Goal: Contribute content

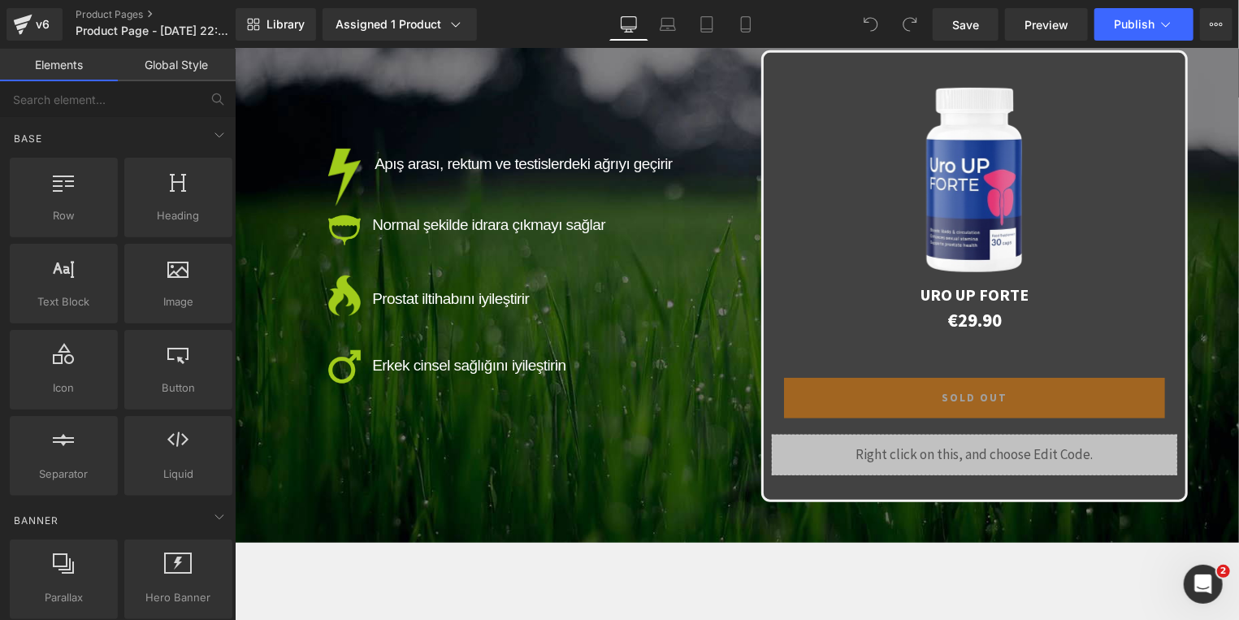
scroll to position [3483, 0]
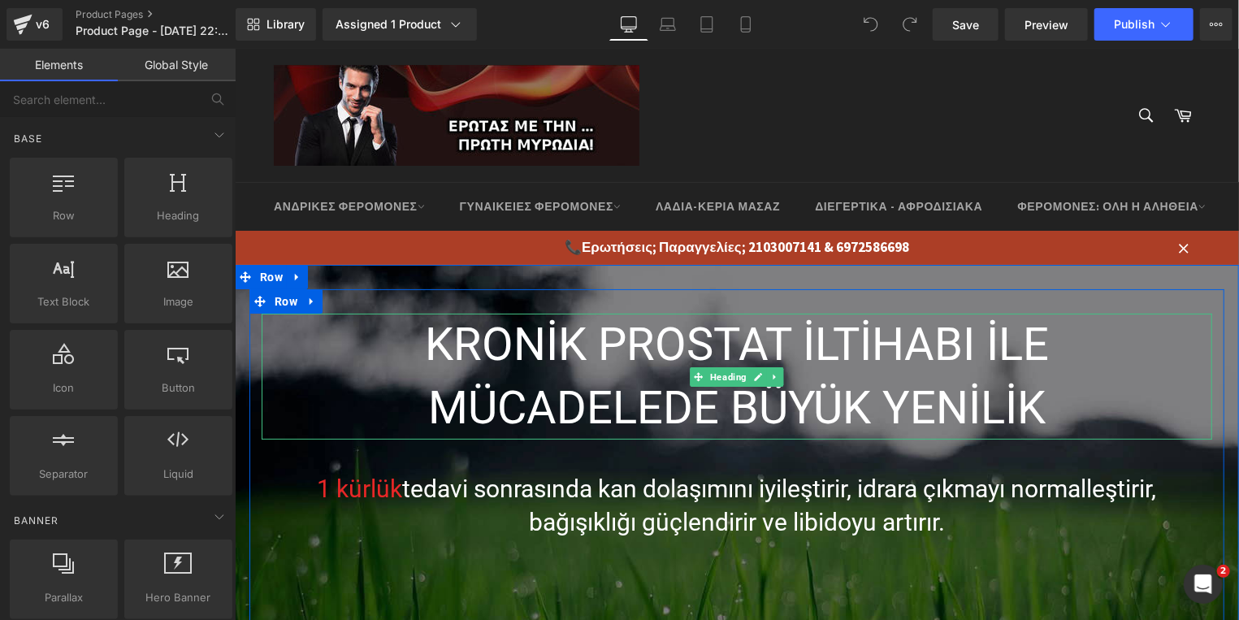
click at [753, 374] on icon at bounding box center [757, 376] width 9 height 10
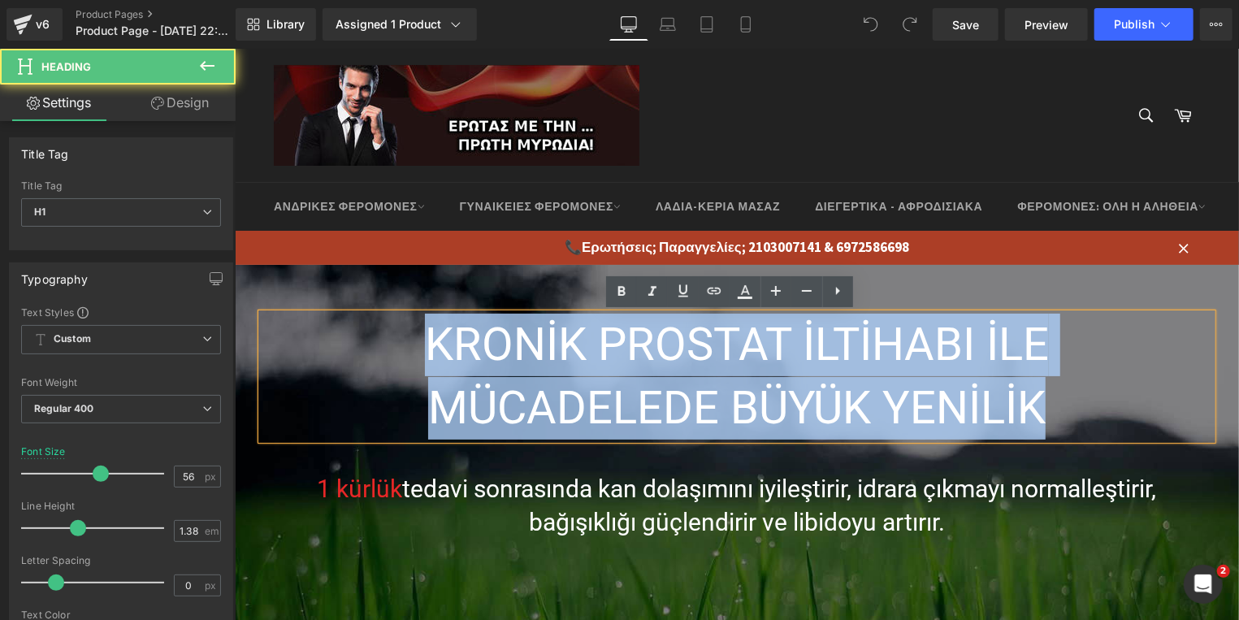
drag, startPoint x: 1044, startPoint y: 413, endPoint x: 423, endPoint y: 346, distance: 624.2
click at [423, 346] on h1 "KRONİK PROSTAT İLTİHABI İLE MÜCADELEDE BÜYÜK YENİLİK" at bounding box center [736, 376] width 950 height 126
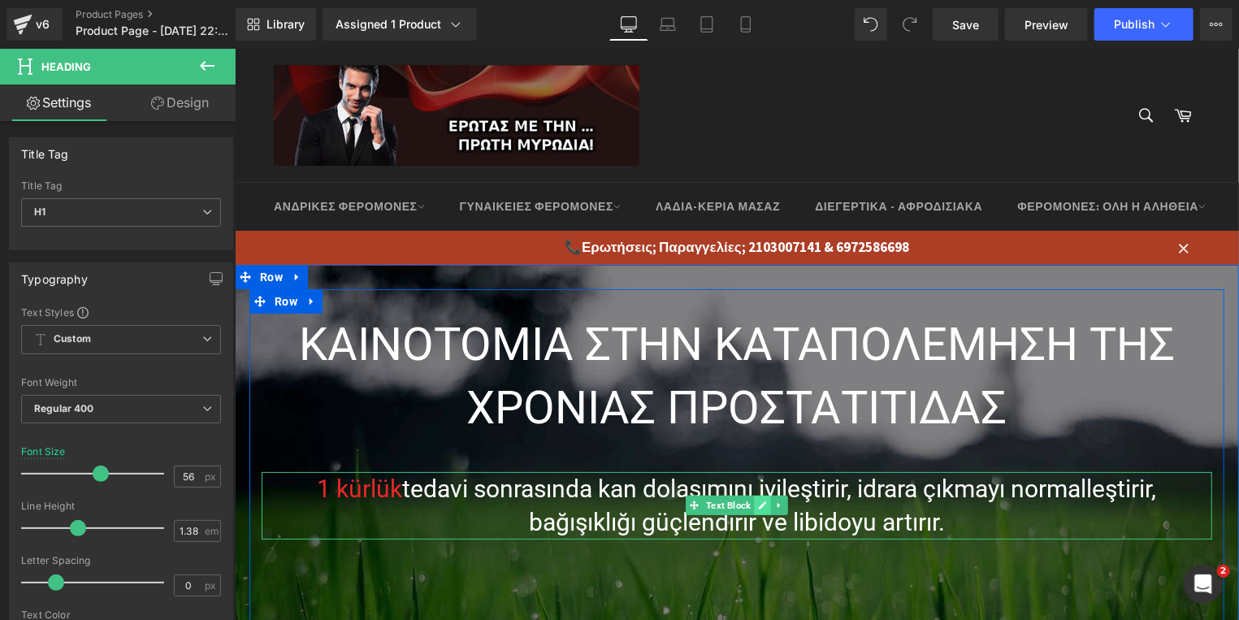
click at [757, 505] on icon at bounding box center [761, 505] width 9 height 10
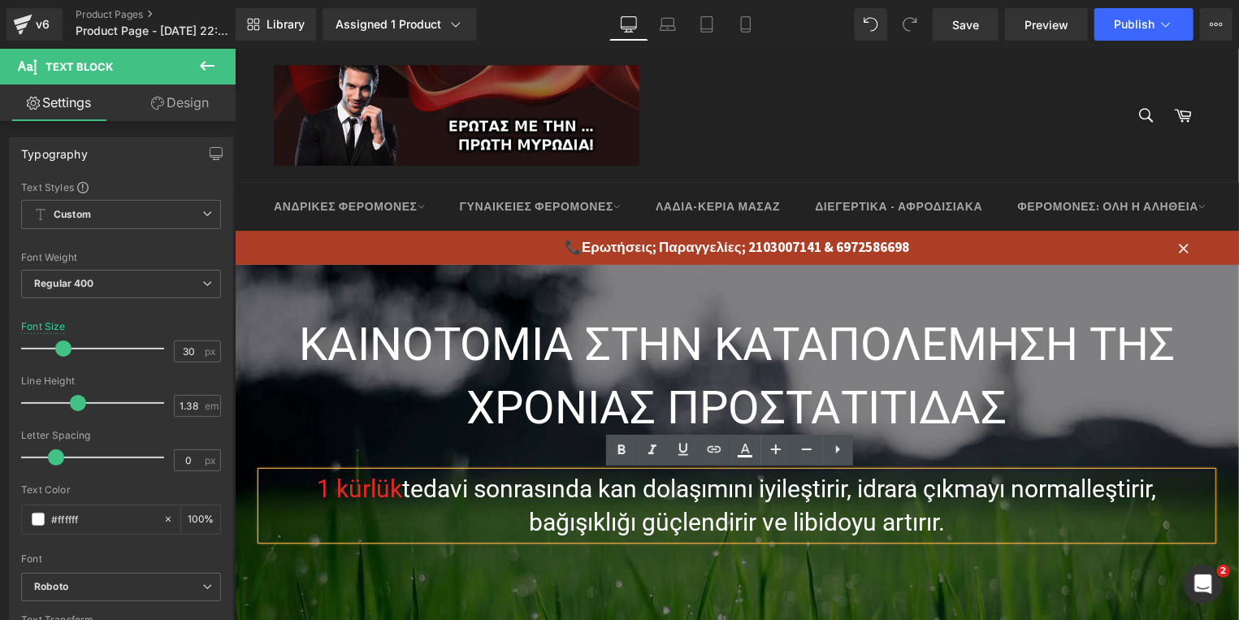
drag, startPoint x: 797, startPoint y: 517, endPoint x: 306, endPoint y: 481, distance: 492.0
click at [306, 481] on p "1 kürlük tedavi sonrasında kan dolaşımını iyileştirir, idrara çıkmayı normalleş…" at bounding box center [736, 504] width 950 height 67
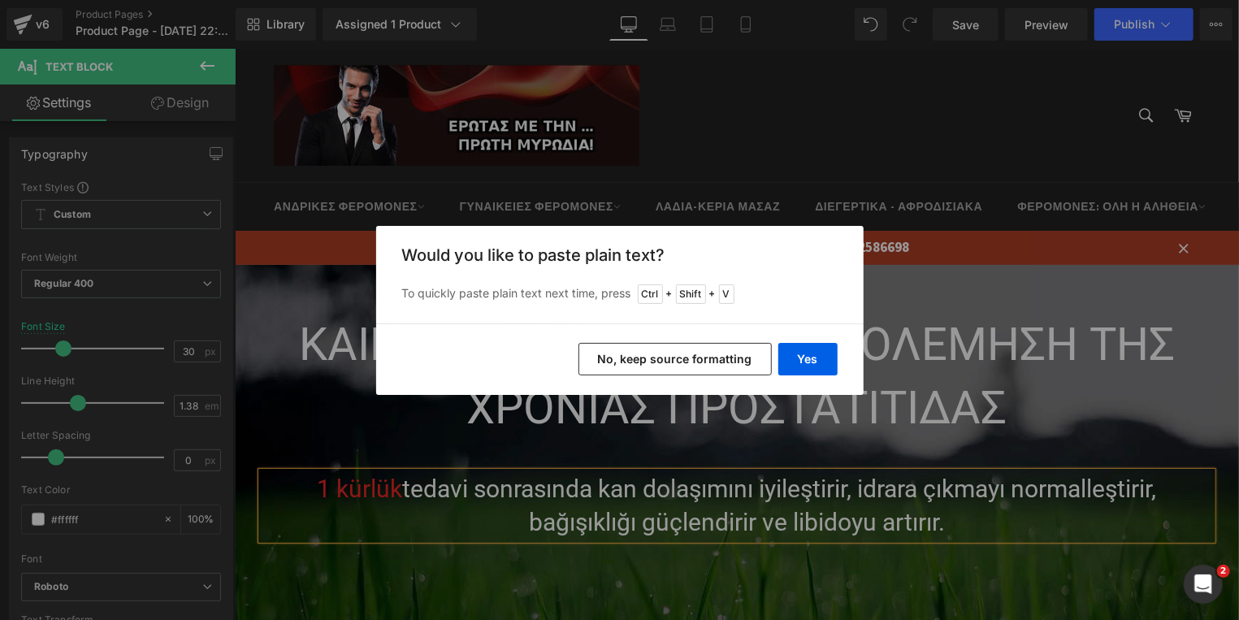
click at [721, 359] on button "No, keep source formatting" at bounding box center [674, 359] width 193 height 32
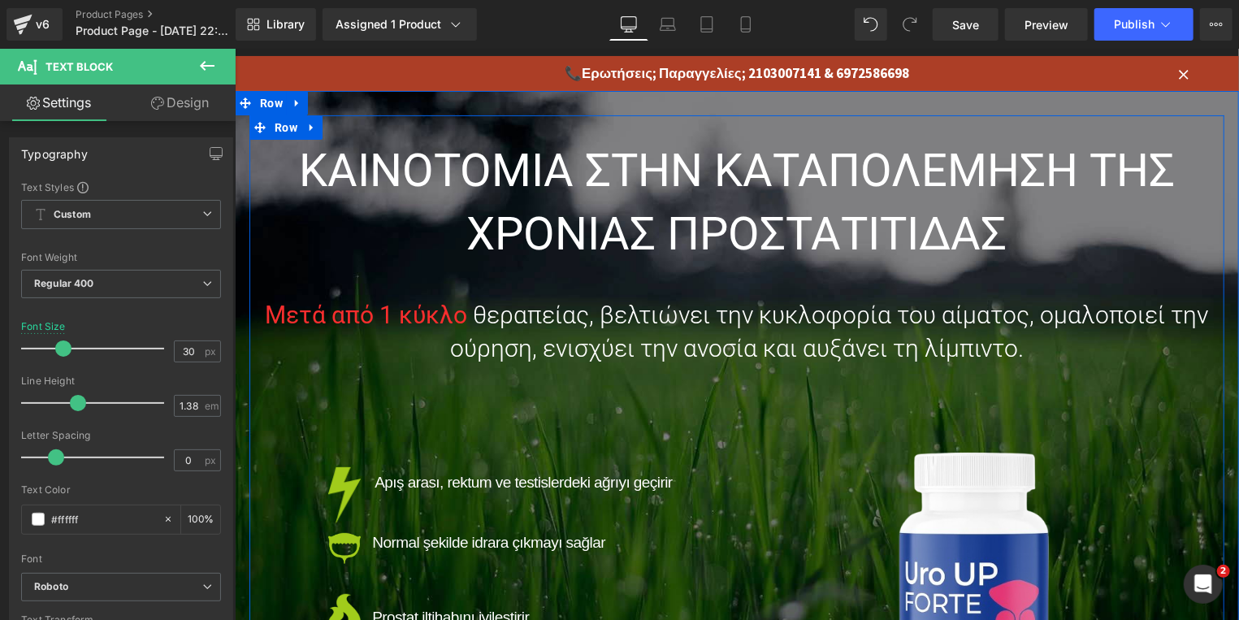
scroll to position [348, 0]
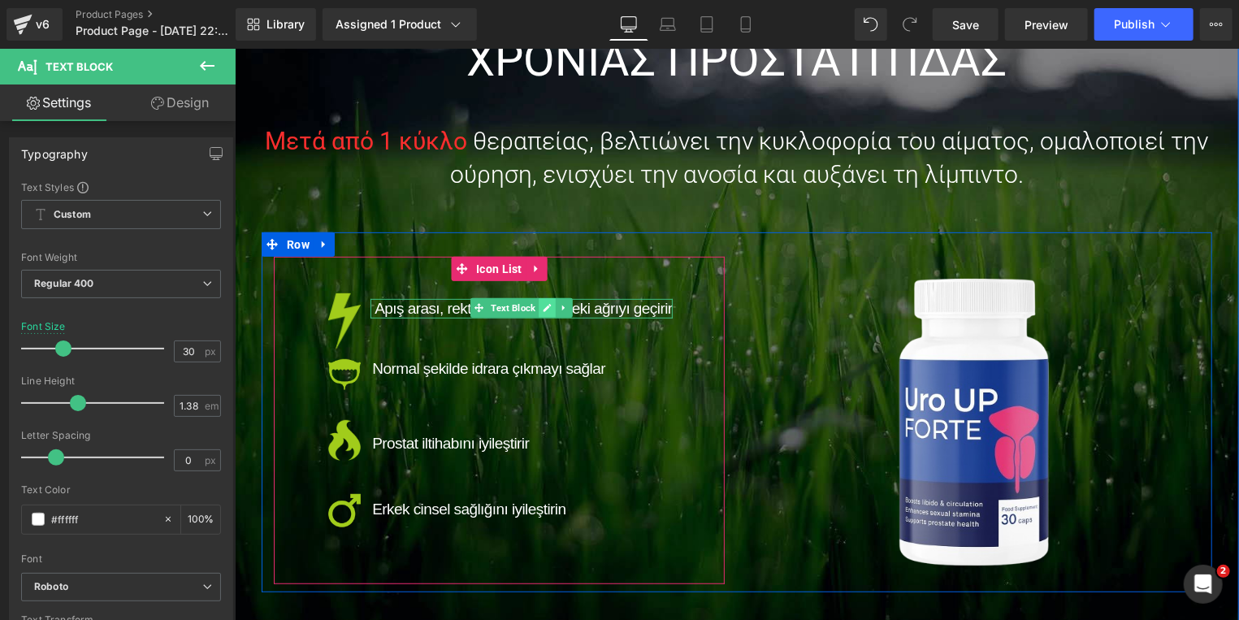
click at [542, 310] on icon at bounding box center [546, 307] width 9 height 10
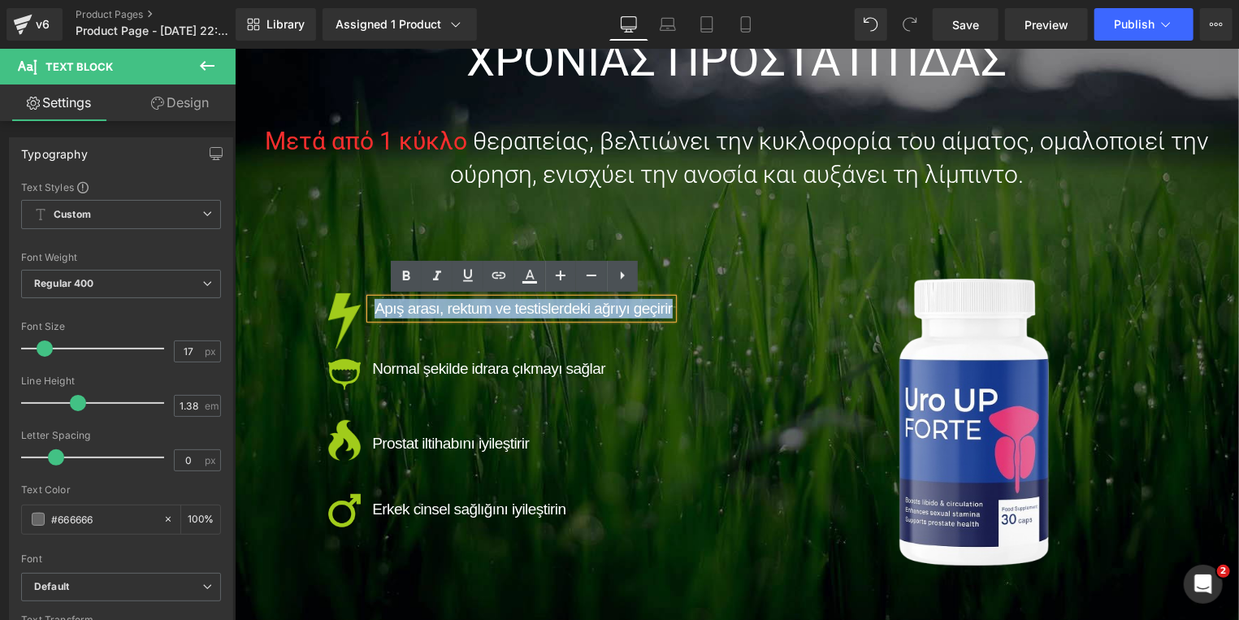
drag, startPoint x: 369, startPoint y: 309, endPoint x: 664, endPoint y: 309, distance: 294.9
click at [664, 309] on span "Apış arası, rektum ve testislerdeki ağrıyı geçirir" at bounding box center [522, 307] width 297 height 17
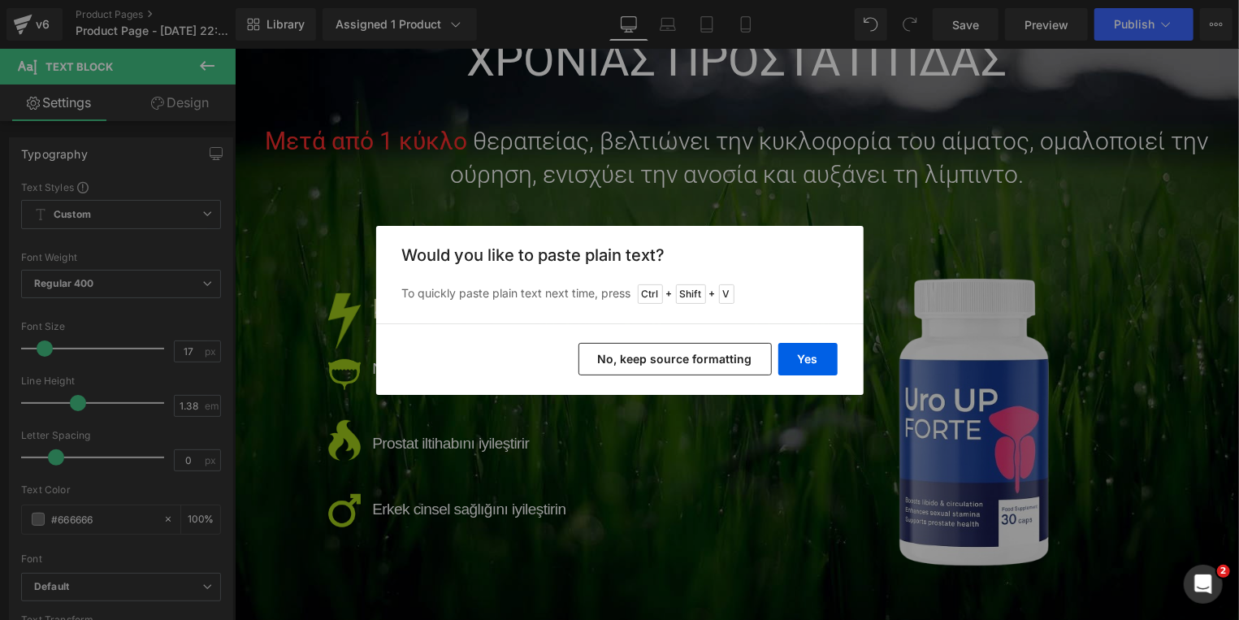
click at [686, 361] on button "No, keep source formatting" at bounding box center [674, 359] width 193 height 32
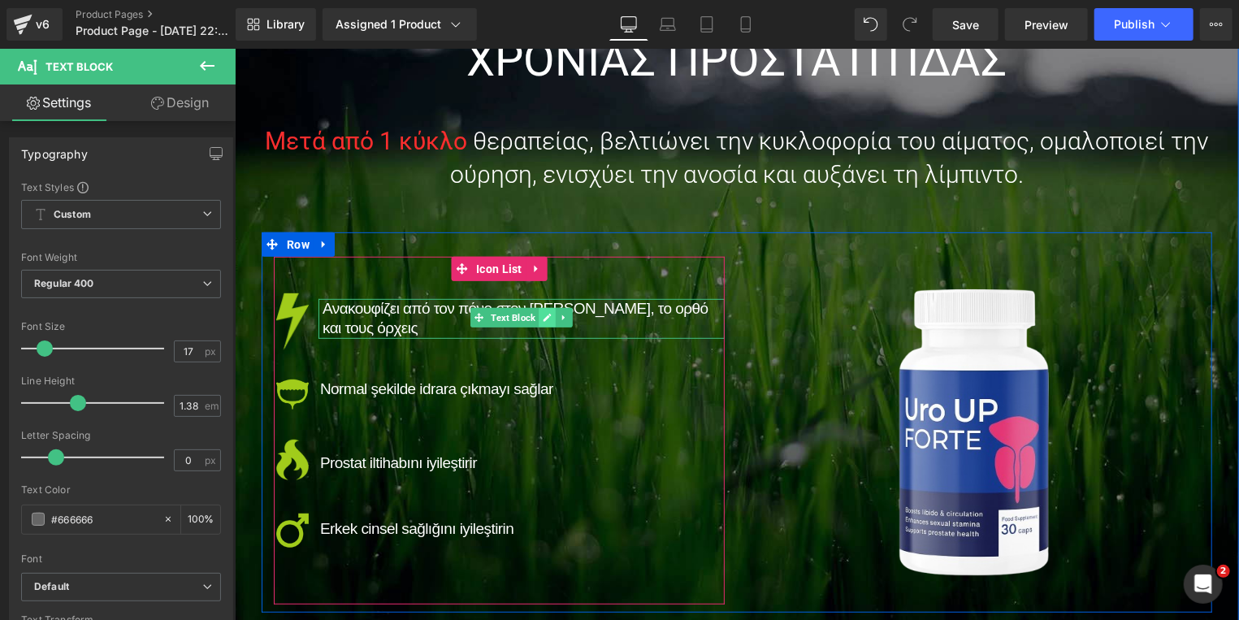
click at [538, 322] on link at bounding box center [546, 316] width 17 height 19
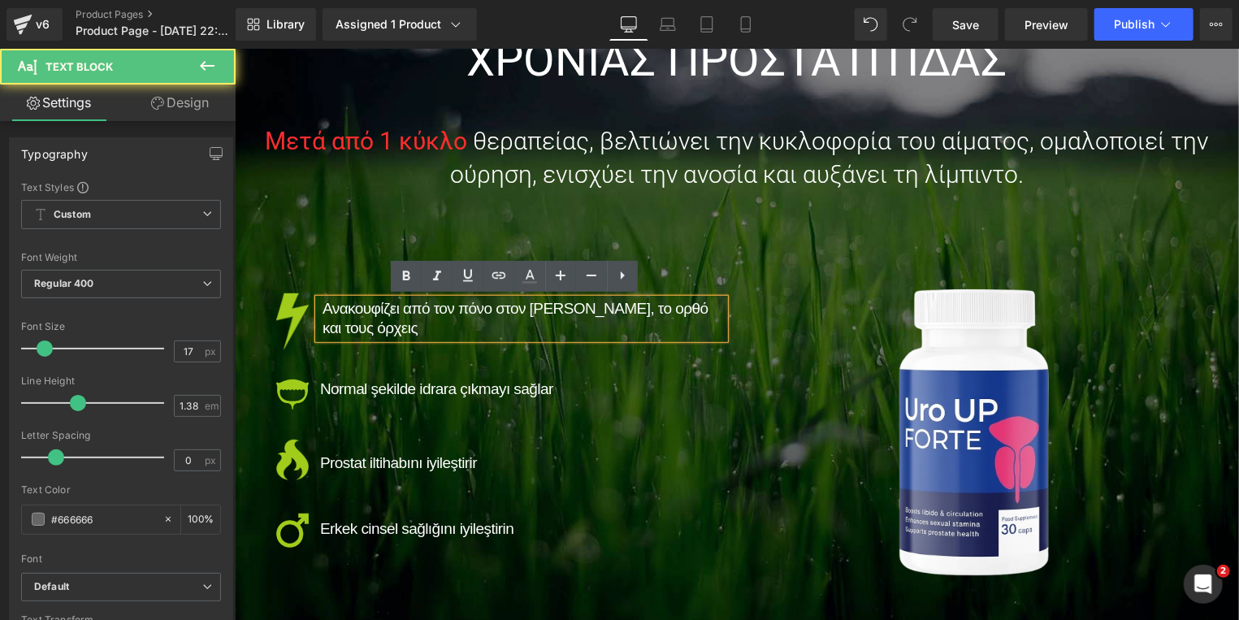
click at [567, 311] on span "Ανακουφίζει από τον πόνο στον [PERSON_NAME], το ορθό και τους όρχεις" at bounding box center [515, 317] width 386 height 37
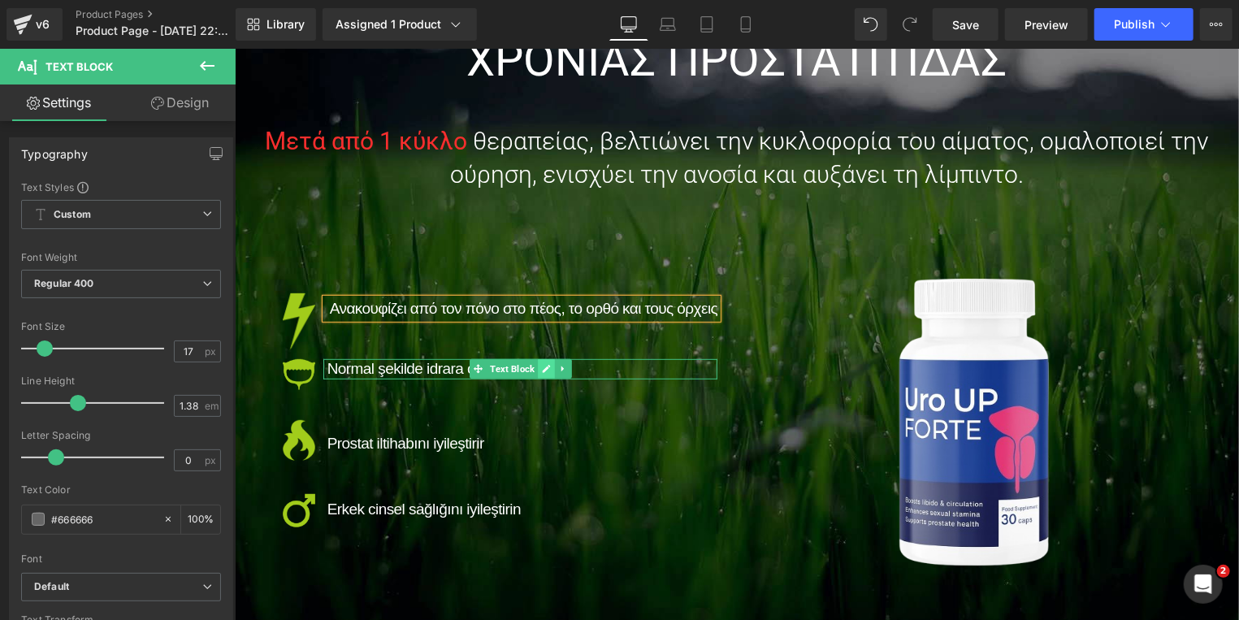
drag, startPoint x: 535, startPoint y: 366, endPoint x: 569, endPoint y: 365, distance: 33.3
click at [541, 366] on icon at bounding box center [545, 368] width 8 height 8
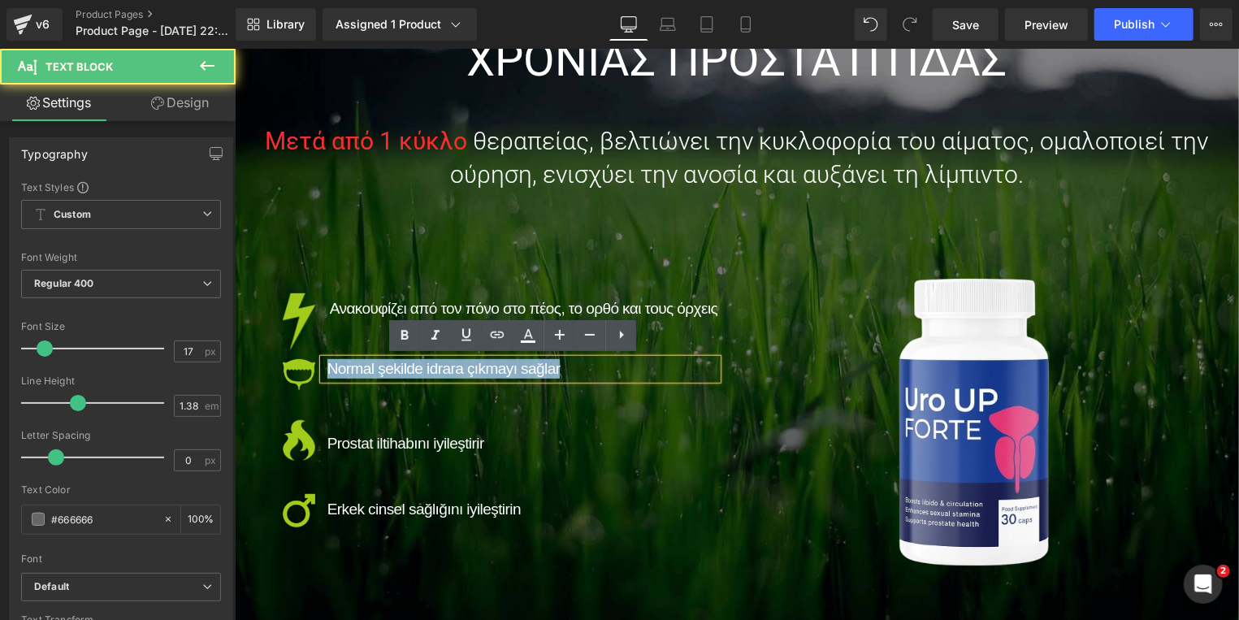
drag, startPoint x: 574, startPoint y: 363, endPoint x: 250, endPoint y: 366, distance: 324.1
click at [250, 366] on div "ΚΑΙΝΟΤΟΜΙΑ ΣΤΗΝ ΚΑΤΑΠΟΛΕΜΗΣΗ ΤΗΣ ΧΡΟΝΙΑΣ ΠΡΟΣΤΑΤΙΤΙΔΑΣ Heading Μετά από 1 κύκλο…" at bounding box center [736, 278] width 975 height 626
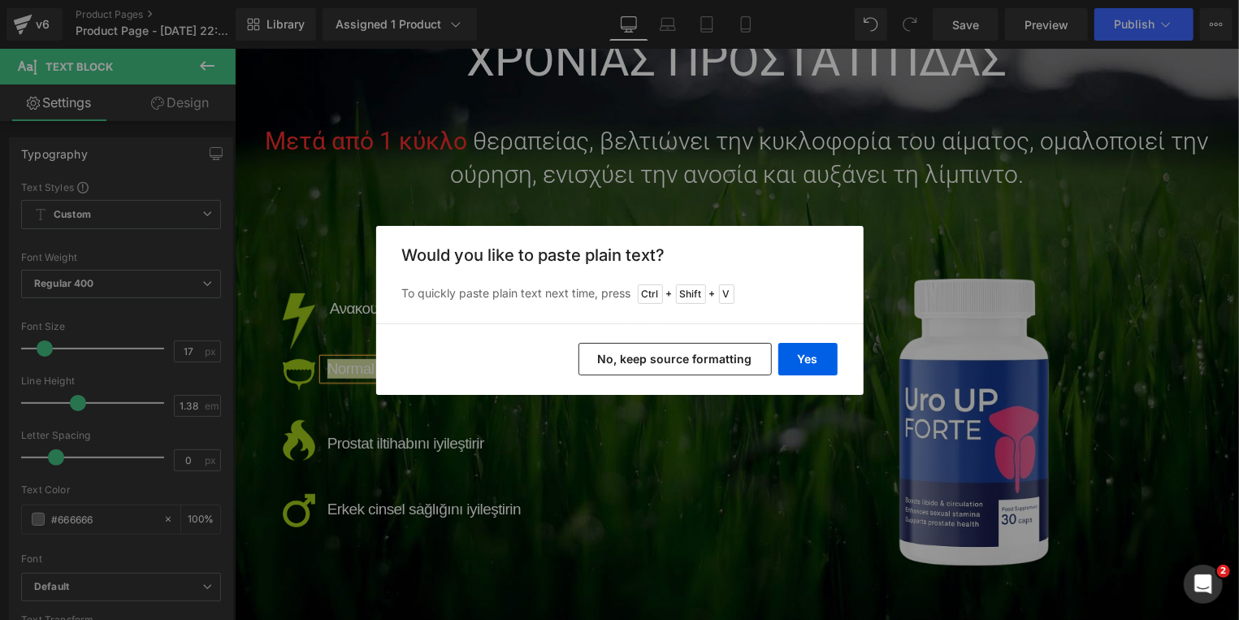
click at [644, 363] on button "No, keep source formatting" at bounding box center [674, 359] width 193 height 32
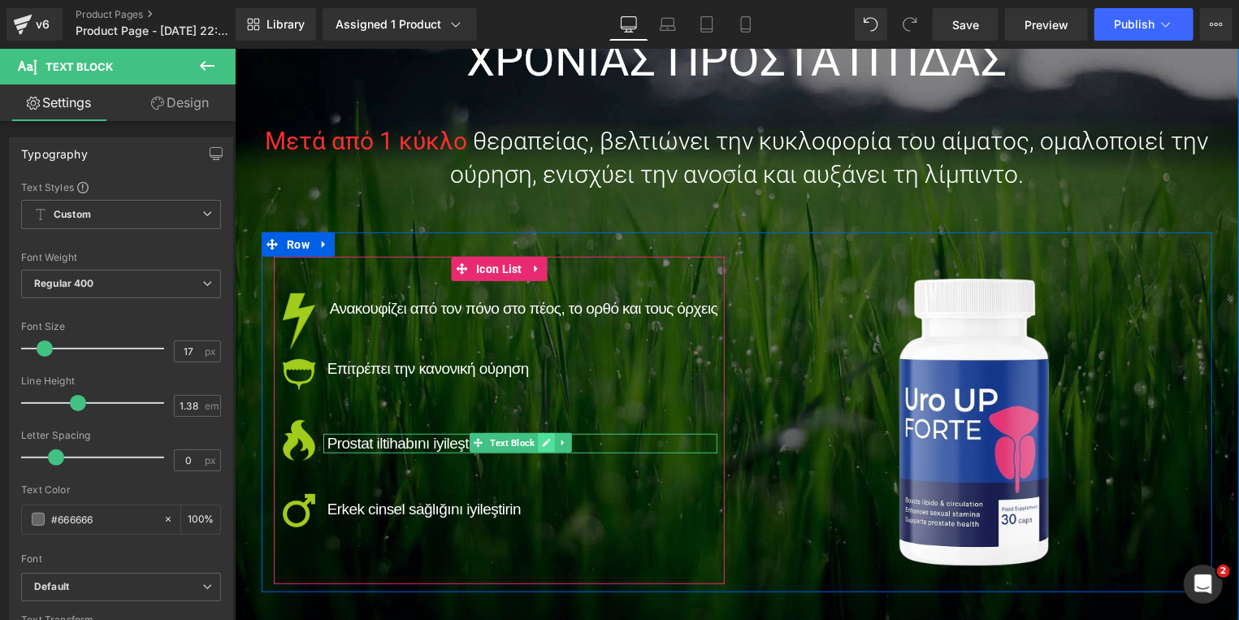
click at [537, 441] on link at bounding box center [545, 441] width 17 height 19
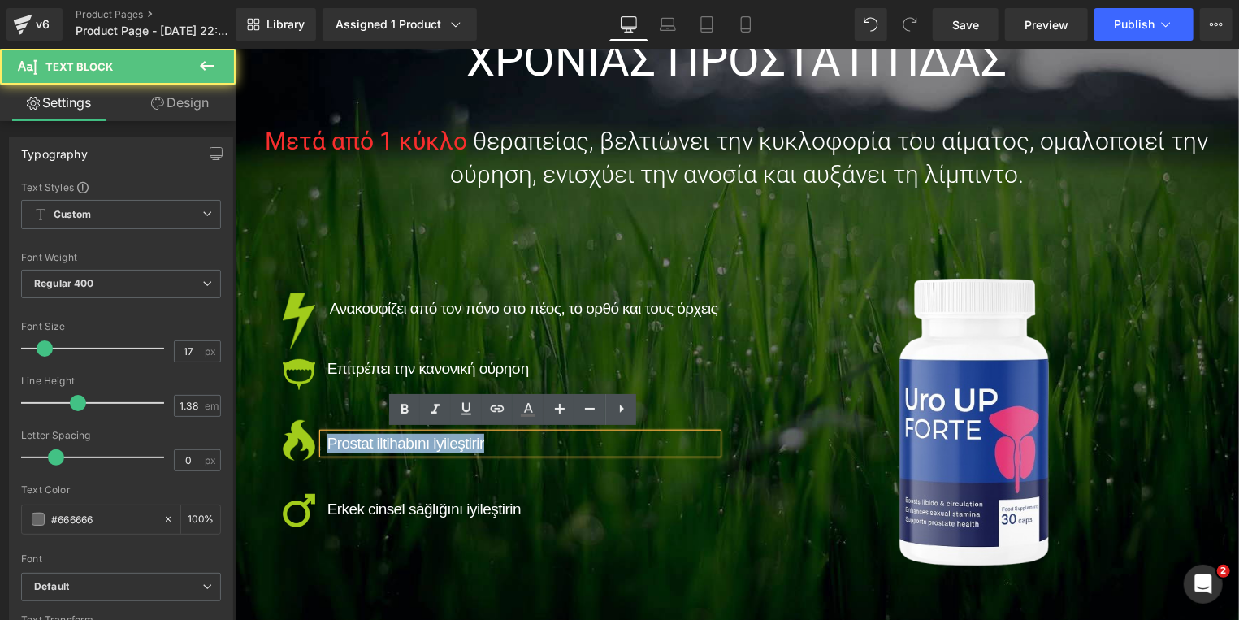
drag, startPoint x: 517, startPoint y: 441, endPoint x: 249, endPoint y: 441, distance: 268.9
click at [249, 441] on div "ΚΑΙΝΟΤΟΜΙΑ ΣΤΗΝ ΚΑΤΑΠΟΛΕΜΗΣΗ ΤΗΣ ΧΡΟΝΙΑΣ ΠΡΟΣΤΑΤΙΤΙΔΑΣ Heading Μετά από 1 κύκλο…" at bounding box center [736, 278] width 975 height 626
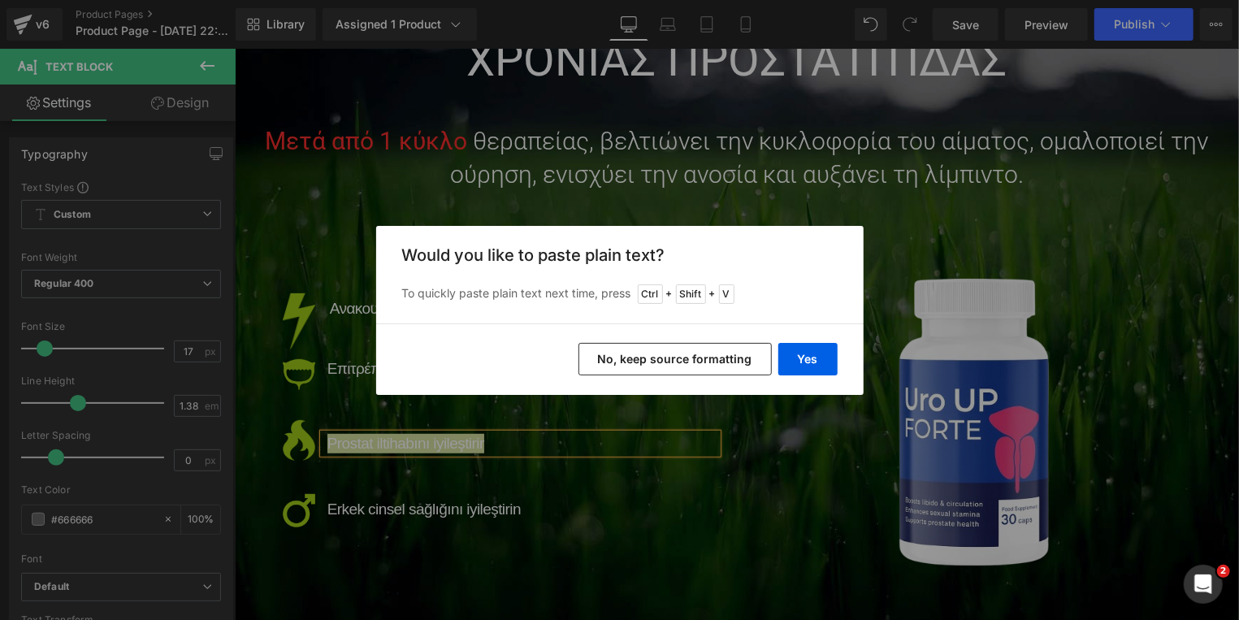
click at [678, 355] on button "No, keep source formatting" at bounding box center [674, 359] width 193 height 32
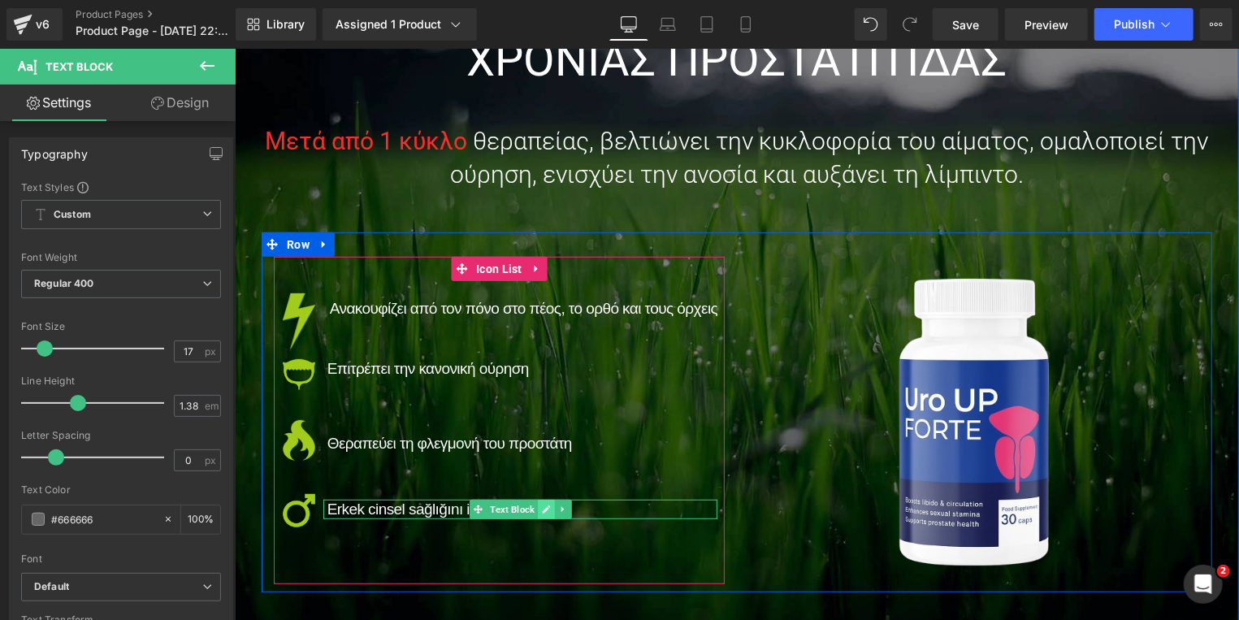
click at [541, 504] on icon at bounding box center [545, 508] width 8 height 8
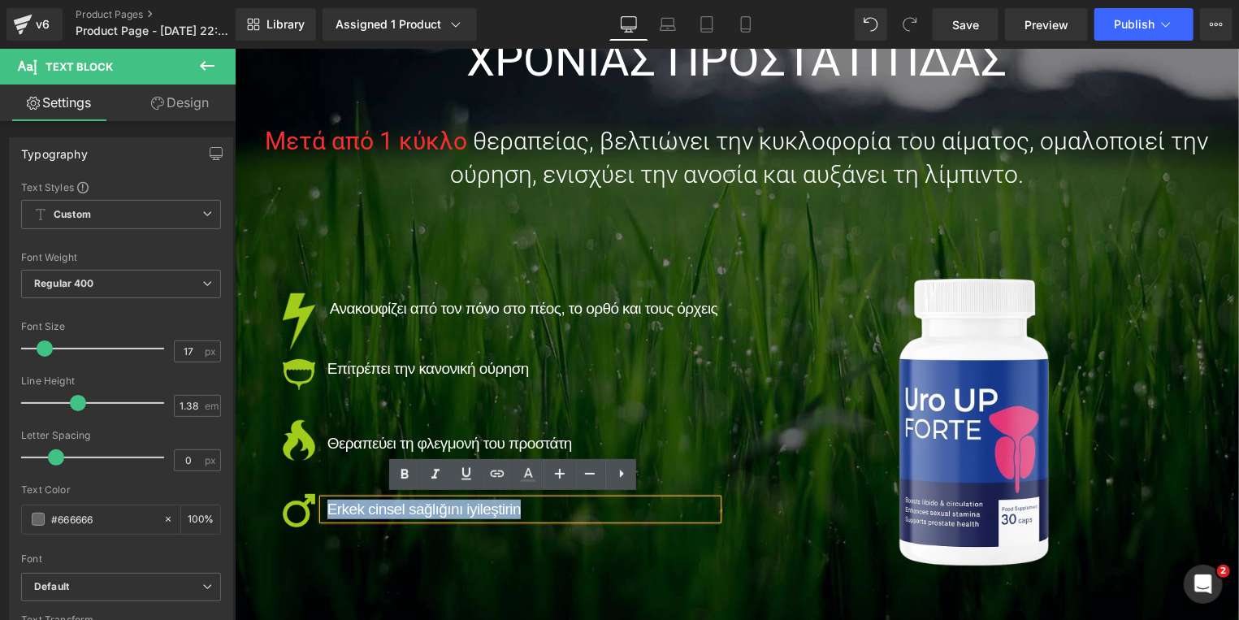
drag, startPoint x: 556, startPoint y: 505, endPoint x: 321, endPoint y: 506, distance: 235.6
click at [327, 506] on p "Erkek cinsel sağlığını iyileştirin" at bounding box center [522, 508] width 391 height 19
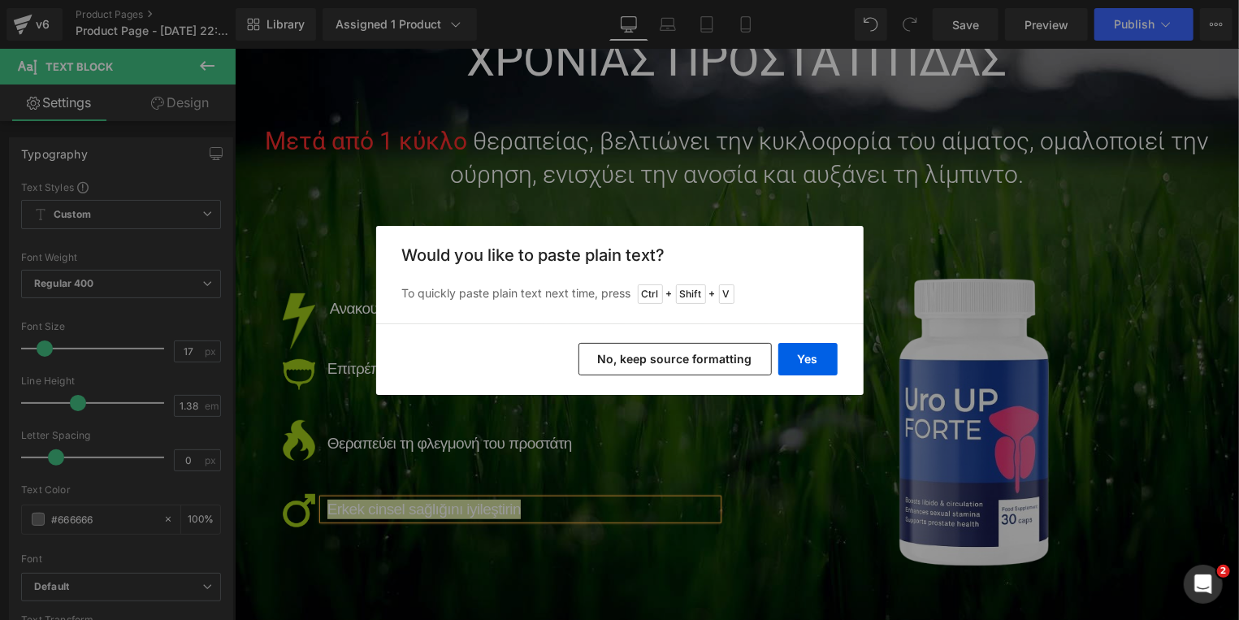
click at [701, 355] on button "No, keep source formatting" at bounding box center [674, 359] width 193 height 32
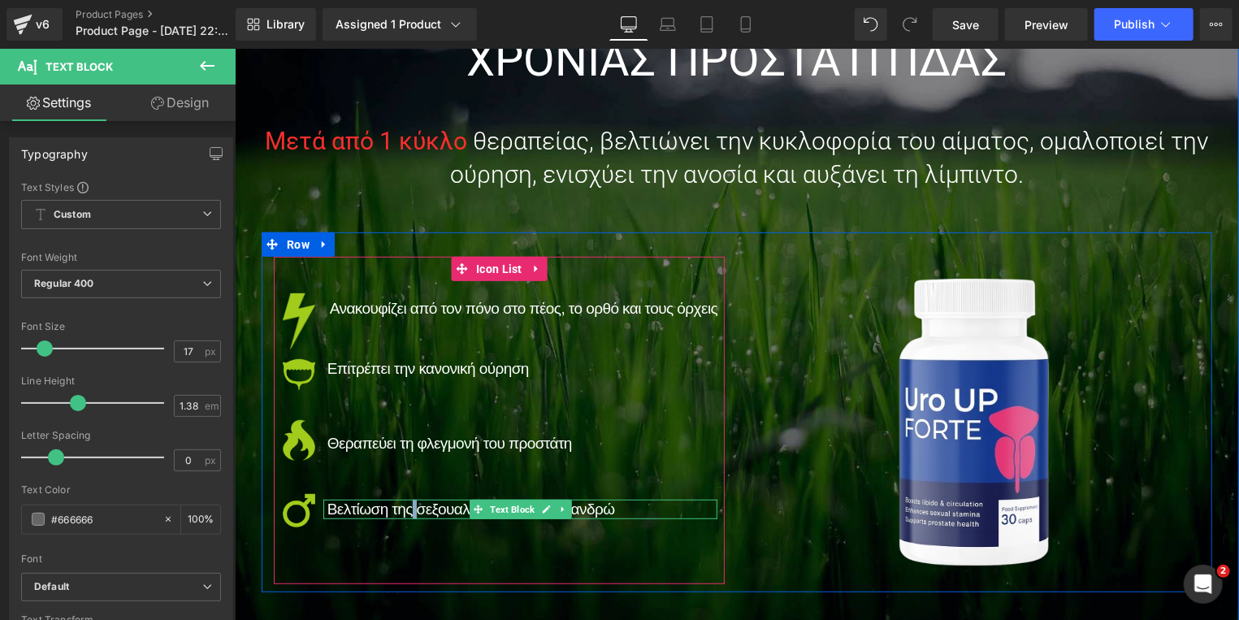
click at [404, 507] on span "Βελτίωση της σεξουαλικής υγείας των ανδρώ" at bounding box center [471, 508] width 288 height 17
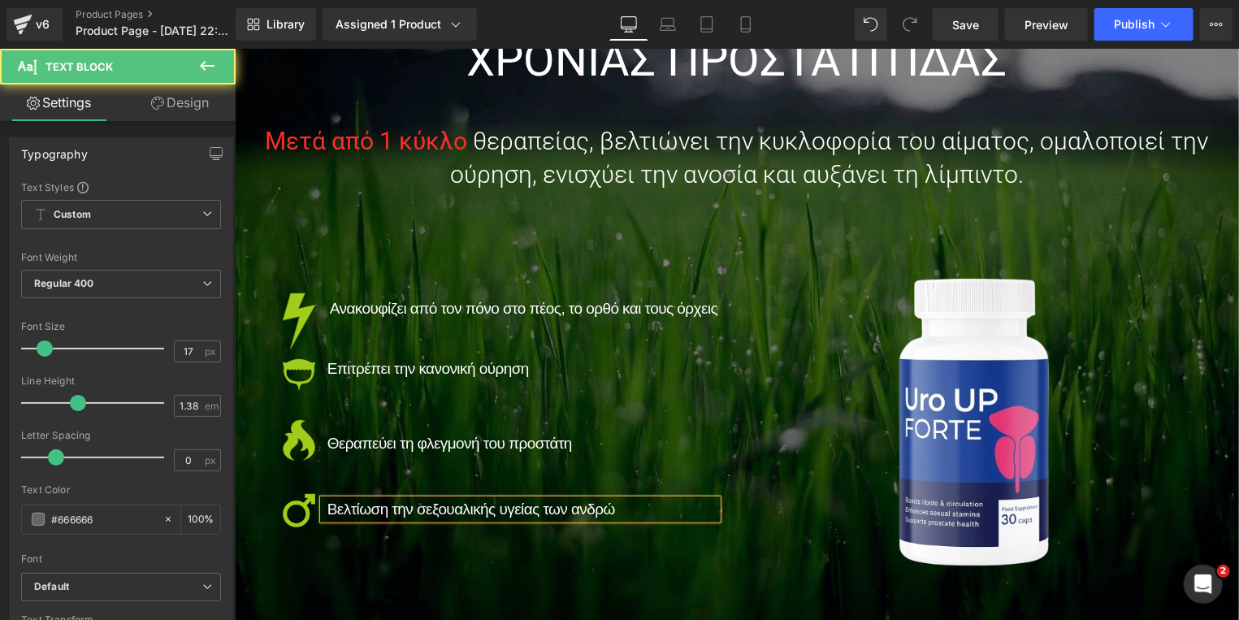
click at [488, 502] on span "Βελτίωση την σεξουαλικής υγείας των ανδρώ" at bounding box center [471, 508] width 288 height 17
click at [626, 503] on p "Βελτίωση την σεξουαλική υγείας των ανδρώ" at bounding box center [522, 508] width 391 height 19
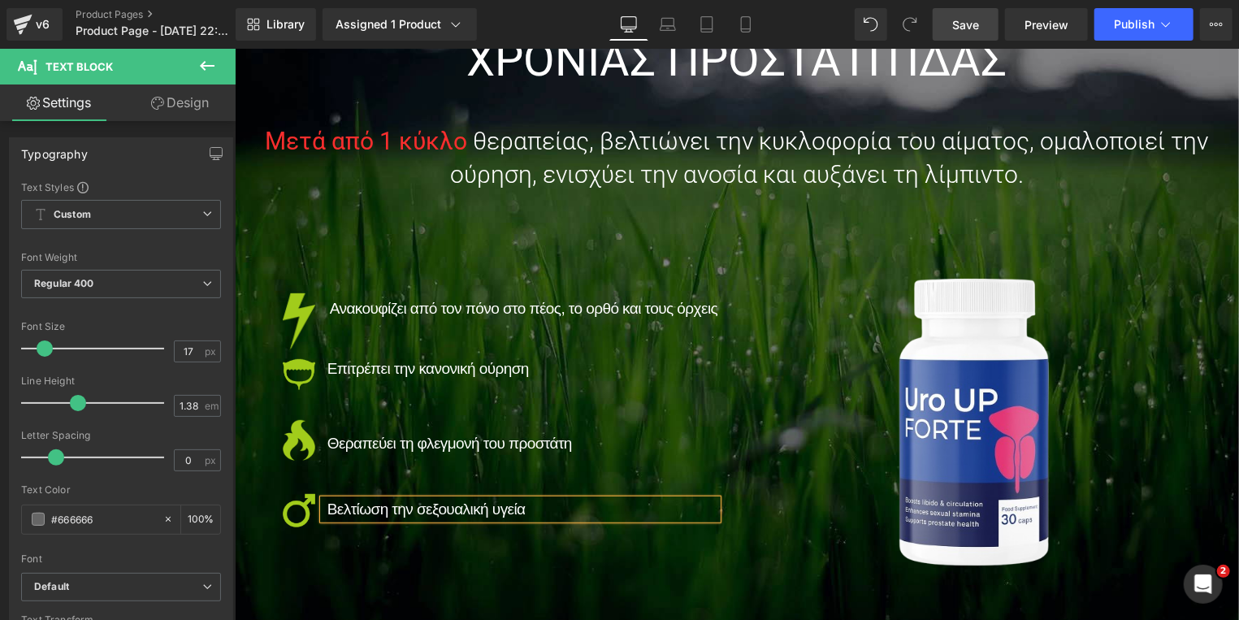
click at [961, 25] on span "Save" at bounding box center [965, 24] width 27 height 17
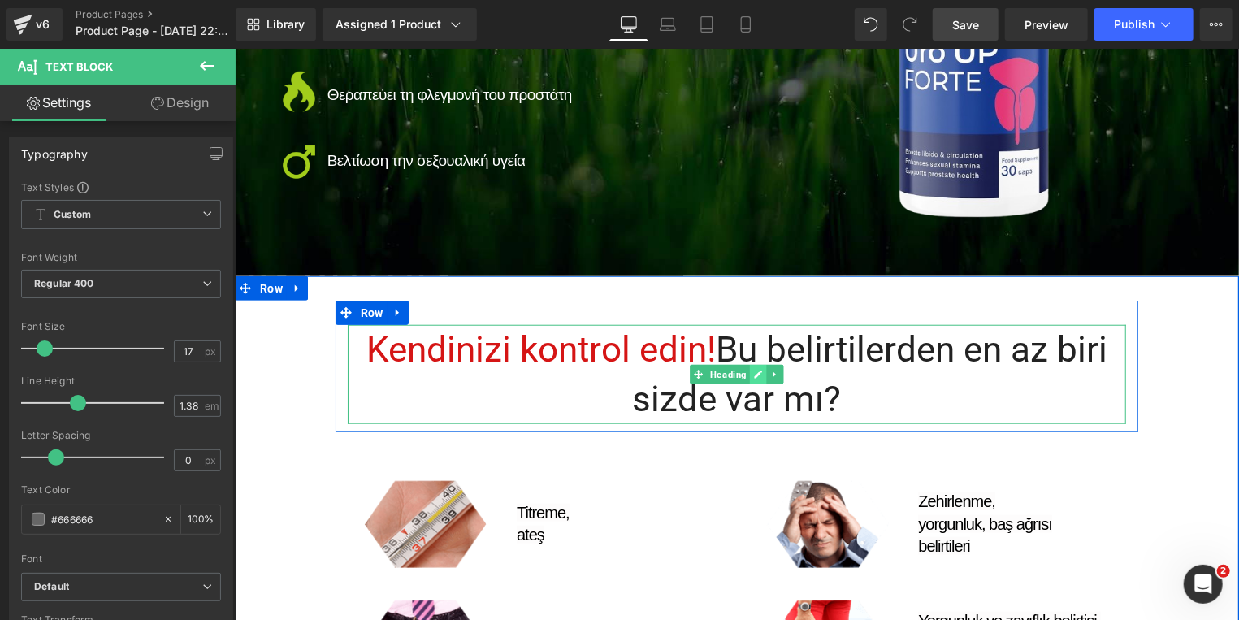
click at [753, 372] on icon at bounding box center [757, 374] width 9 height 10
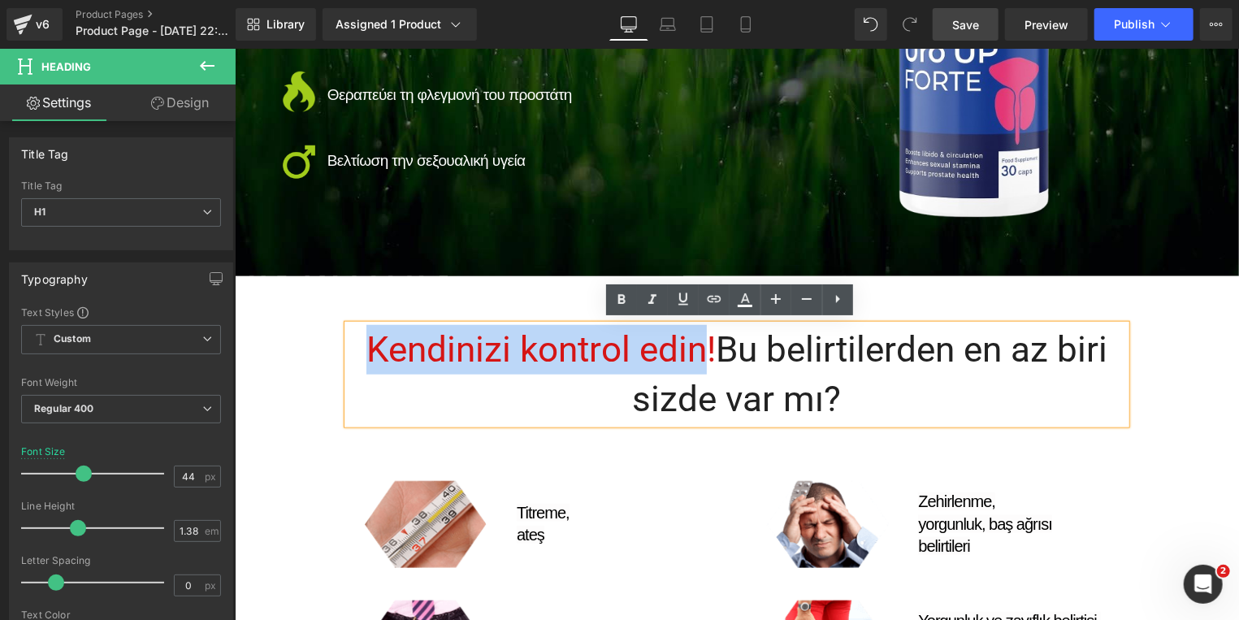
drag, startPoint x: 689, startPoint y: 341, endPoint x: 361, endPoint y: 341, distance: 328.2
click at [366, 341] on span "Kendinizi kontrol edin!" at bounding box center [540, 348] width 349 height 42
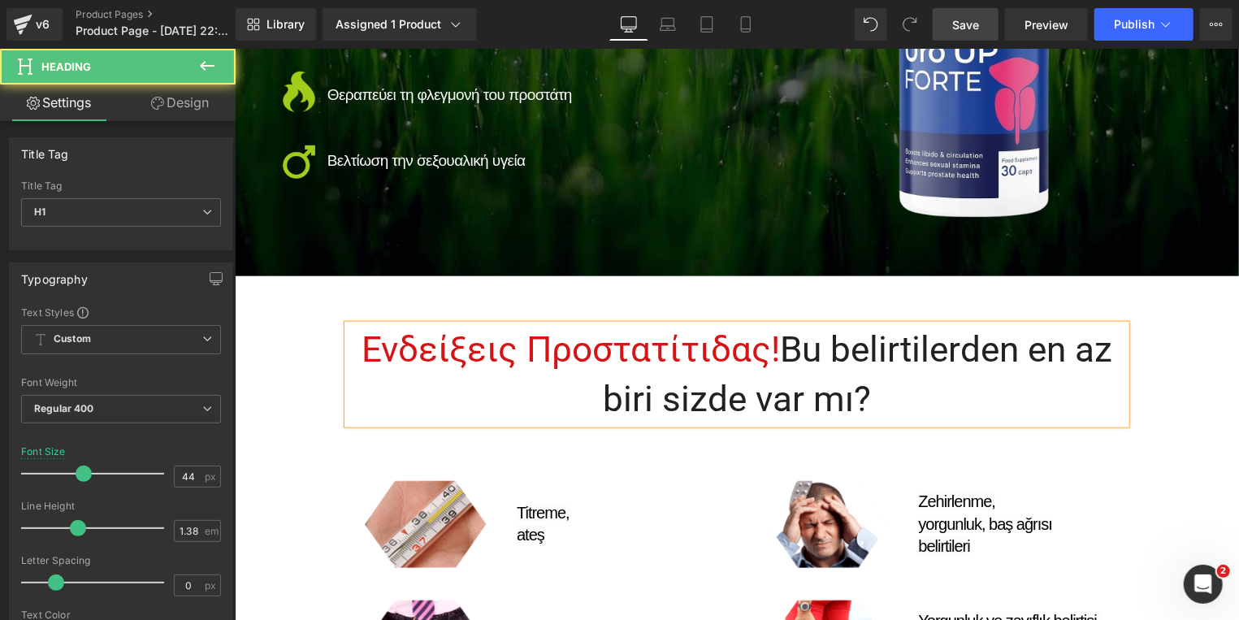
drag, startPoint x: 780, startPoint y: 343, endPoint x: 863, endPoint y: 400, distance: 101.0
click at [863, 400] on h1 "Ενδείξεις Προστατίτιδας! Bu belirtilerden en az biri sizde var mı?" at bounding box center [736, 373] width 779 height 98
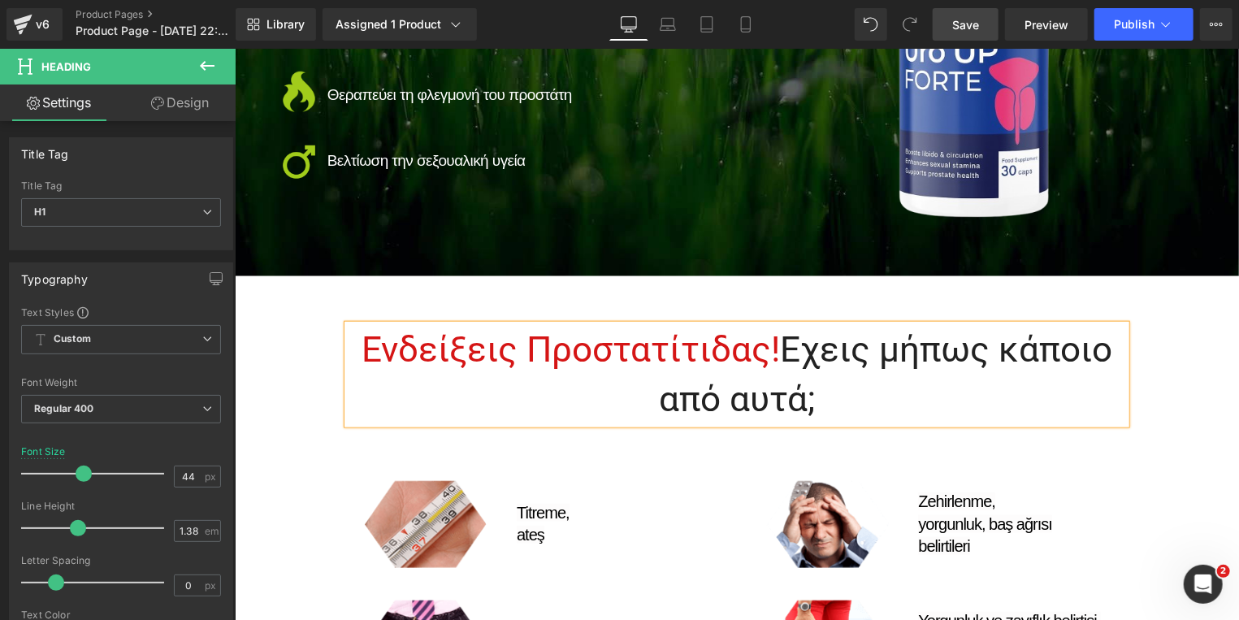
click at [967, 30] on span "Save" at bounding box center [965, 24] width 27 height 17
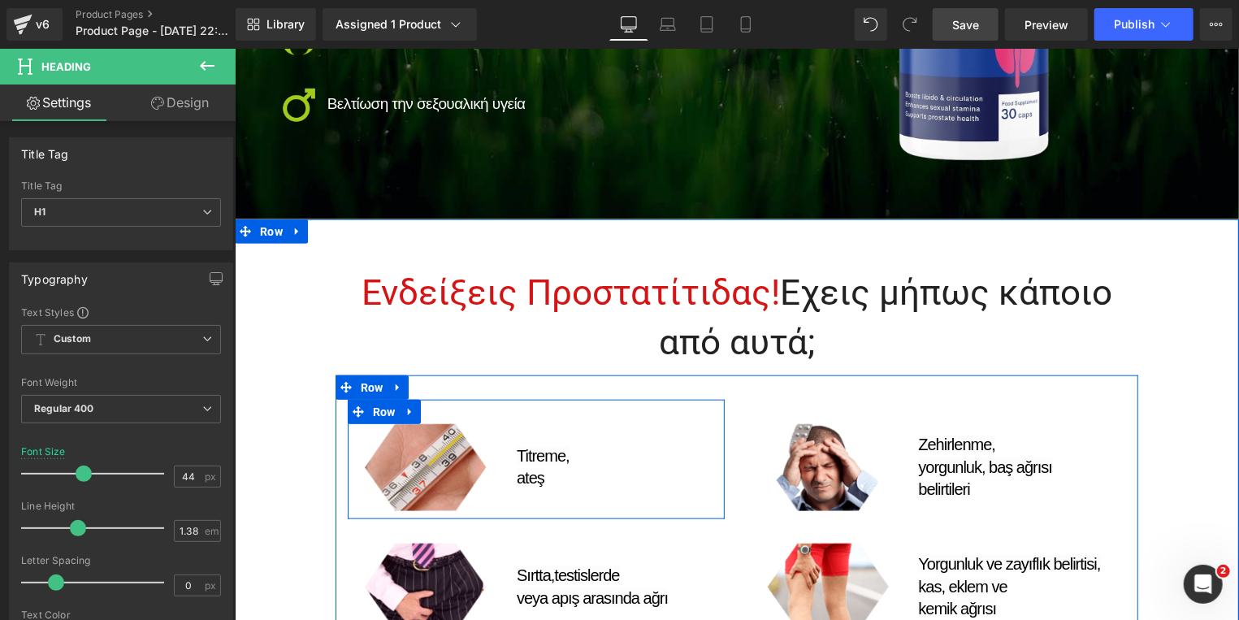
scroll to position [783, 0]
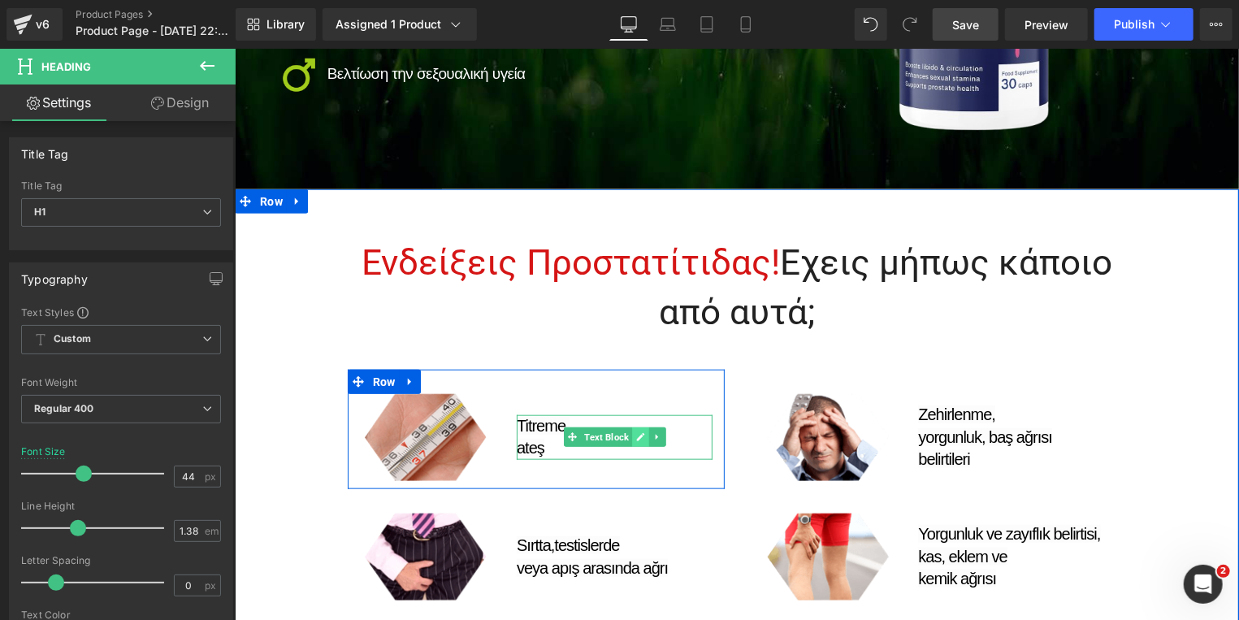
click at [635, 433] on icon at bounding box center [639, 437] width 8 height 8
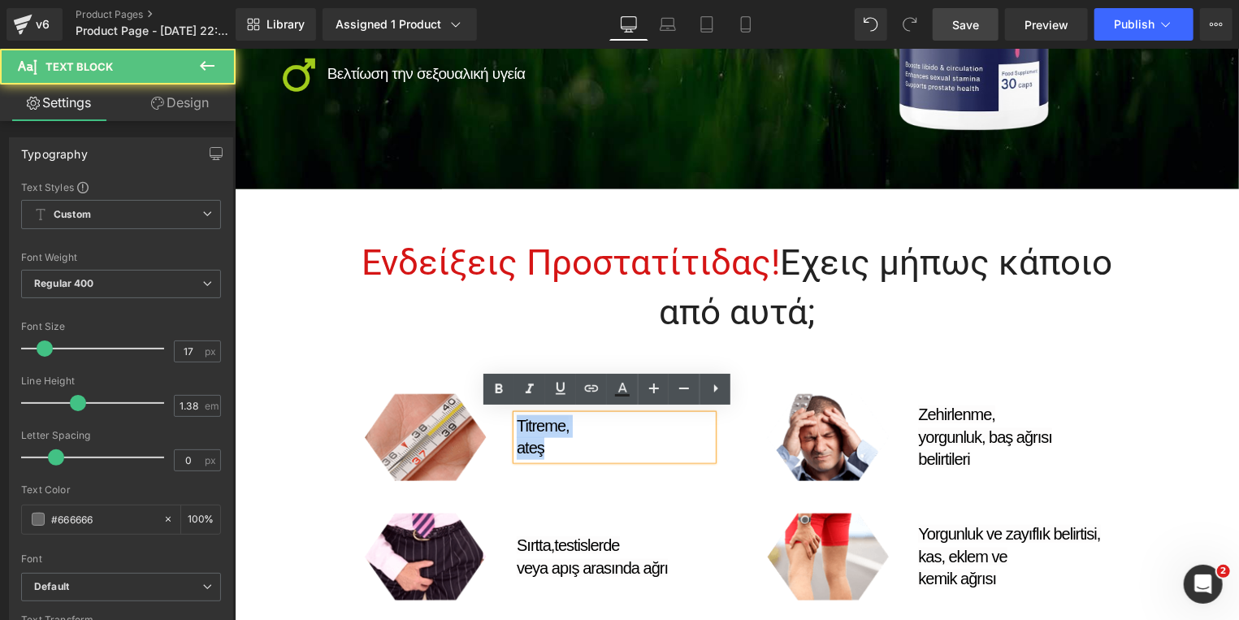
drag, startPoint x: 545, startPoint y: 445, endPoint x: 504, endPoint y: 417, distance: 50.2
click at [504, 417] on div "Titreme, ateş Text Block" at bounding box center [614, 436] width 220 height 87
drag, startPoint x: 539, startPoint y: 449, endPoint x: 506, endPoint y: 418, distance: 44.8
click at [516, 418] on div "Titreme, ateş" at bounding box center [614, 436] width 196 height 45
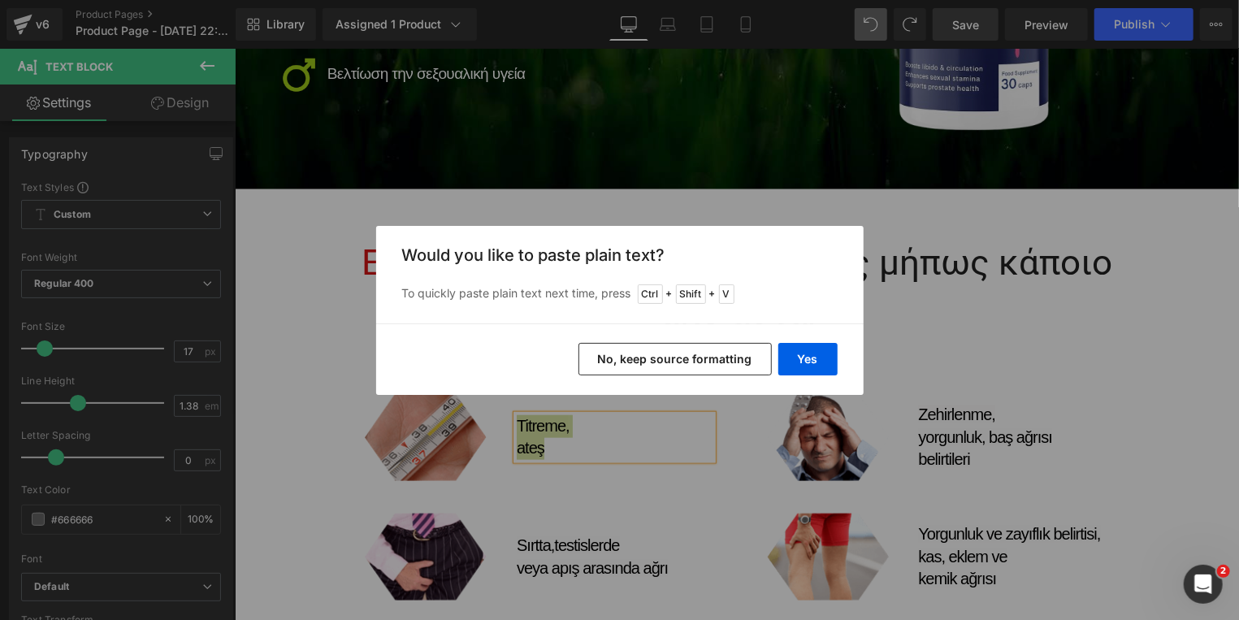
click at [670, 364] on button "No, keep source formatting" at bounding box center [674, 359] width 193 height 32
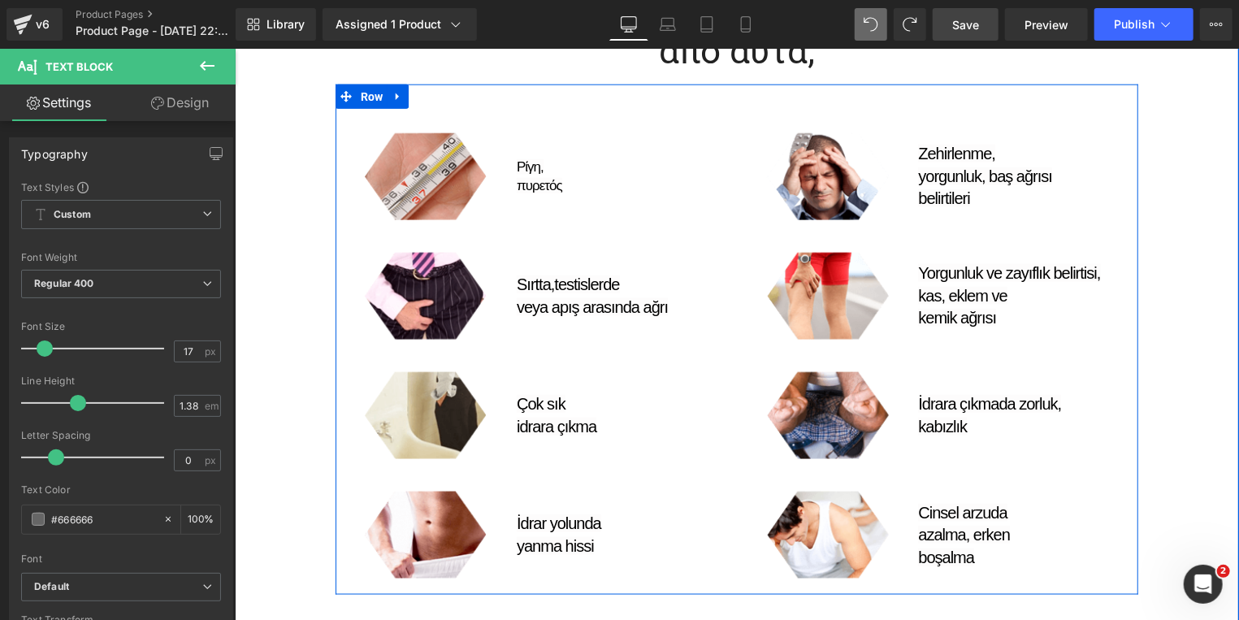
scroll to position [1045, 0]
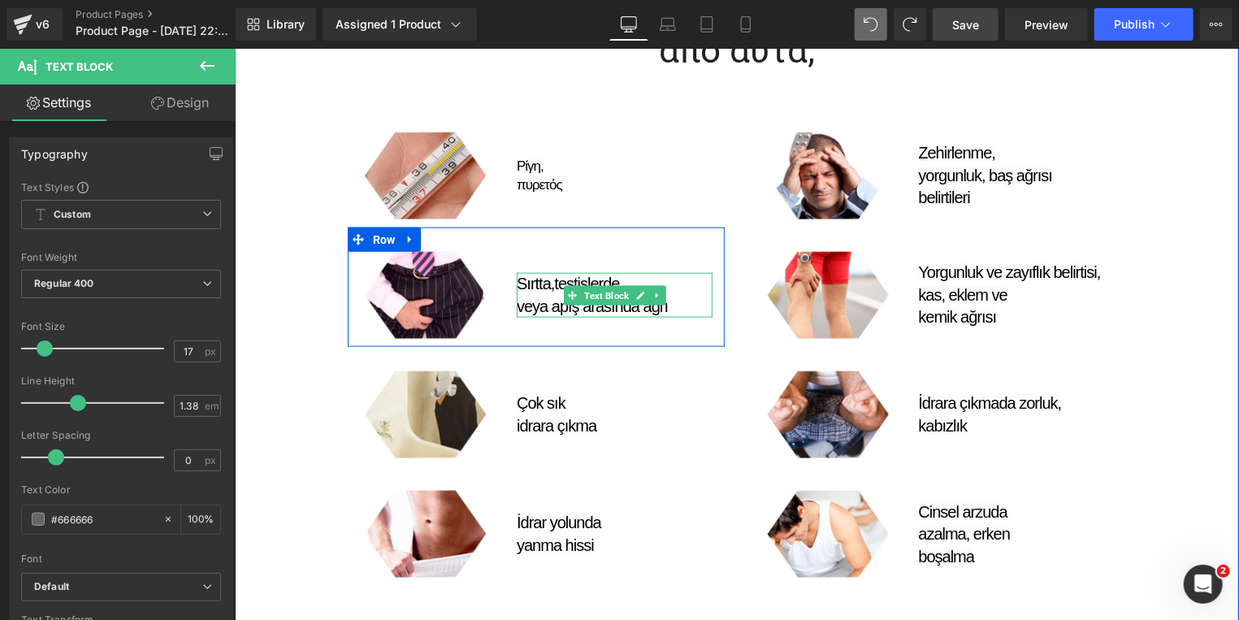
click at [635, 290] on icon at bounding box center [639, 295] width 9 height 10
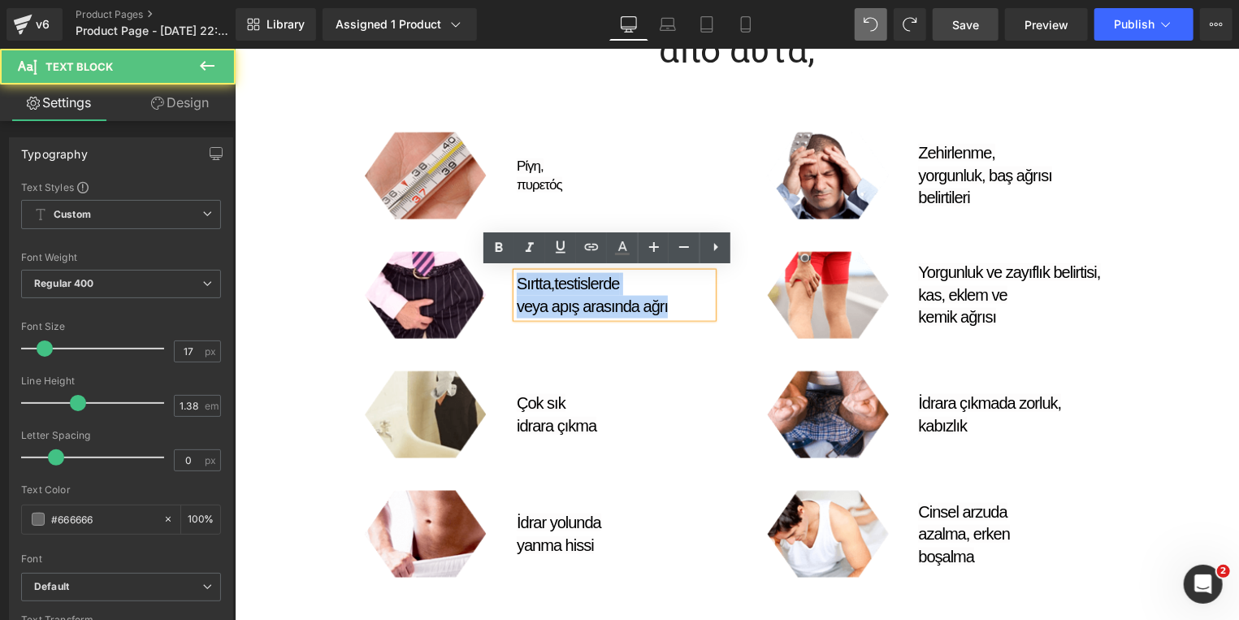
drag, startPoint x: 664, startPoint y: 302, endPoint x: 509, endPoint y: 281, distance: 157.4
click at [516, 281] on p "Sırtta,testislerde veya apış arasında ağrı" at bounding box center [614, 294] width 196 height 45
paste div
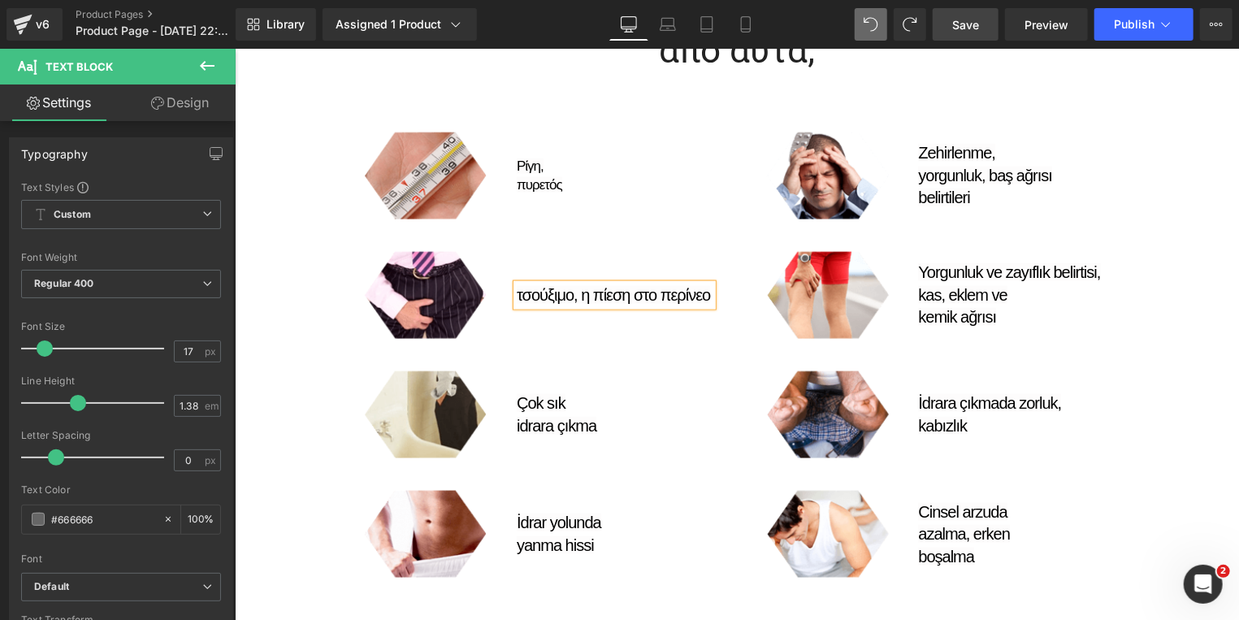
click at [580, 295] on span "τσούξιμο, η πίεση στο περίνεο" at bounding box center [612, 294] width 193 height 18
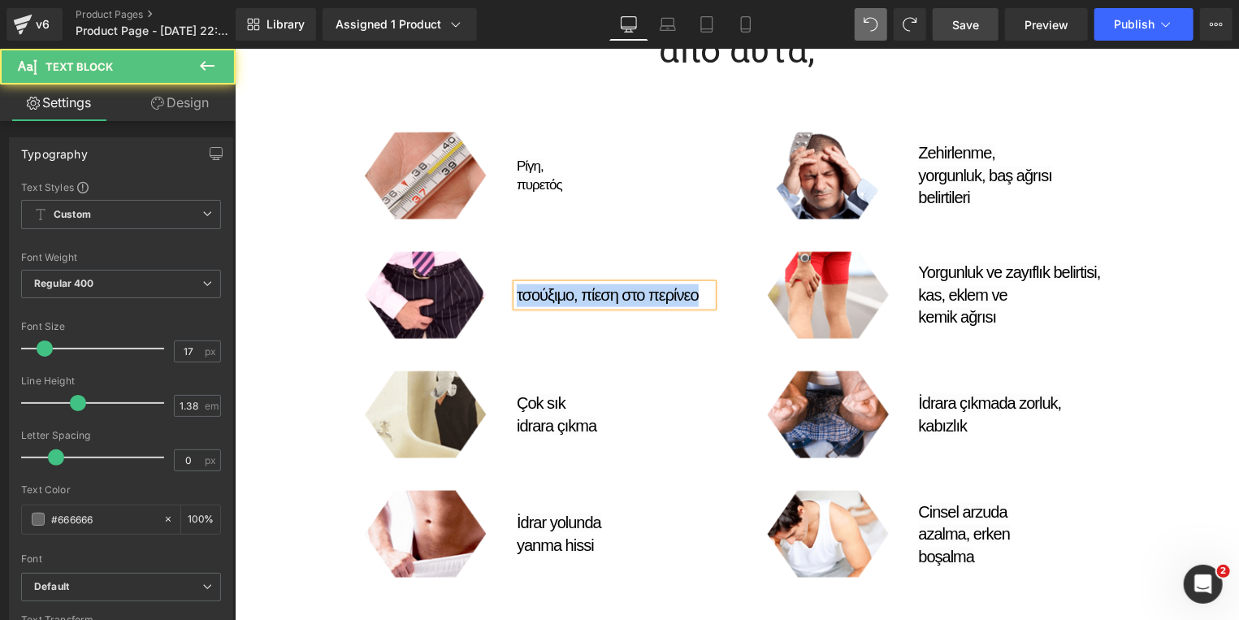
drag, startPoint x: 695, startPoint y: 294, endPoint x: 504, endPoint y: 293, distance: 190.1
click at [504, 293] on div "τσούξιμο, πίεση στο περίνεο Text Block" at bounding box center [614, 294] width 220 height 87
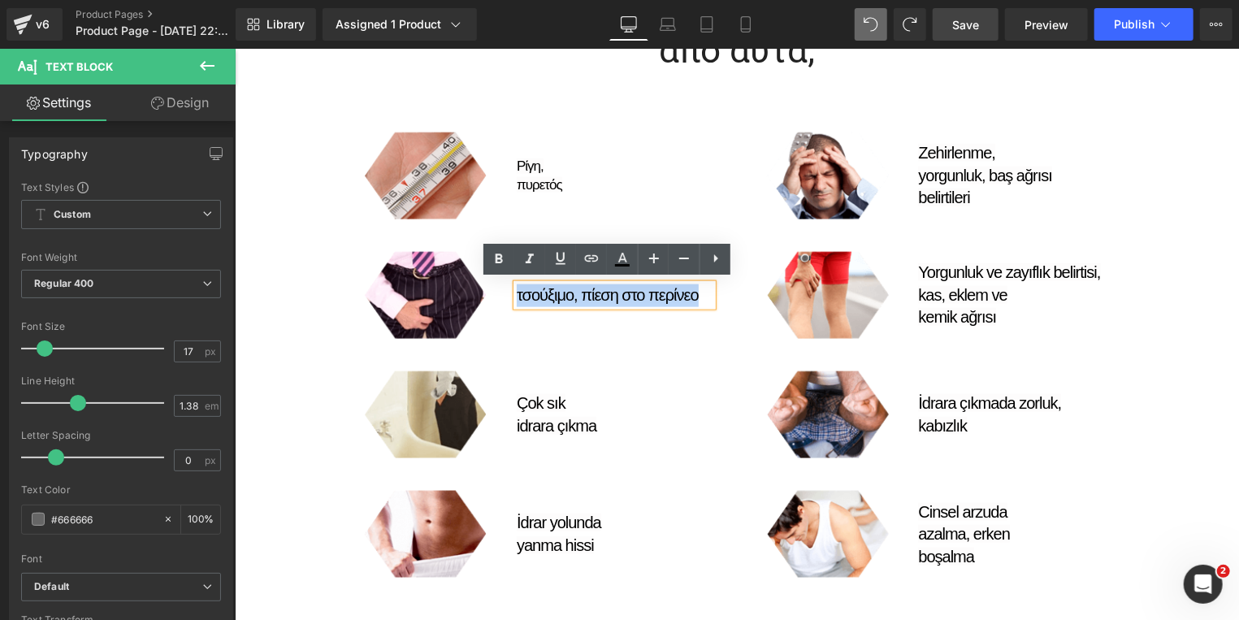
copy span "τσούξιμο, πίεση στο περίνεο"
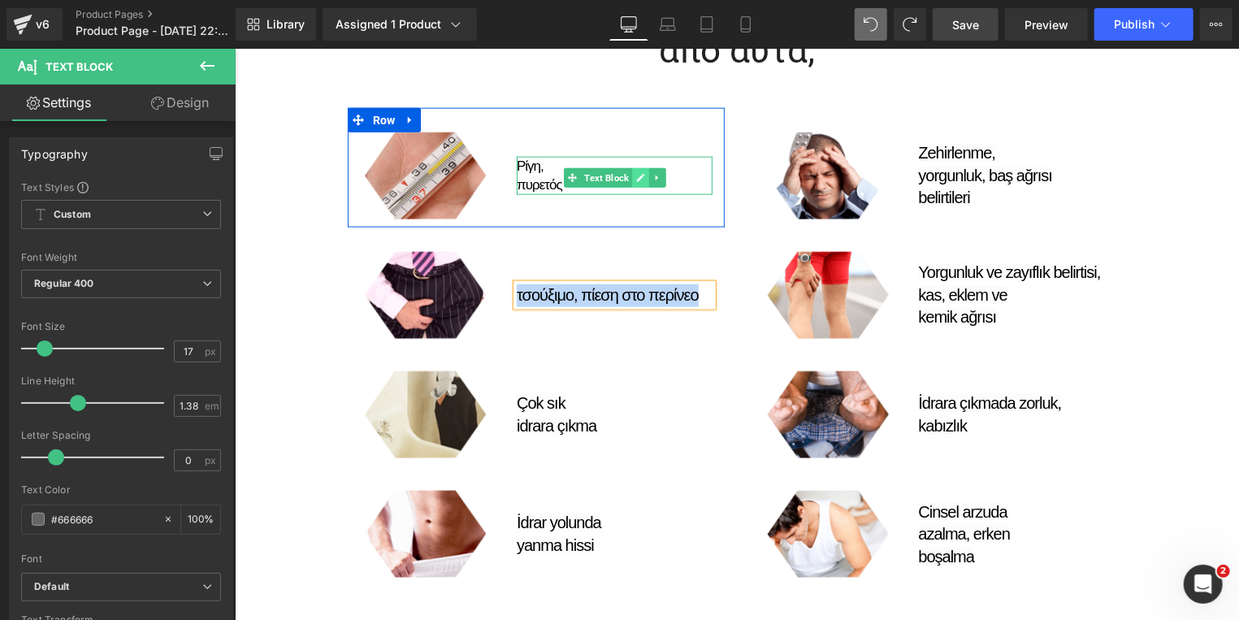
click at [631, 171] on link at bounding box center [639, 176] width 17 height 19
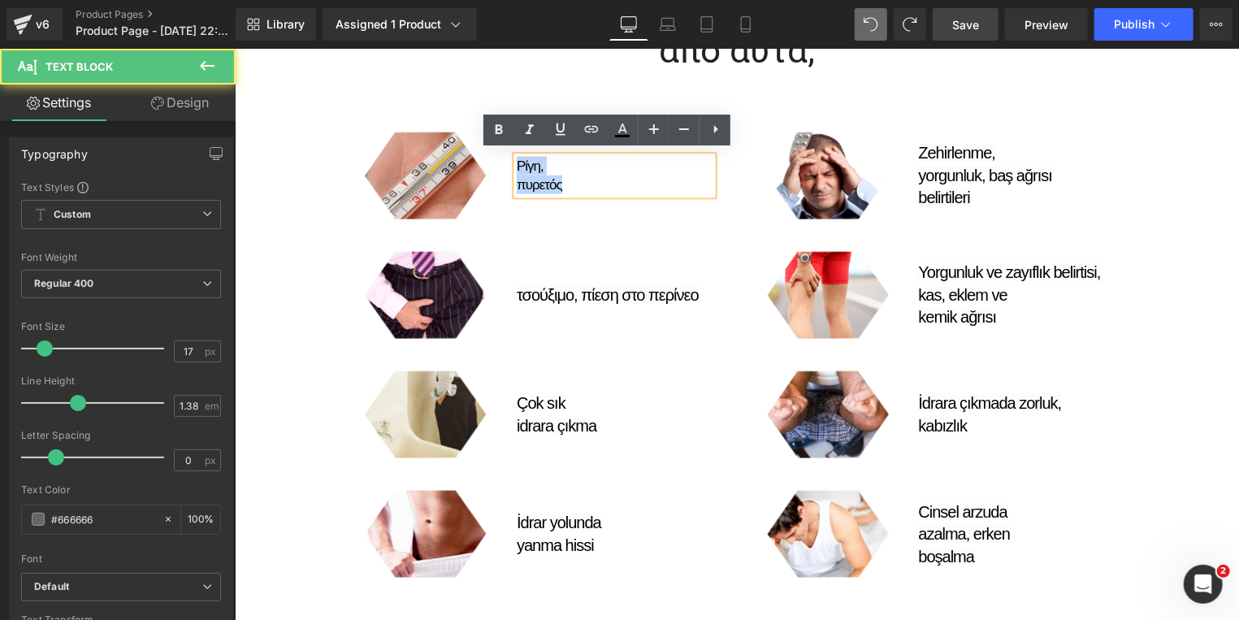
drag, startPoint x: 524, startPoint y: 171, endPoint x: 488, endPoint y: 157, distance: 38.6
click at [488, 157] on div "Image Ρίγη, πυρετός Text Block Row" at bounding box center [535, 166] width 377 height 119
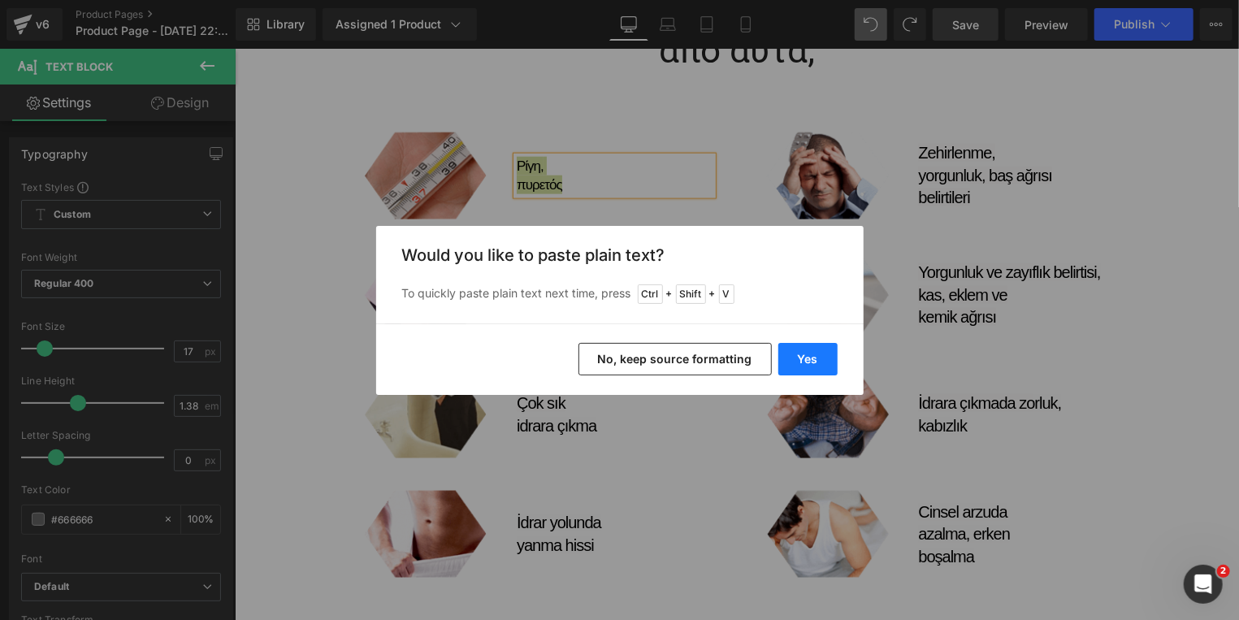
drag, startPoint x: 803, startPoint y: 359, endPoint x: 381, endPoint y: 174, distance: 460.5
click at [803, 359] on button "Yes" at bounding box center [807, 359] width 59 height 32
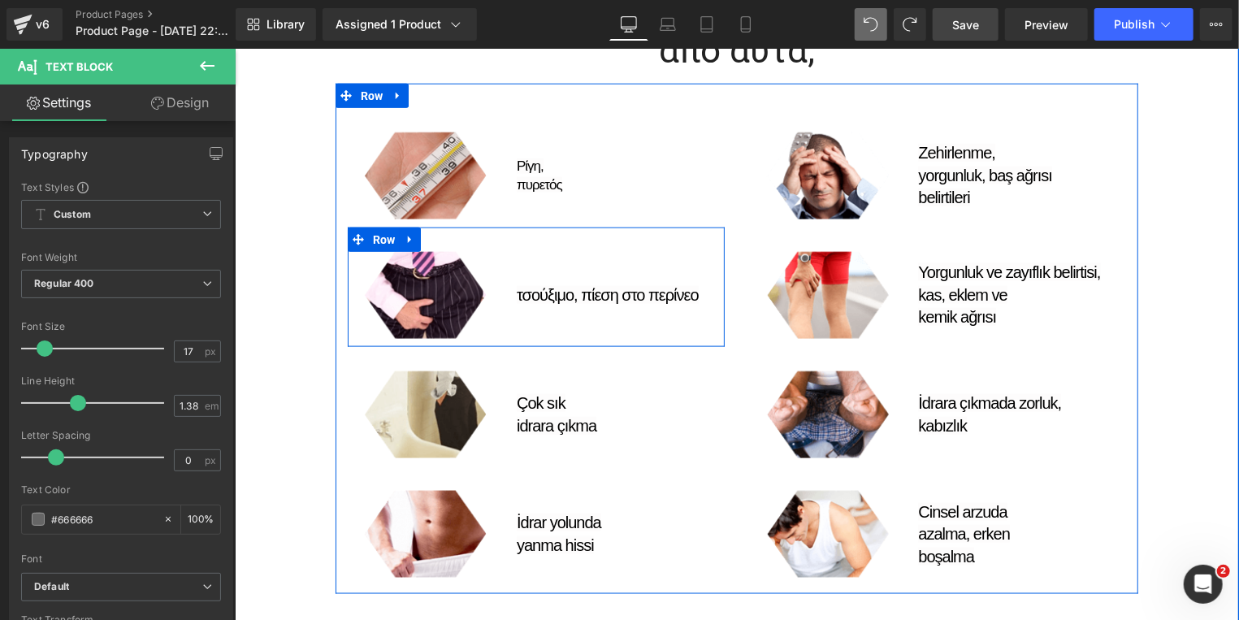
click at [580, 296] on span "Text Block" at bounding box center [605, 305] width 51 height 19
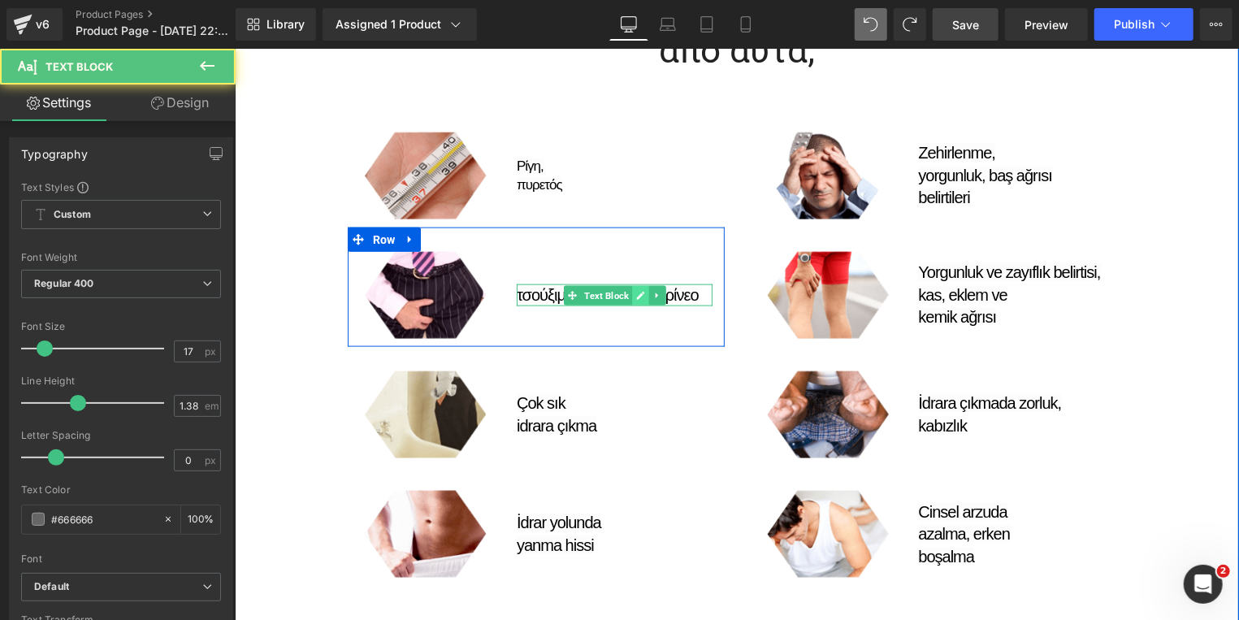
click at [631, 289] on link at bounding box center [639, 294] width 17 height 19
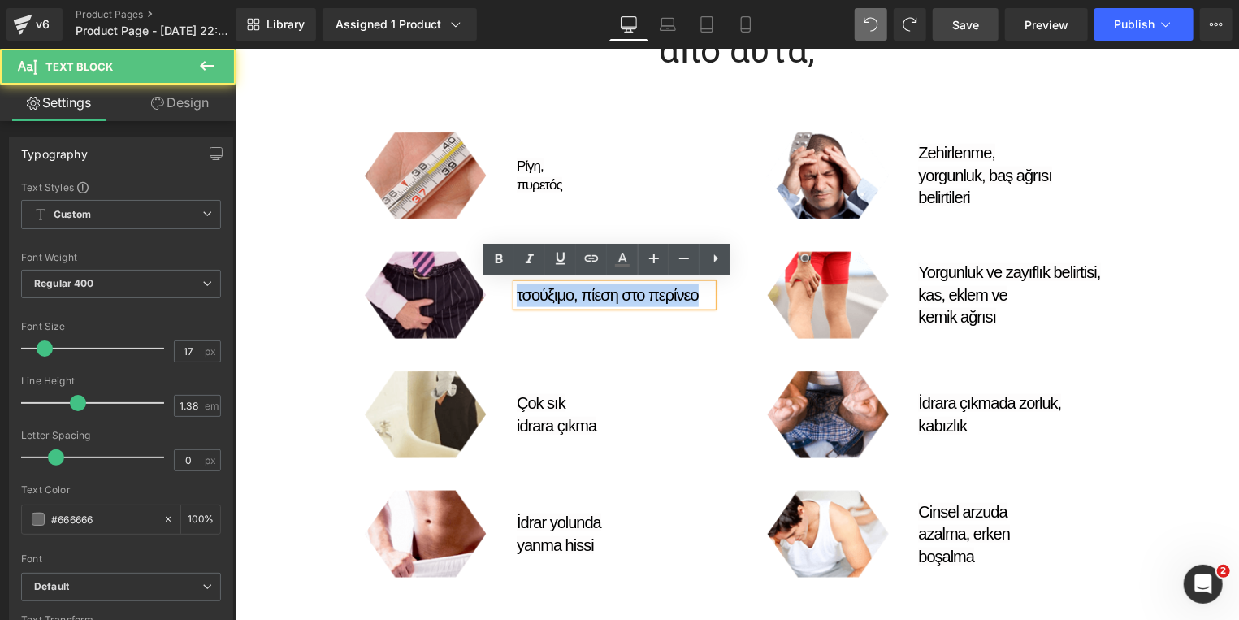
drag, startPoint x: 696, startPoint y: 290, endPoint x: 428, endPoint y: 290, distance: 268.1
click at [428, 290] on div "Image τσούξιμο, πίεση στο περίνεο Text Block Row" at bounding box center [535, 286] width 377 height 119
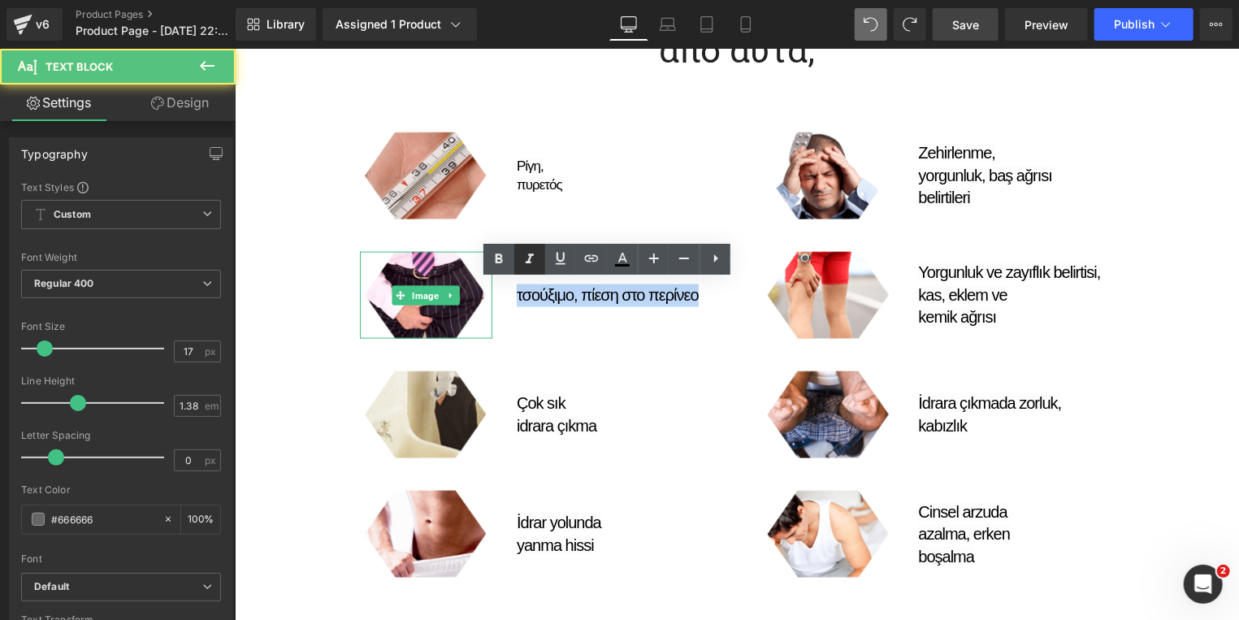
copy span "τσούξιμο, πίεση στο περίνεο"
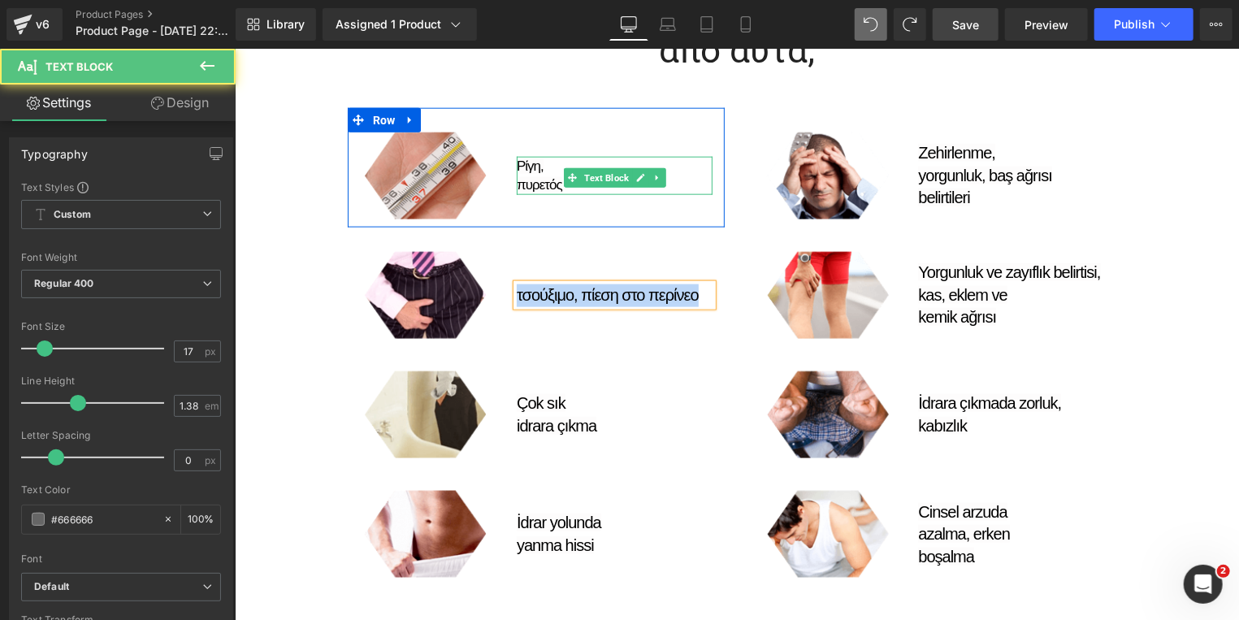
click at [529, 176] on font "πυρετός" at bounding box center [538, 183] width 45 height 15
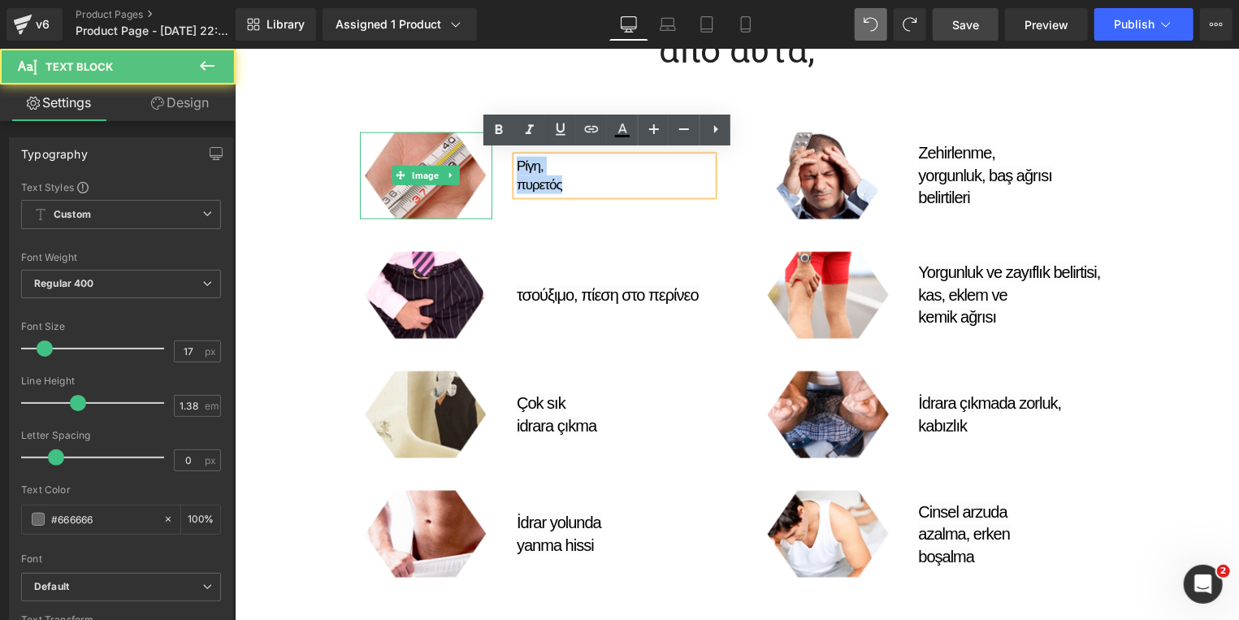
drag, startPoint x: 564, startPoint y: 183, endPoint x: 482, endPoint y: 157, distance: 86.1
click at [482, 157] on div "Image Ρίγη, πυρετός Text Block Row" at bounding box center [535, 166] width 377 height 119
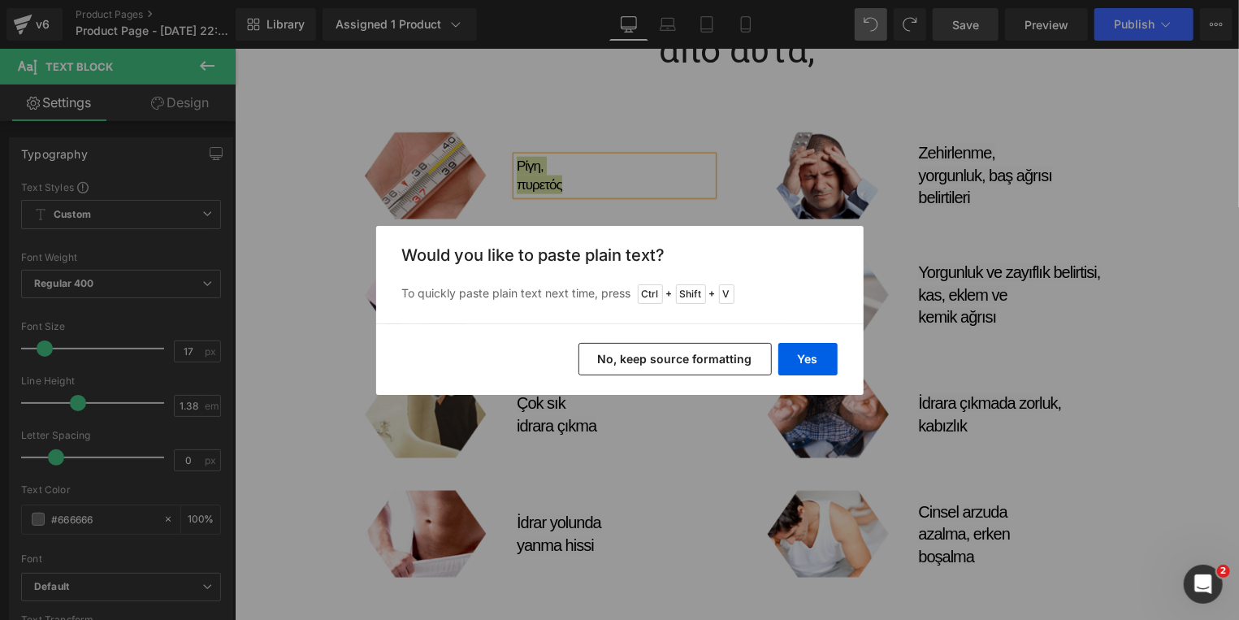
click at [655, 357] on button "No, keep source formatting" at bounding box center [674, 359] width 193 height 32
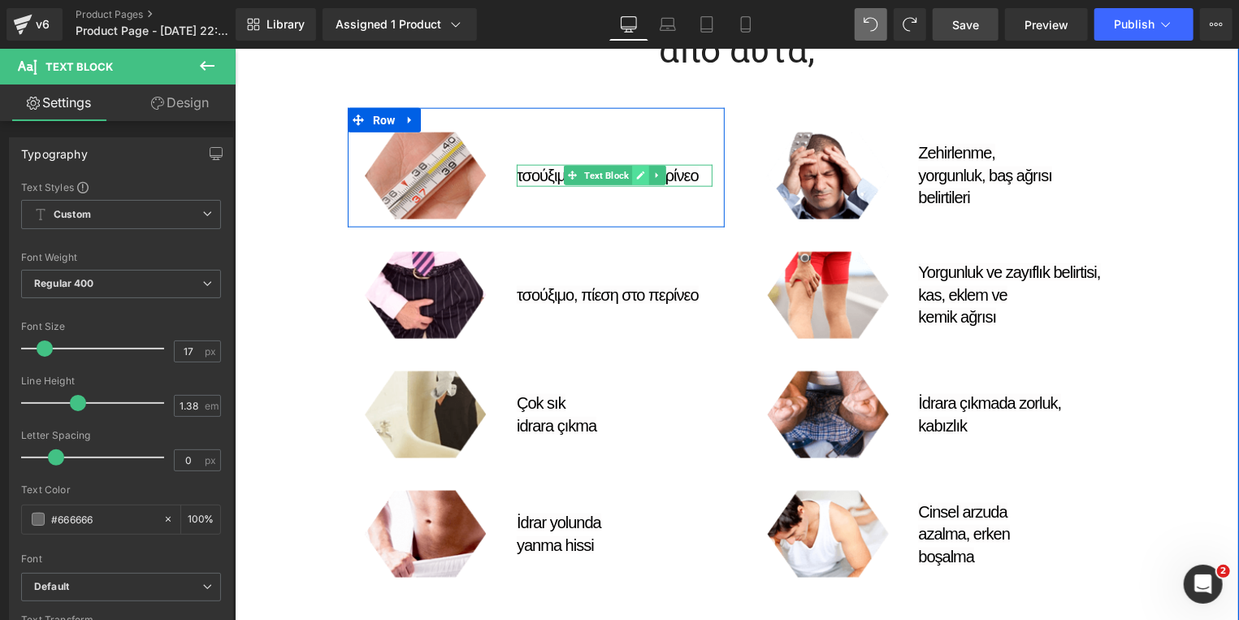
click at [635, 175] on icon at bounding box center [639, 175] width 9 height 10
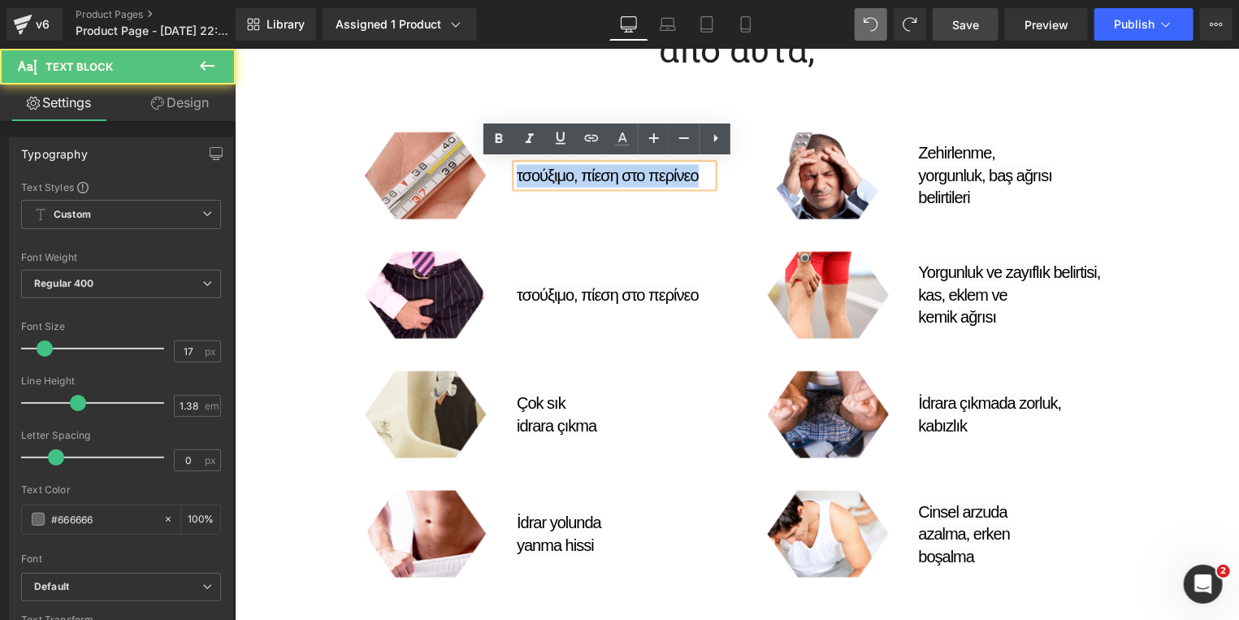
drag, startPoint x: 693, startPoint y: 171, endPoint x: 510, endPoint y: 173, distance: 182.8
click at [516, 173] on p "τσούξιμο, πίεση στο περίνεο" at bounding box center [614, 175] width 196 height 23
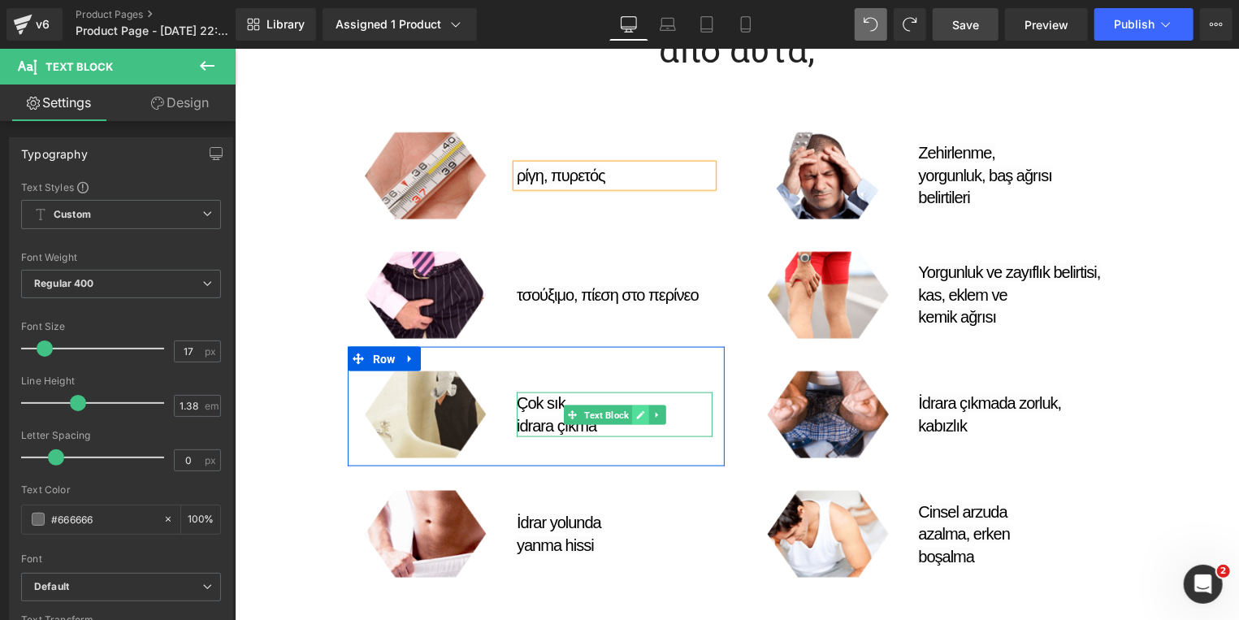
click at [635, 410] on icon at bounding box center [639, 414] width 8 height 8
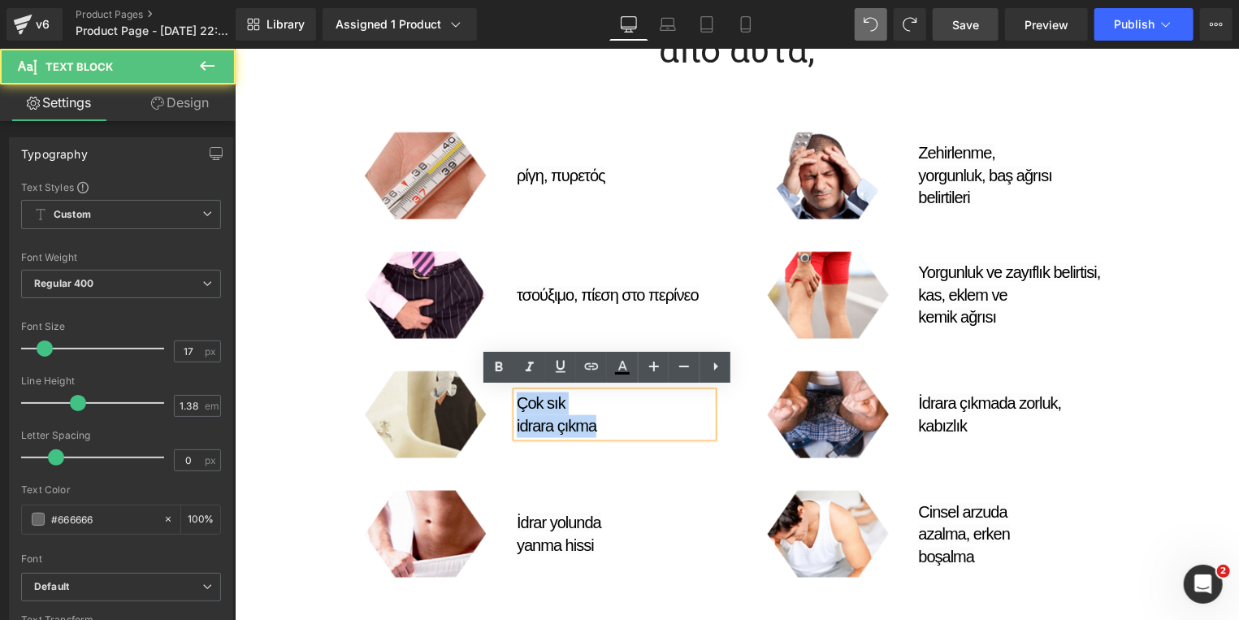
drag, startPoint x: 599, startPoint y: 425, endPoint x: 509, endPoint y: 393, distance: 95.6
click at [516, 393] on p "Çok sık idrara çıkma" at bounding box center [614, 414] width 196 height 45
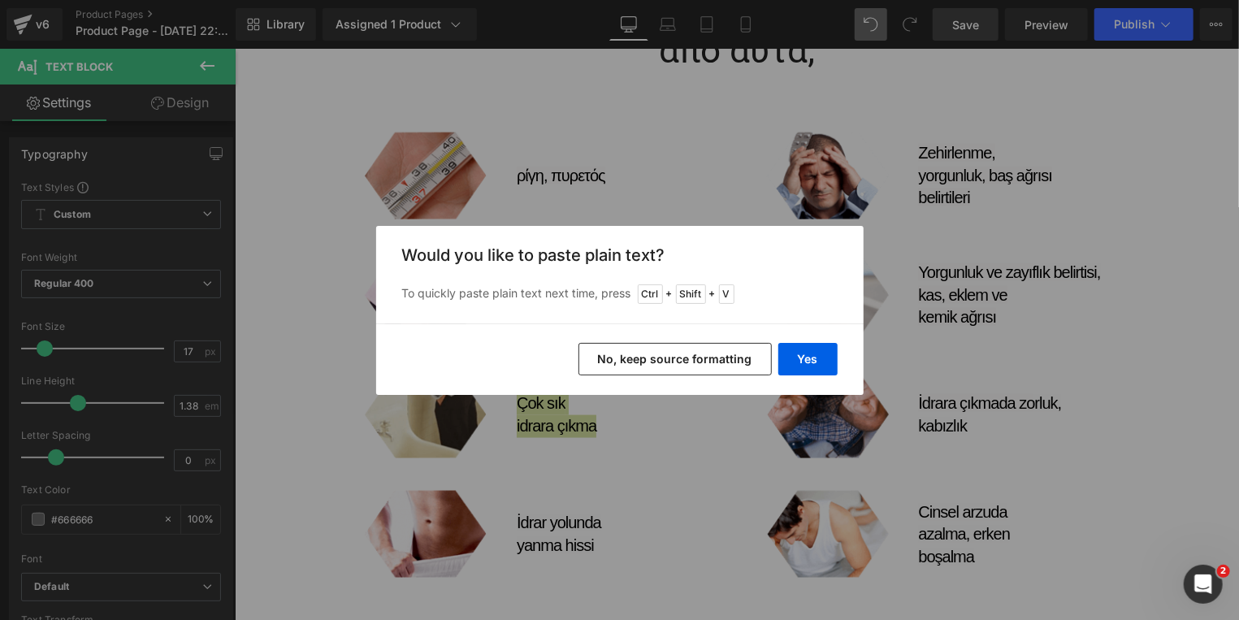
click at [685, 360] on button "No, keep source formatting" at bounding box center [674, 359] width 193 height 32
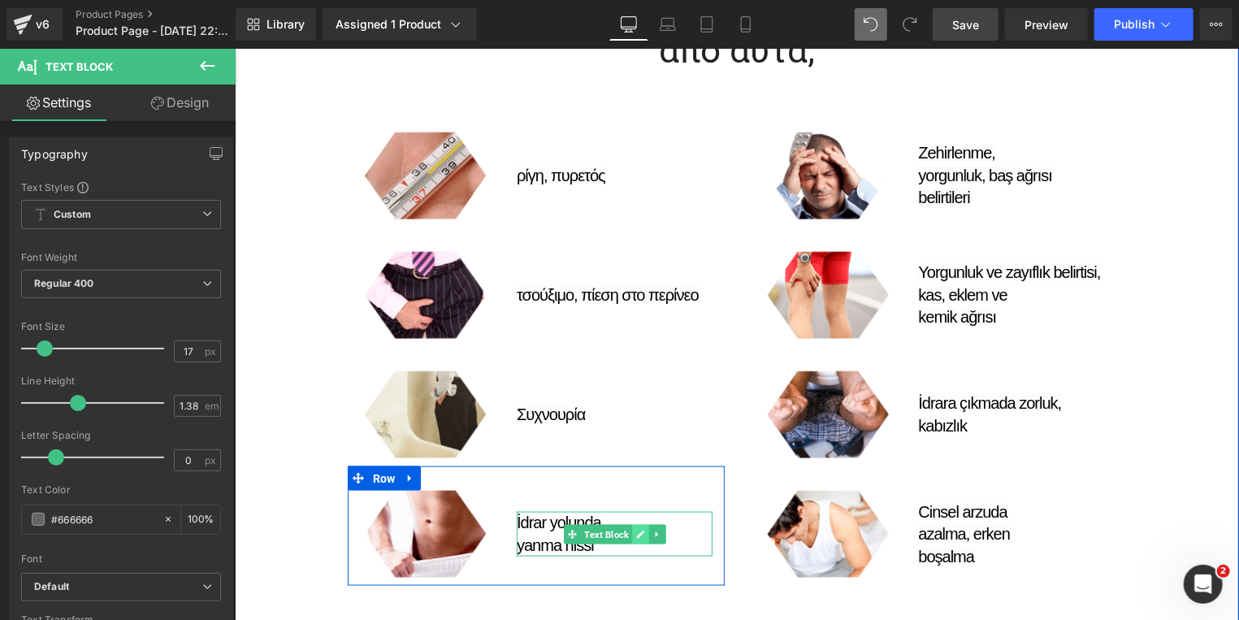
click at [635, 530] on icon at bounding box center [639, 534] width 8 height 8
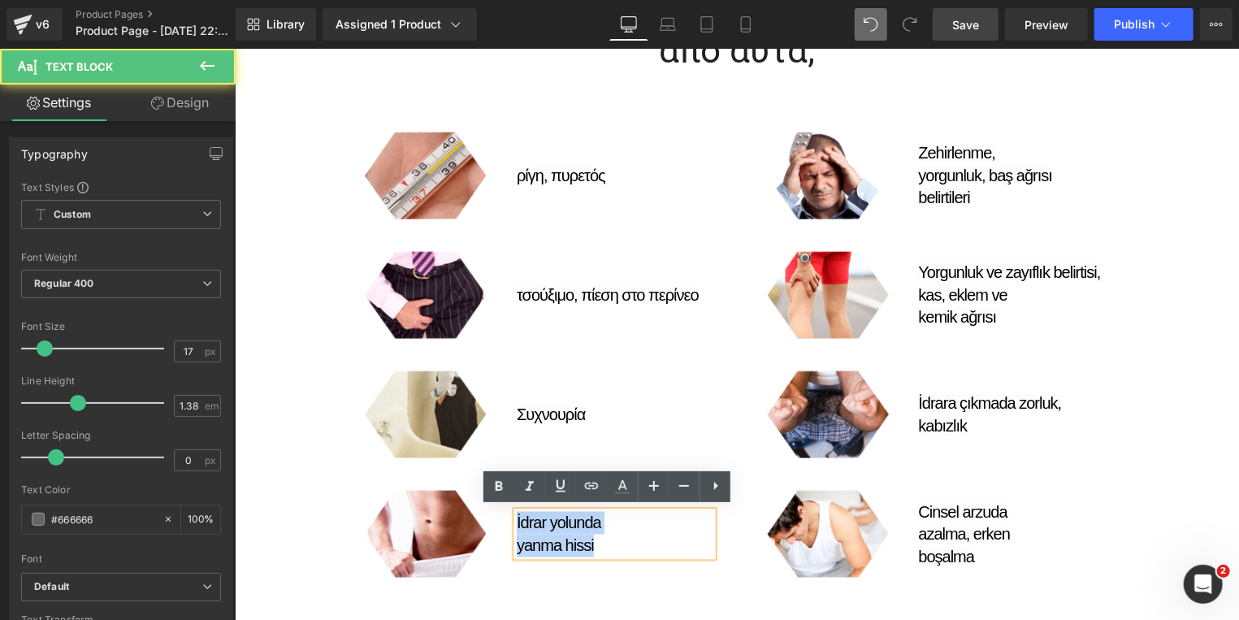
drag, startPoint x: 594, startPoint y: 542, endPoint x: 500, endPoint y: 519, distance: 96.1
click at [504, 519] on div "İdrar yolunda yanma hissi Text Block" at bounding box center [614, 533] width 220 height 87
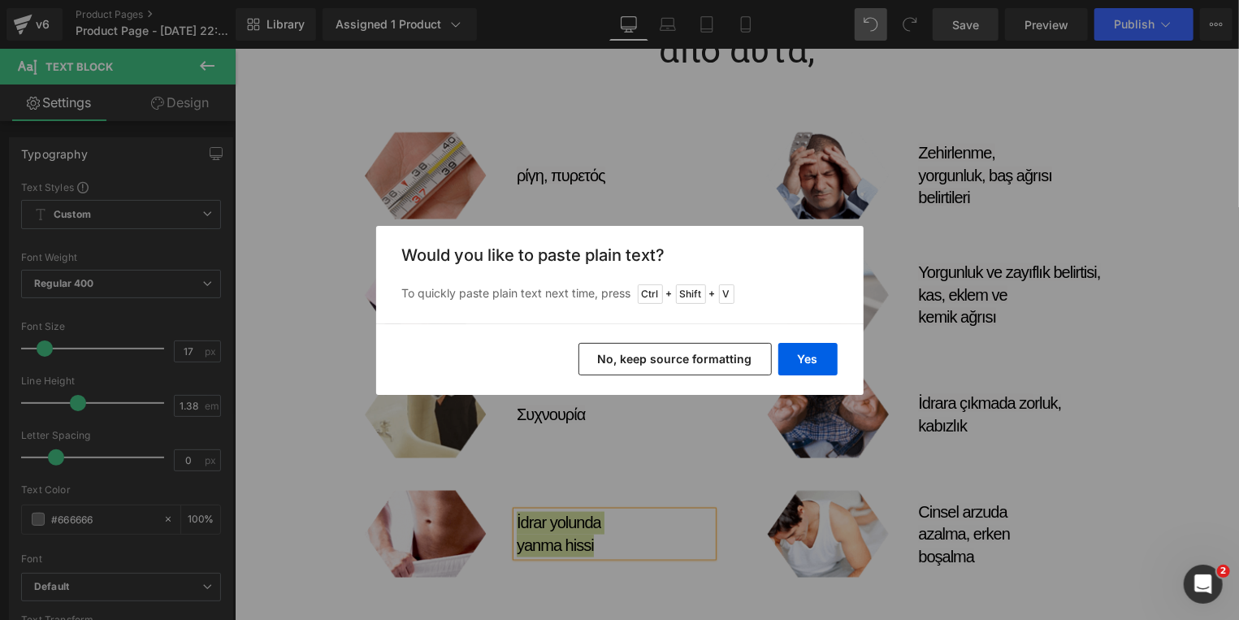
click at [677, 363] on button "No, keep source formatting" at bounding box center [674, 359] width 193 height 32
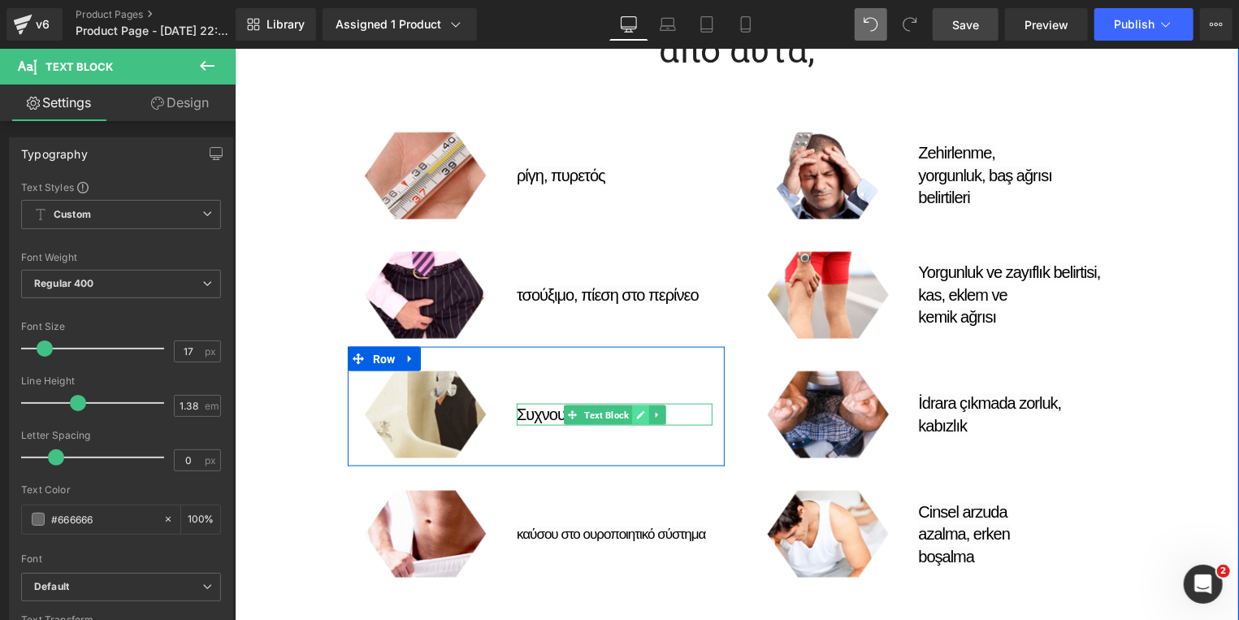
click at [635, 410] on icon at bounding box center [639, 414] width 8 height 8
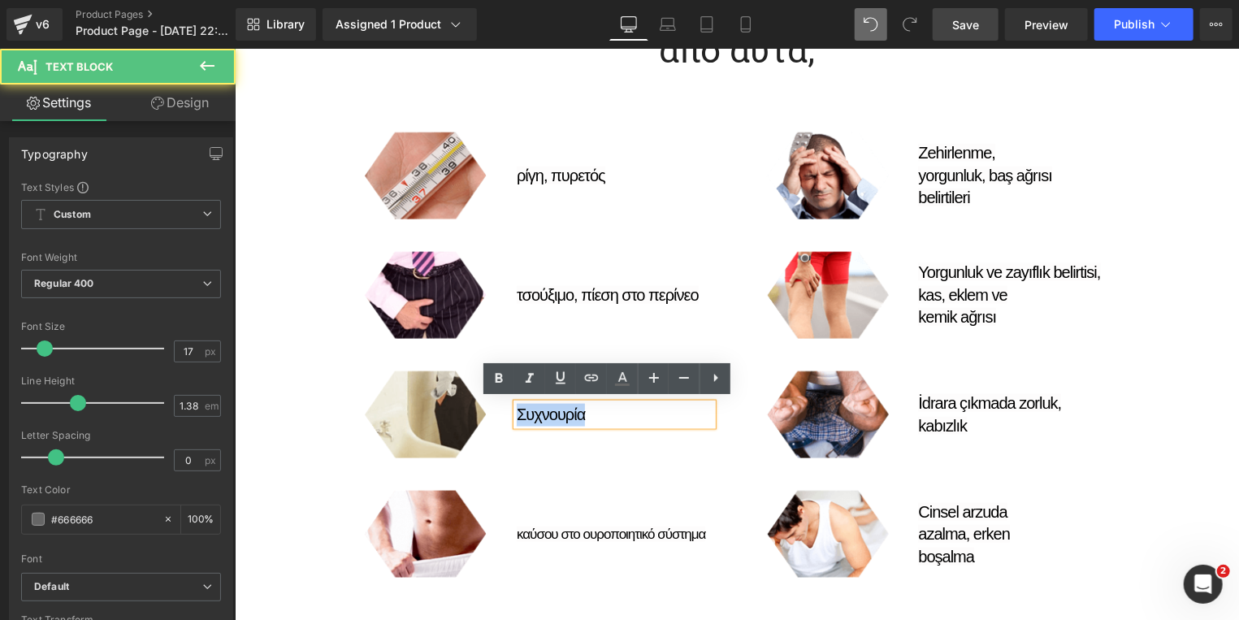
drag, startPoint x: 627, startPoint y: 411, endPoint x: 497, endPoint y: 411, distance: 130.0
click at [504, 411] on div "Συχνουρία Text Block" at bounding box center [614, 413] width 220 height 87
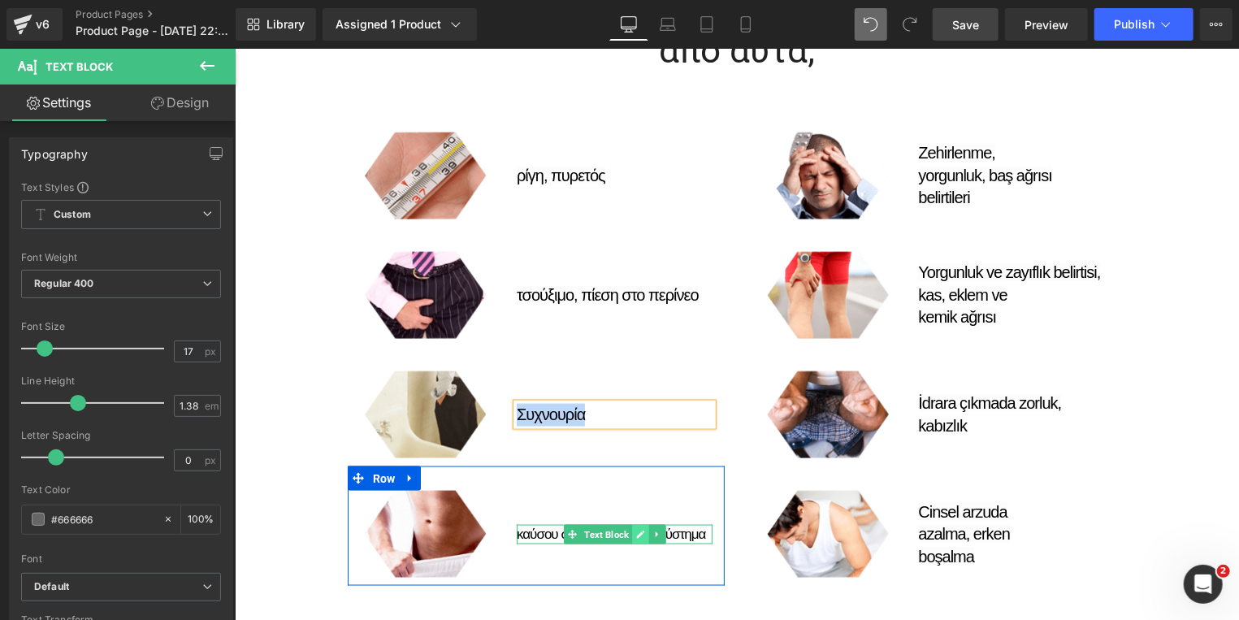
click at [635, 531] on icon at bounding box center [639, 534] width 8 height 8
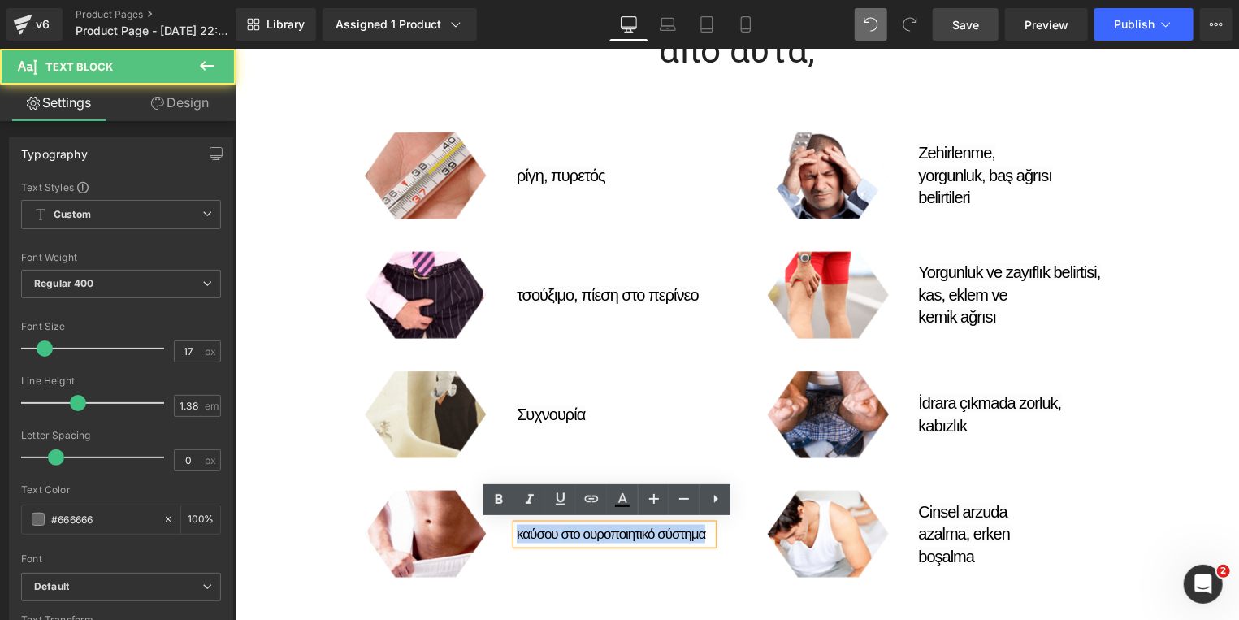
drag, startPoint x: 696, startPoint y: 534, endPoint x: 507, endPoint y: 534, distance: 189.3
click at [516, 534] on div "καύσου στο ουροποιητικό σύστημα" at bounding box center [614, 533] width 196 height 19
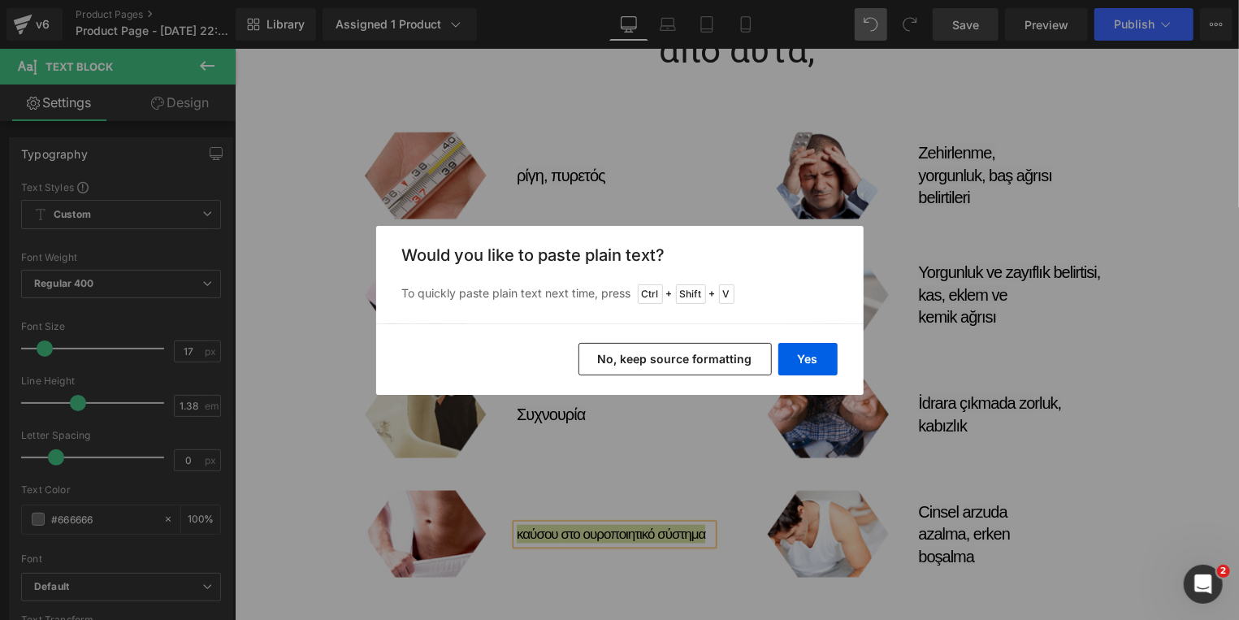
click at [652, 358] on button "No, keep source formatting" at bounding box center [674, 359] width 193 height 32
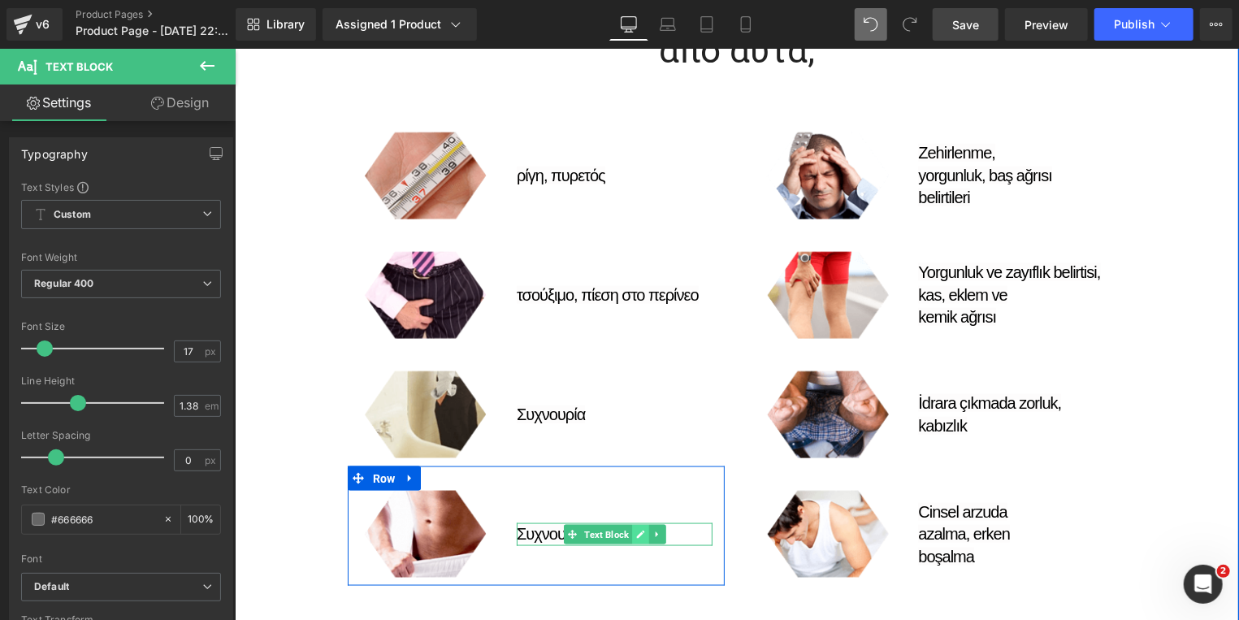
click at [635, 529] on icon at bounding box center [639, 534] width 9 height 10
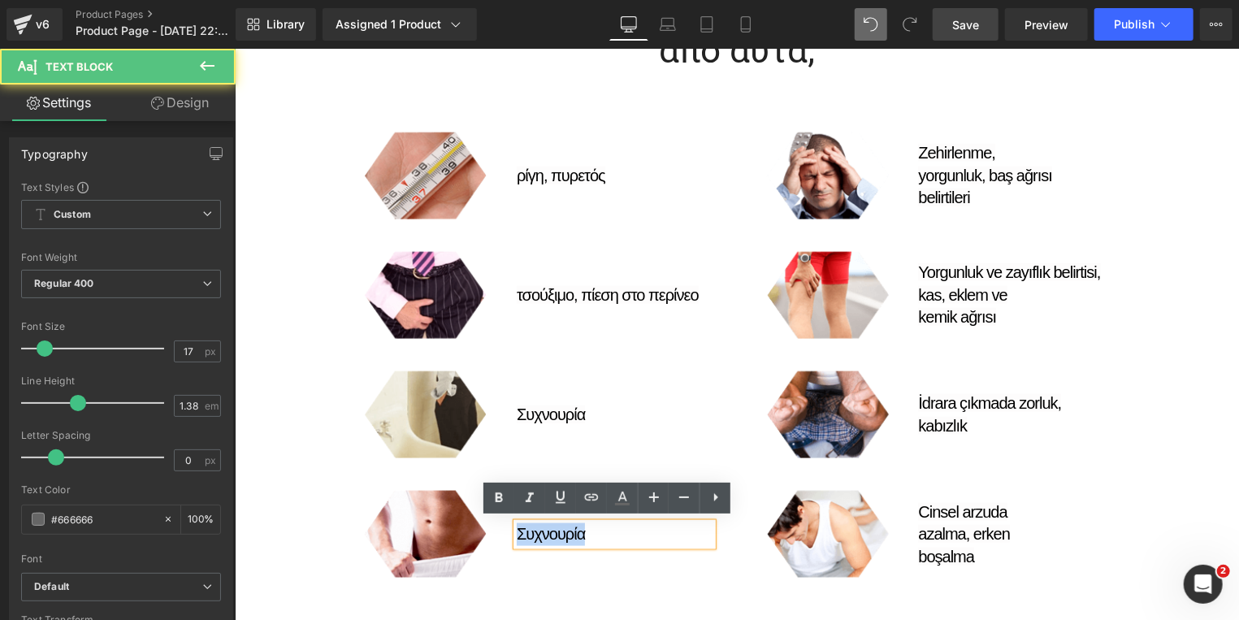
drag, startPoint x: 591, startPoint y: 530, endPoint x: 510, endPoint y: 530, distance: 81.2
click at [516, 530] on p "Συχνουρία" at bounding box center [614, 533] width 196 height 23
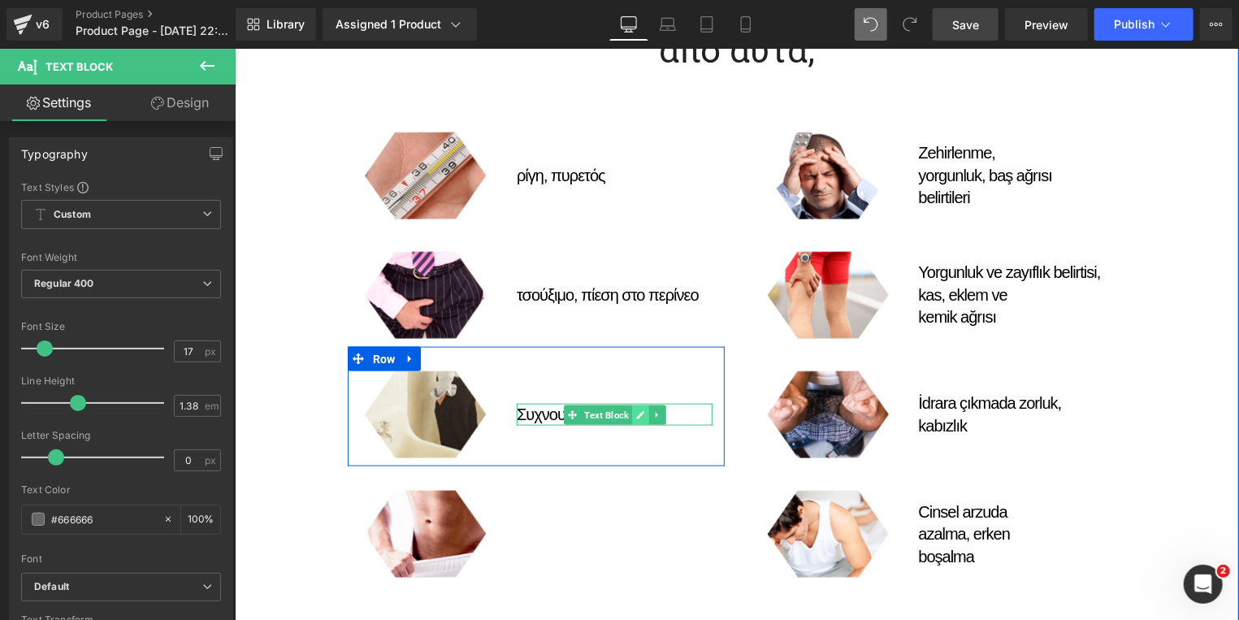
click at [635, 410] on icon at bounding box center [639, 414] width 8 height 8
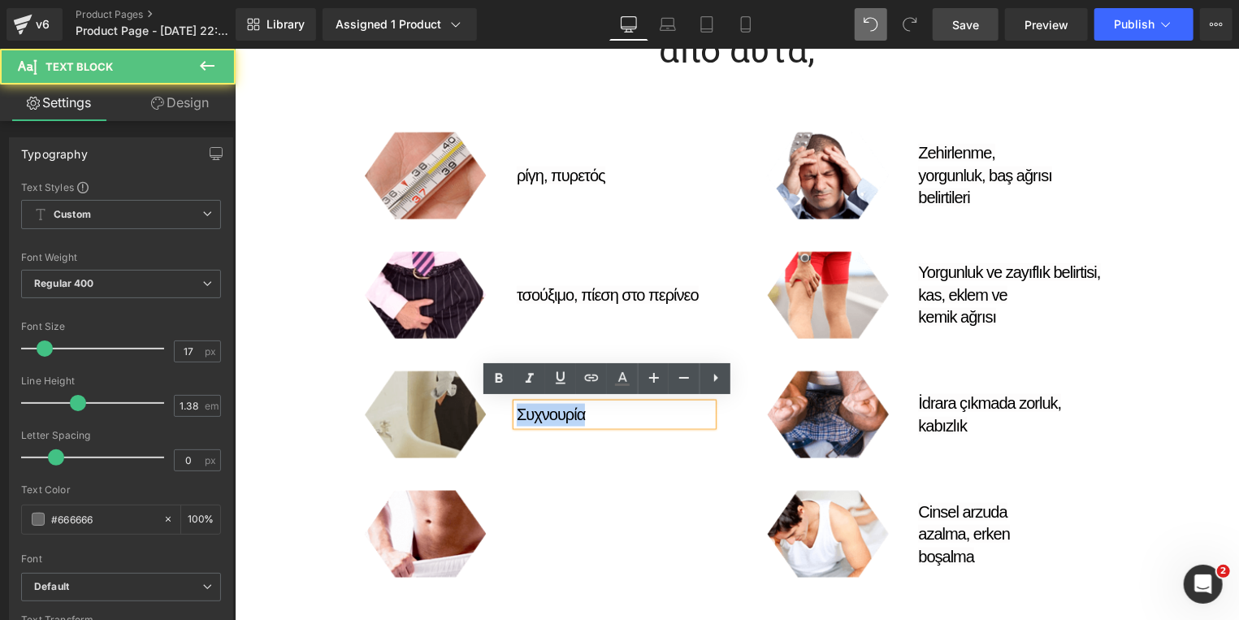
drag, startPoint x: 587, startPoint y: 413, endPoint x: 476, endPoint y: 413, distance: 110.5
click at [476, 413] on div "Image Συχνουρία Text Block Row" at bounding box center [535, 405] width 377 height 119
copy span "Συχνουρία"
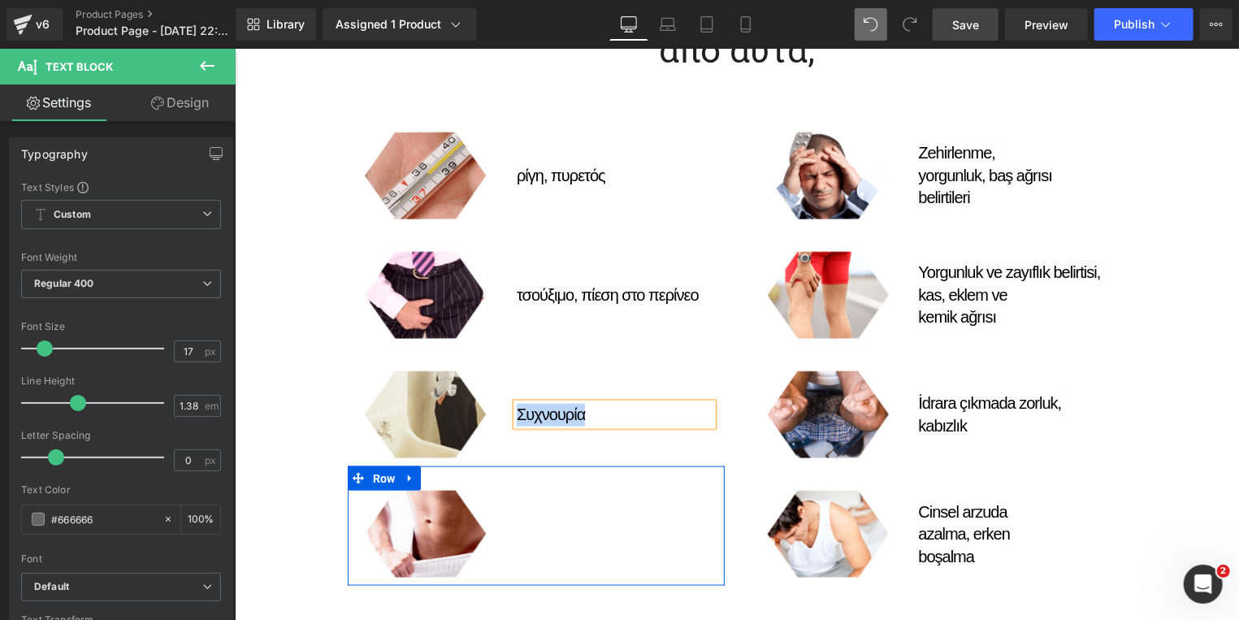
click at [546, 543] on div "Text Block" at bounding box center [614, 533] width 220 height 87
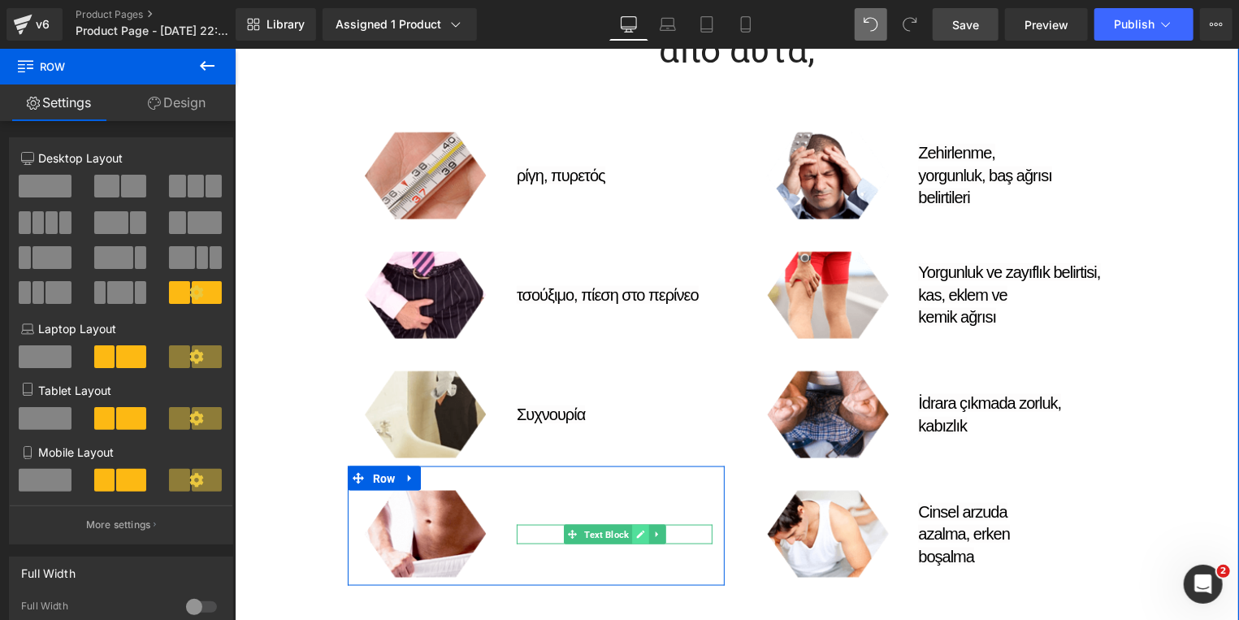
click at [635, 530] on icon at bounding box center [639, 534] width 8 height 8
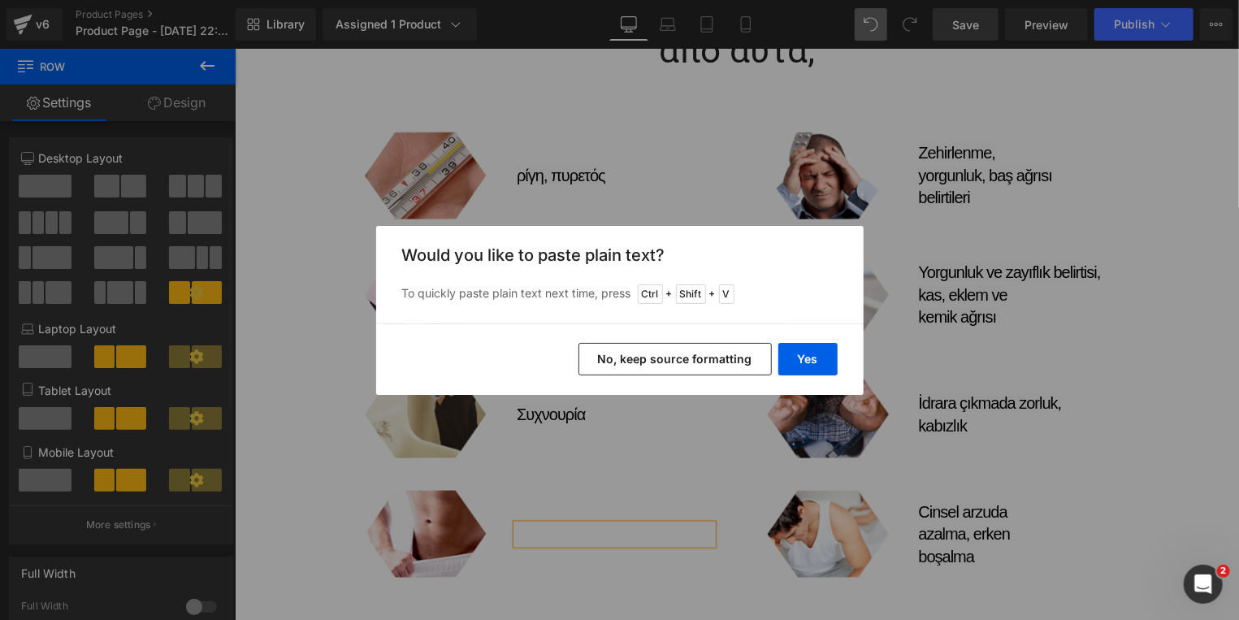
click at [683, 360] on button "No, keep source formatting" at bounding box center [674, 359] width 193 height 32
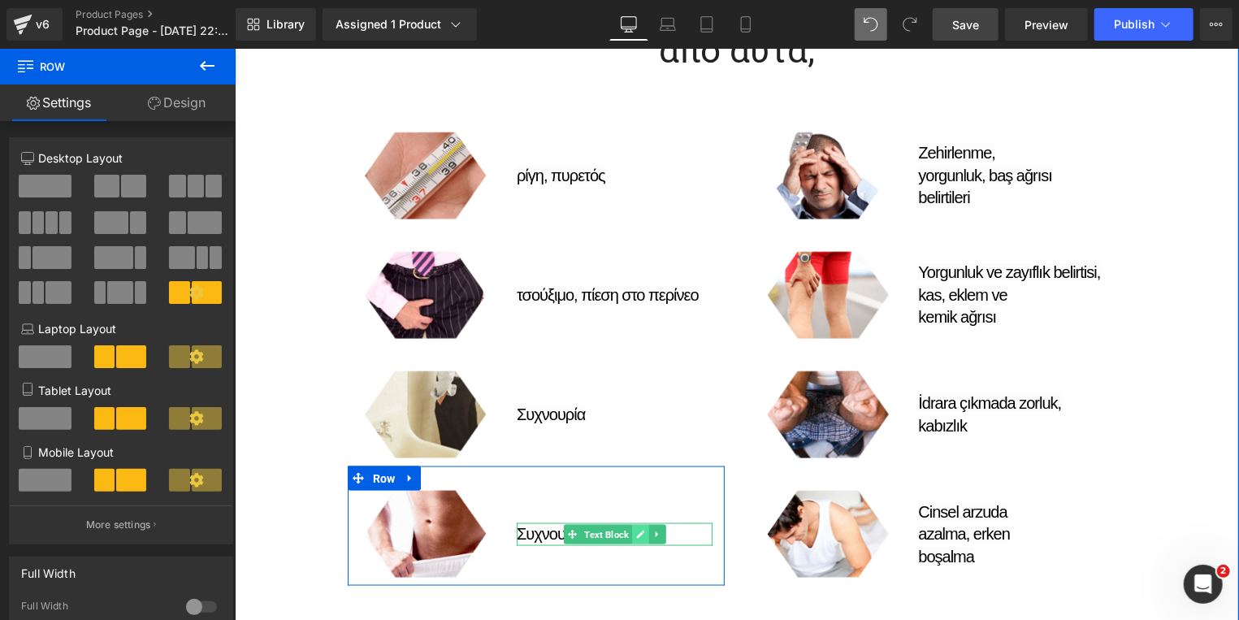
click at [635, 531] on icon at bounding box center [639, 534] width 9 height 10
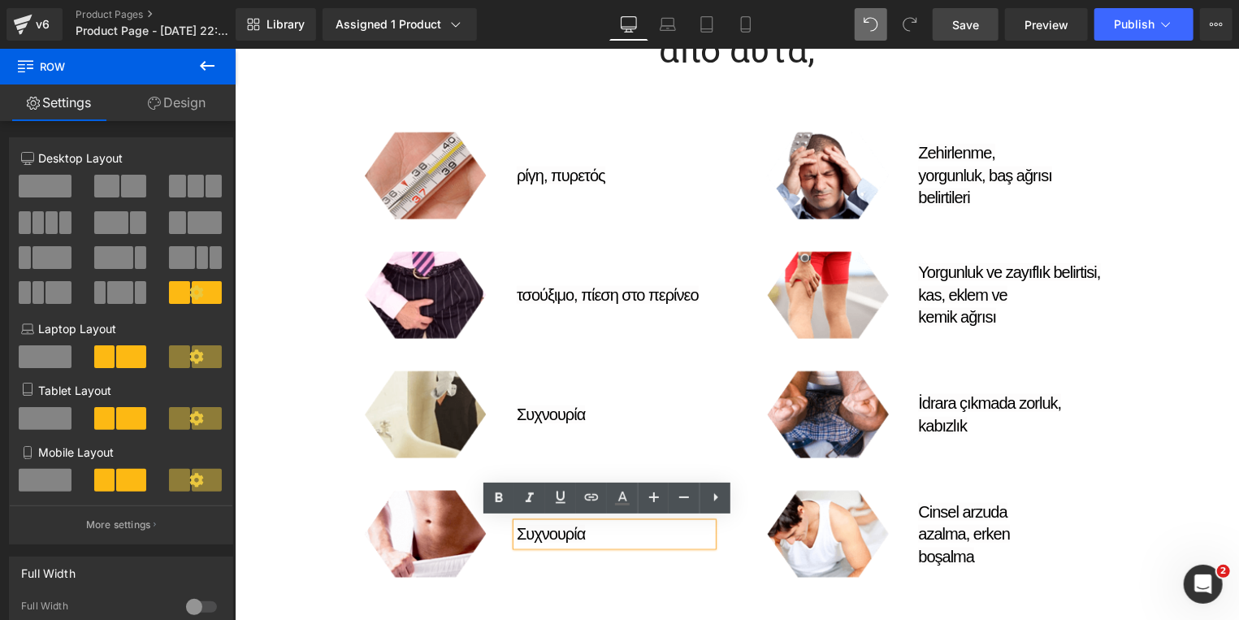
click at [599, 530] on p "Συχνουρία" at bounding box center [614, 533] width 196 height 23
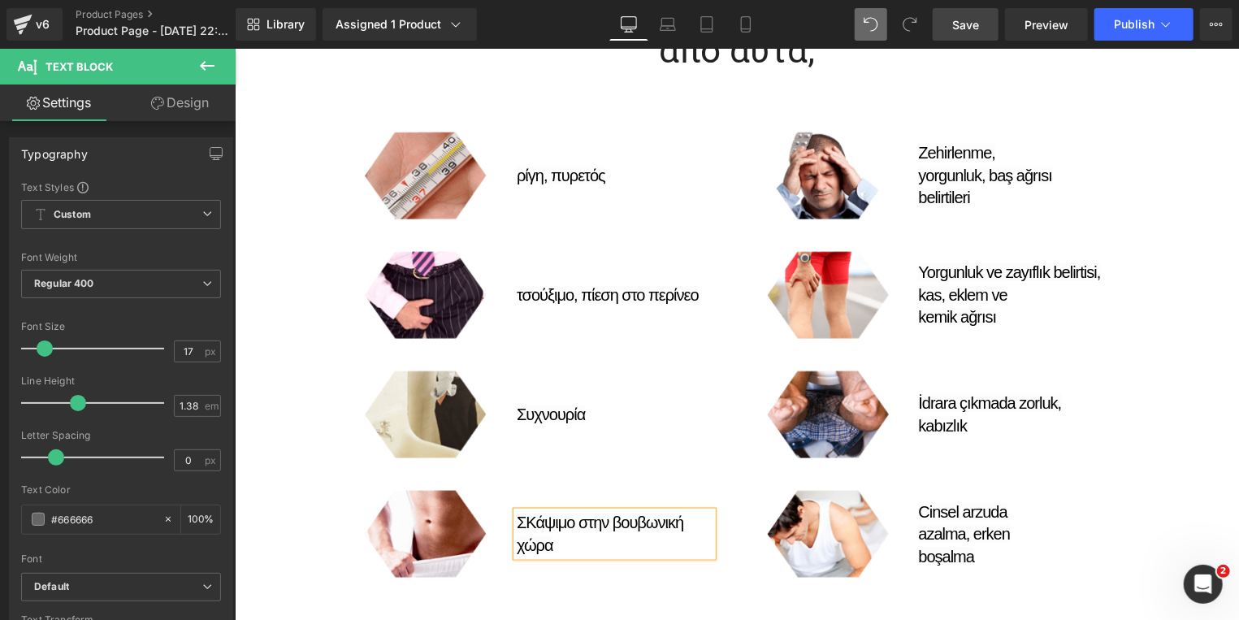
click at [517, 520] on span "ΣΚάψιμο στην βουβωνική χώρα" at bounding box center [599, 533] width 167 height 41
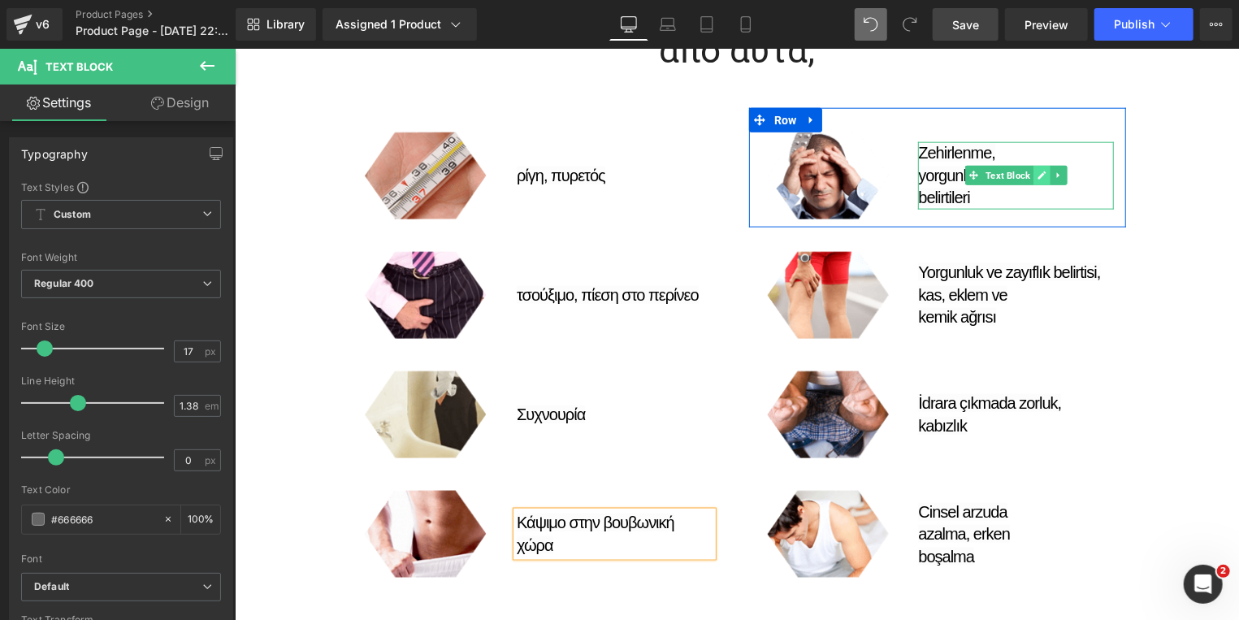
click at [1037, 171] on icon at bounding box center [1041, 175] width 8 height 8
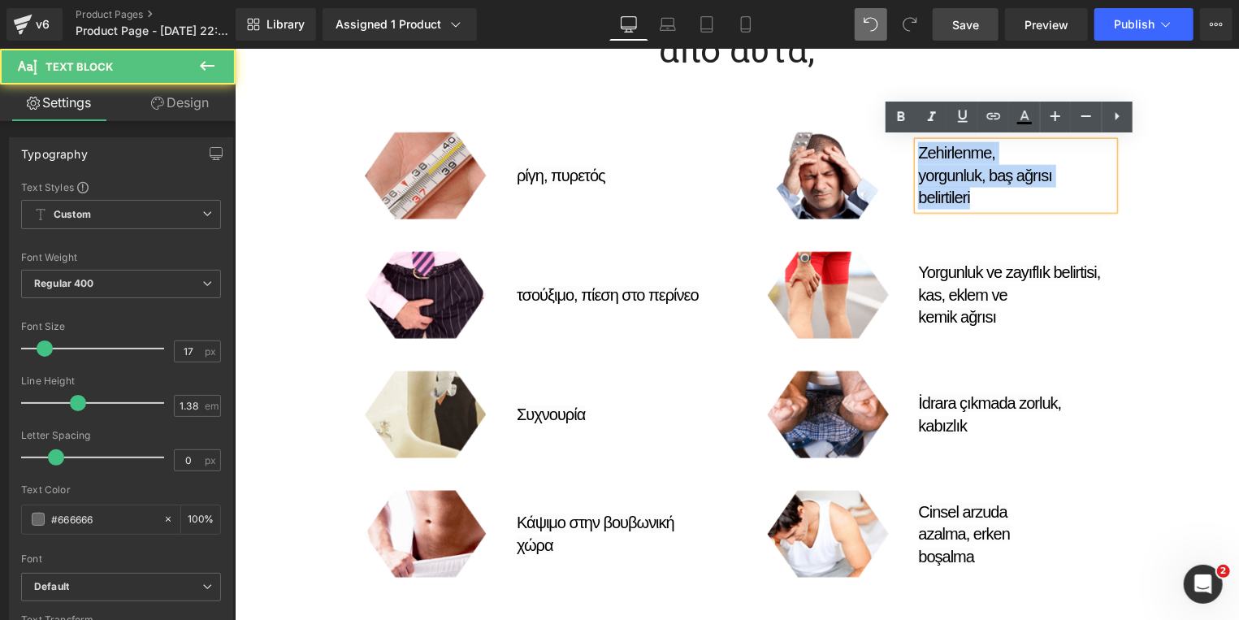
drag, startPoint x: 976, startPoint y: 196, endPoint x: 911, endPoint y: 146, distance: 81.7
click at [917, 146] on p "Zehirlenme, yorgunluk, baş ağrısı belirtileri" at bounding box center [1015, 174] width 196 height 67
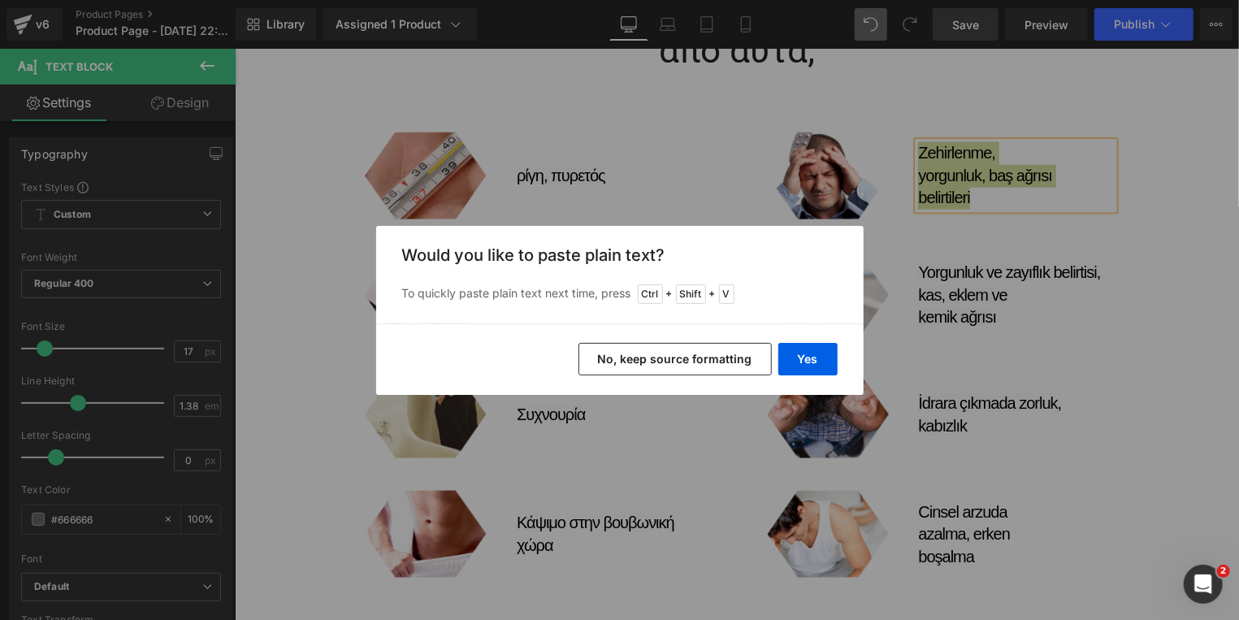
click at [673, 360] on button "No, keep source formatting" at bounding box center [674, 359] width 193 height 32
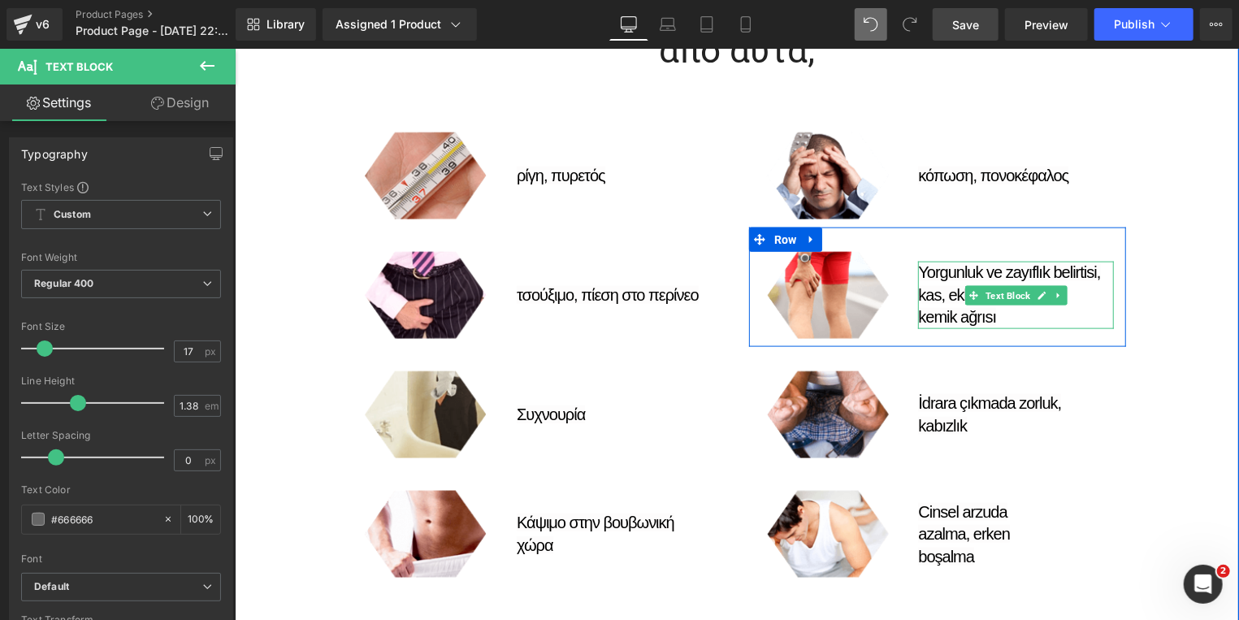
drag, startPoint x: 1032, startPoint y: 292, endPoint x: 1013, endPoint y: 292, distance: 19.5
click at [1037, 292] on icon at bounding box center [1041, 295] width 8 height 8
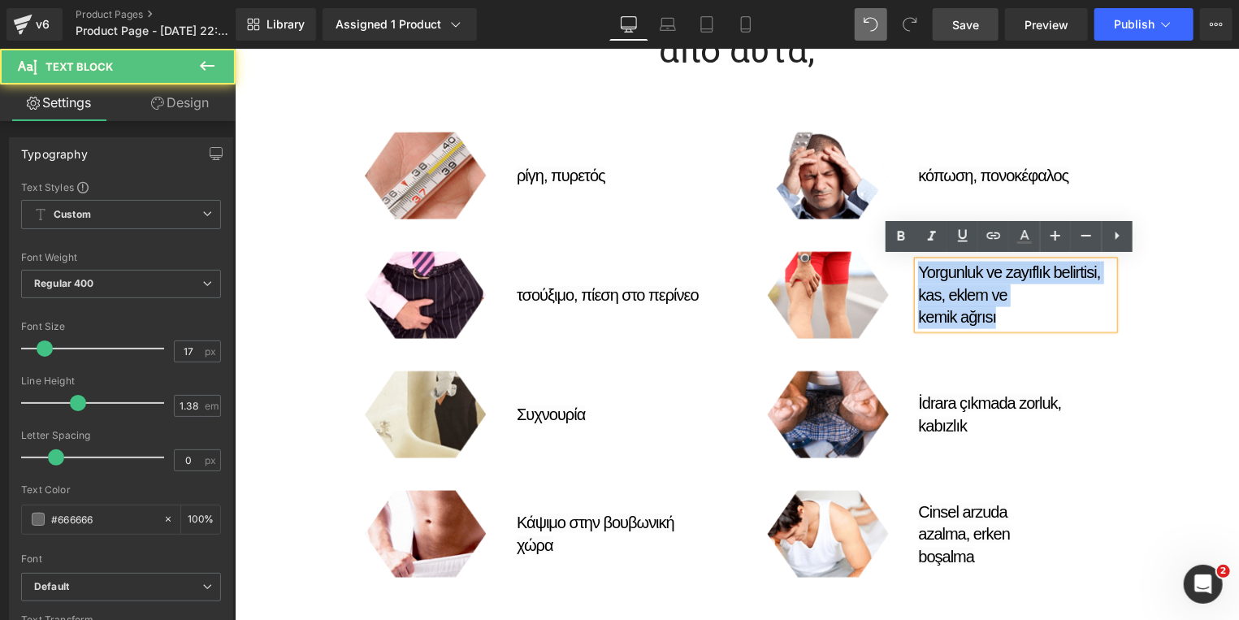
drag, startPoint x: 992, startPoint y: 317, endPoint x: 911, endPoint y: 271, distance: 93.1
click at [917, 271] on p "Yorgunluk ve zayıflık belirtisi, kas, eklem ve kemik ağrısı" at bounding box center [1015, 294] width 196 height 67
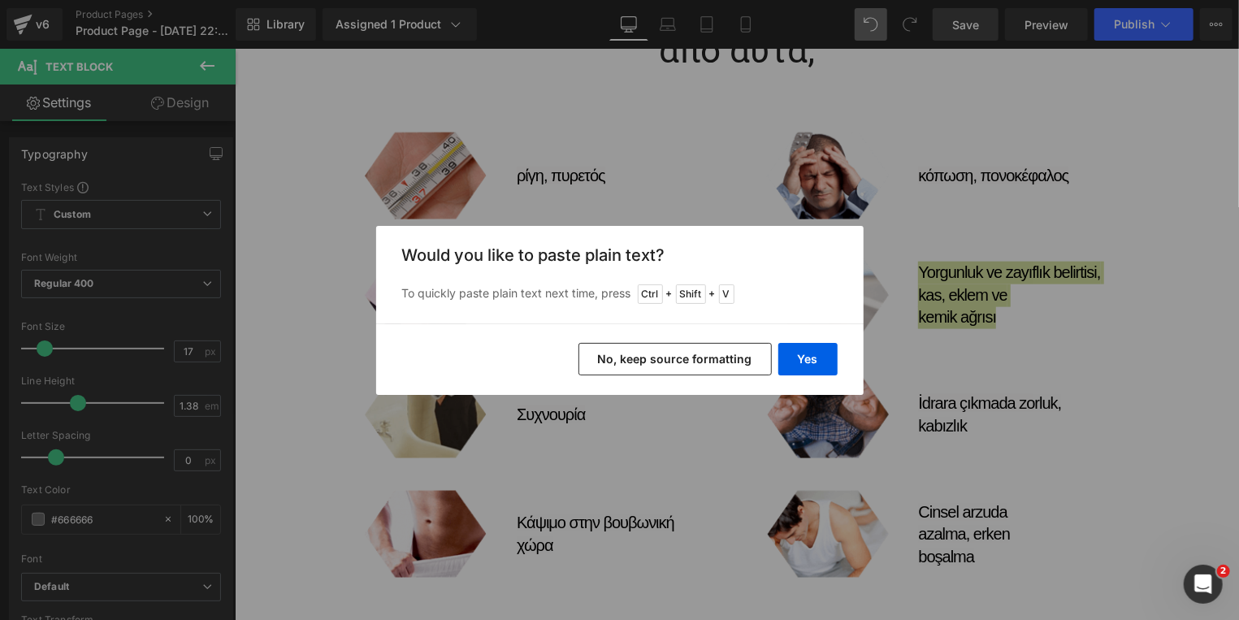
click at [694, 359] on button "No, keep source formatting" at bounding box center [674, 359] width 193 height 32
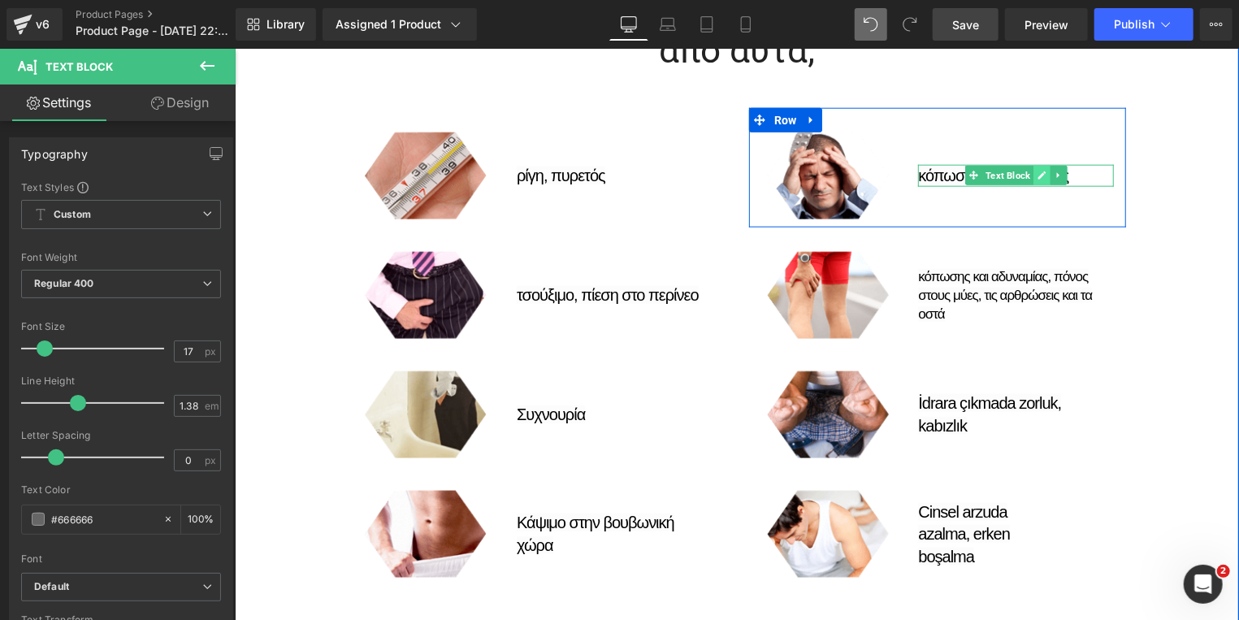
click at [1037, 172] on icon at bounding box center [1041, 175] width 9 height 10
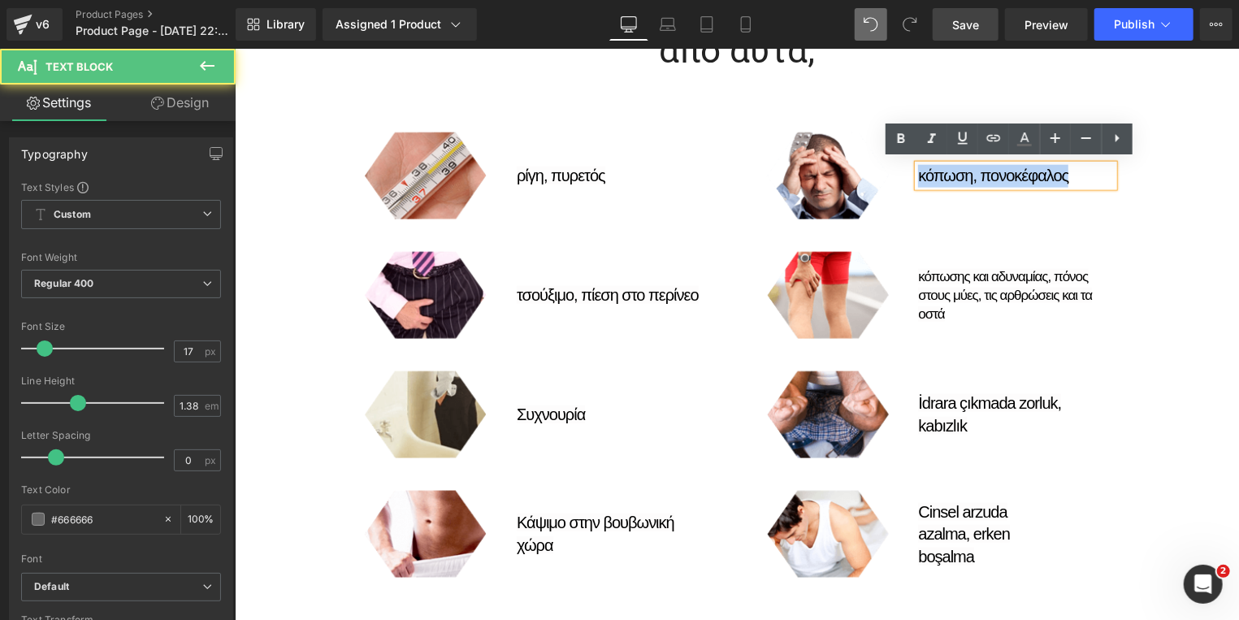
drag, startPoint x: 1059, startPoint y: 169, endPoint x: 911, endPoint y: 171, distance: 147.9
click at [917, 171] on span "κόπωση, πονοκέφαλος" at bounding box center [992, 175] width 150 height 18
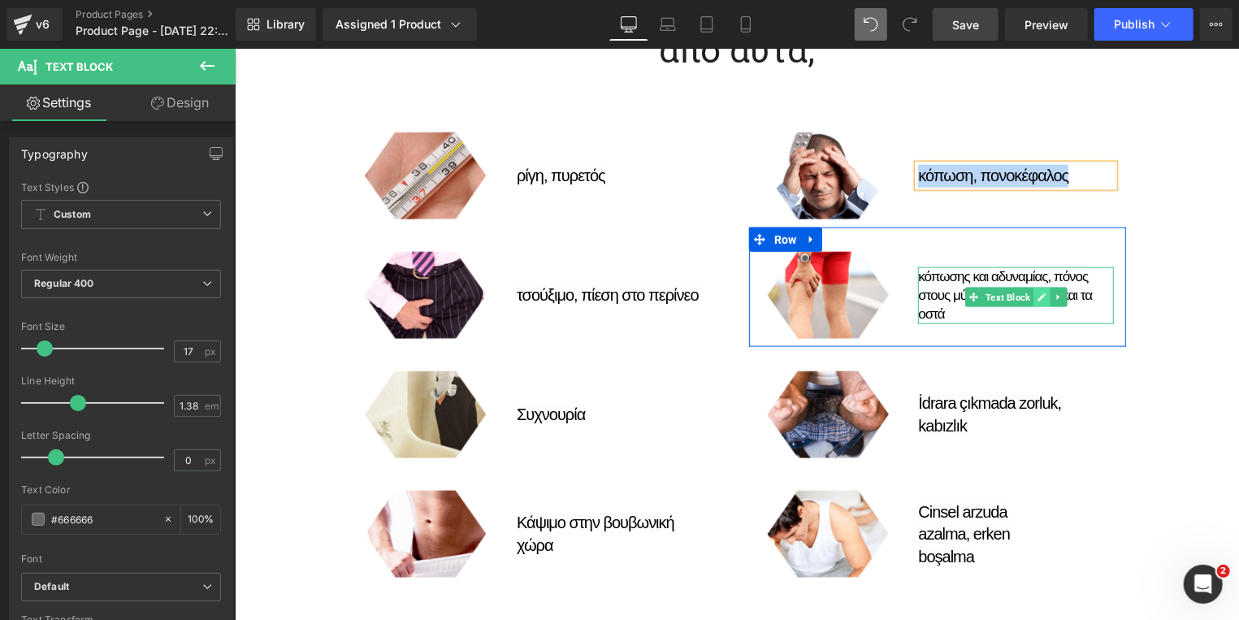
click at [1037, 295] on icon at bounding box center [1041, 296] width 8 height 8
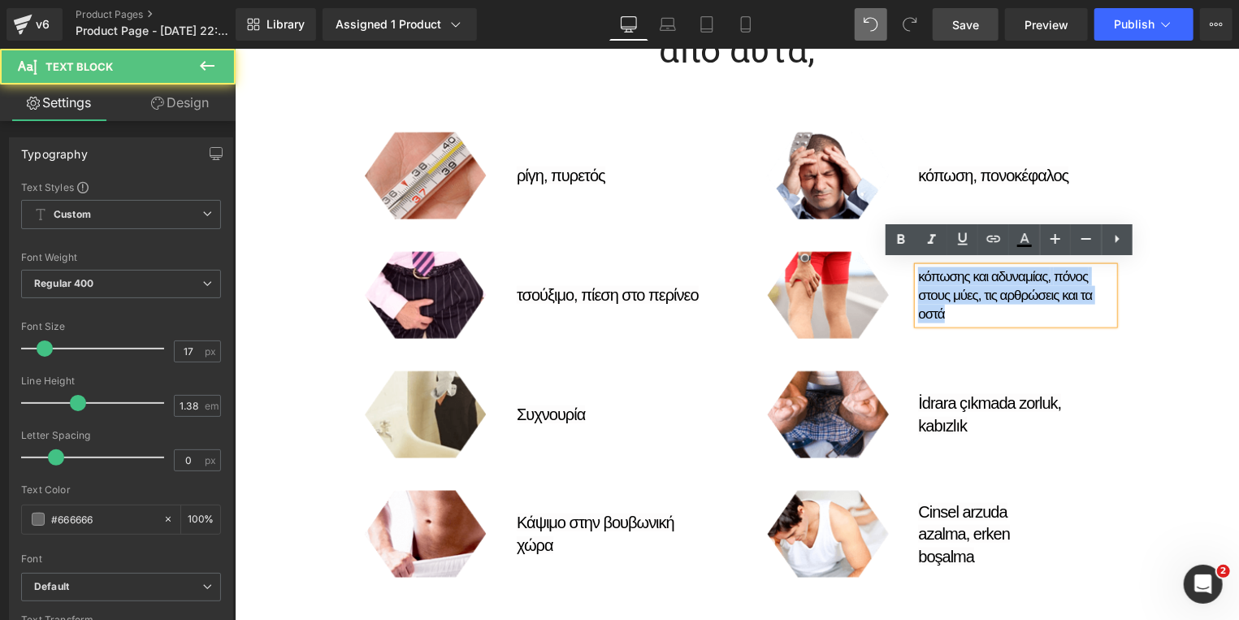
drag, startPoint x: 945, startPoint y: 318, endPoint x: 903, endPoint y: 276, distance: 59.2
click at [905, 276] on div "κόπωσης και αδυναμίας, πόνος στους μύες, τις αρθρώσεις και τα οστά Text Block" at bounding box center [1015, 294] width 220 height 87
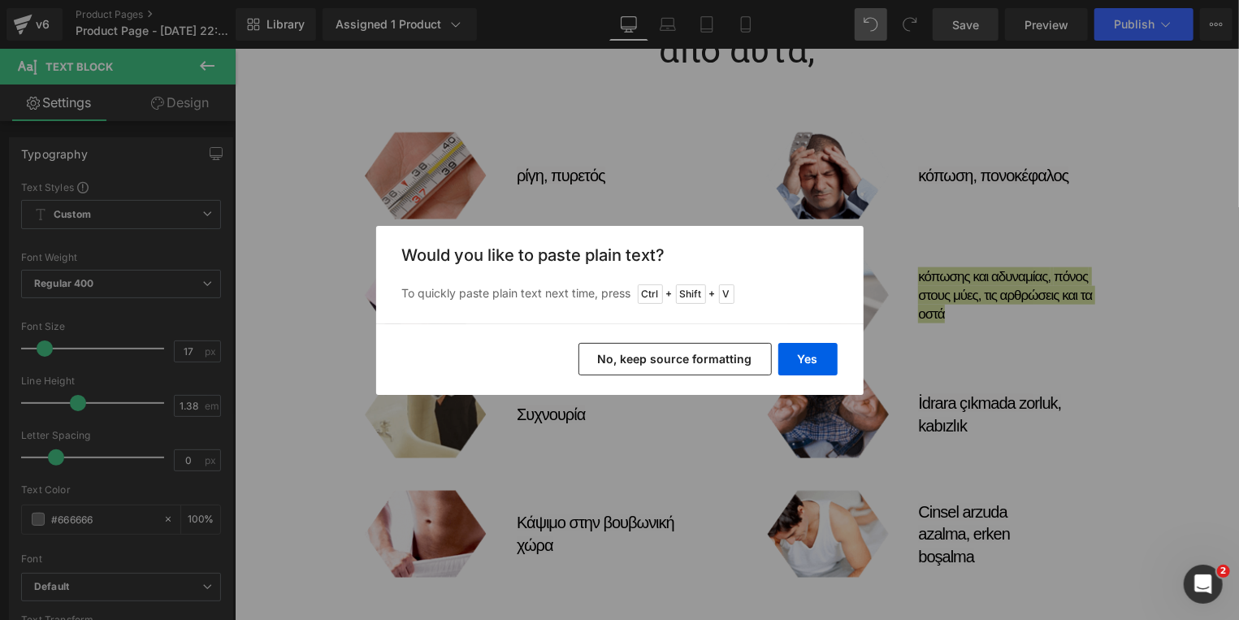
click at [708, 354] on button "No, keep source formatting" at bounding box center [674, 359] width 193 height 32
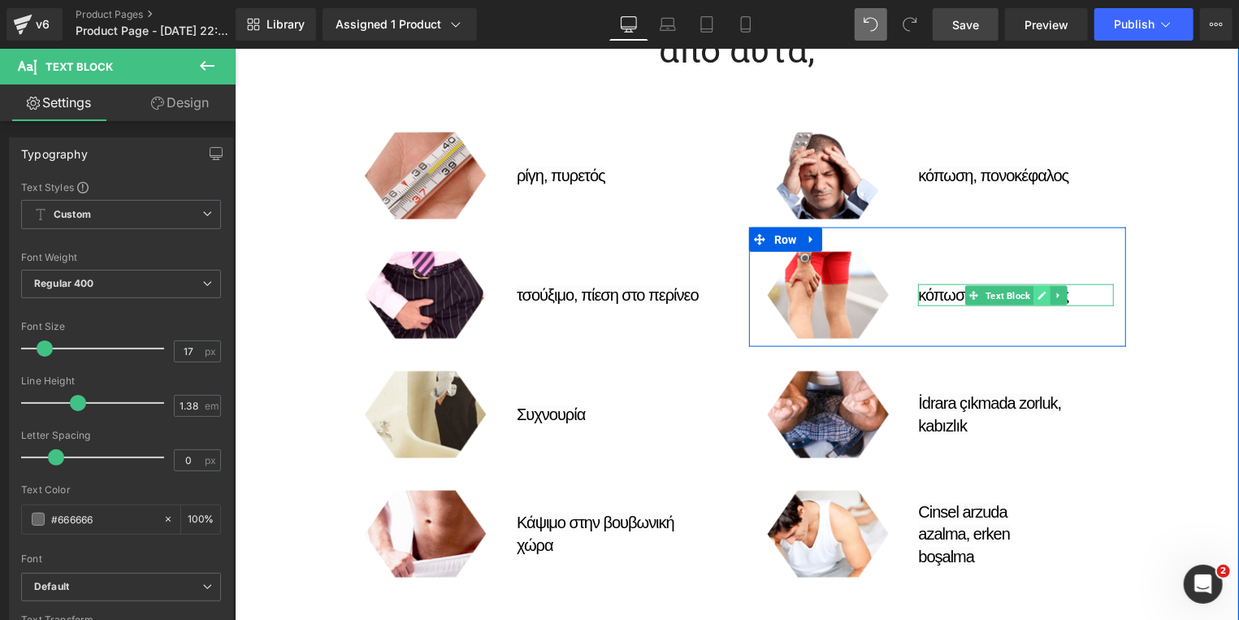
click at [1037, 293] on icon at bounding box center [1041, 295] width 9 height 10
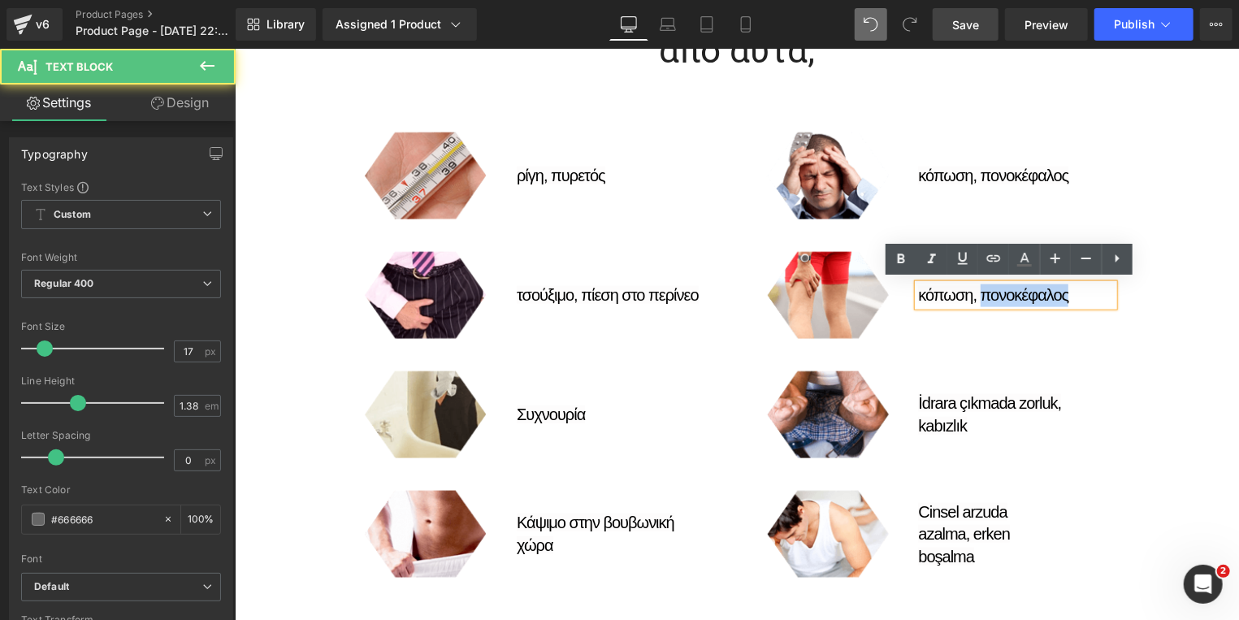
drag, startPoint x: 975, startPoint y: 294, endPoint x: 1074, endPoint y: 293, distance: 99.1
click at [1074, 293] on p "κόπωση, πονοκέφαλος" at bounding box center [1015, 295] width 196 height 23
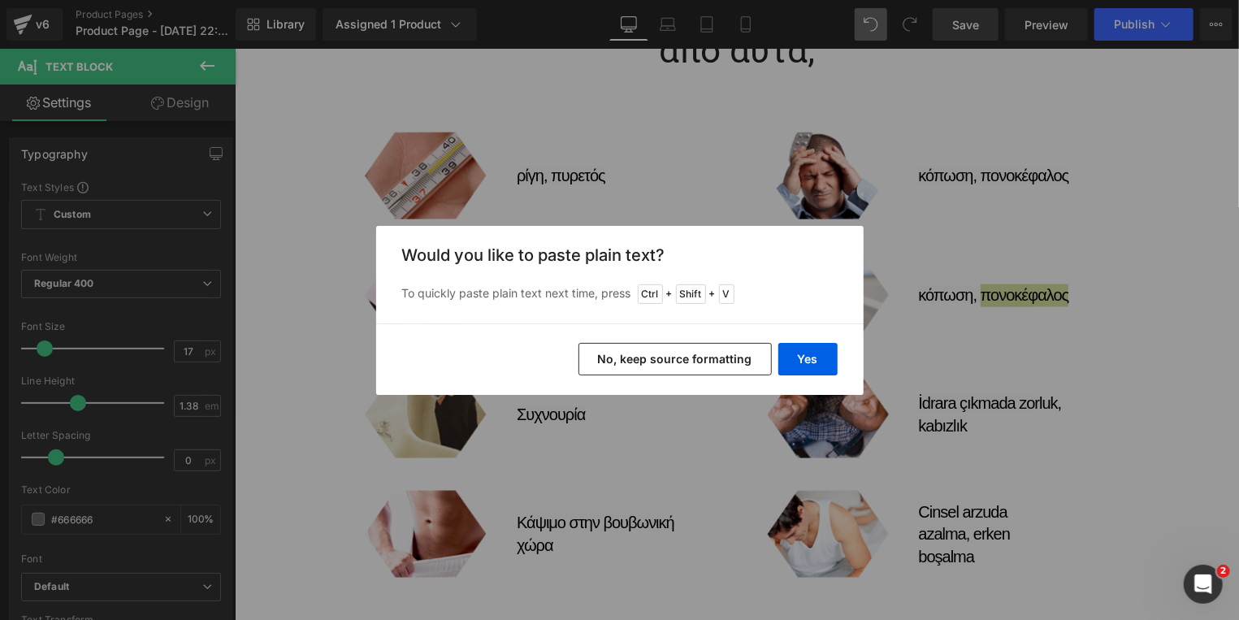
click at [674, 354] on button "No, keep source formatting" at bounding box center [674, 359] width 193 height 32
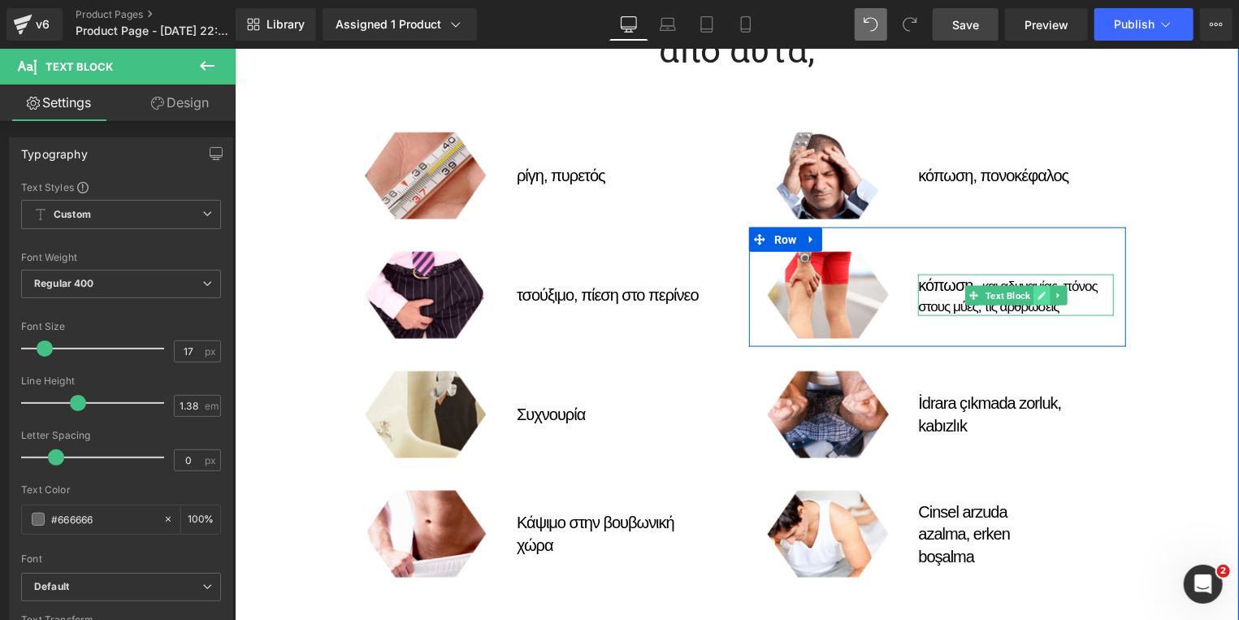
click at [1032, 292] on link at bounding box center [1040, 294] width 17 height 19
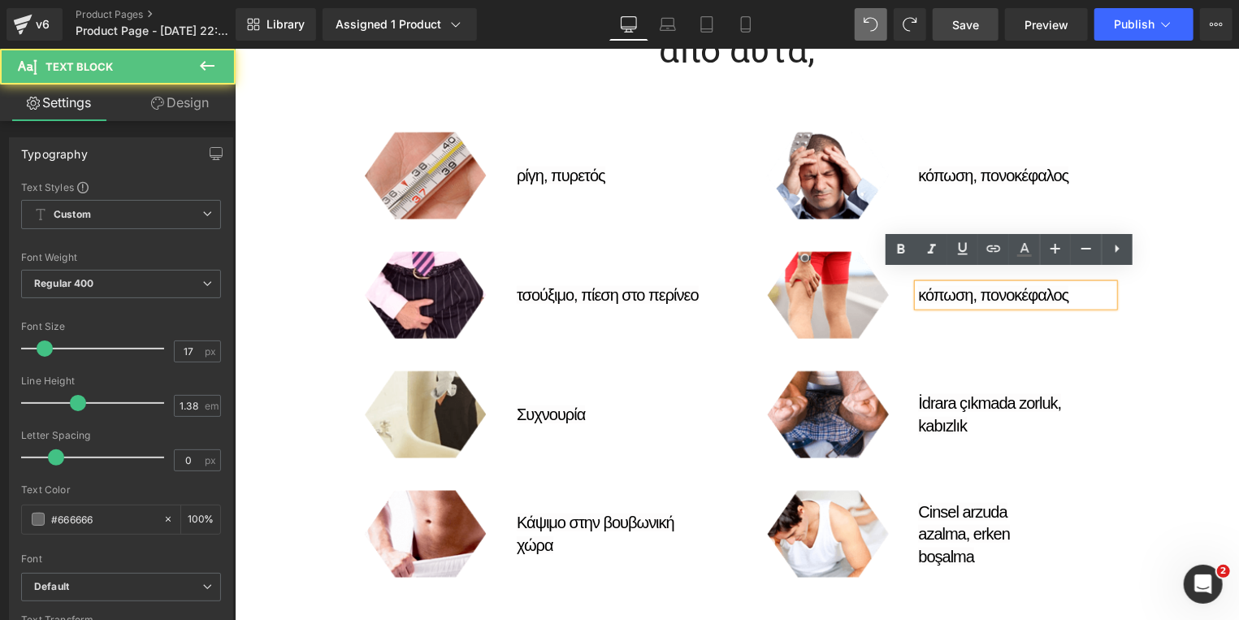
click at [1004, 292] on span "κόπωση, πονοκέφαλος" at bounding box center [992, 294] width 150 height 18
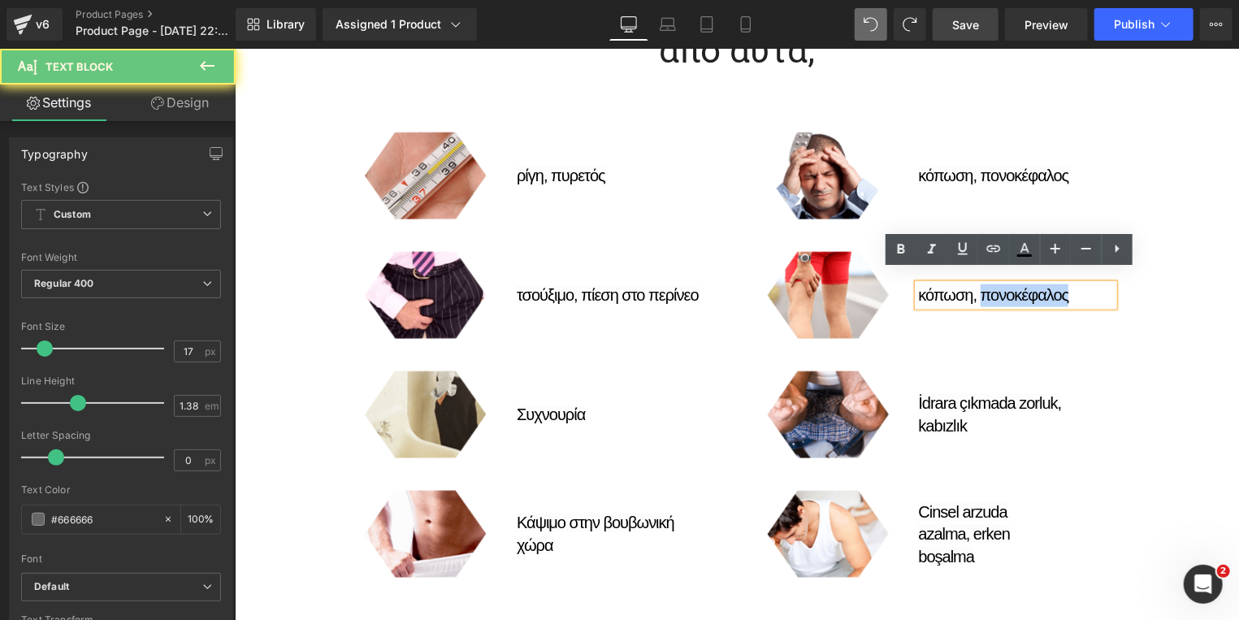
drag, startPoint x: 973, startPoint y: 292, endPoint x: 1093, endPoint y: 292, distance: 120.2
click at [1093, 292] on p "κόπωση, πονοκέφαλος" at bounding box center [1015, 295] width 196 height 23
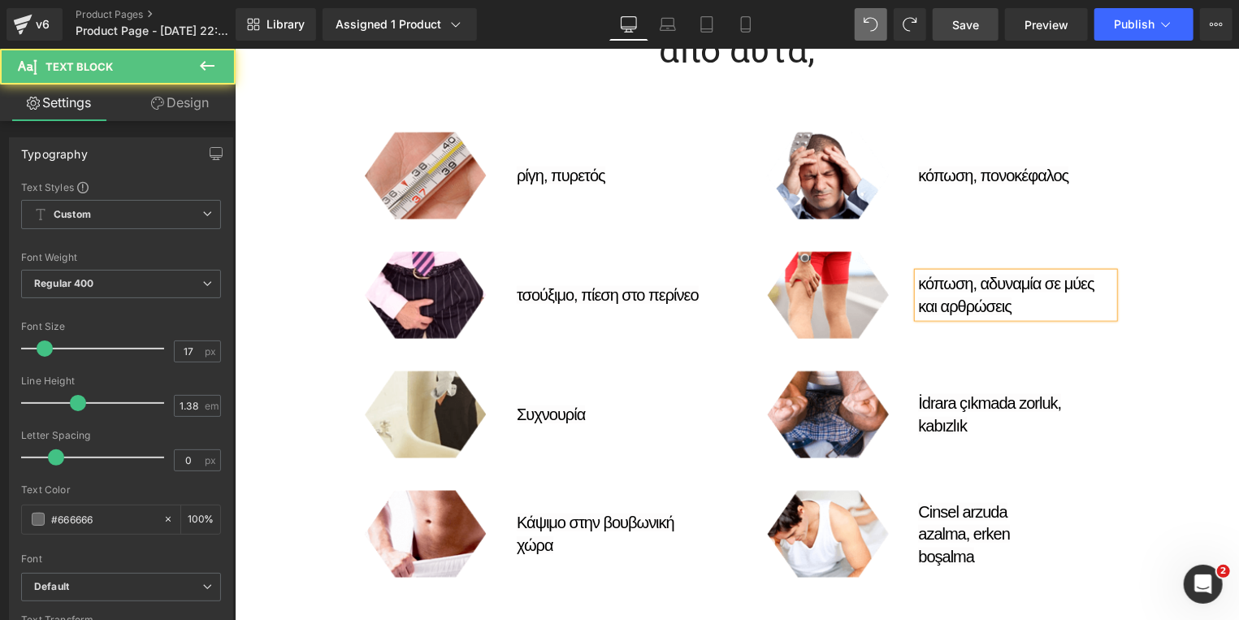
click at [971, 281] on span "κόπωση, αδυναμία σε μύες και αρθρώσεις" at bounding box center [1004, 294] width 175 height 41
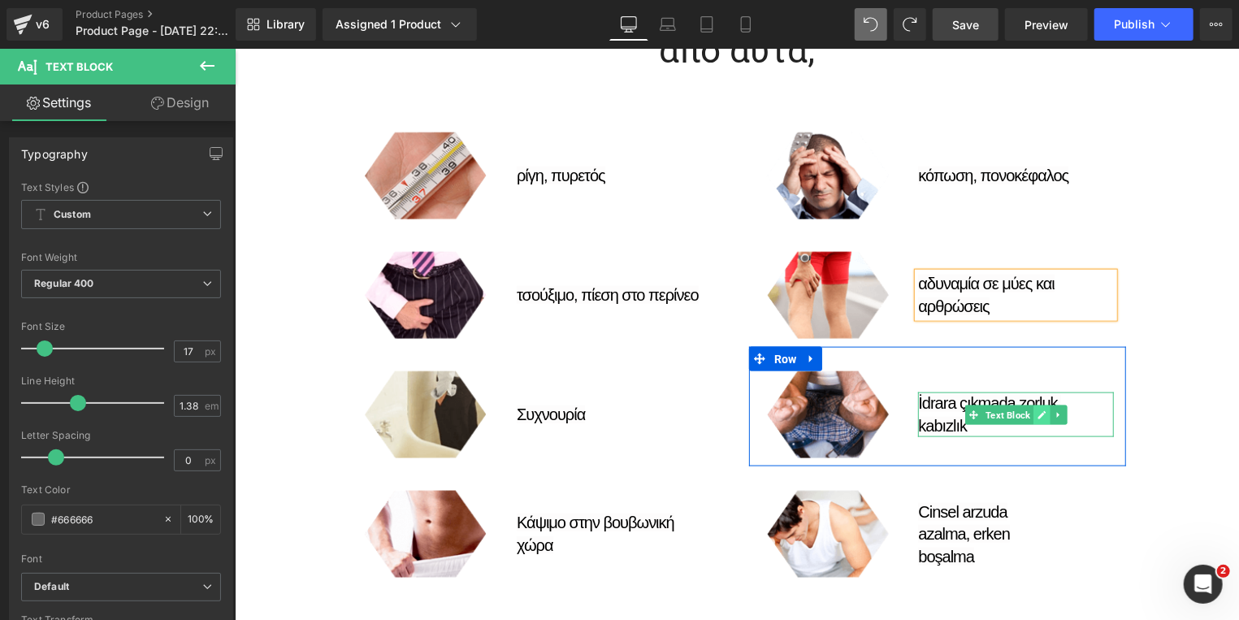
click at [1037, 410] on icon at bounding box center [1041, 414] width 8 height 8
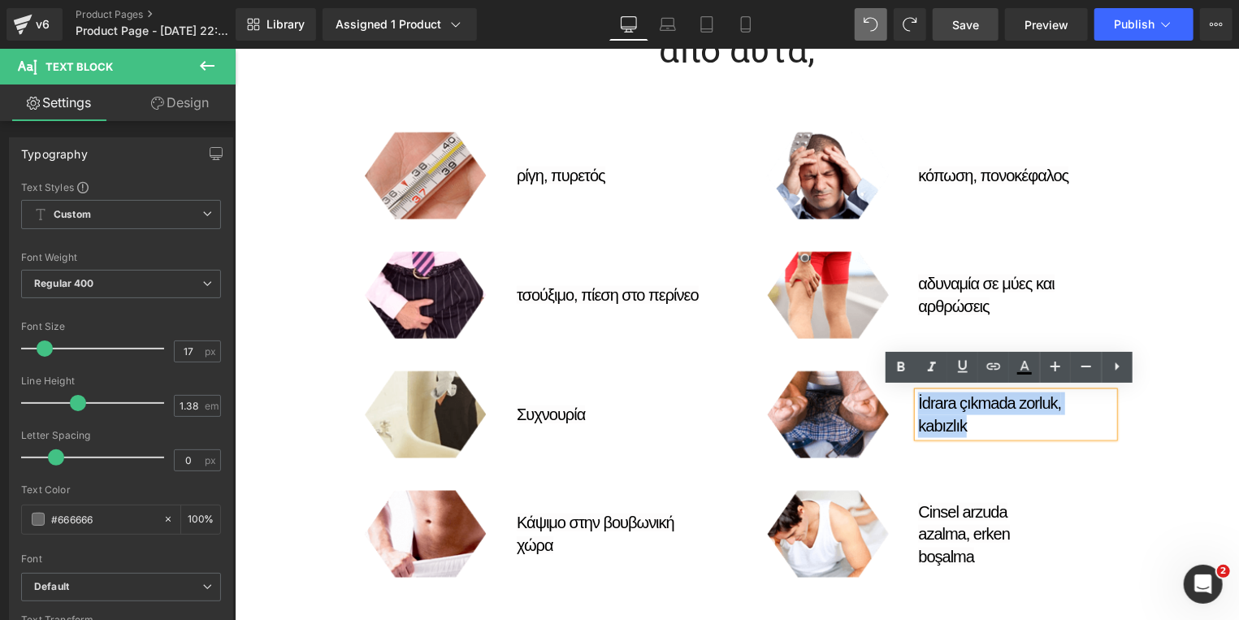
drag, startPoint x: 968, startPoint y: 427, endPoint x: 911, endPoint y: 396, distance: 65.8
click at [917, 396] on p "İdrara çıkmada zorluk, kabızlık" at bounding box center [1015, 414] width 196 height 45
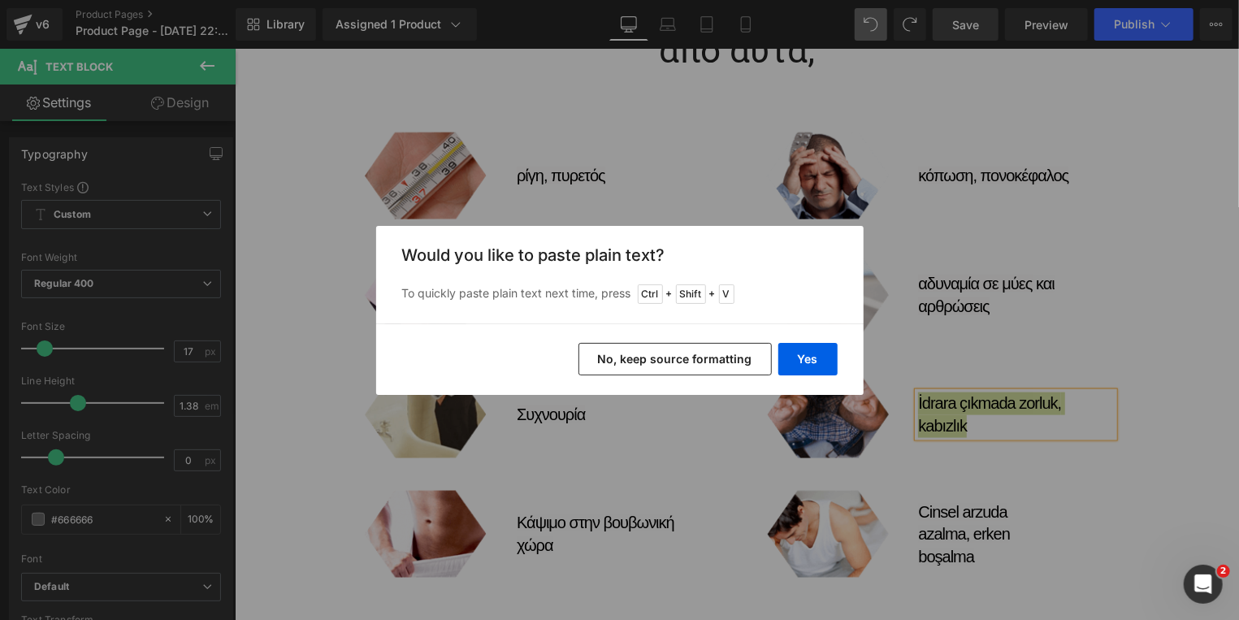
click at [624, 368] on button "No, keep source formatting" at bounding box center [674, 359] width 193 height 32
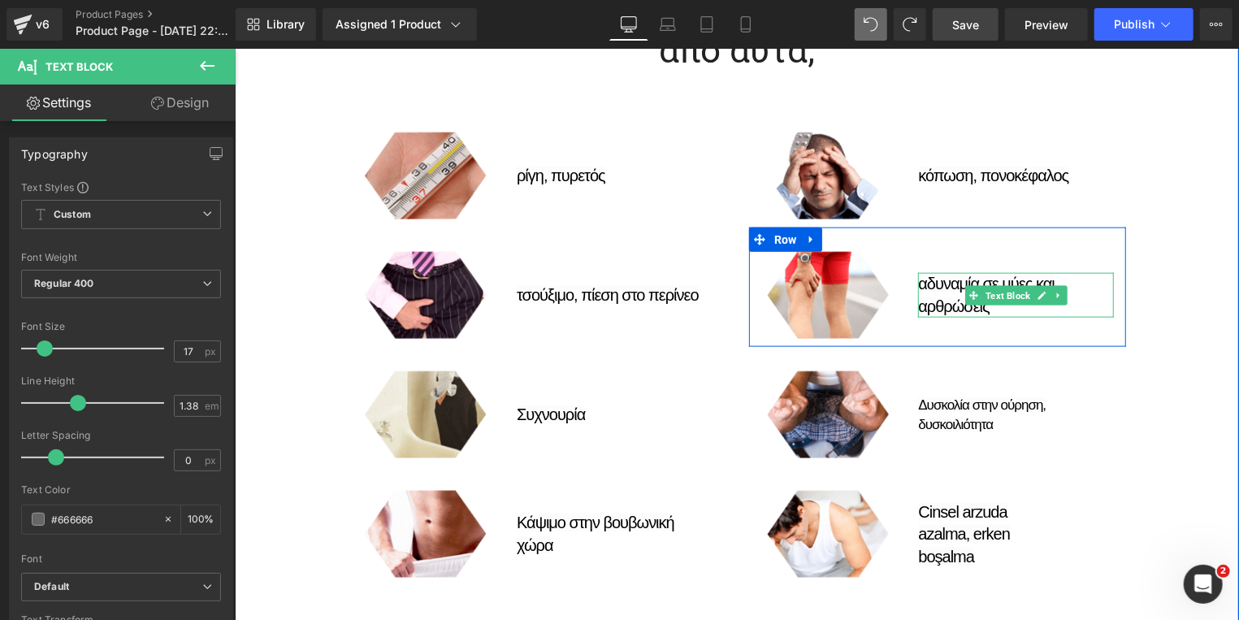
click at [1037, 292] on icon at bounding box center [1041, 295] width 9 height 10
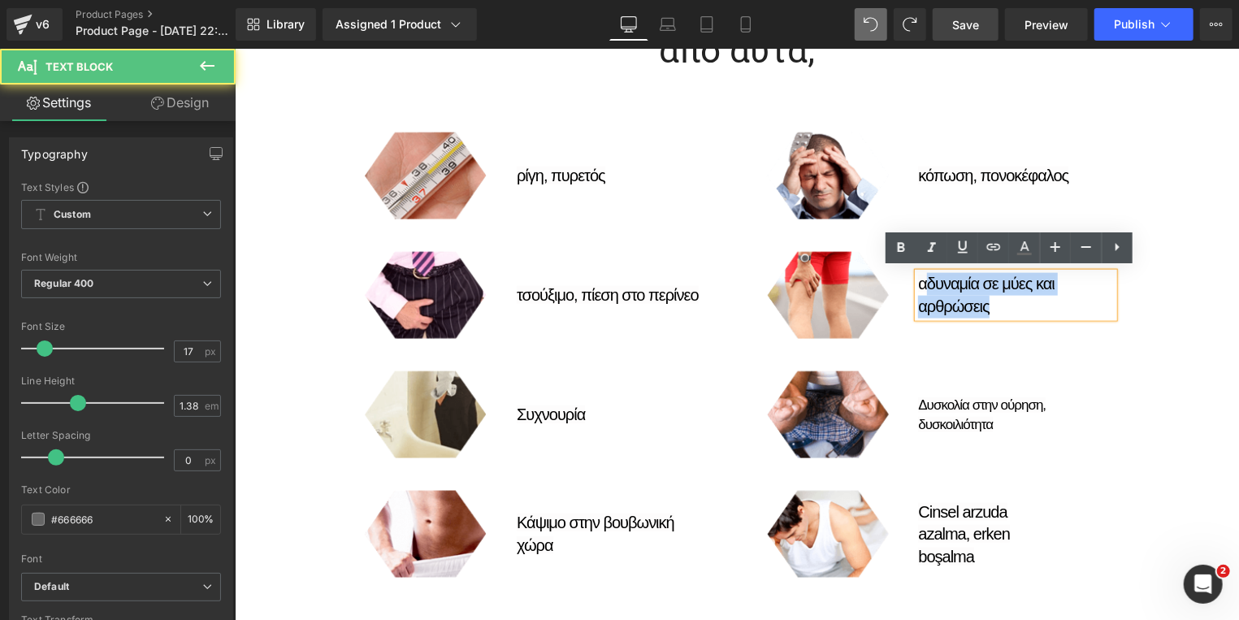
drag, startPoint x: 993, startPoint y: 301, endPoint x: 919, endPoint y: 279, distance: 77.9
click at [919, 279] on p "αδυναμία σε μύες και αρθρώσεις" at bounding box center [1015, 294] width 196 height 45
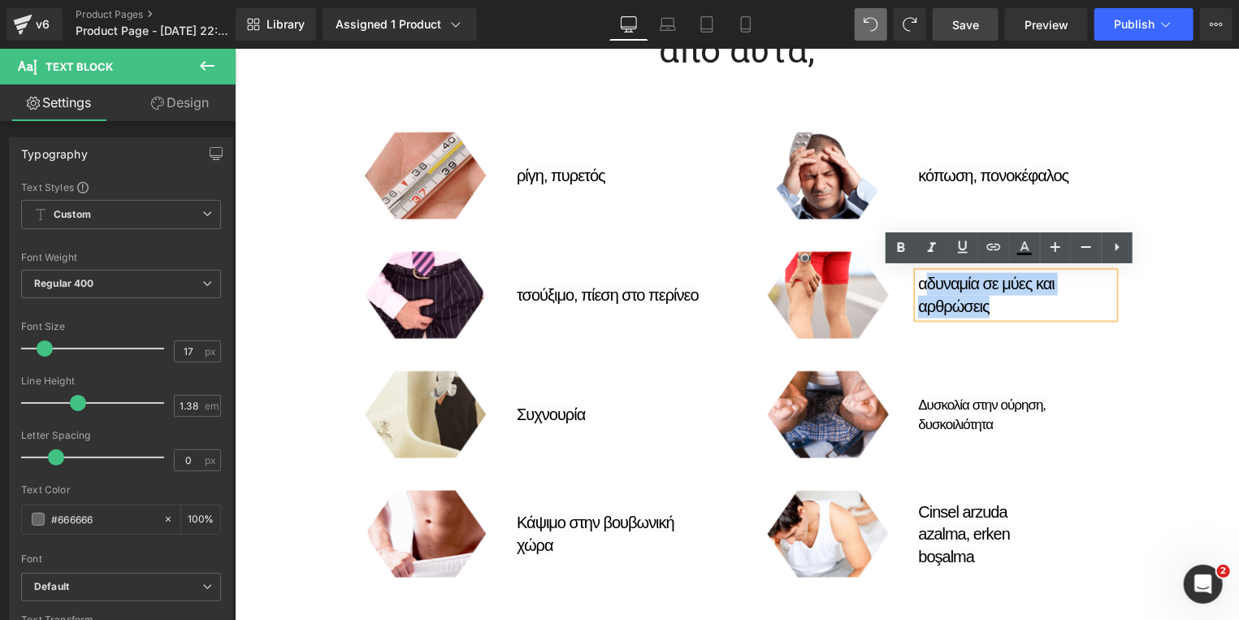
copy span "δυναμία σε μύες και αρθρώσεις"
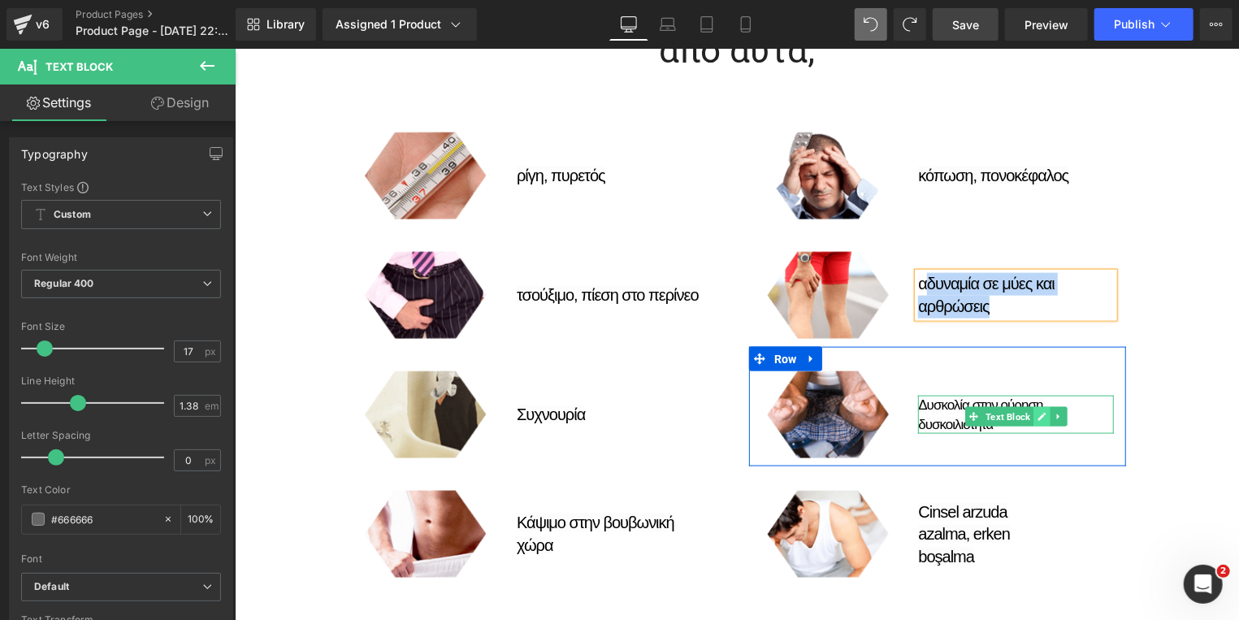
click at [1037, 411] on icon at bounding box center [1041, 416] width 9 height 10
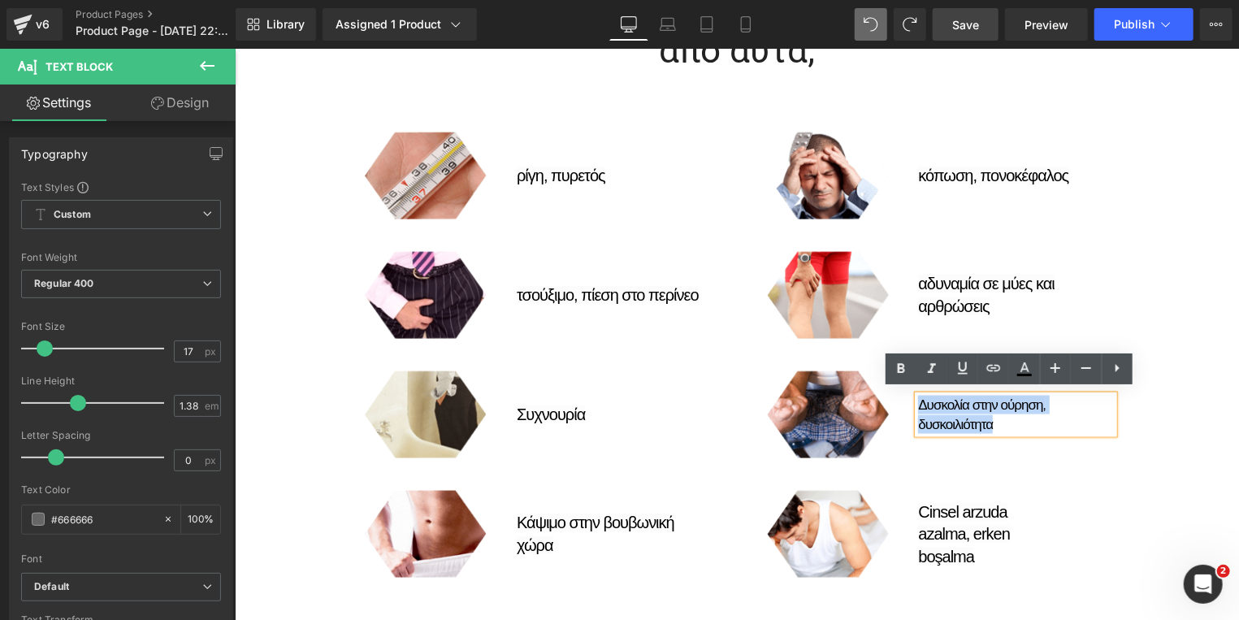
drag, startPoint x: 999, startPoint y: 422, endPoint x: 910, endPoint y: 402, distance: 91.6
click at [917, 402] on div "Δυσκολία στην ούρηση, δυσκοιλιότητα" at bounding box center [1015, 414] width 196 height 38
click at [945, 408] on font "Δυσκολία στην ούρηση," at bounding box center [981, 403] width 128 height 15
drag, startPoint x: 989, startPoint y: 421, endPoint x: 877, endPoint y: 390, distance: 116.3
click at [877, 390] on div "Image Δυσκολία στην ούρηση, δυσκοιλιότητα Text Block Row" at bounding box center [936, 405] width 377 height 119
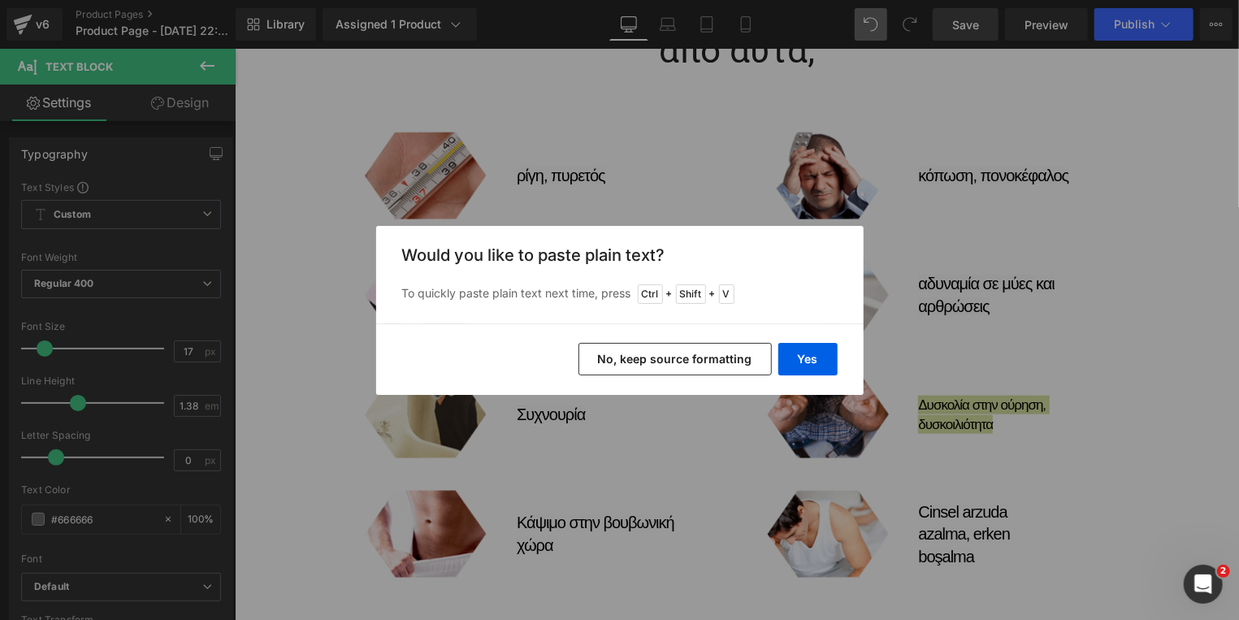
click at [715, 354] on button "No, keep source formatting" at bounding box center [674, 359] width 193 height 32
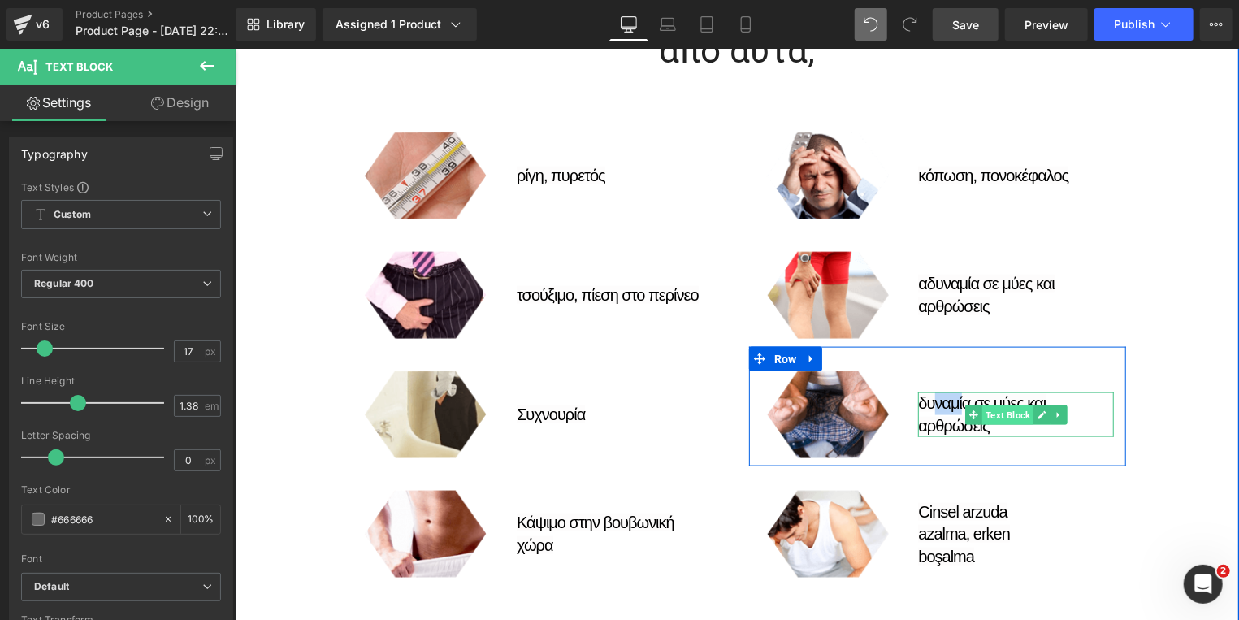
drag, startPoint x: 925, startPoint y: 399, endPoint x: 981, endPoint y: 418, distance: 59.3
click at [981, 418] on div "δυναμία σε μύες και αρθρώσεις Text Block" at bounding box center [1015, 414] width 196 height 45
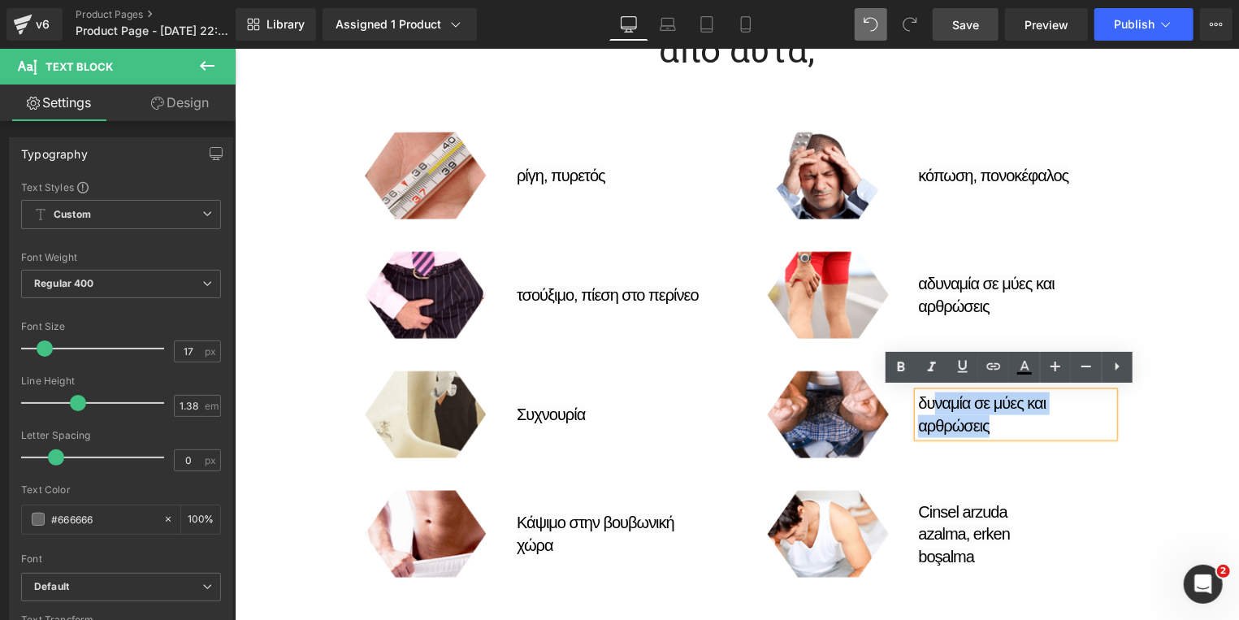
drag, startPoint x: 984, startPoint y: 427, endPoint x: 927, endPoint y: 403, distance: 61.9
click at [927, 403] on p "δυναμία σε μύες και αρθρώσεις" at bounding box center [1015, 414] width 196 height 45
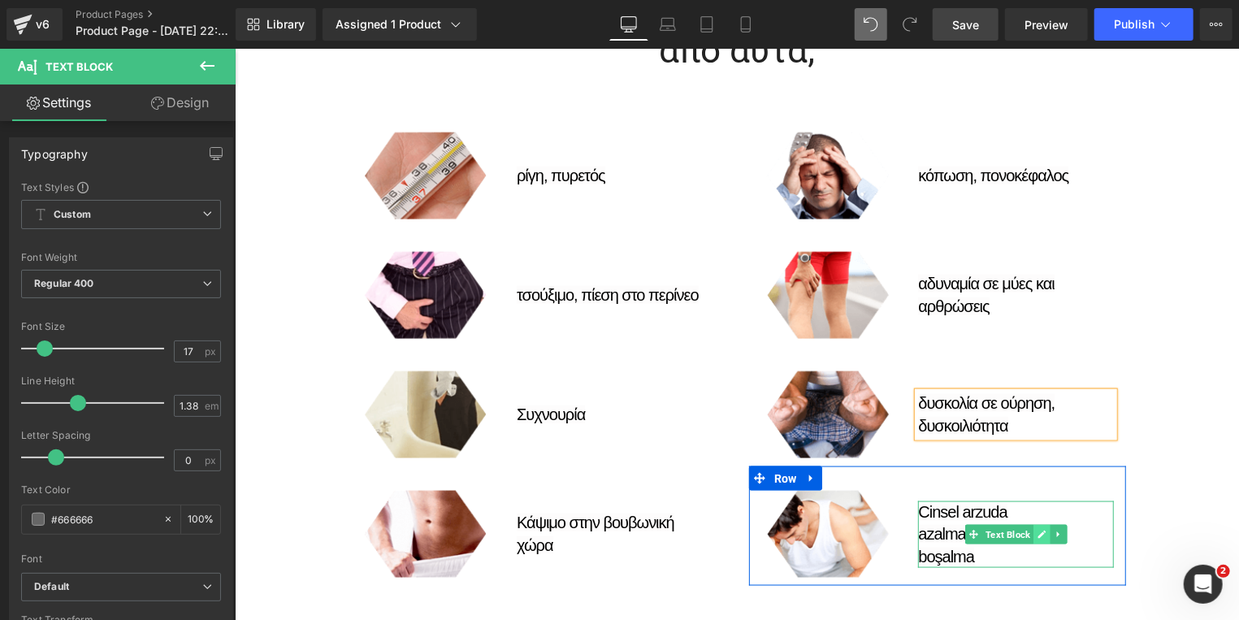
click at [1032, 528] on link at bounding box center [1040, 533] width 17 height 19
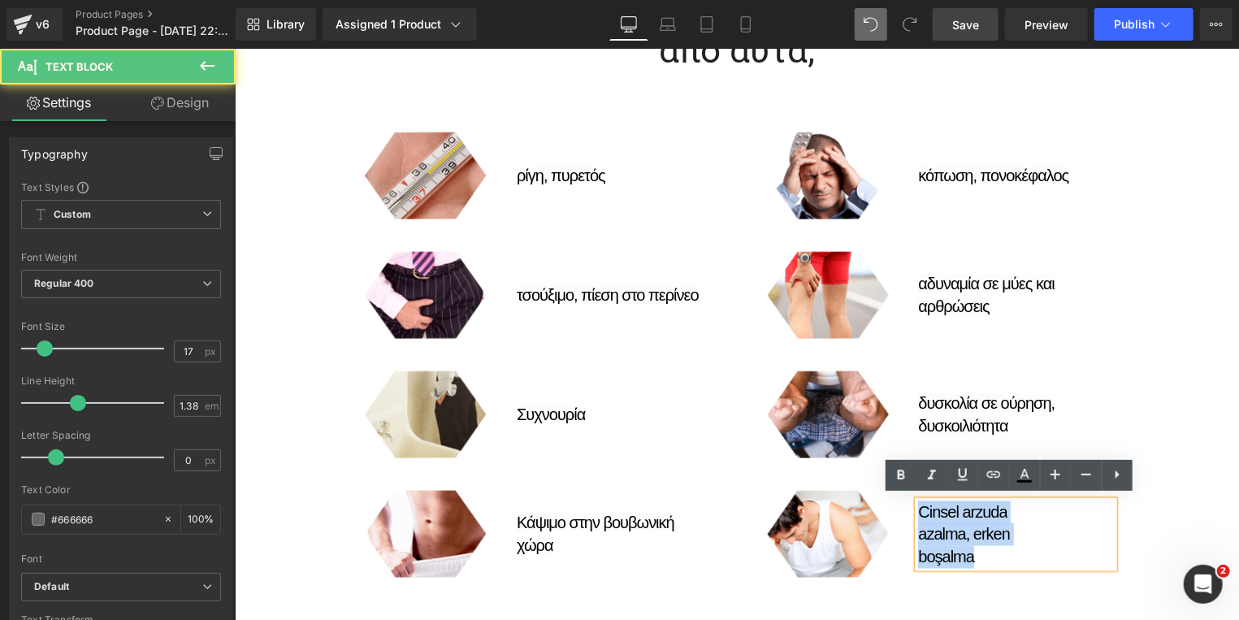
click at [917, 511] on p "Cinsel arzuda azalma, erken boşalma" at bounding box center [1015, 533] width 196 height 67
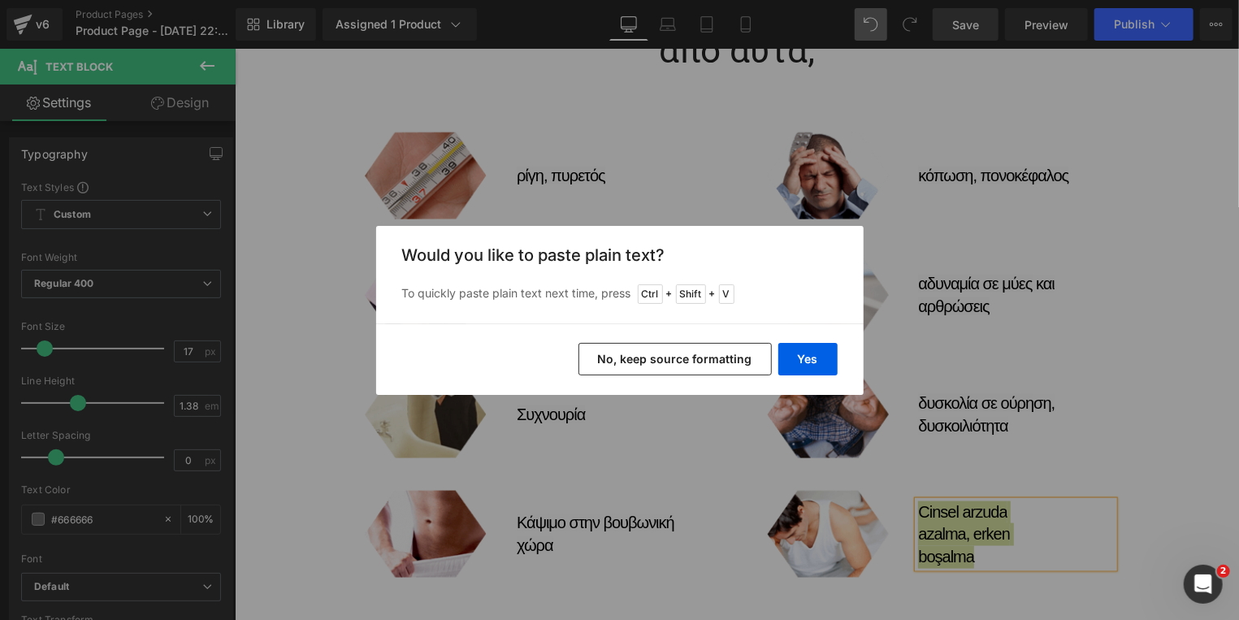
click at [732, 360] on button "No, keep source formatting" at bounding box center [674, 359] width 193 height 32
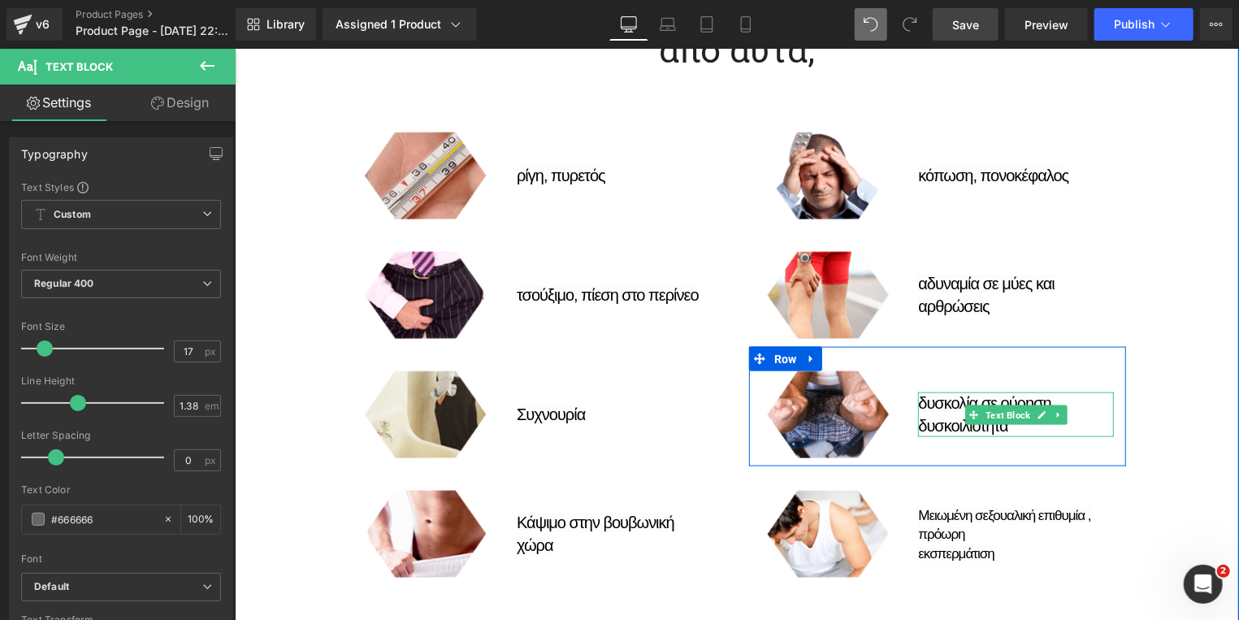
click at [1037, 410] on icon at bounding box center [1041, 414] width 8 height 8
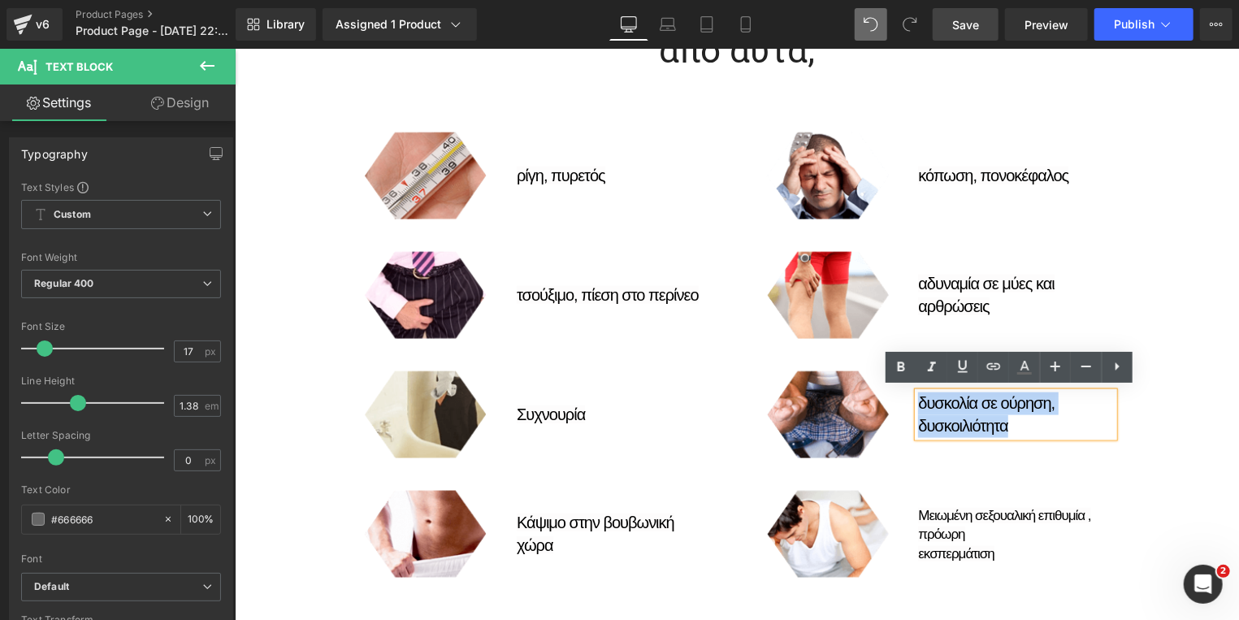
drag, startPoint x: 1003, startPoint y: 426, endPoint x: 910, endPoint y: 395, distance: 98.4
click at [917, 395] on div "δυσκολία σε ούρηση, δυσκοιλιότητα" at bounding box center [1015, 414] width 196 height 45
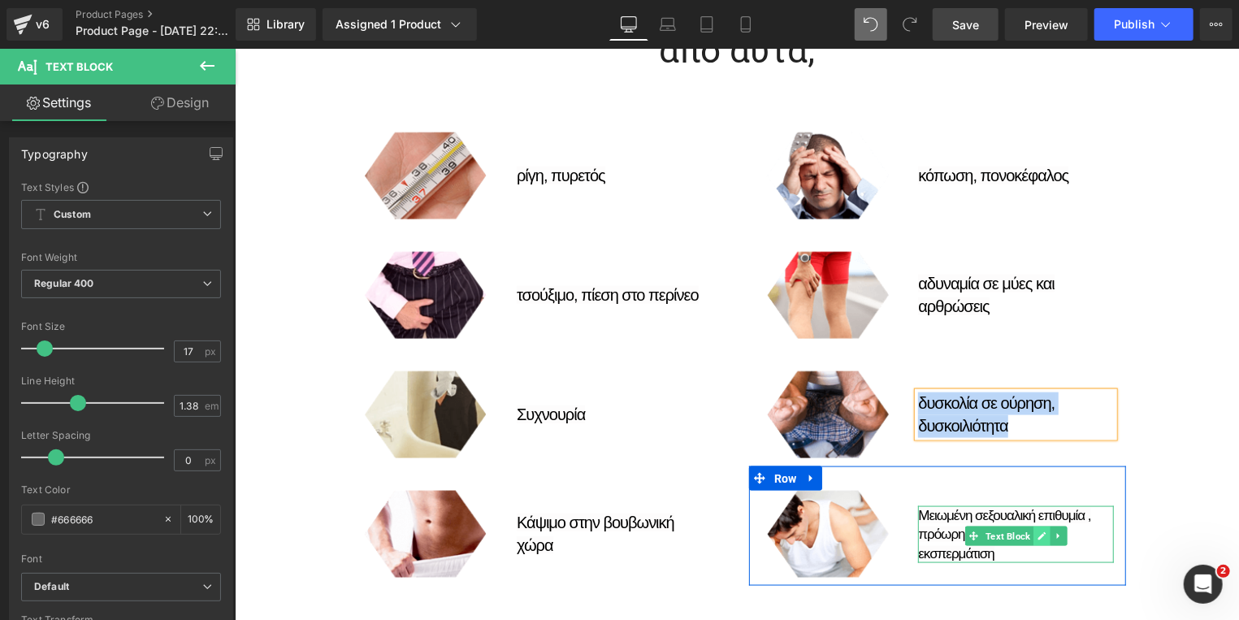
click at [1037, 530] on icon at bounding box center [1041, 535] width 9 height 10
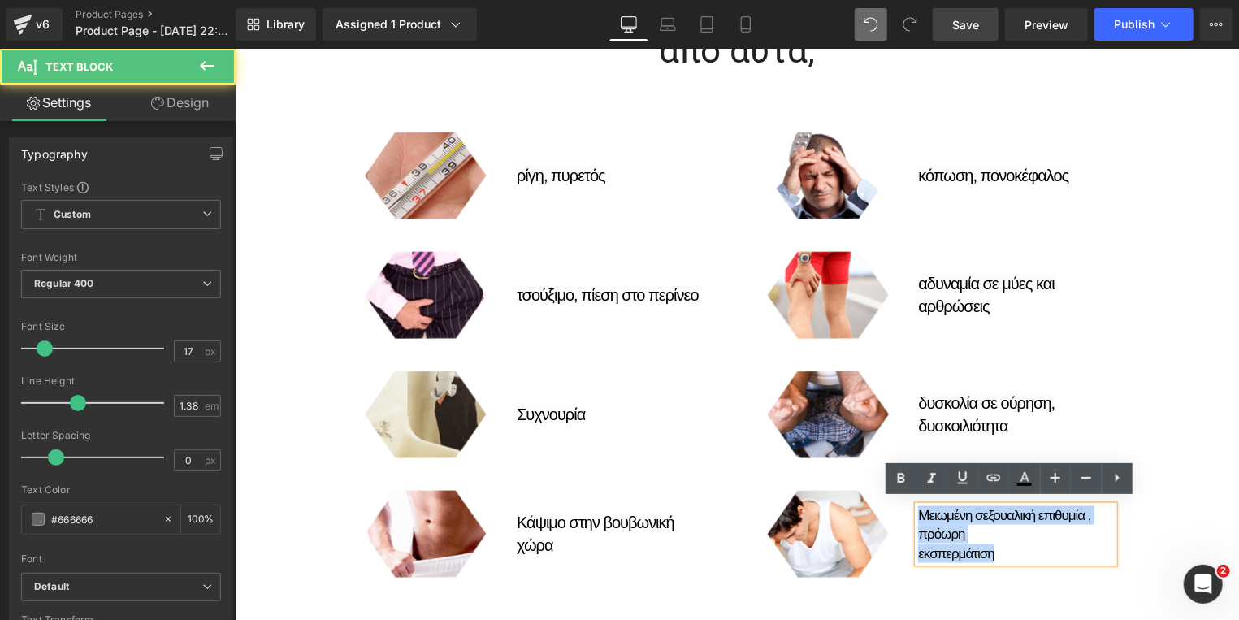
drag, startPoint x: 995, startPoint y: 552, endPoint x: 910, endPoint y: 509, distance: 95.5
click at [917, 509] on div "Μειωμένη σεξουαλική επιθυμία , πρόωρη εκσπερμάτιση" at bounding box center [1015, 533] width 196 height 57
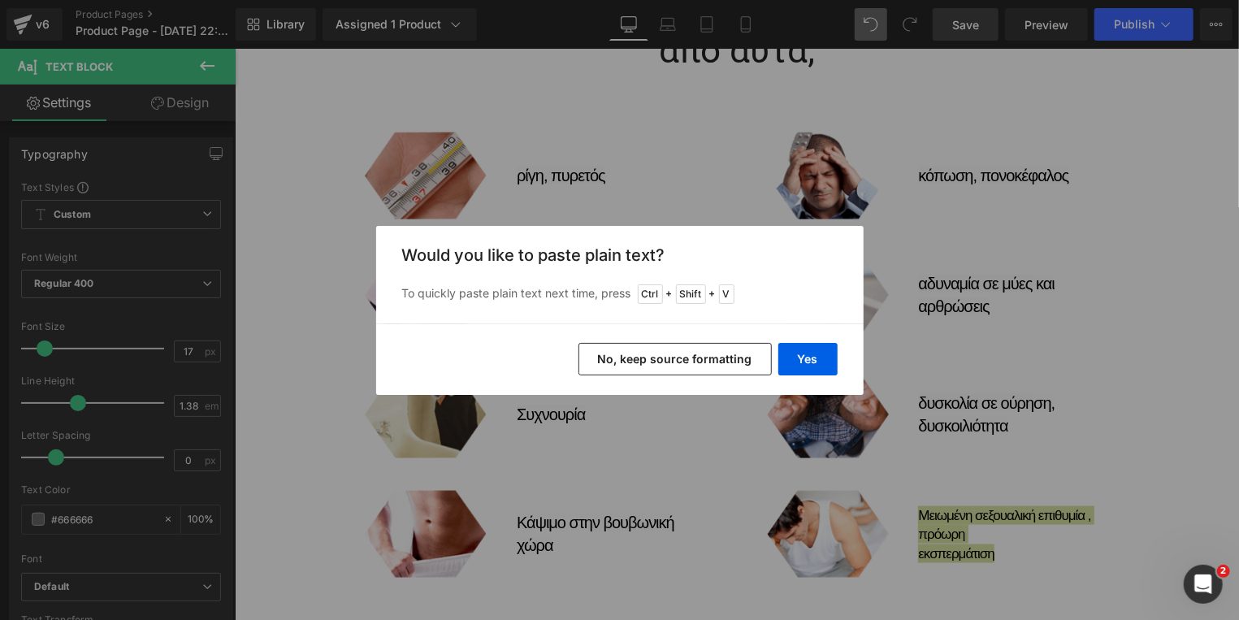
click at [705, 360] on button "No, keep source formatting" at bounding box center [674, 359] width 193 height 32
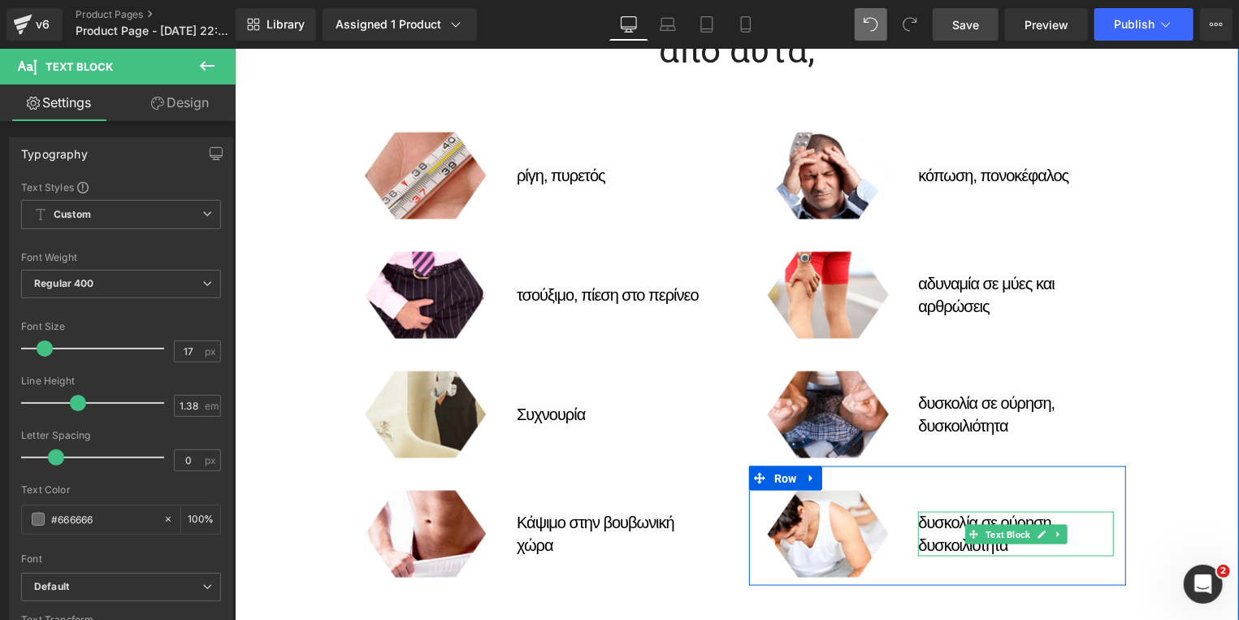
click at [1037, 530] on icon at bounding box center [1041, 534] width 8 height 8
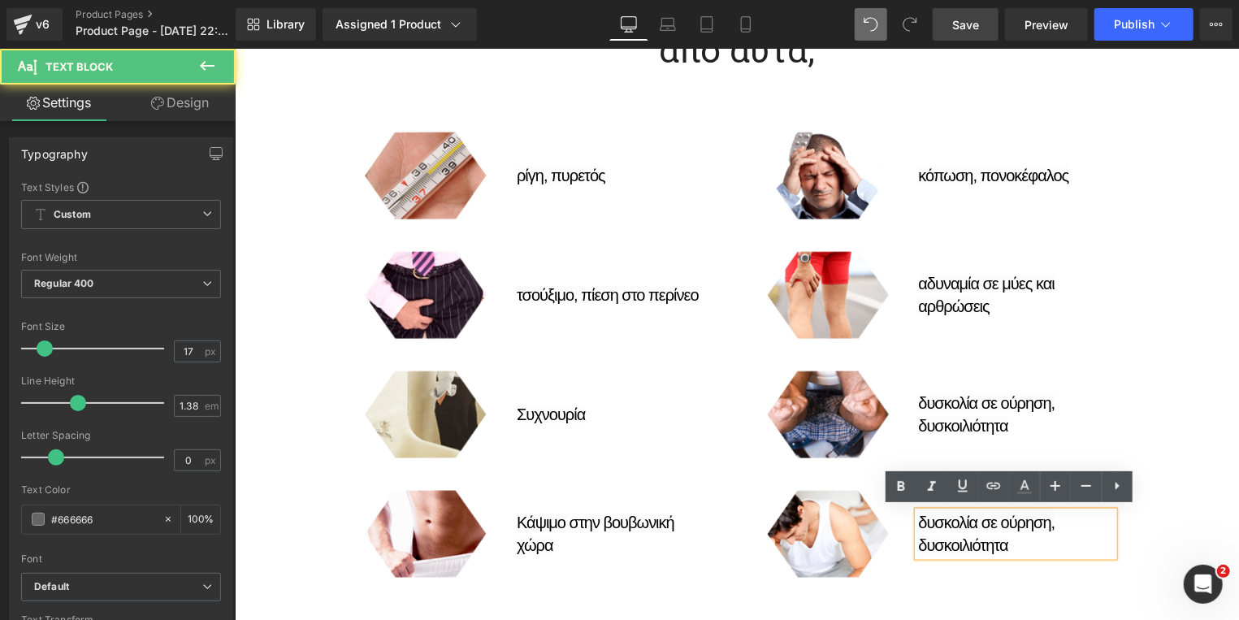
click at [1003, 543] on p "δυσκολία σε ούρηση, δυσκοιλιότητα" at bounding box center [1015, 533] width 196 height 45
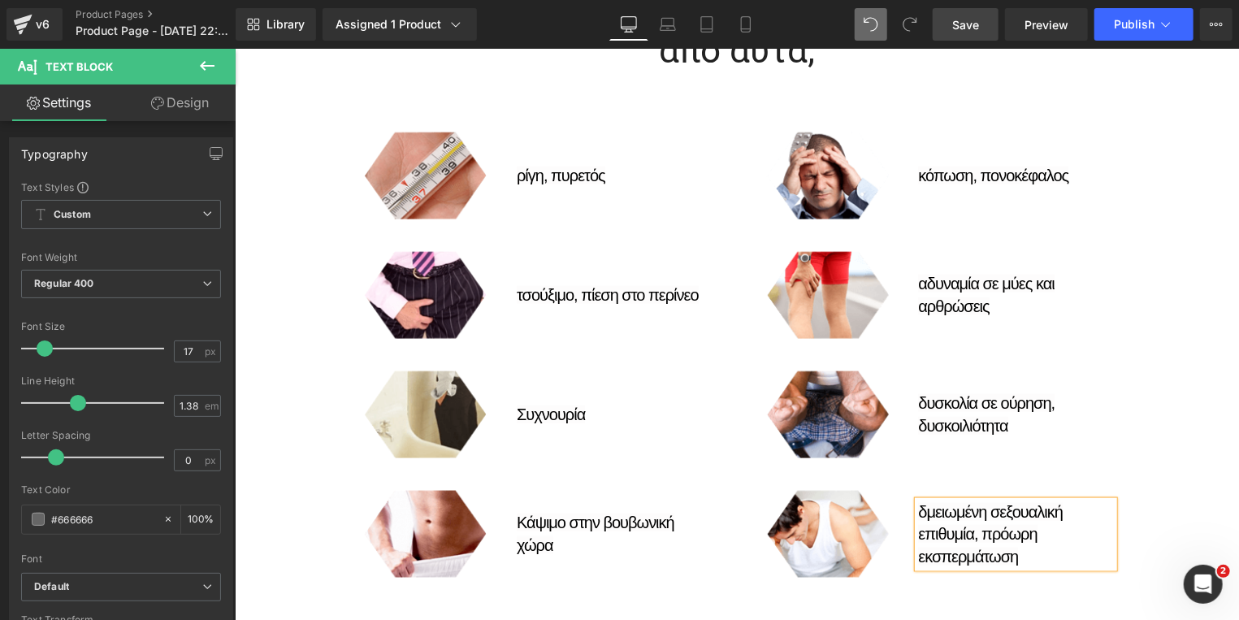
drag, startPoint x: 917, startPoint y: 504, endPoint x: 997, endPoint y: 513, distance: 80.1
click at [919, 504] on span "δμειωμένη σεξουαλική επιθυμία, πρόωρη εκσπερμάτωση" at bounding box center [989, 533] width 145 height 63
click at [959, 25] on span "Save" at bounding box center [965, 24] width 27 height 17
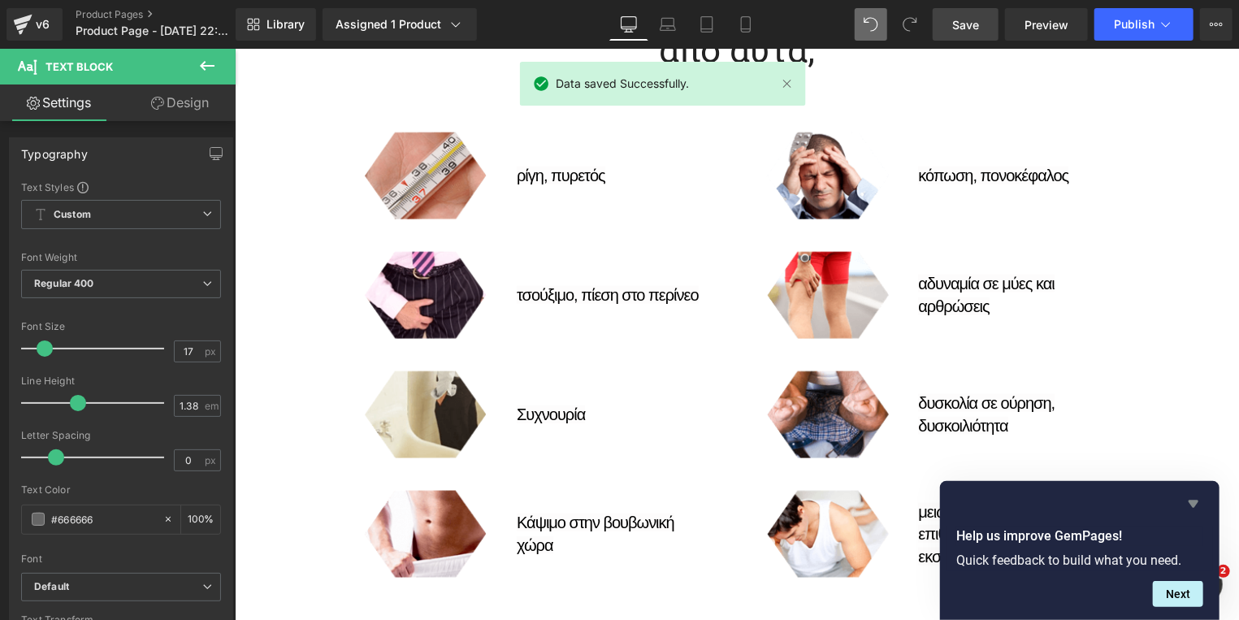
click at [1193, 503] on icon "Hide survey" at bounding box center [1193, 503] width 10 height 7
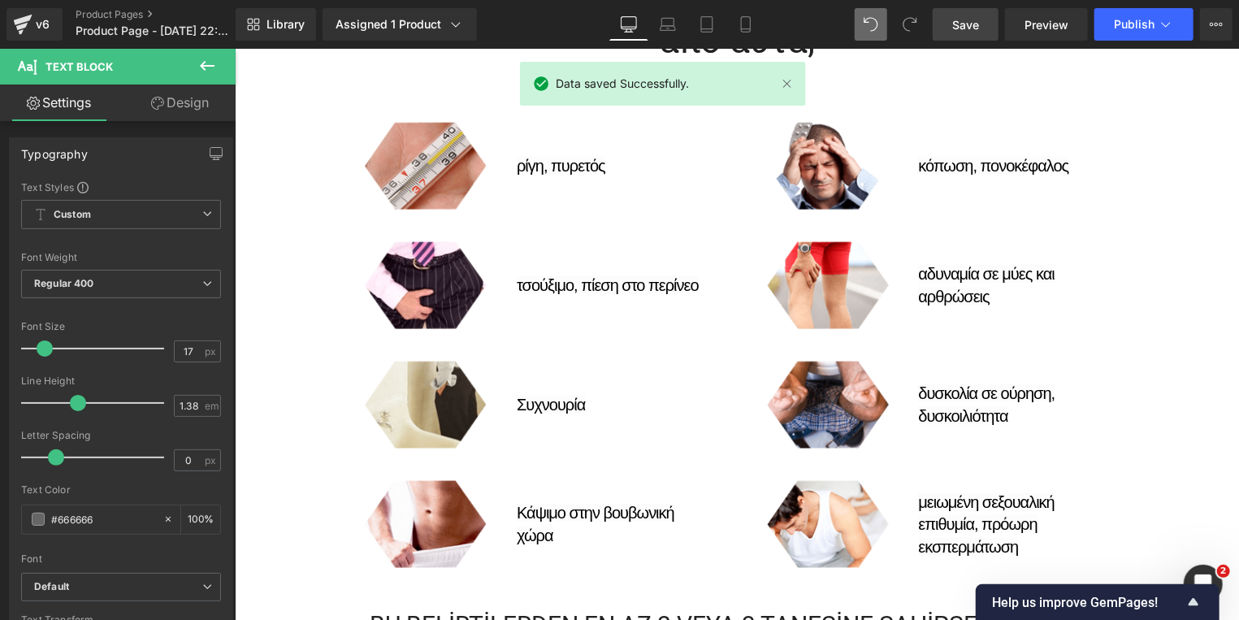
scroll to position [1480, 0]
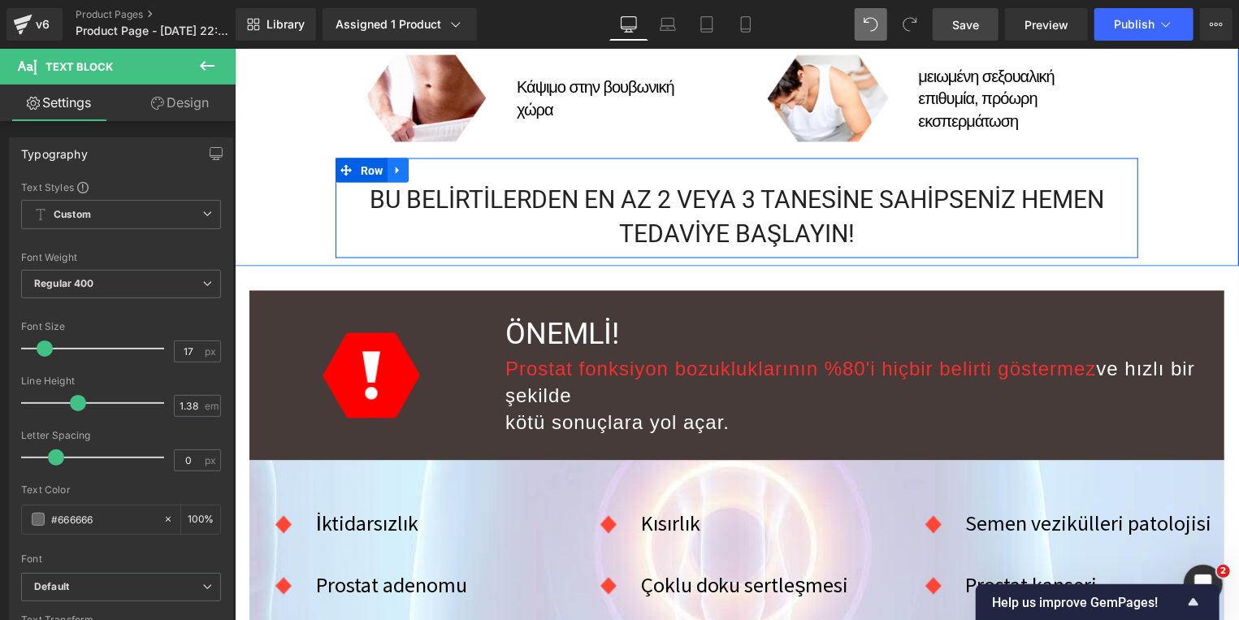
click at [392, 168] on icon at bounding box center [397, 170] width 11 height 12
click at [435, 165] on icon at bounding box center [439, 169] width 11 height 11
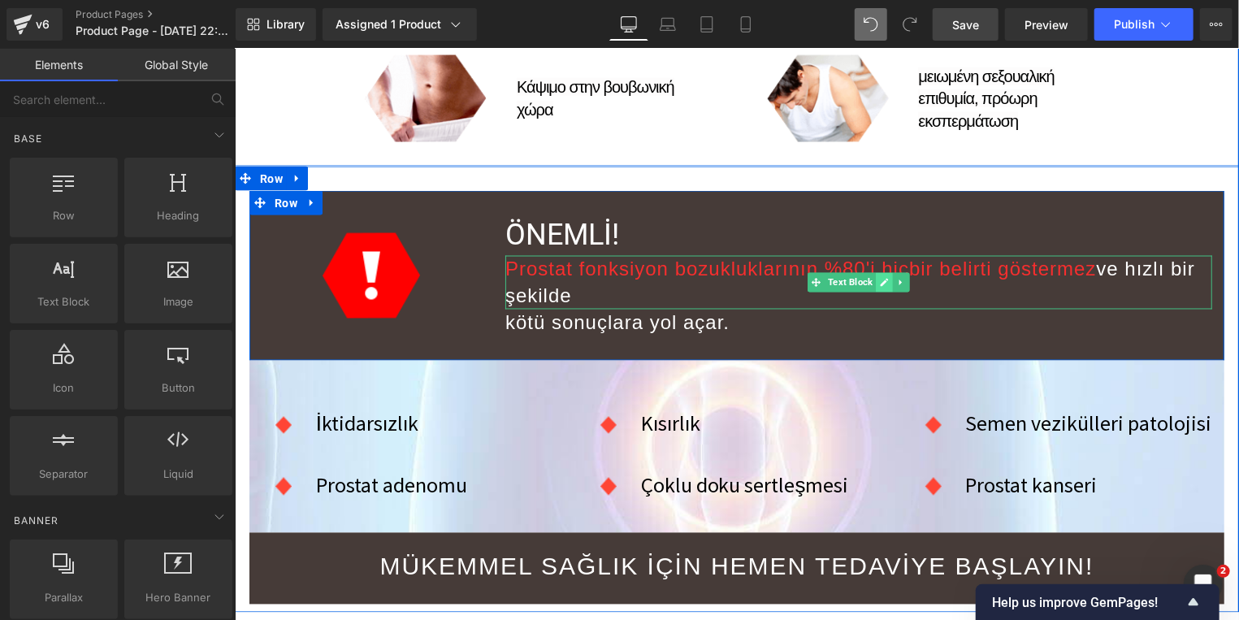
click at [879, 277] on icon at bounding box center [883, 282] width 9 height 10
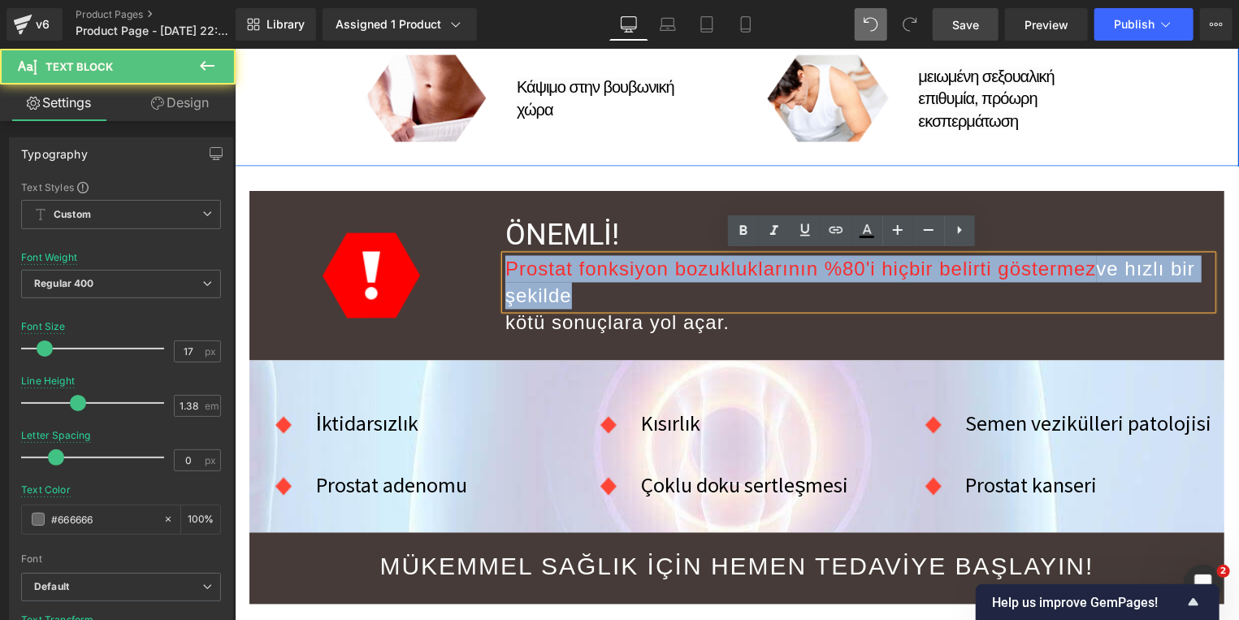
drag, startPoint x: 577, startPoint y: 296, endPoint x: 491, endPoint y: 268, distance: 89.7
click at [492, 268] on div "ÖNEMLİ! Heading Prostat fonksiyon bozukluklarının %80'i hiçbir belirti gösterme…" at bounding box center [857, 274] width 731 height 121
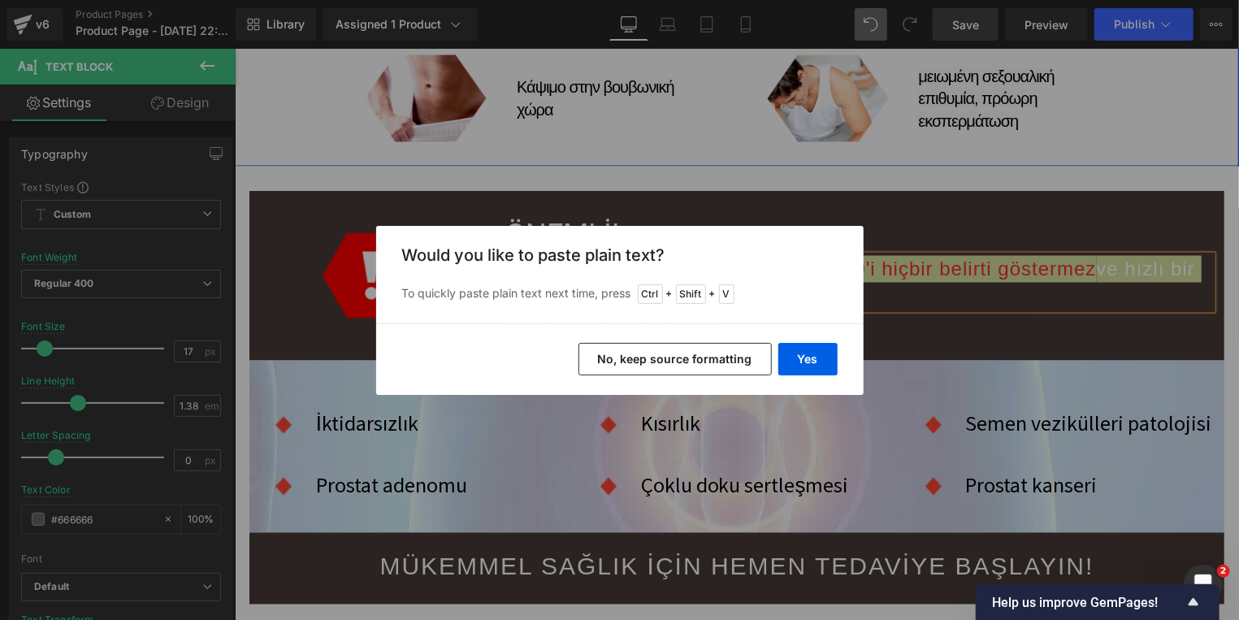
drag, startPoint x: 676, startPoint y: 357, endPoint x: 699, endPoint y: 298, distance: 63.8
click at [683, 342] on div "Yes No, keep source formatting" at bounding box center [619, 358] width 487 height 71
drag, startPoint x: 691, startPoint y: 356, endPoint x: 453, endPoint y: 181, distance: 295.2
click at [691, 356] on button "No, keep source formatting" at bounding box center [674, 359] width 193 height 32
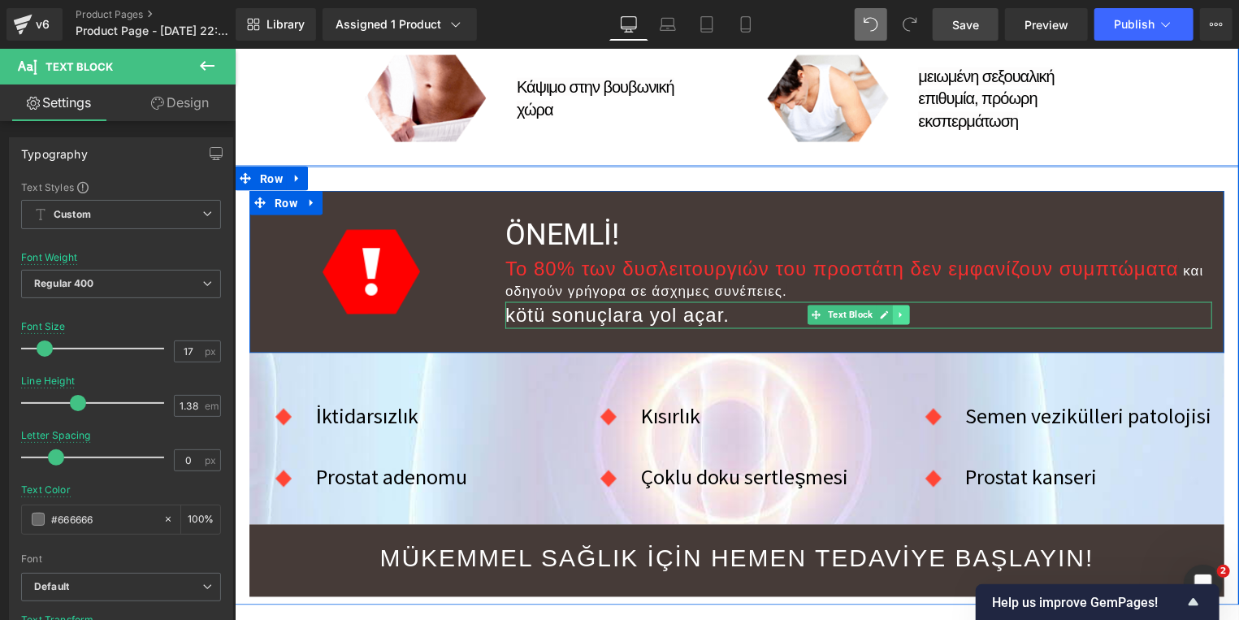
click at [896, 310] on icon at bounding box center [900, 315] width 9 height 10
click at [904, 310] on icon at bounding box center [908, 314] width 9 height 9
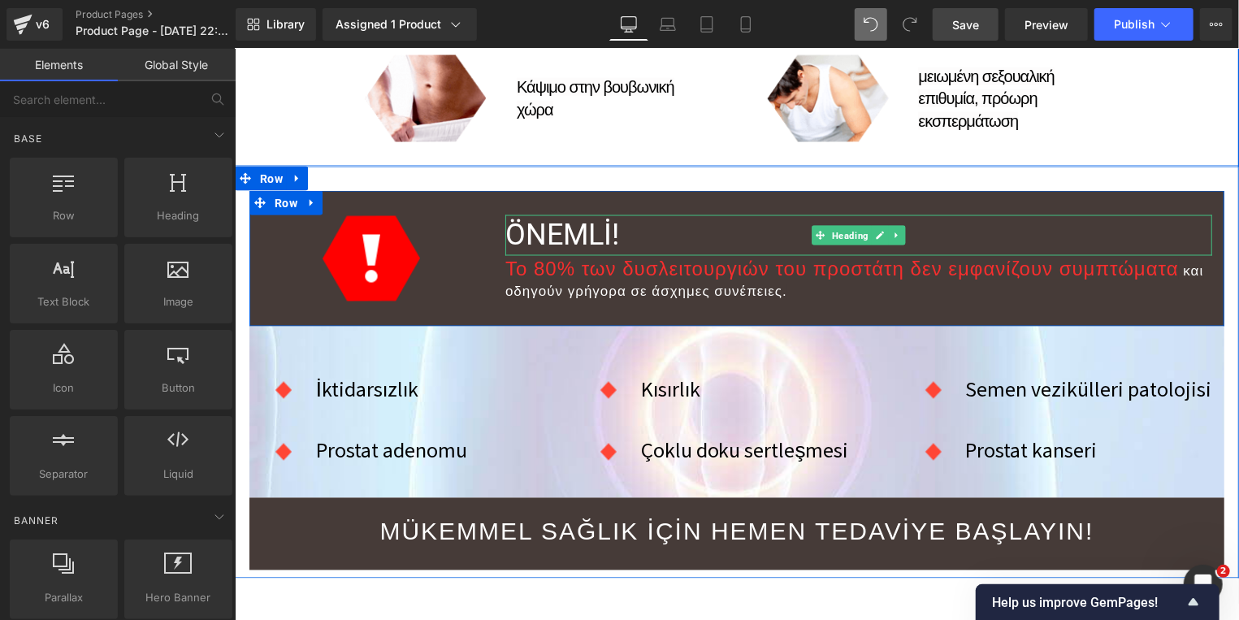
drag, startPoint x: 869, startPoint y: 227, endPoint x: 733, endPoint y: 234, distance: 136.6
click at [854, 227] on ul "Heading" at bounding box center [857, 234] width 93 height 19
click at [604, 229] on h1 "ÖNEMLİ!" at bounding box center [857, 234] width 707 height 41
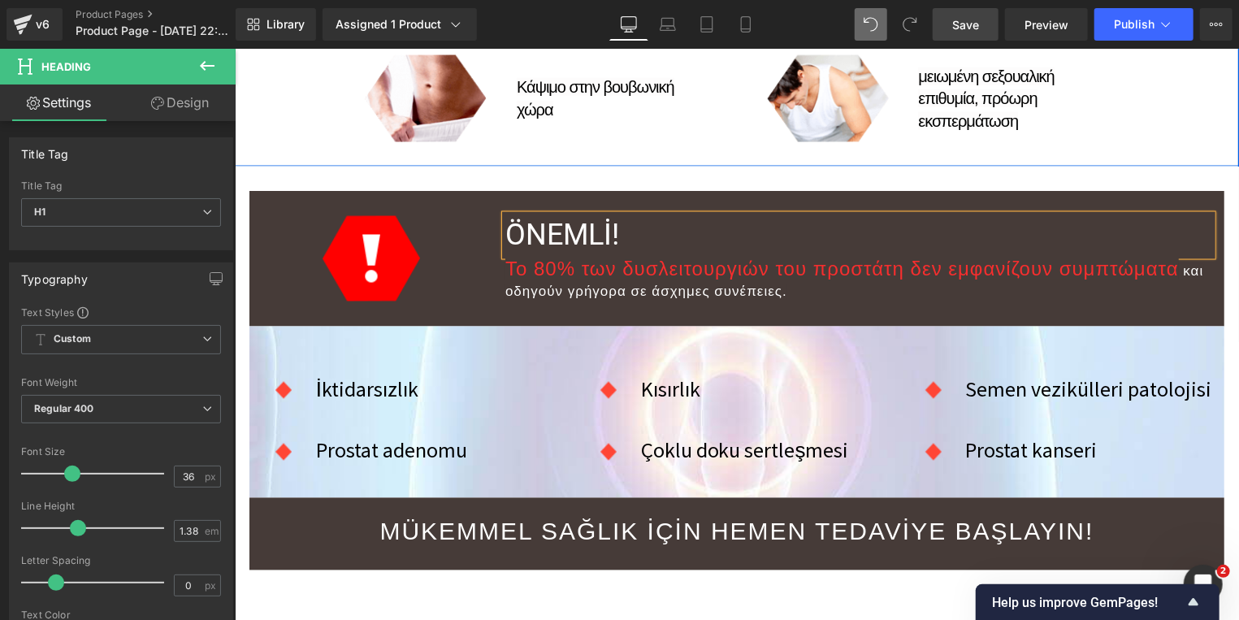
click at [603, 235] on h1 "ÖNEMLİ!" at bounding box center [857, 234] width 707 height 41
click at [879, 279] on icon at bounding box center [883, 278] width 9 height 10
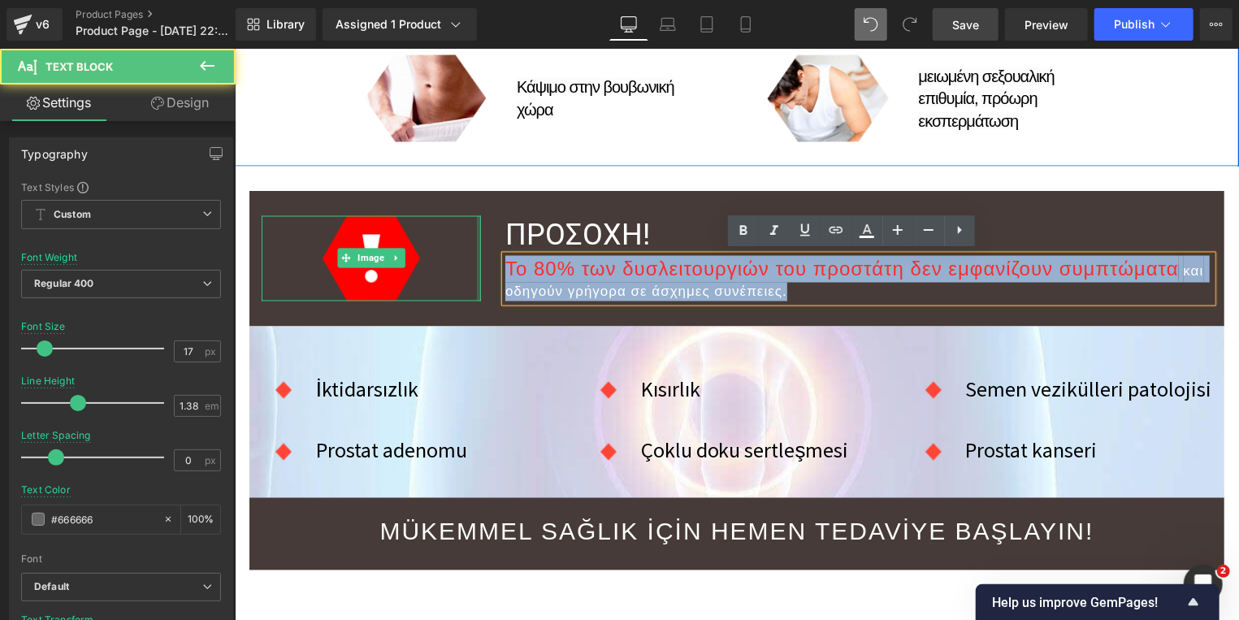
drag, startPoint x: 782, startPoint y: 292, endPoint x: 470, endPoint y: 253, distance: 315.3
click at [470, 253] on div "Image ΠΡΟΣΟΧΗ! Heading Το 80% των δυσλειτουργιών του προστάτη δεν εμφανίζουν συ…" at bounding box center [736, 257] width 975 height 135
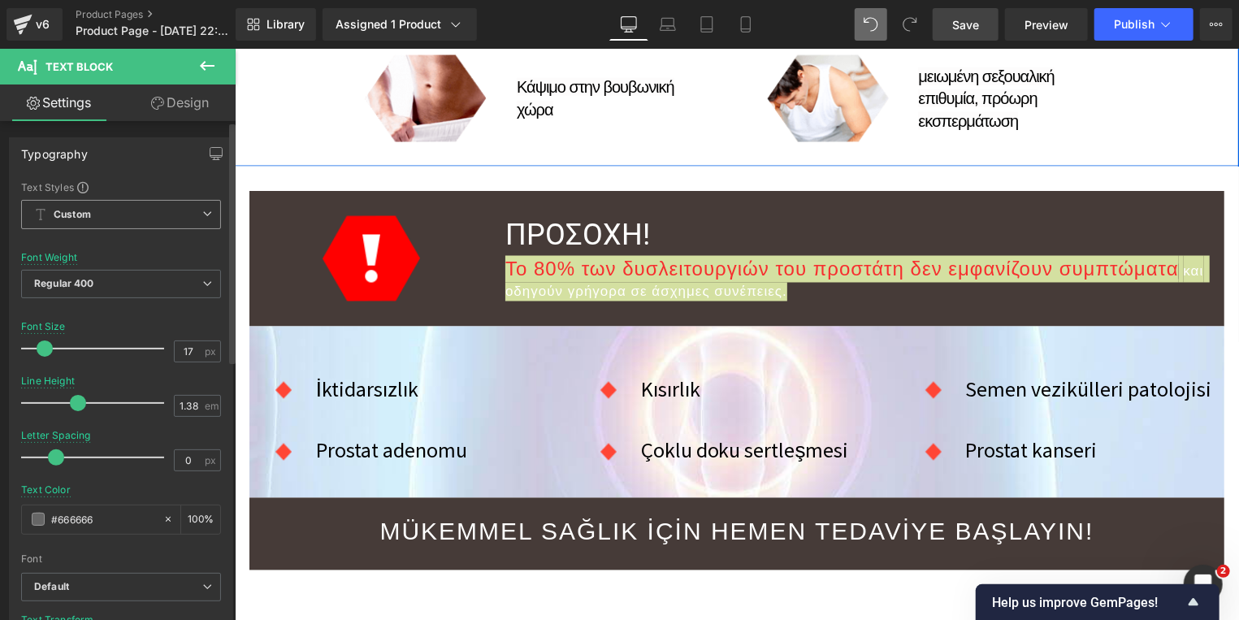
click at [150, 211] on span "Custom Setup Global Style" at bounding box center [121, 214] width 200 height 29
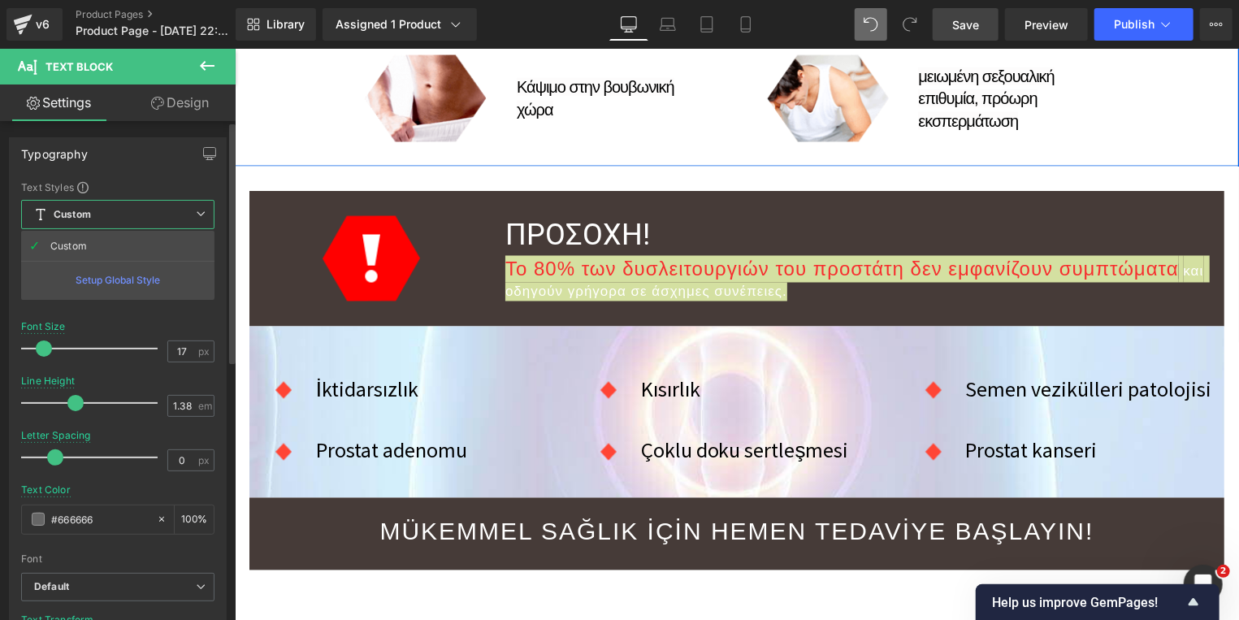
click at [143, 280] on div "Setup Global Style" at bounding box center [117, 280] width 193 height 38
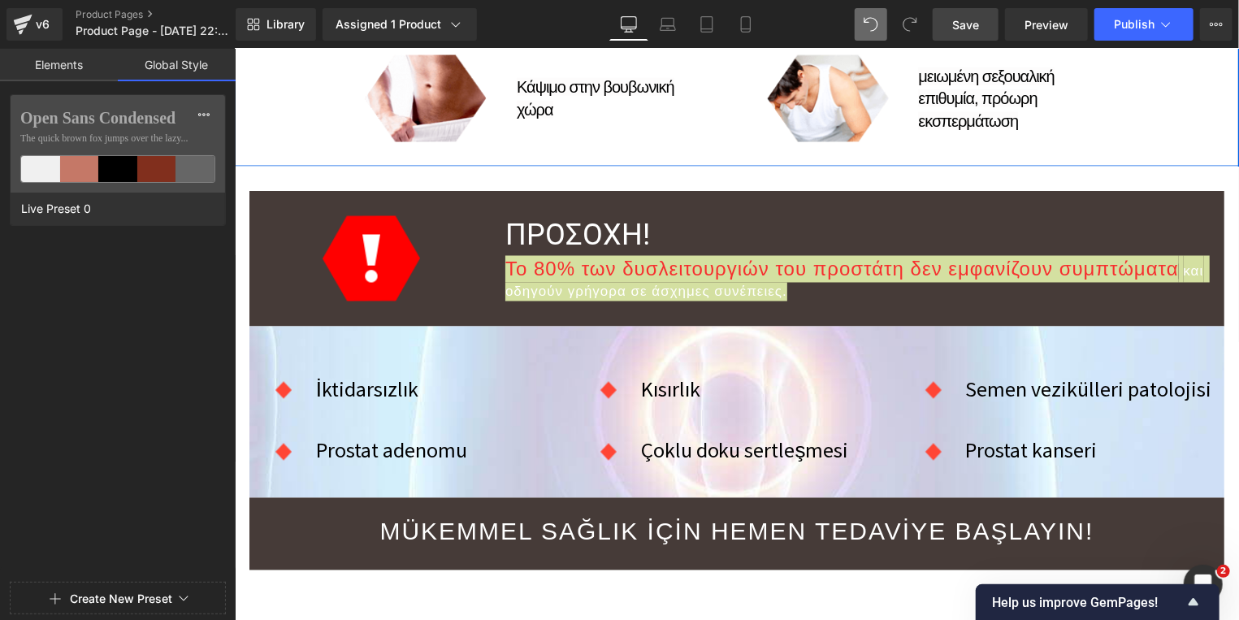
click at [131, 310] on div "Open Sans Condensed The quick brown fox jumps over the lazy... Live Preset 0" at bounding box center [118, 335] width 236 height 482
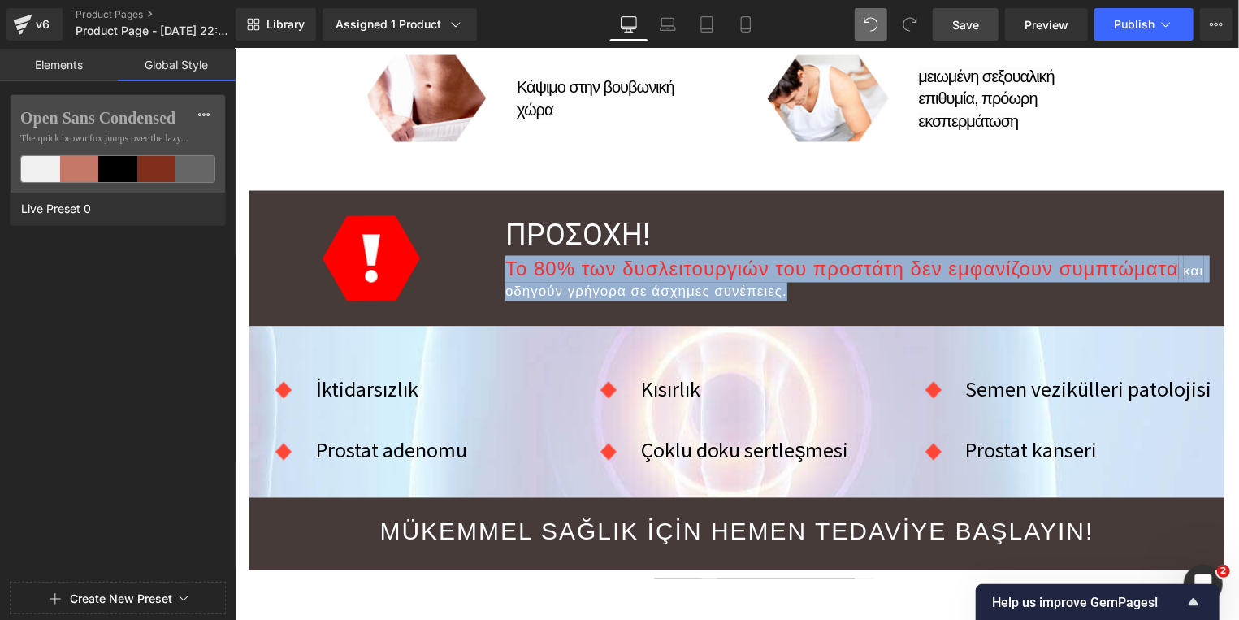
click at [561, 239] on h1 "ΠΡΟΣΟΧΗ!" at bounding box center [857, 234] width 707 height 41
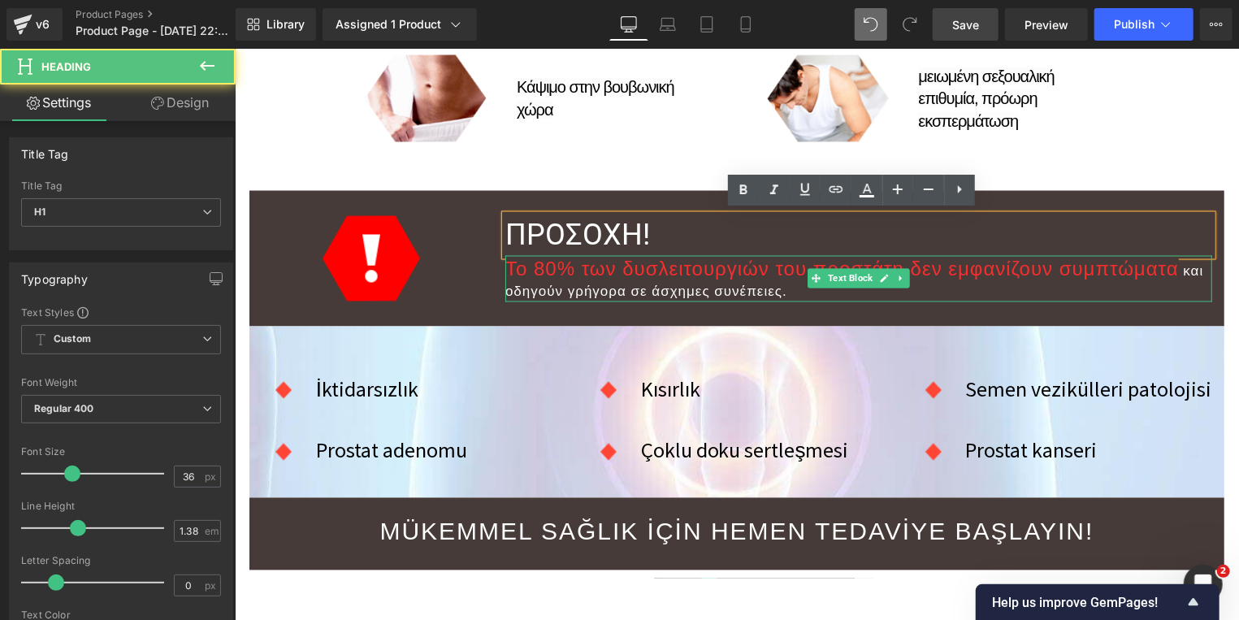
click at [573, 278] on p "Το 80% των δυσλειτουργιών του προστάτη δεν εμφανίζουν συμπτώματα και οδηγούν γρ…" at bounding box center [857, 277] width 707 height 45
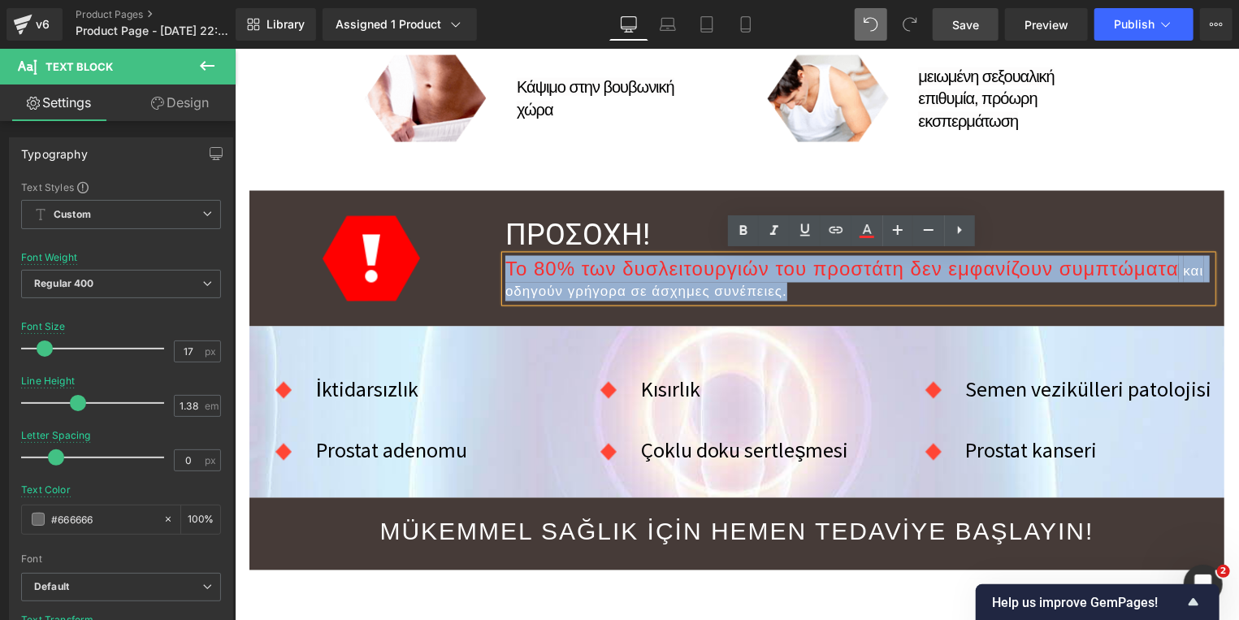
drag, startPoint x: 786, startPoint y: 289, endPoint x: 501, endPoint y: 271, distance: 285.7
click at [504, 271] on p "Το 80% των δυσλειτουργιών του προστάτη δεν εμφανίζουν συμπτώματα και οδηγούν γρ…" at bounding box center [857, 277] width 707 height 45
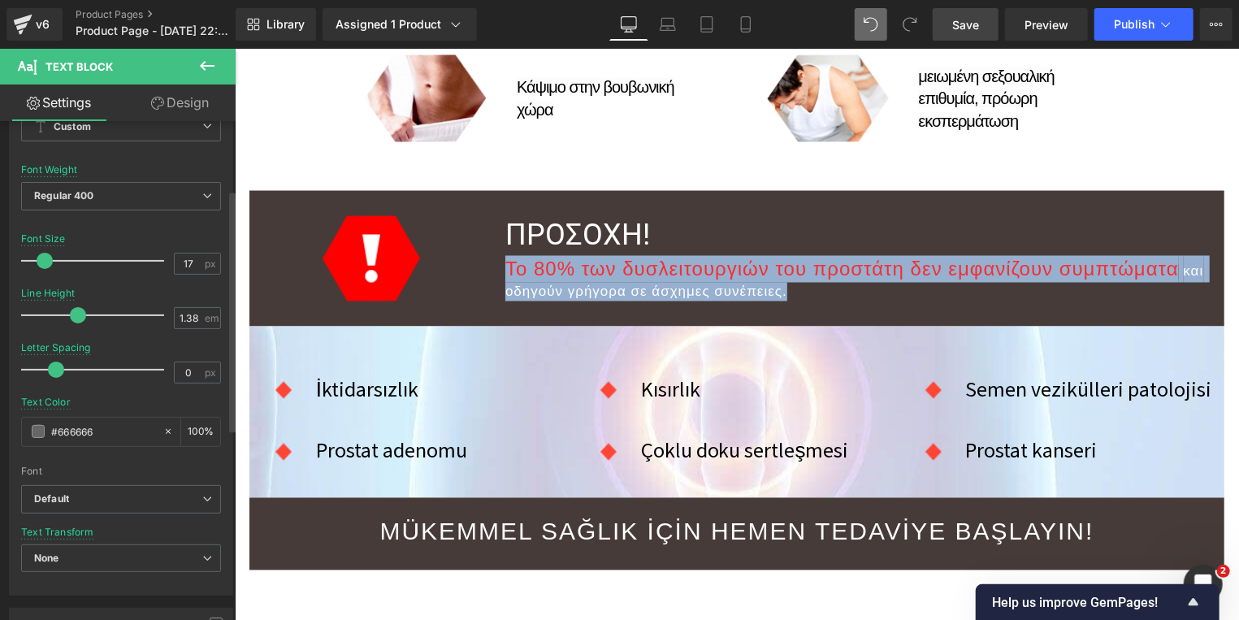
scroll to position [163, 0]
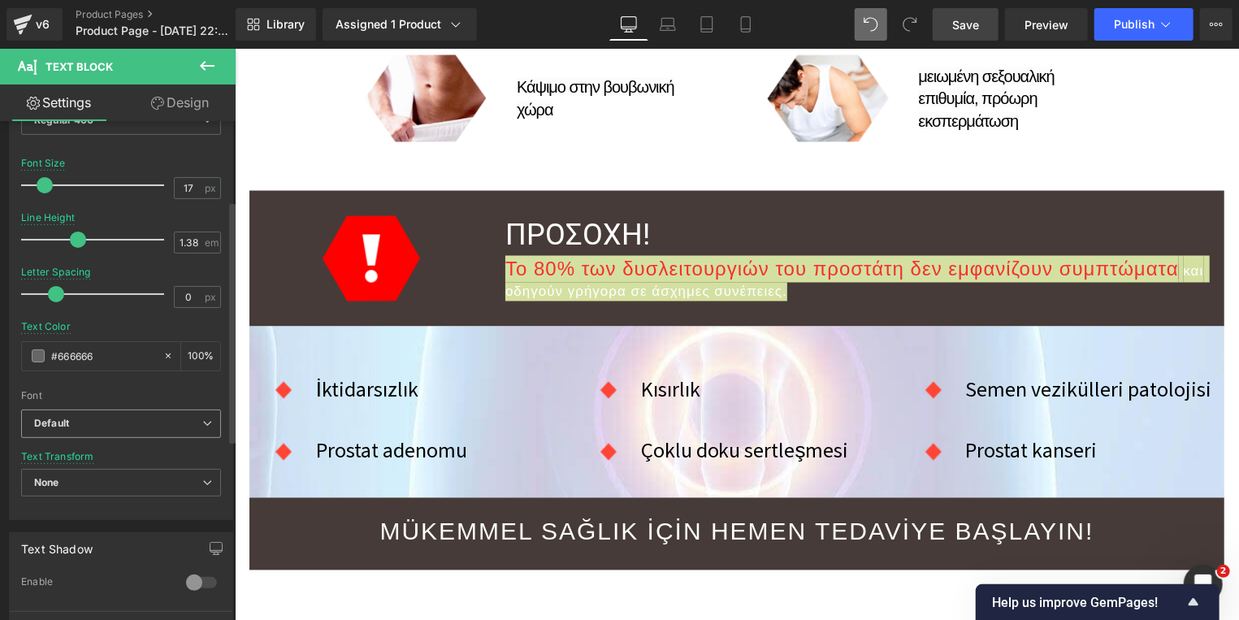
click at [107, 422] on b "Default" at bounding box center [118, 424] width 168 height 14
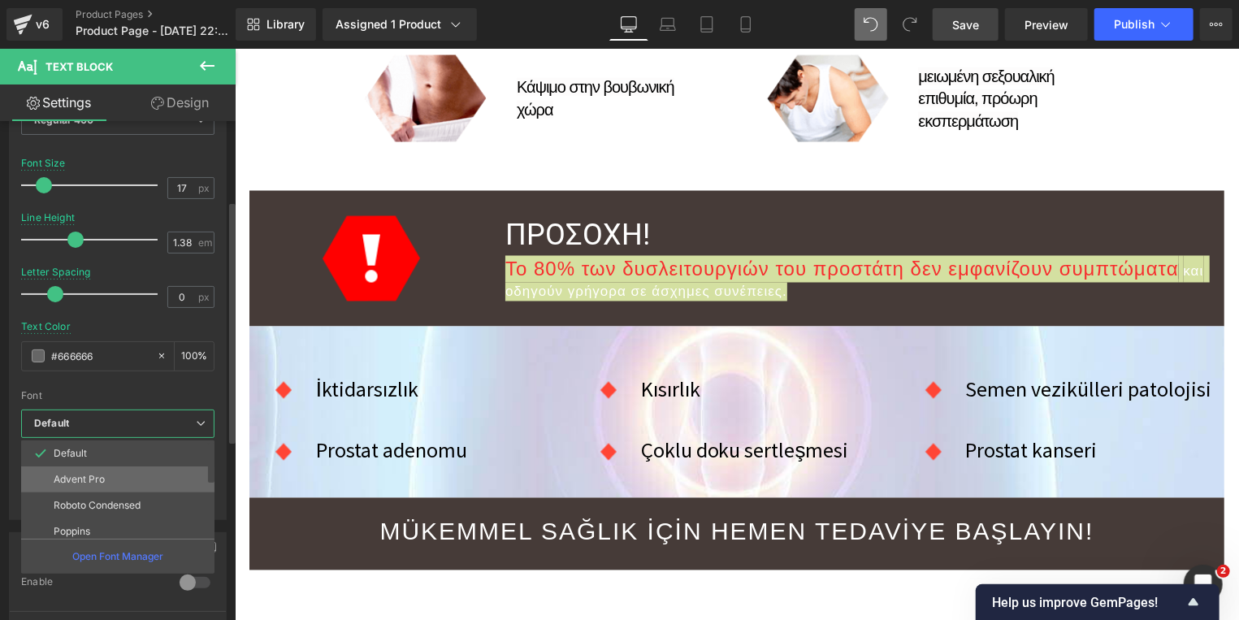
click at [102, 479] on p "Advent Pro" at bounding box center [79, 479] width 51 height 11
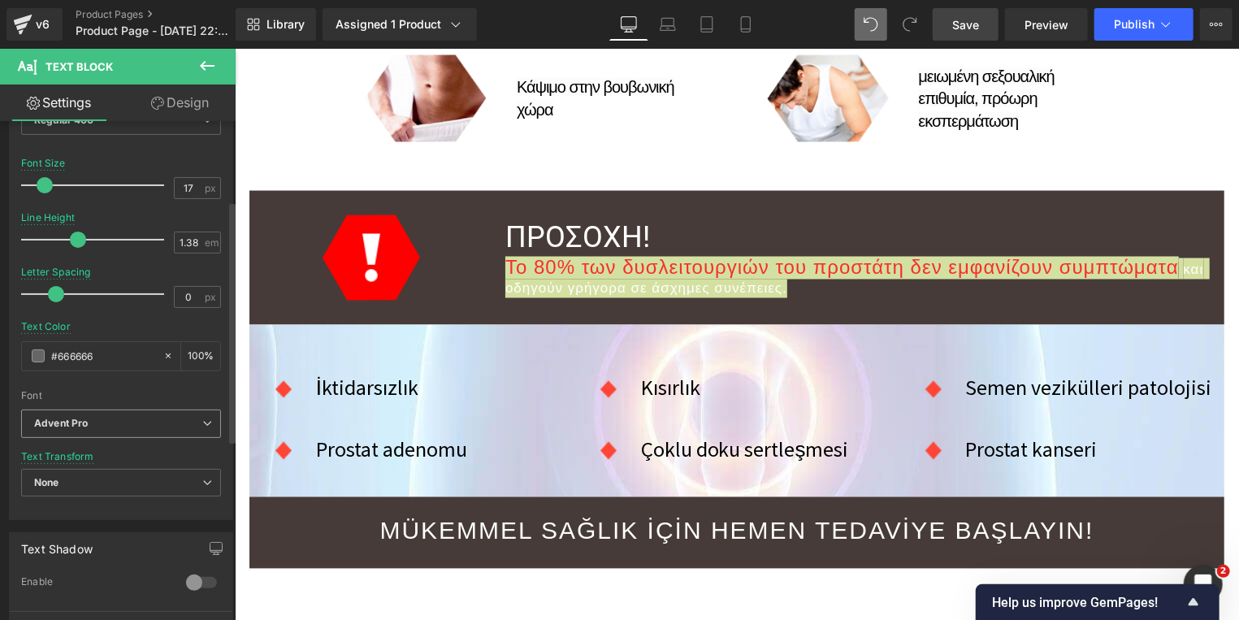
click at [92, 426] on b "Advent Pro" at bounding box center [118, 424] width 168 height 14
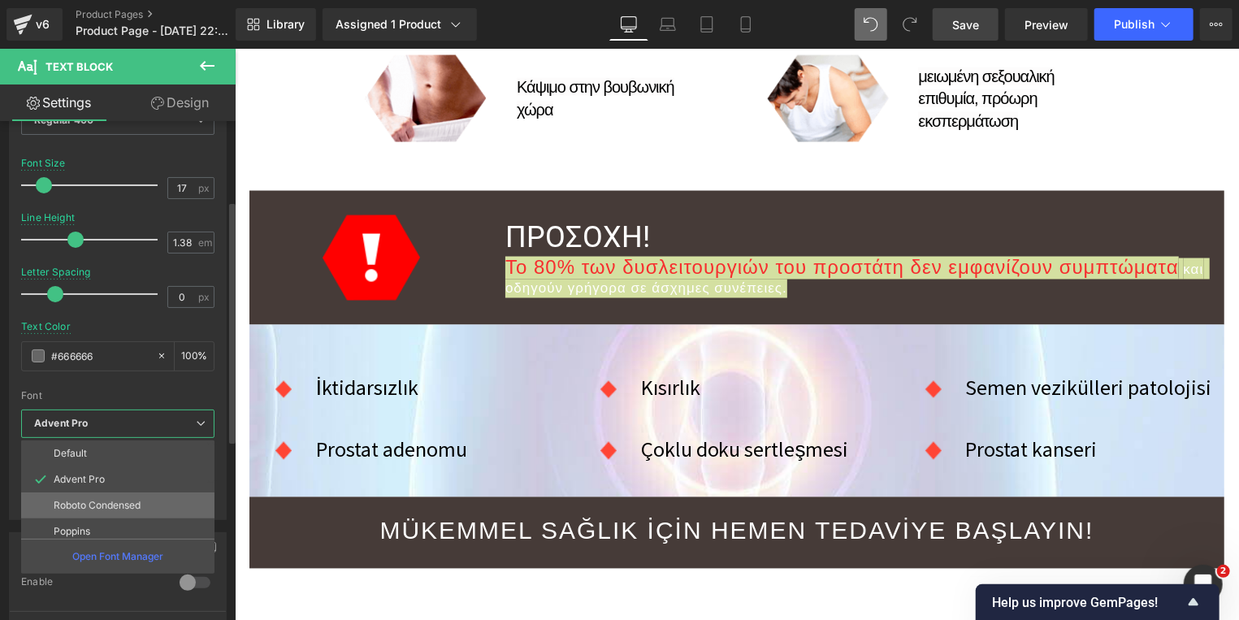
click at [115, 499] on li "Roboto Condensed" at bounding box center [121, 505] width 201 height 26
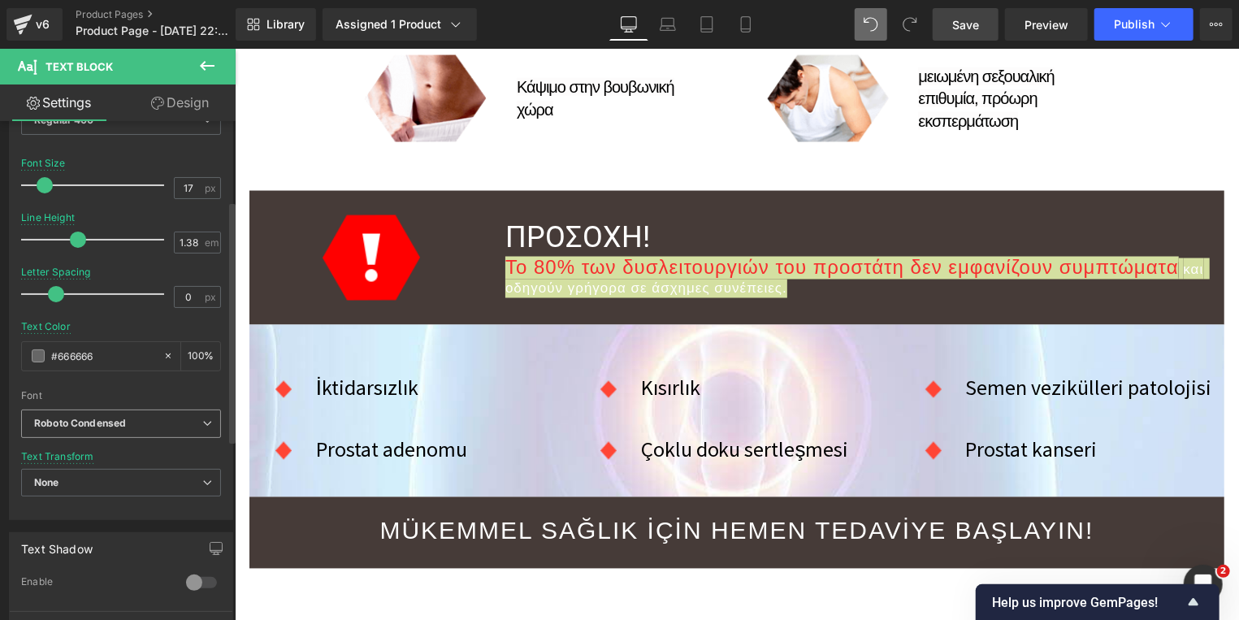
click at [150, 423] on b "Roboto Condensed" at bounding box center [118, 424] width 168 height 14
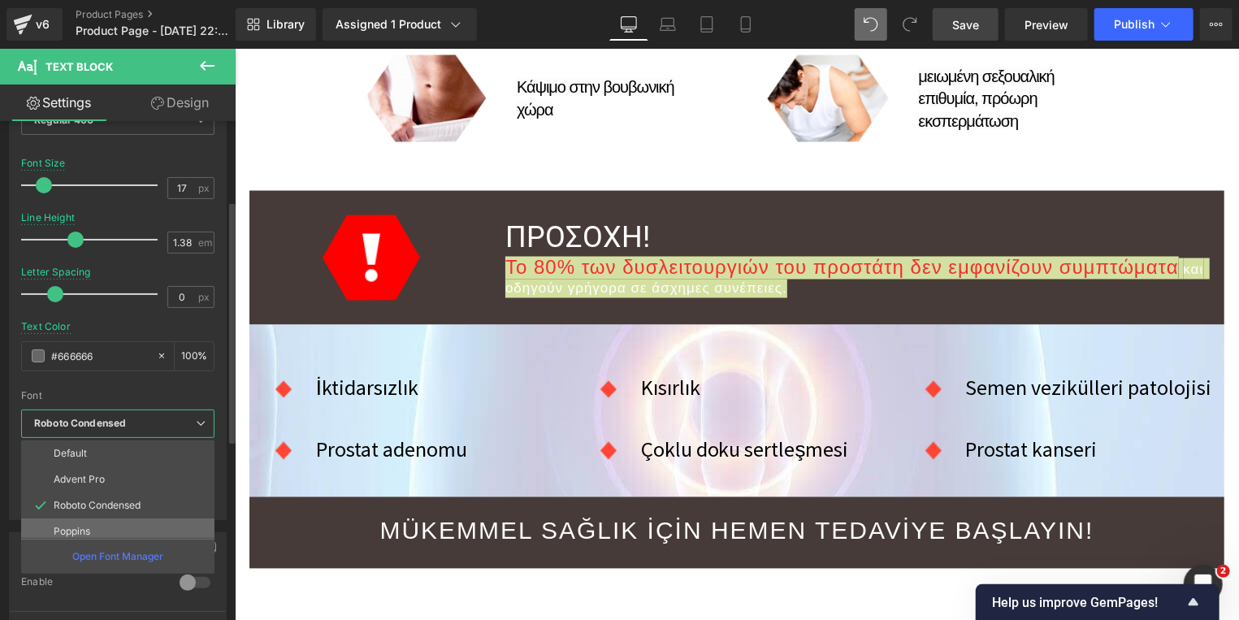
click at [102, 532] on li "Poppins" at bounding box center [121, 531] width 201 height 26
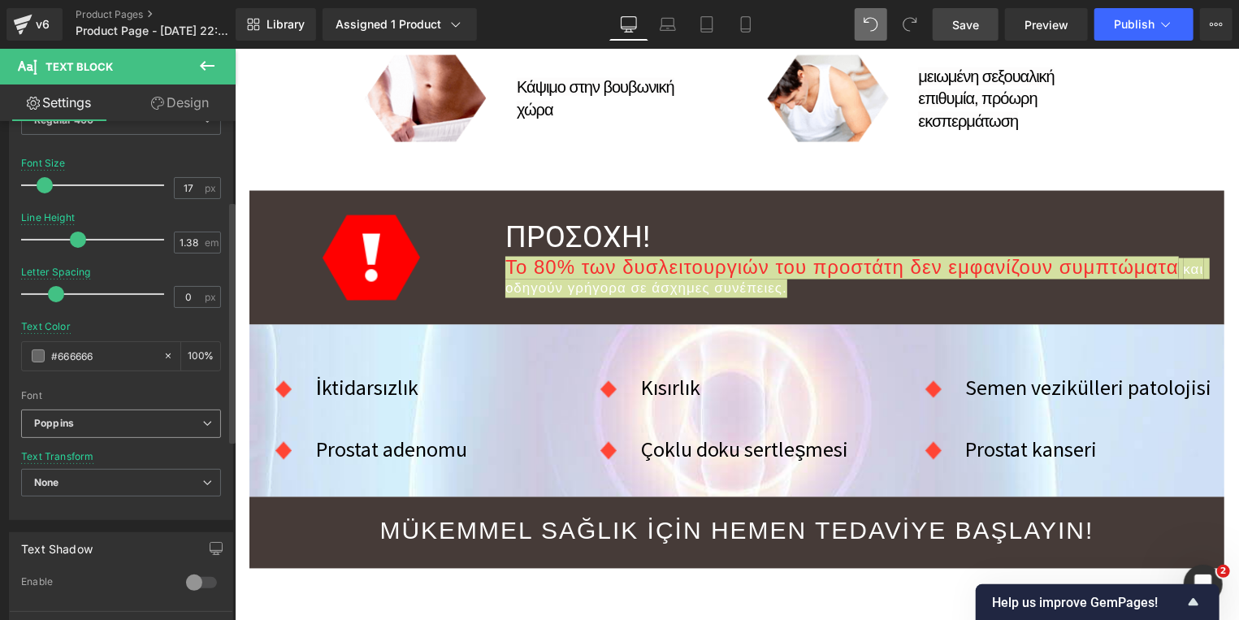
click at [115, 419] on b "Poppins" at bounding box center [118, 424] width 168 height 14
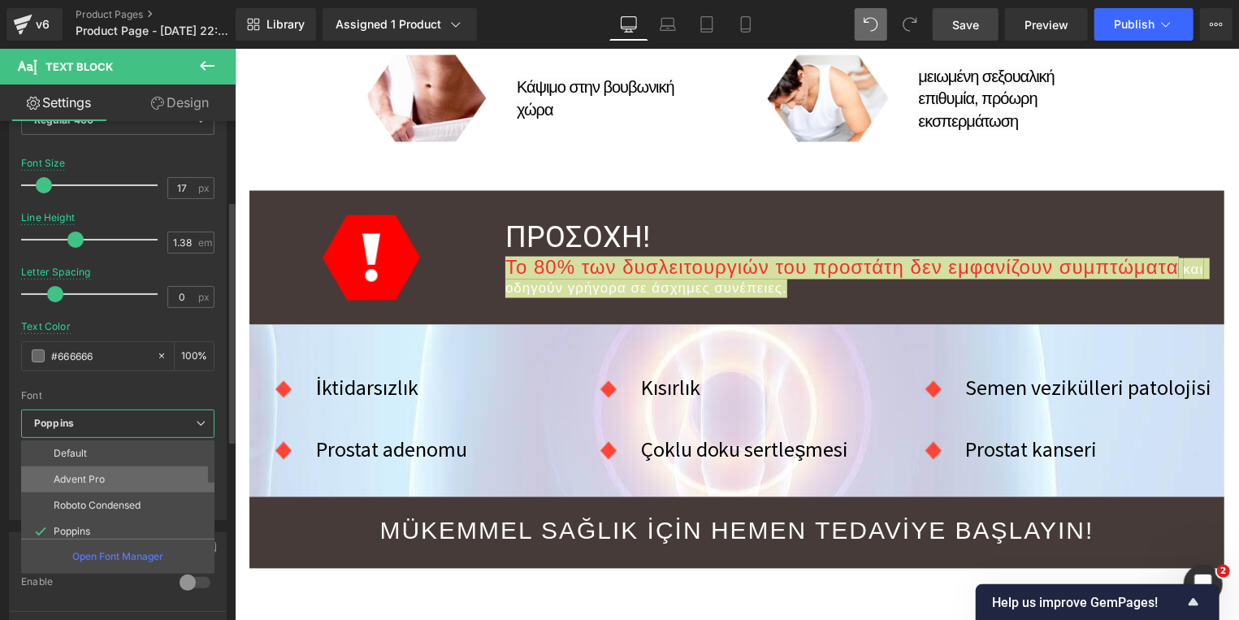
click at [103, 481] on p "Advent Pro" at bounding box center [79, 479] width 51 height 11
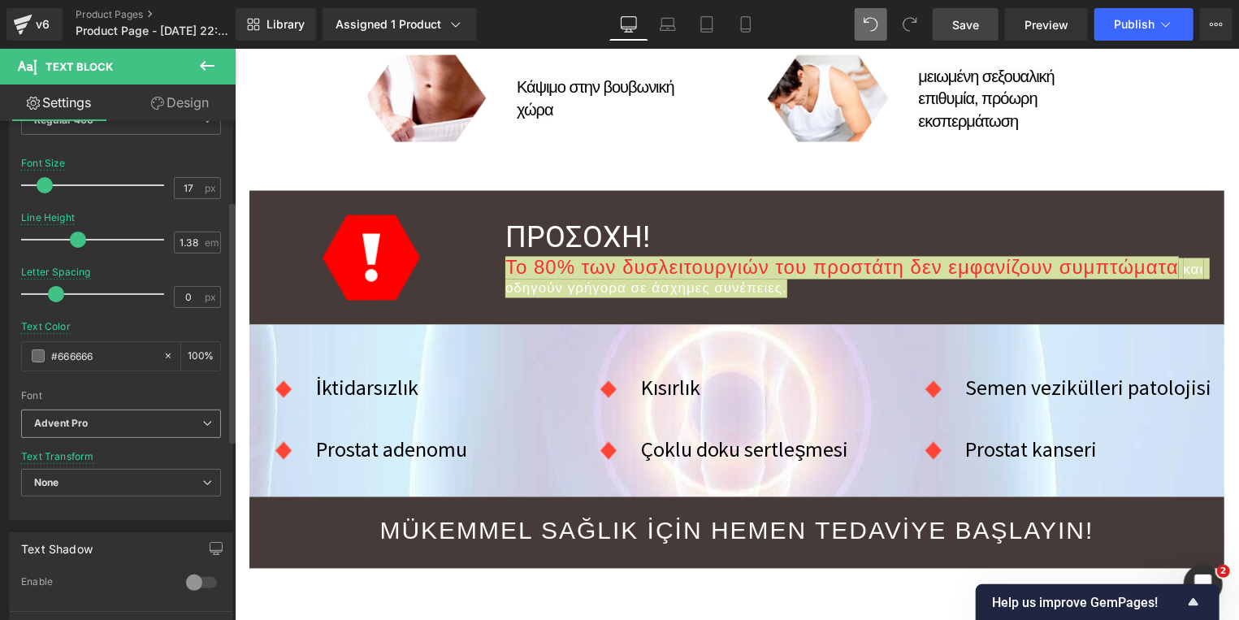
click at [121, 425] on b "Advent Pro" at bounding box center [118, 424] width 168 height 14
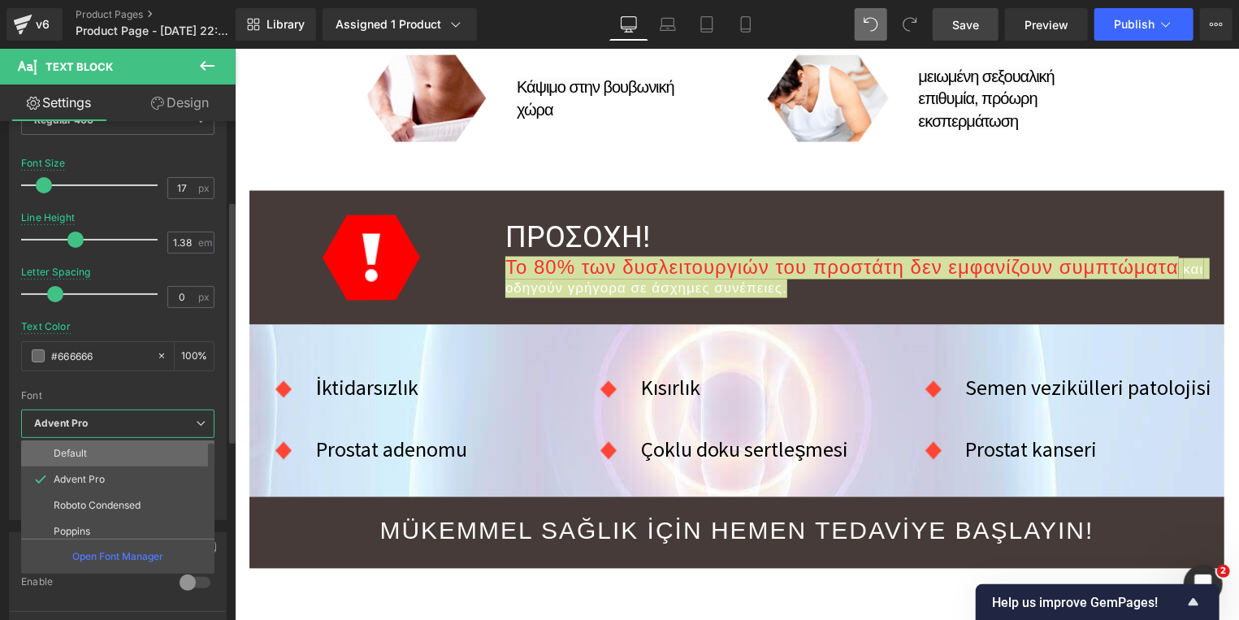
drag, startPoint x: 111, startPoint y: 452, endPoint x: 82, endPoint y: 368, distance: 89.4
click at [111, 452] on li "Default" at bounding box center [121, 453] width 201 height 26
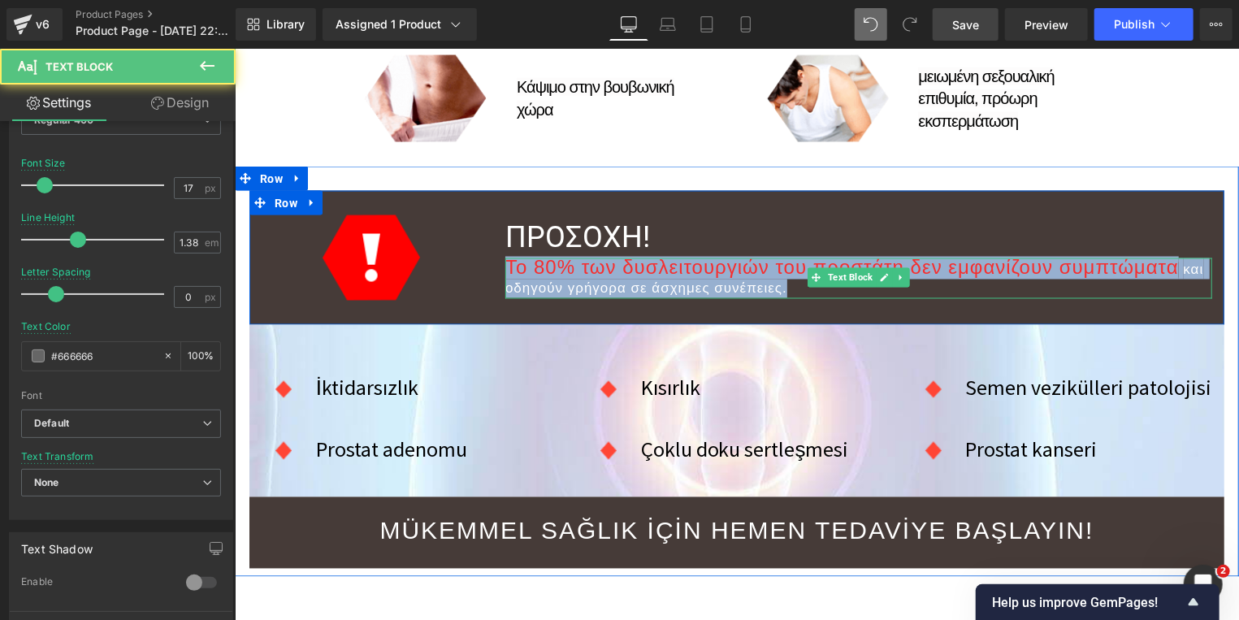
click at [799, 281] on p "Το 80% των δυσλειτουργιών του προστάτη δεν εμφανίζουν συμπτώματα και οδηγούν γρ…" at bounding box center [857, 278] width 707 height 41
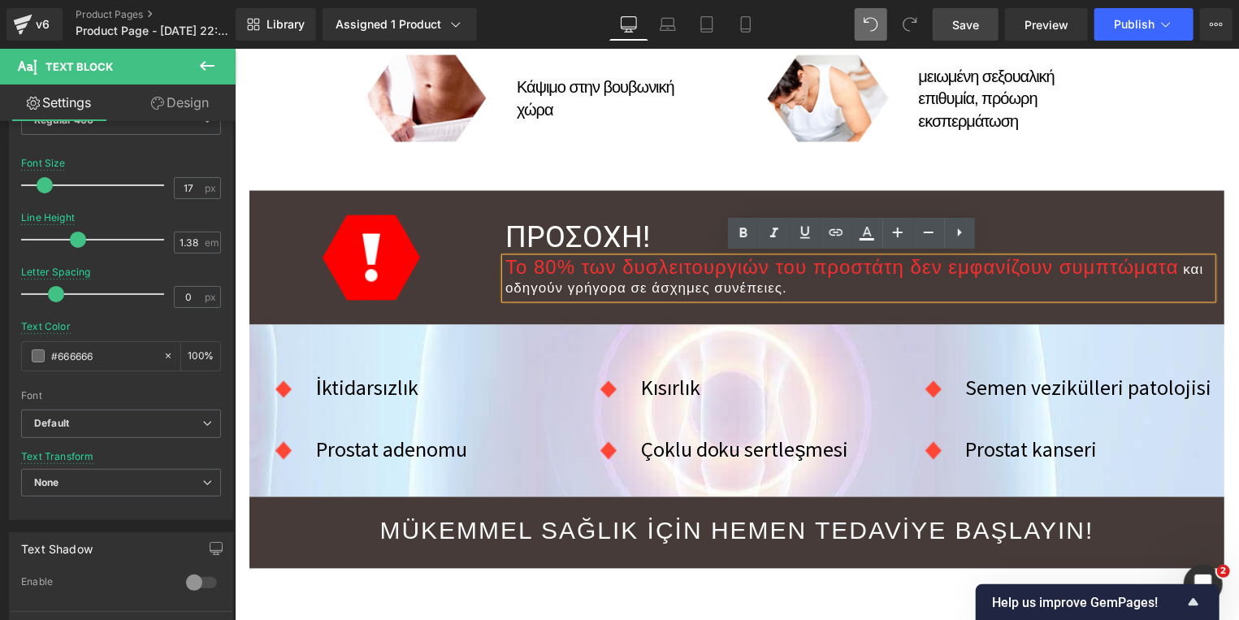
click at [773, 265] on font "Το 80% των δυσλειτουργιών του προστάτη δεν εμφανίζουν συμπτώματα" at bounding box center [840, 267] width 673 height 22
click at [974, 29] on span "Save" at bounding box center [965, 24] width 27 height 17
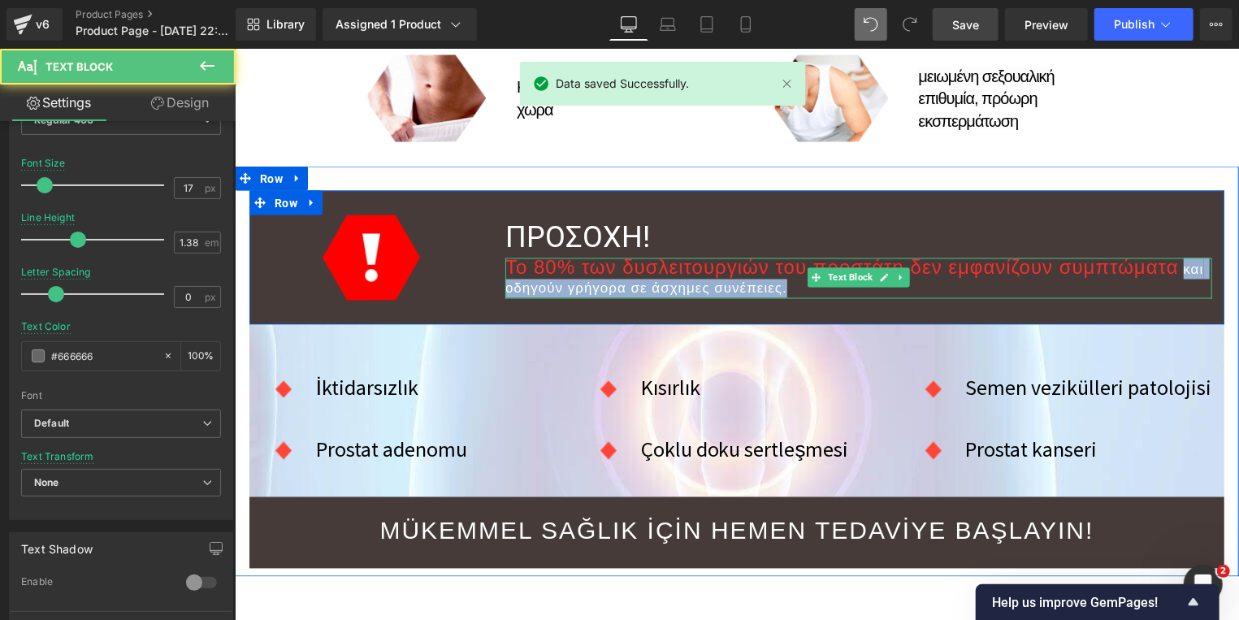
drag, startPoint x: 1175, startPoint y: 266, endPoint x: 1179, endPoint y: 277, distance: 11.8
click at [1179, 277] on p "Το 80% των δυσλειτουργιών του προστάτη δεν εμφανίζουν συμπτώματα και οδηγούν γρ…" at bounding box center [857, 278] width 707 height 41
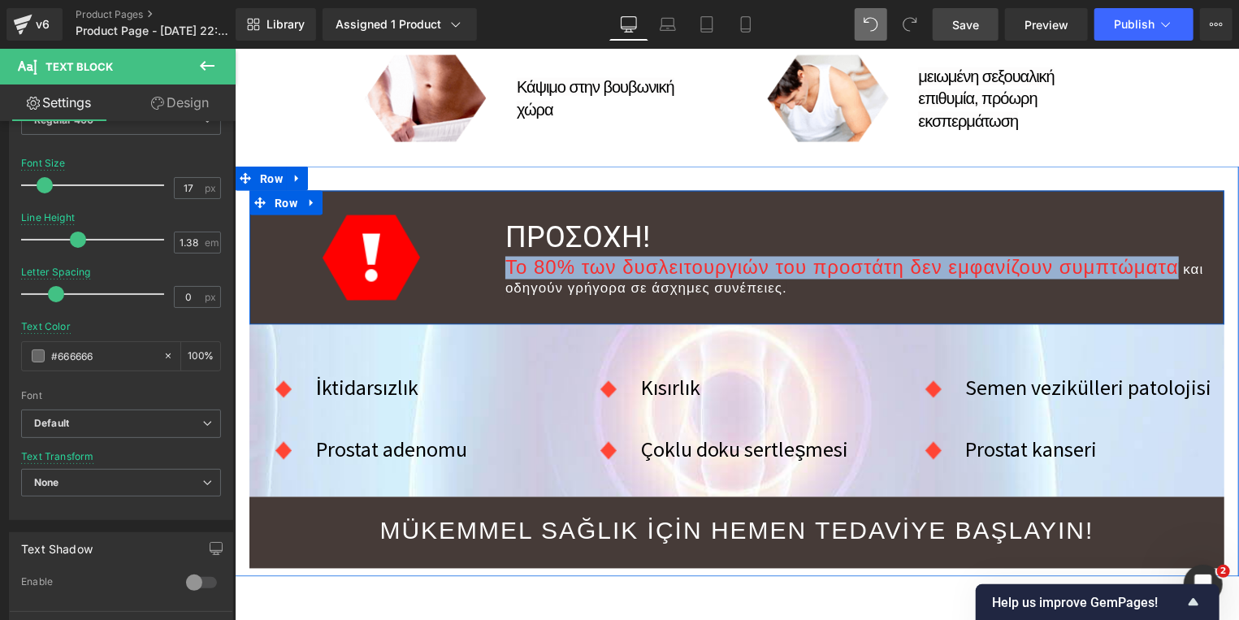
drag, startPoint x: 1167, startPoint y: 263, endPoint x: 490, endPoint y: 270, distance: 676.7
click at [492, 270] on div "ΠΡΟΣΟΧΗ! Heading Το 80% των δυσλειτουργιών του προστάτη δεν εμφανίζουν συμπτώμα…" at bounding box center [857, 256] width 731 height 85
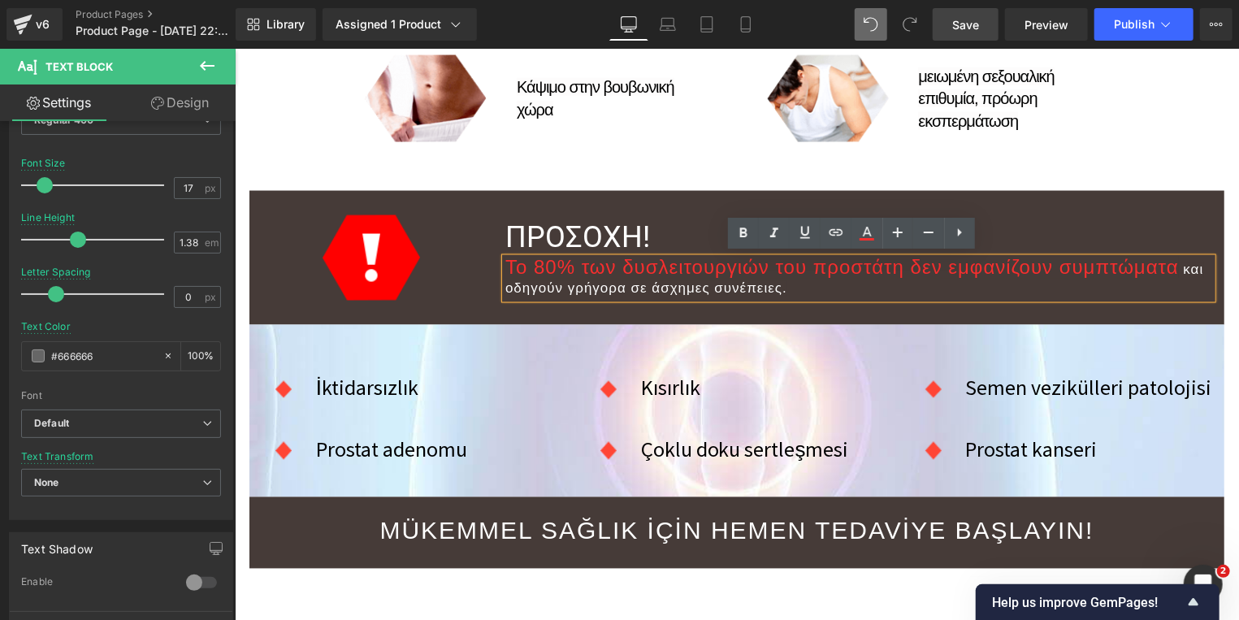
click at [1178, 272] on span at bounding box center [1180, 269] width 5 height 15
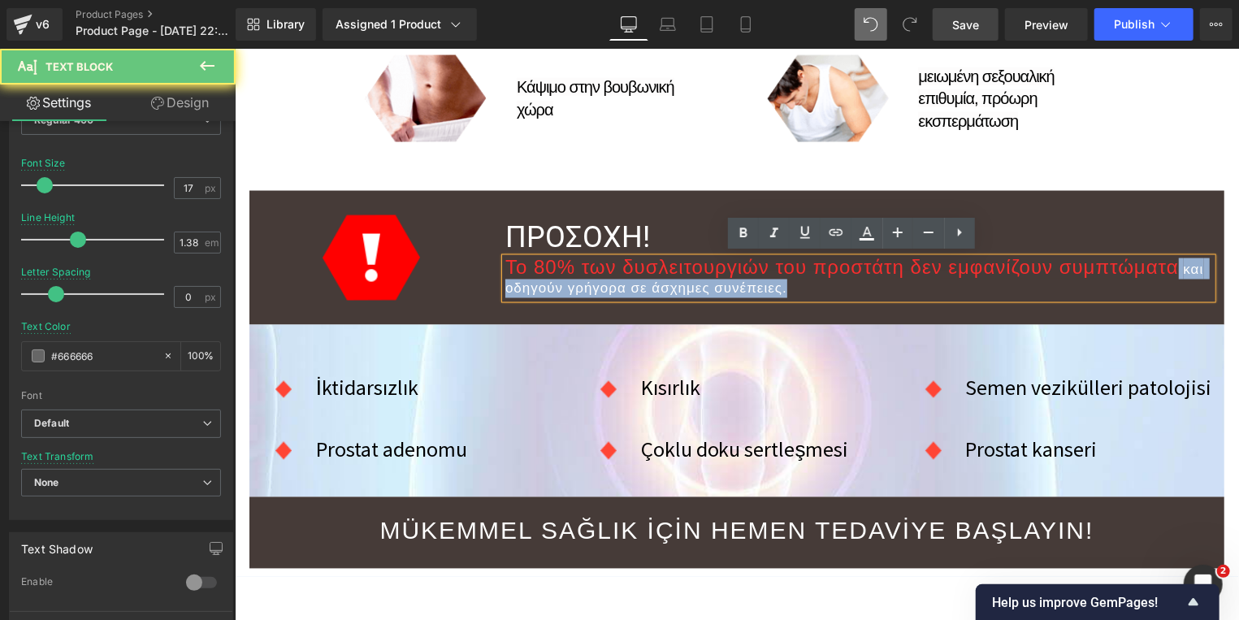
drag, startPoint x: 1171, startPoint y: 264, endPoint x: 1171, endPoint y: 279, distance: 15.4
click at [1171, 279] on p "Το 80% των δυσλειτουργιών του προστάτη δεν εμφανίζουν συμπτώματα και οδηγούν γρ…" at bounding box center [857, 278] width 707 height 41
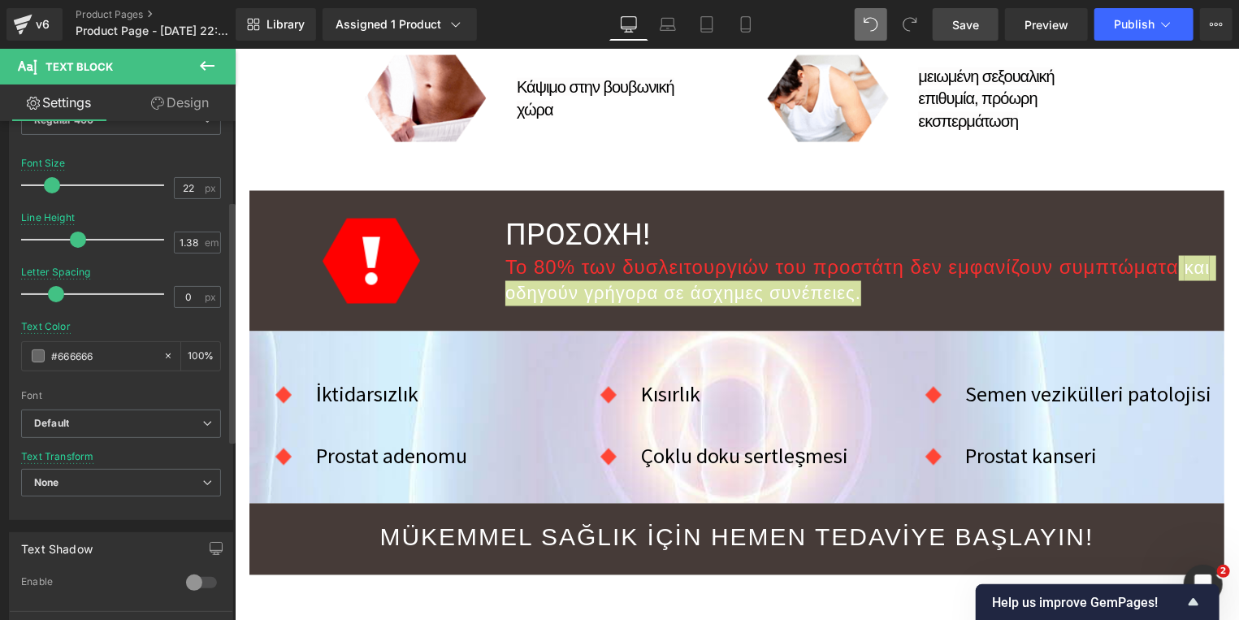
click at [49, 186] on span at bounding box center [52, 185] width 16 height 16
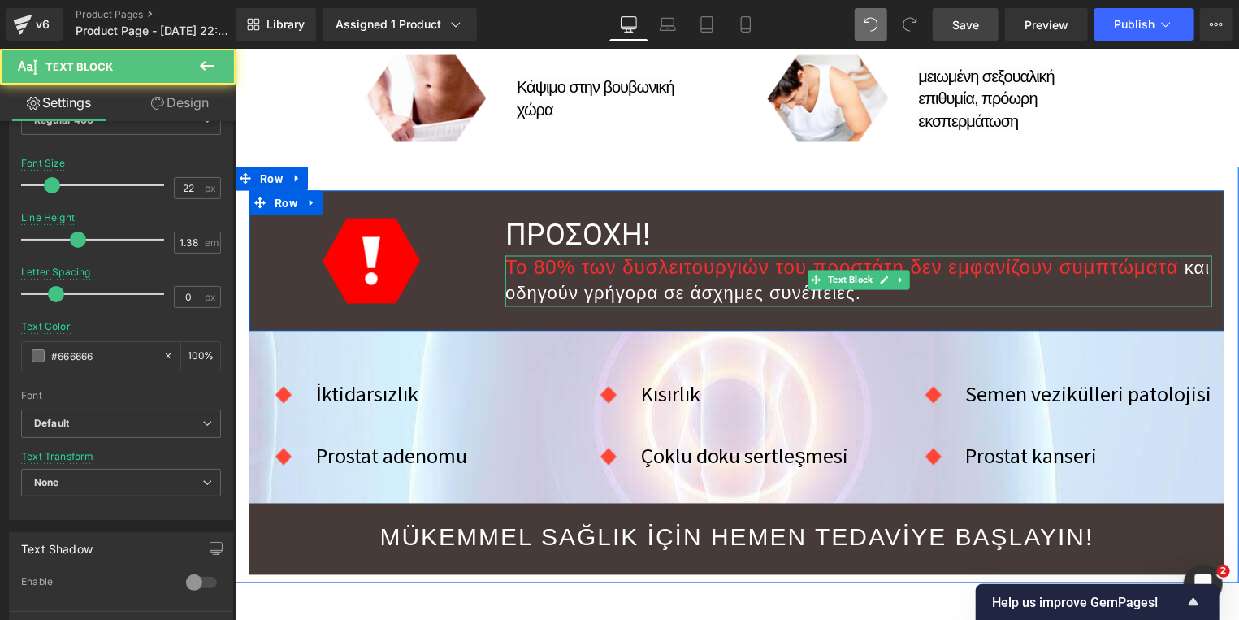
click at [956, 264] on font "Το 80% των δυσλειτουργιών του προστάτη δεν εμφανίζουν συμπτώματα" at bounding box center [840, 267] width 673 height 22
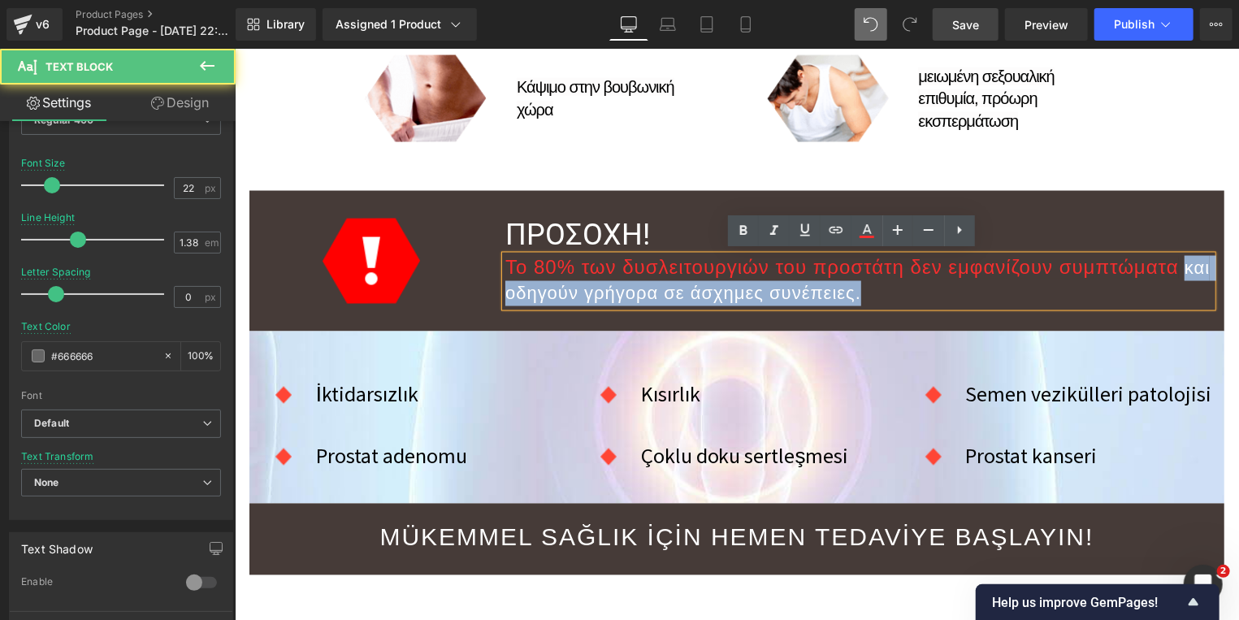
drag, startPoint x: 1176, startPoint y: 266, endPoint x: 1178, endPoint y: 279, distance: 13.1
click at [1178, 279] on p "Το 80% των δυσλειτουργιών του προστάτη δεν εμφανίζουν συμπτώματα και οδηγούν γρ…" at bounding box center [857, 280] width 707 height 51
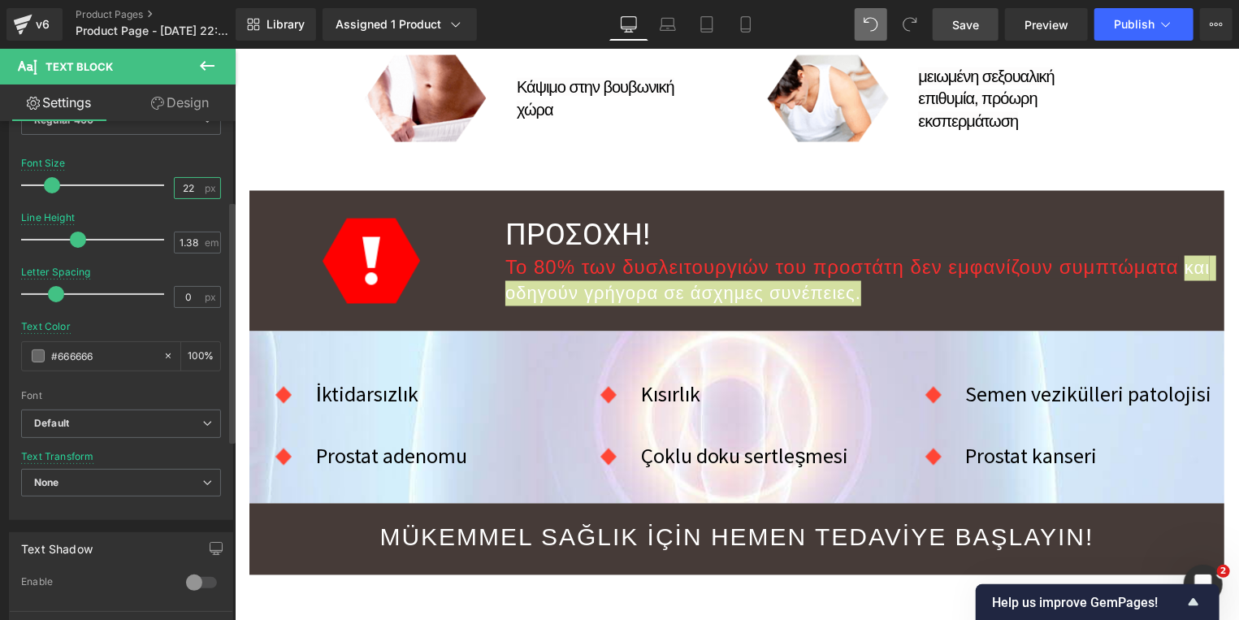
drag, startPoint x: 184, startPoint y: 189, endPoint x: 115, endPoint y: 189, distance: 69.9
click at [115, 189] on div "Font Size 22 px" at bounding box center [121, 185] width 200 height 54
type input "20"
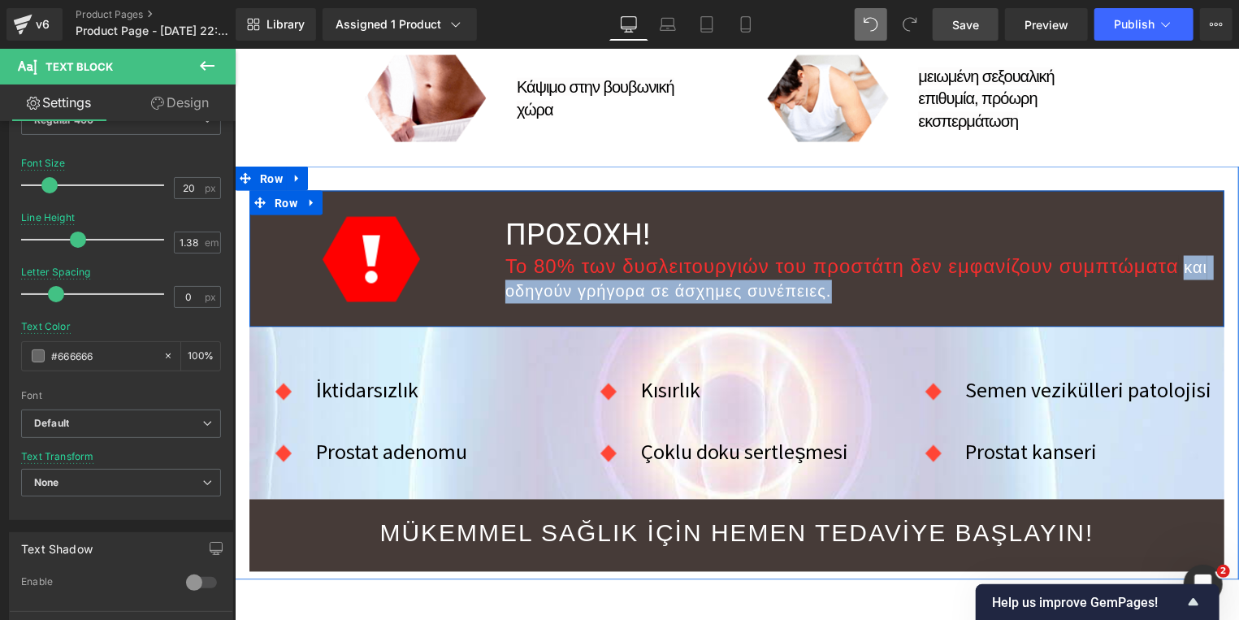
click at [1017, 200] on div "Image ΠΡΟΣΟΧΗ! Heading Το 80% των δυσλειτουργιών του προστάτη δεν εμφανίζουν συ…" at bounding box center [736, 258] width 975 height 136
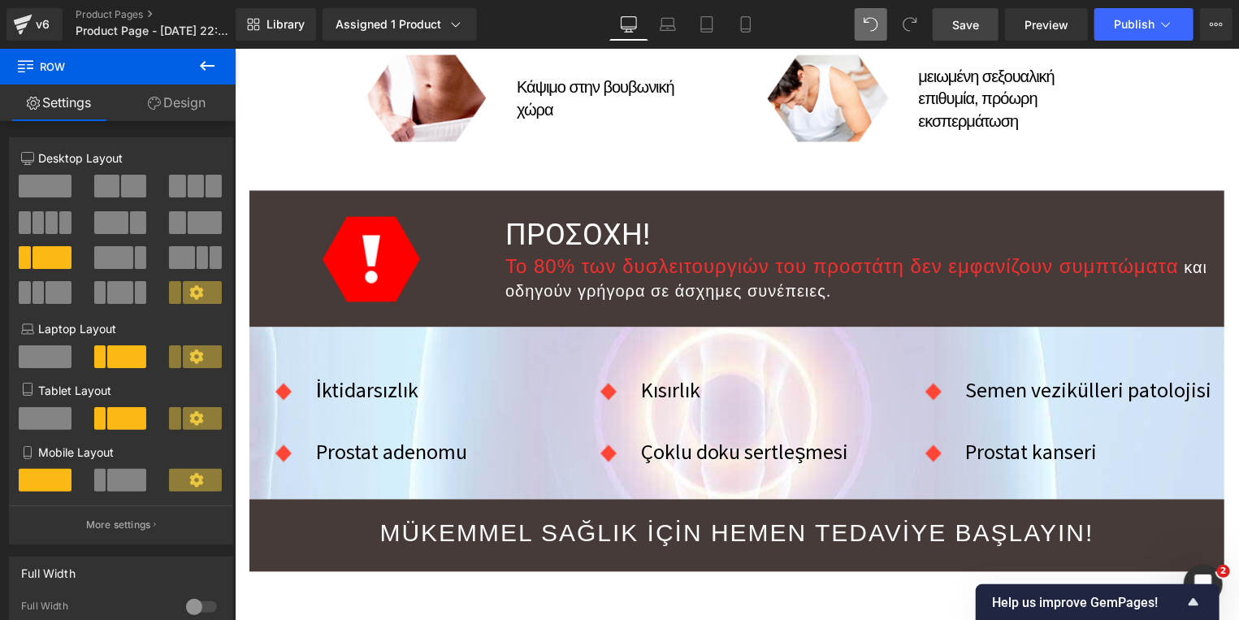
click at [953, 24] on link "Save" at bounding box center [966, 24] width 66 height 32
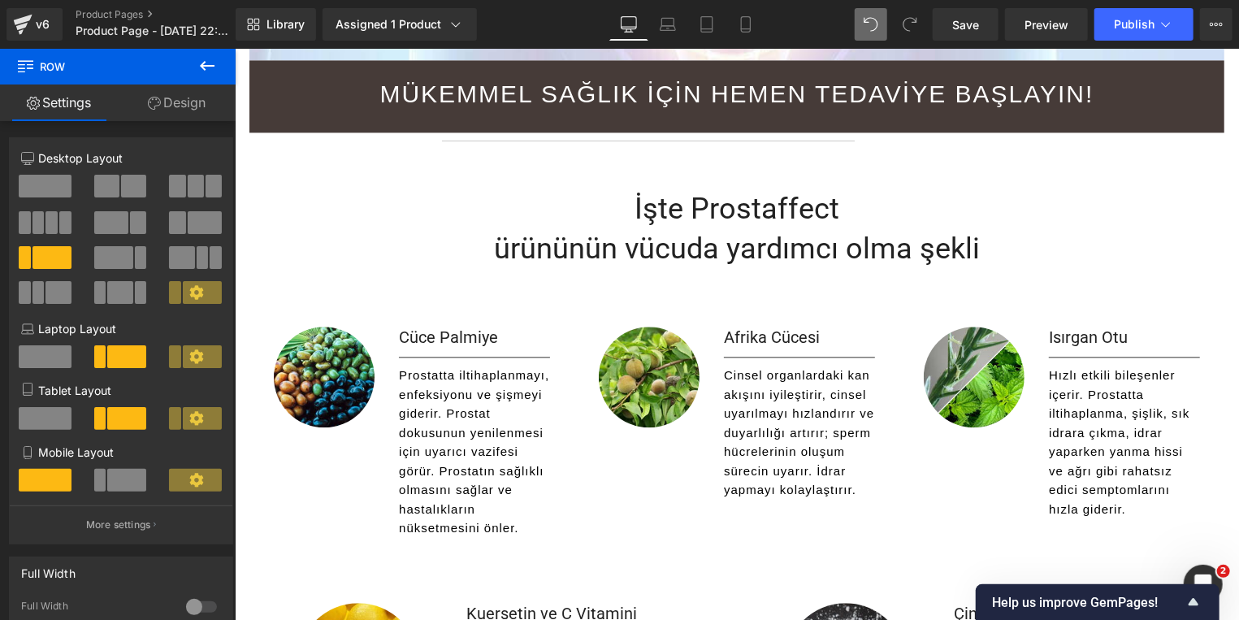
scroll to position [1397, 0]
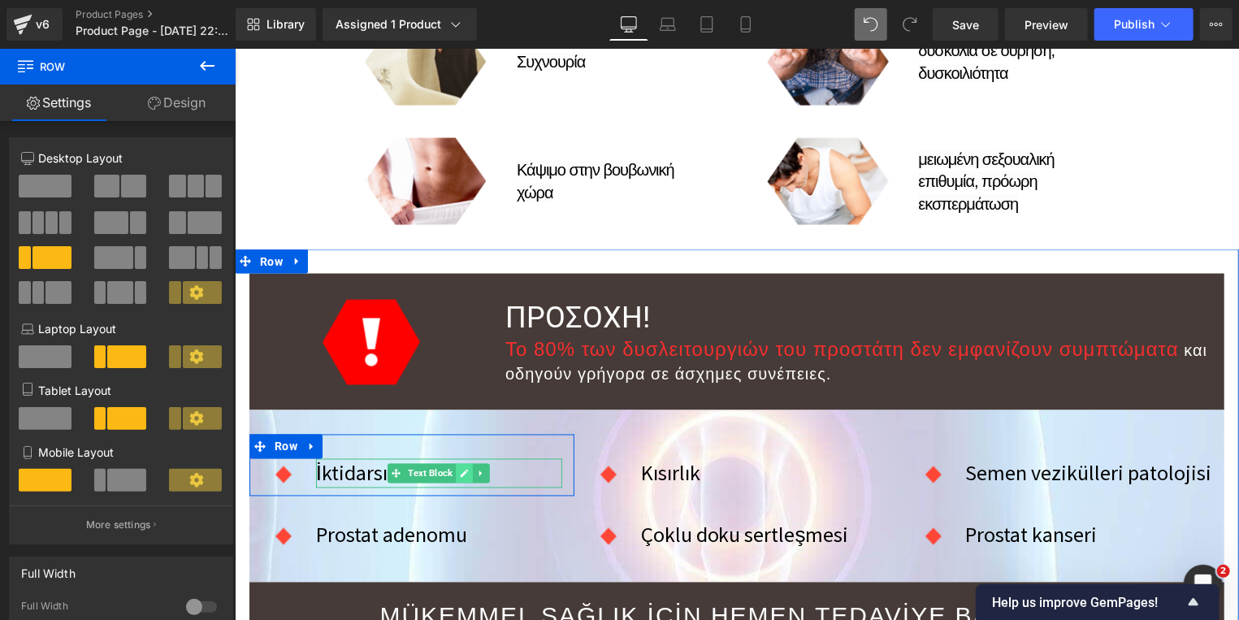
click at [460, 471] on icon at bounding box center [464, 473] width 8 height 8
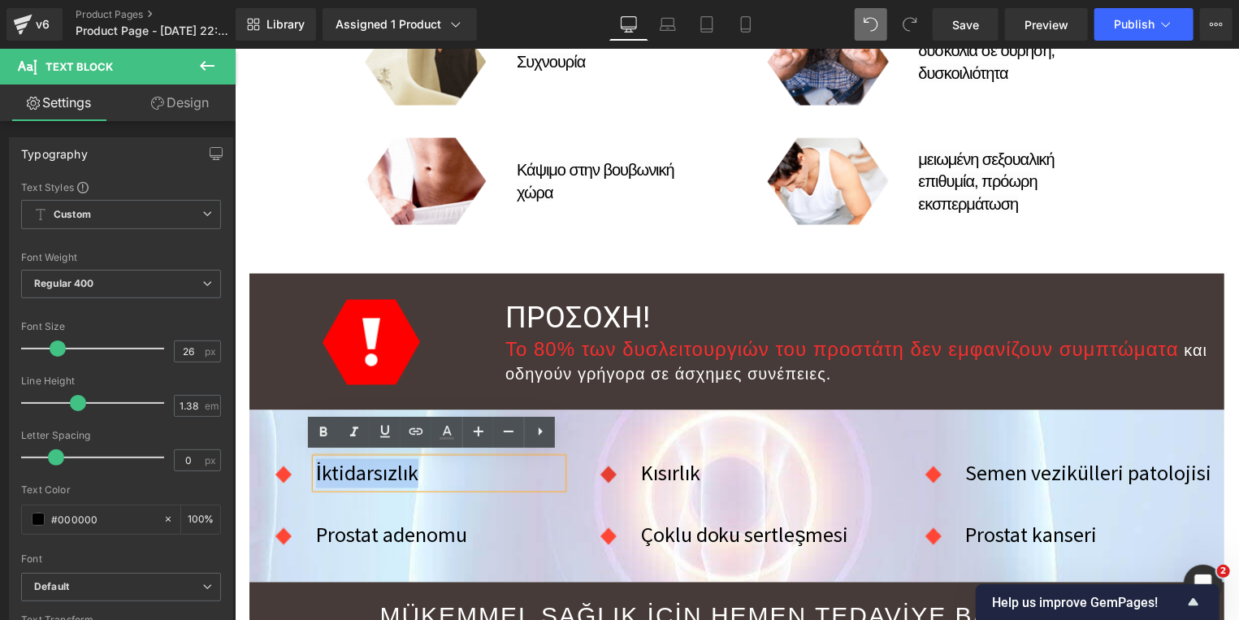
drag, startPoint x: 340, startPoint y: 473, endPoint x: 605, endPoint y: 465, distance: 264.9
click at [315, 465] on div "İktidarsızlık" at bounding box center [438, 472] width 246 height 29
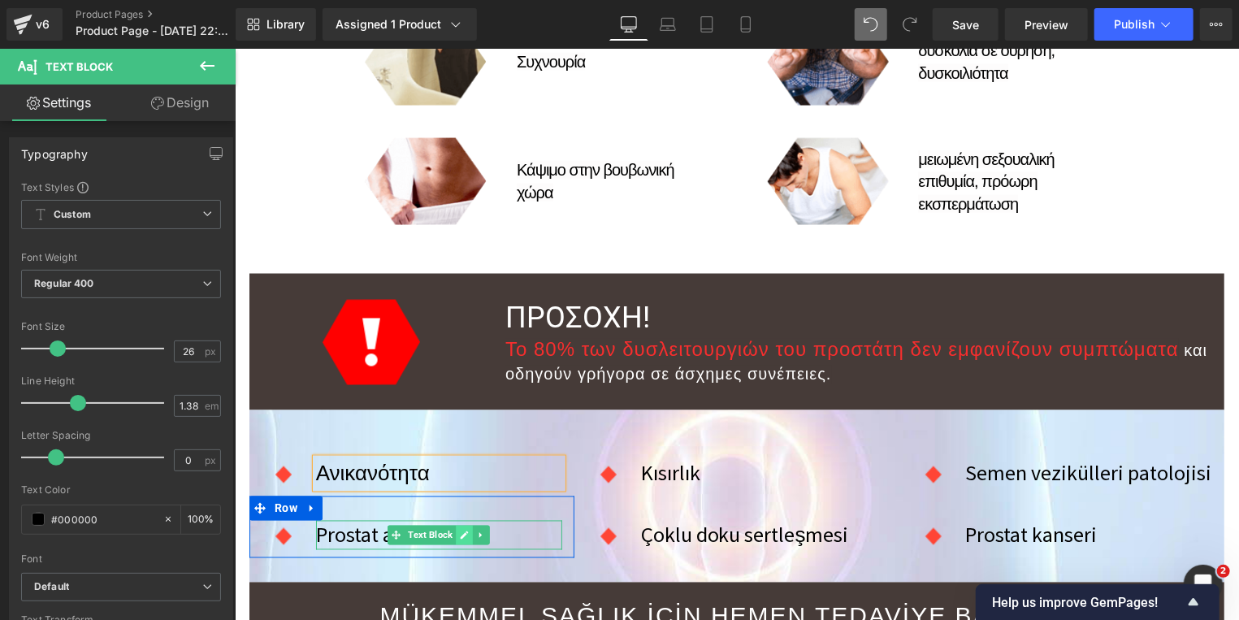
click at [460, 530] on icon at bounding box center [464, 534] width 8 height 8
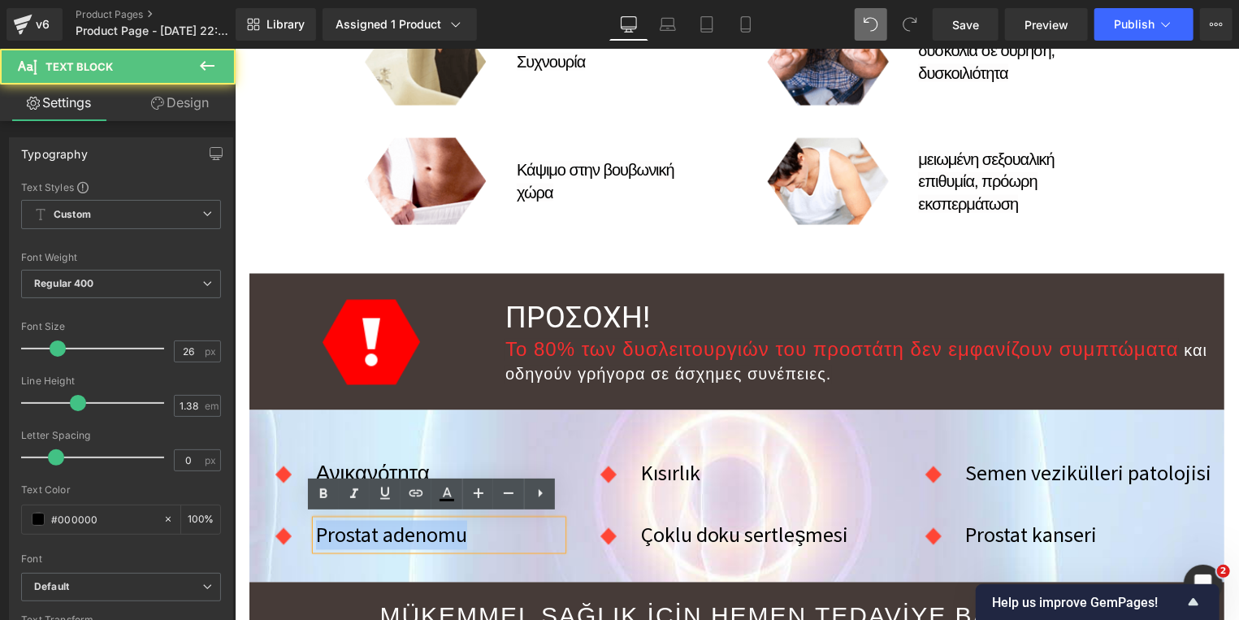
drag, startPoint x: 468, startPoint y: 537, endPoint x: 301, endPoint y: 534, distance: 167.4
click at [303, 534] on div "Prostat adenomu Text Block" at bounding box center [438, 534] width 271 height 29
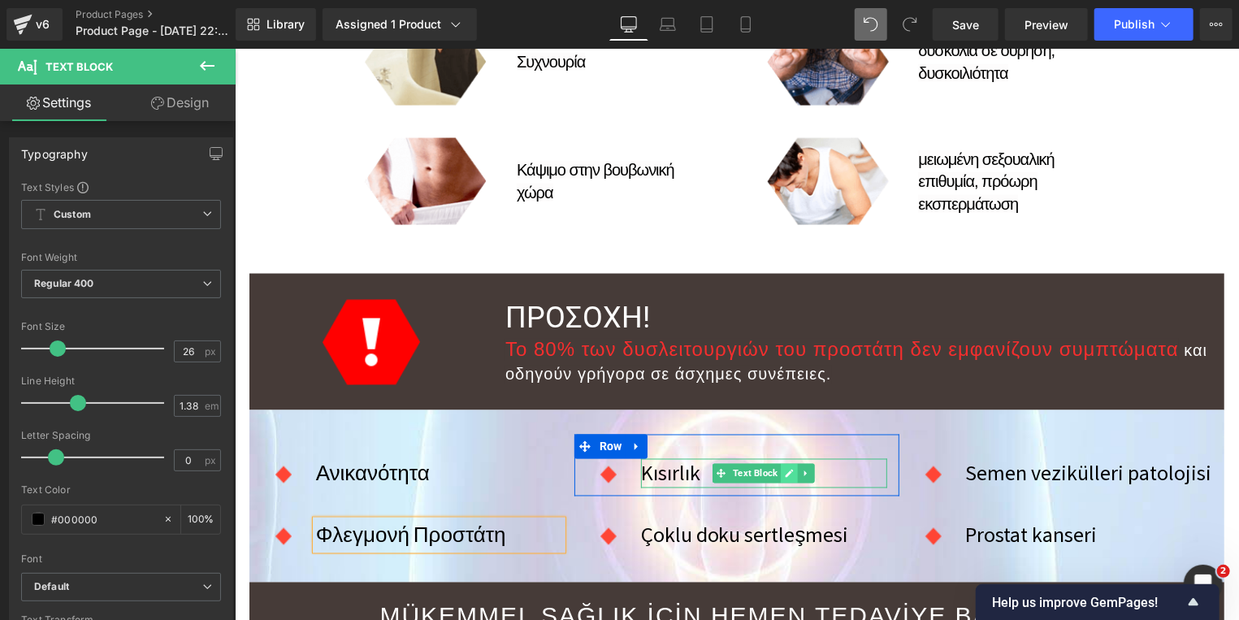
click at [785, 469] on icon at bounding box center [789, 473] width 8 height 8
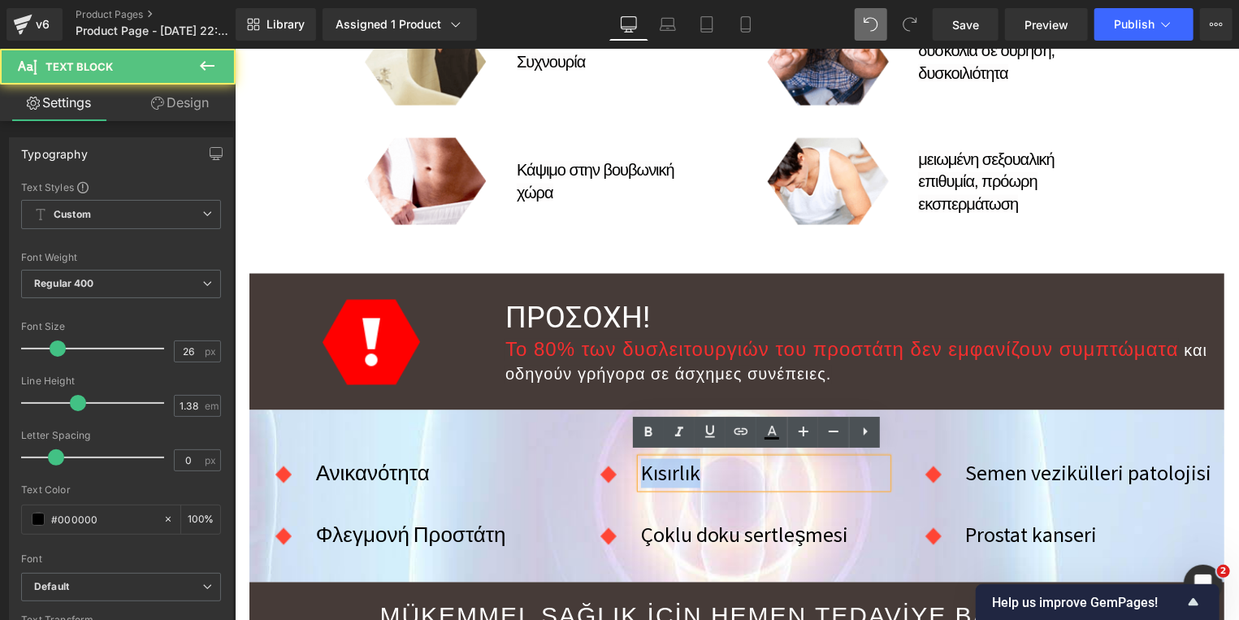
drag, startPoint x: 696, startPoint y: 467, endPoint x: 637, endPoint y: 467, distance: 59.3
click at [640, 467] on p "Kısırlık" at bounding box center [763, 472] width 246 height 29
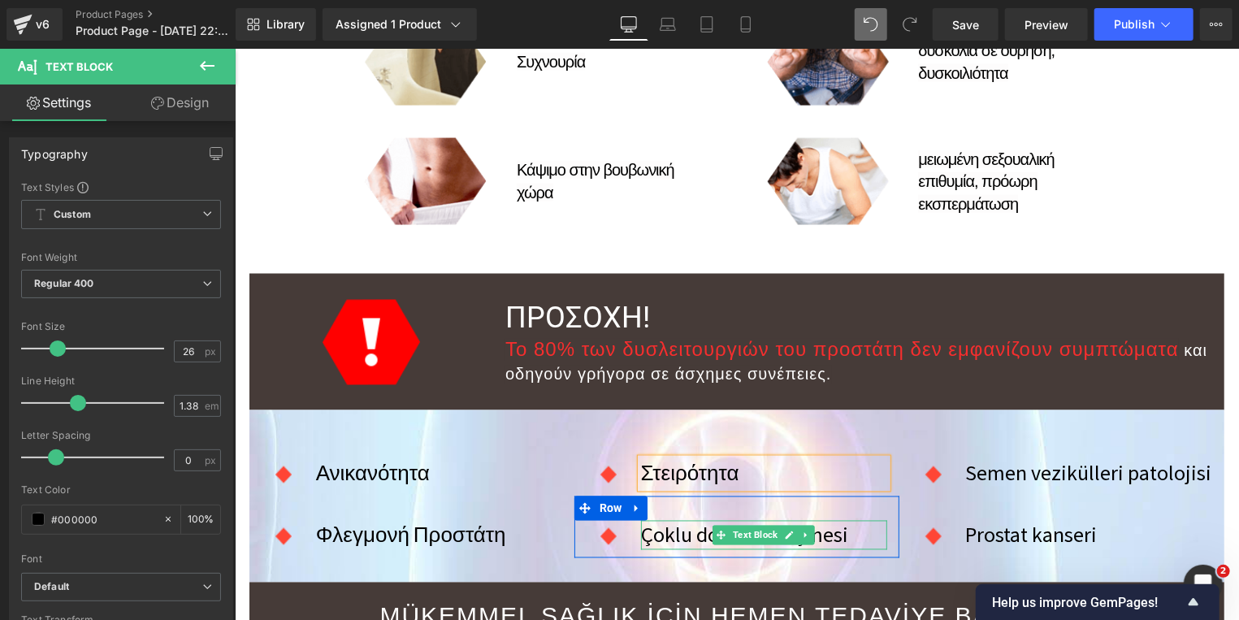
drag, startPoint x: 781, startPoint y: 534, endPoint x: 798, endPoint y: 533, distance: 17.1
click at [784, 534] on icon at bounding box center [788, 535] width 9 height 10
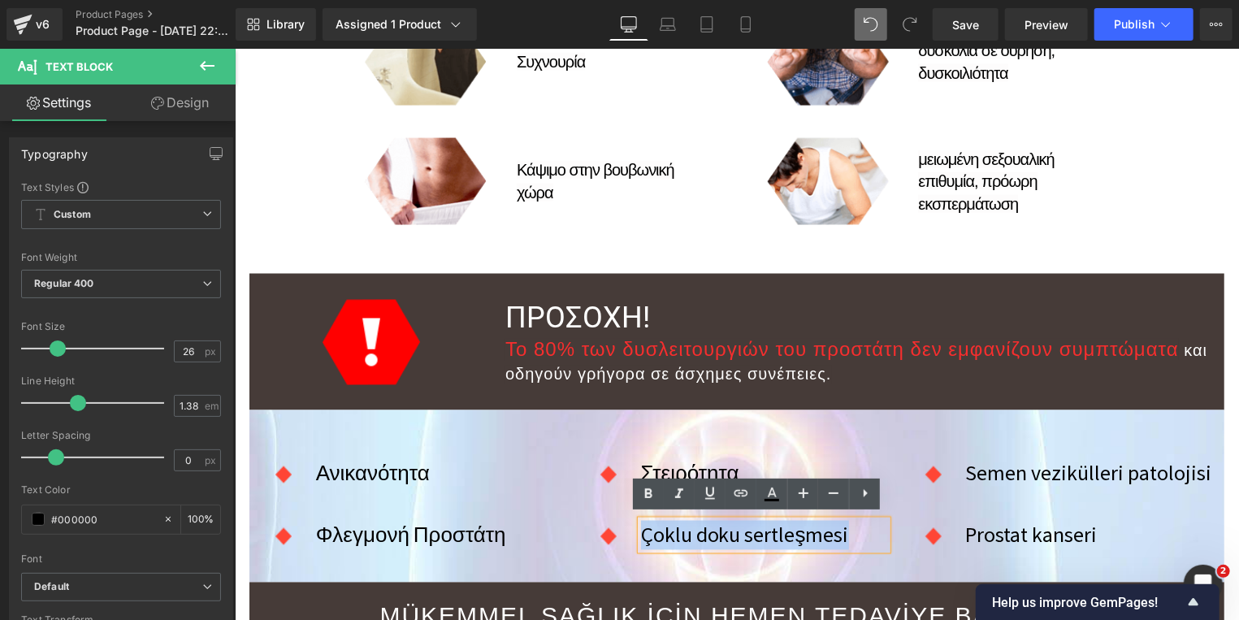
drag, startPoint x: 841, startPoint y: 529, endPoint x: 632, endPoint y: 530, distance: 208.8
click at [640, 530] on div "Çoklu doku sertleşmesi" at bounding box center [763, 534] width 246 height 29
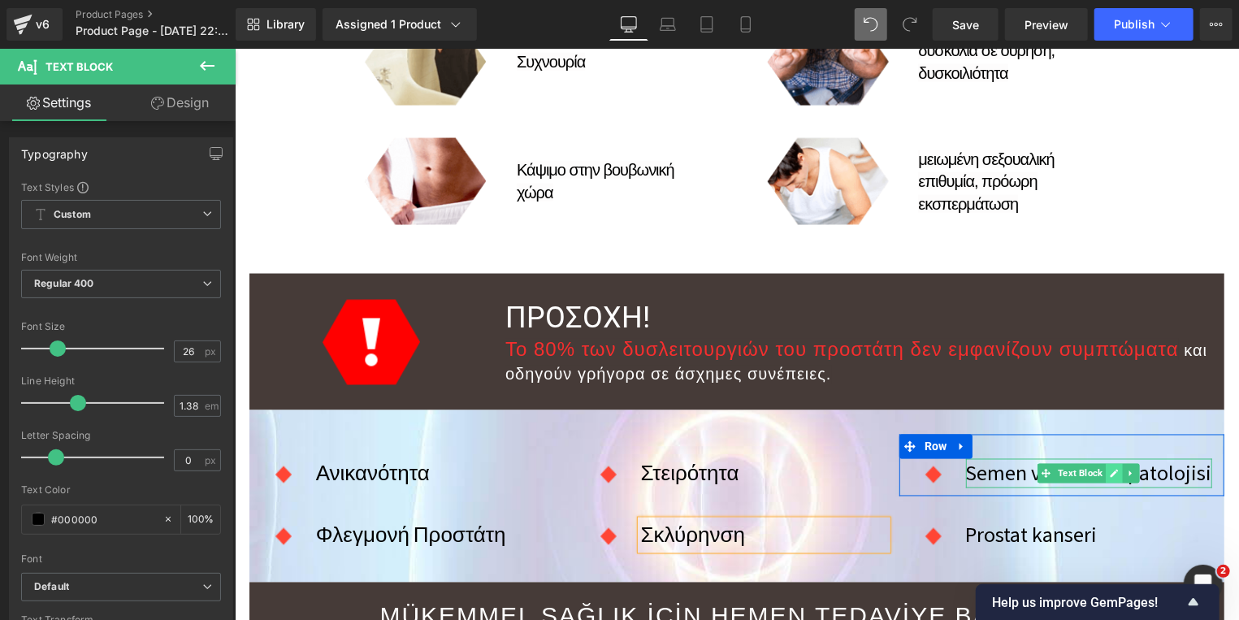
click at [1109, 469] on icon at bounding box center [1113, 473] width 9 height 10
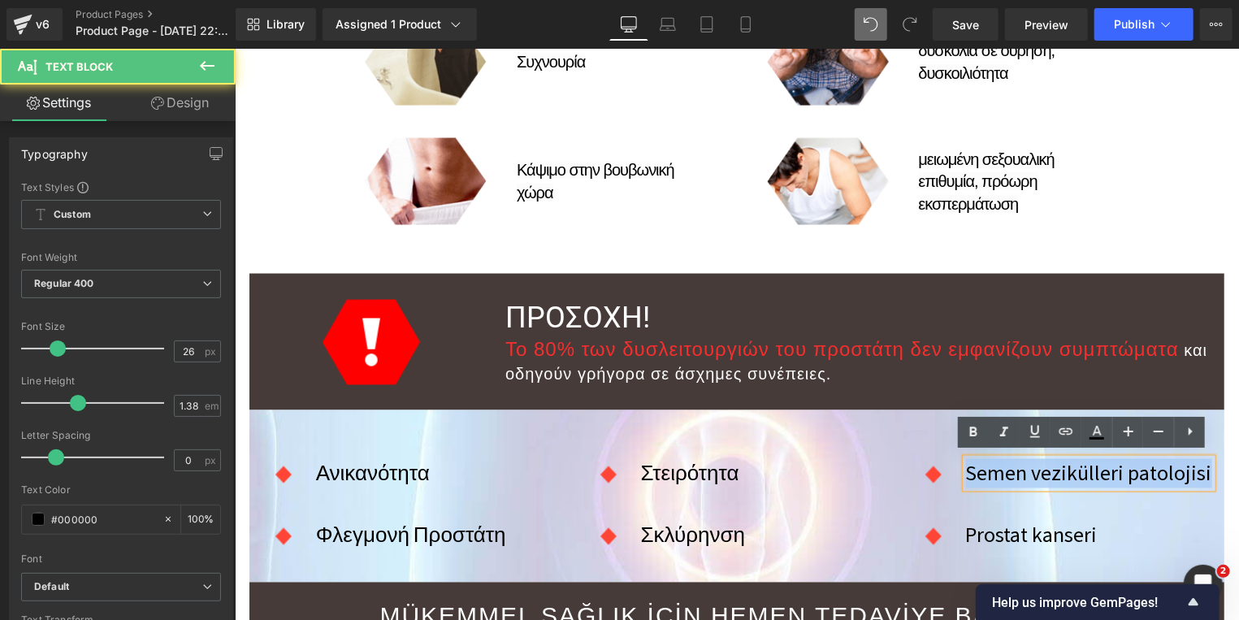
drag, startPoint x: 960, startPoint y: 469, endPoint x: 1200, endPoint y: 469, distance: 239.6
click at [1200, 469] on p "Semen vezikülleri patolojisi" at bounding box center [1088, 472] width 246 height 29
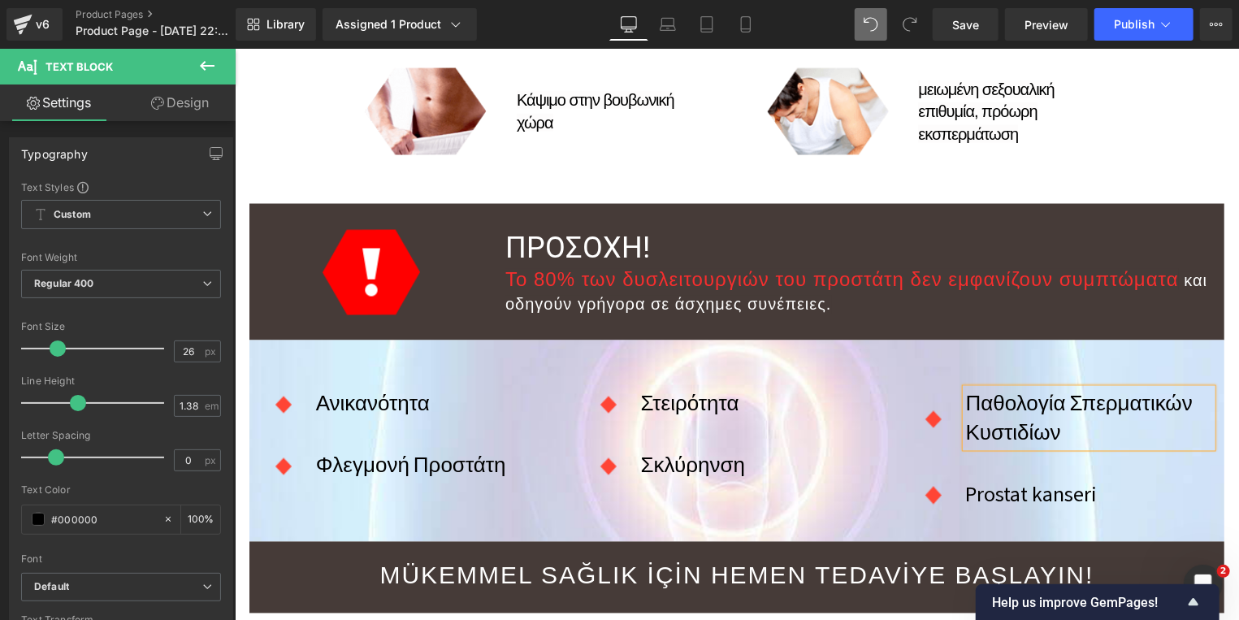
scroll to position [1484, 0]
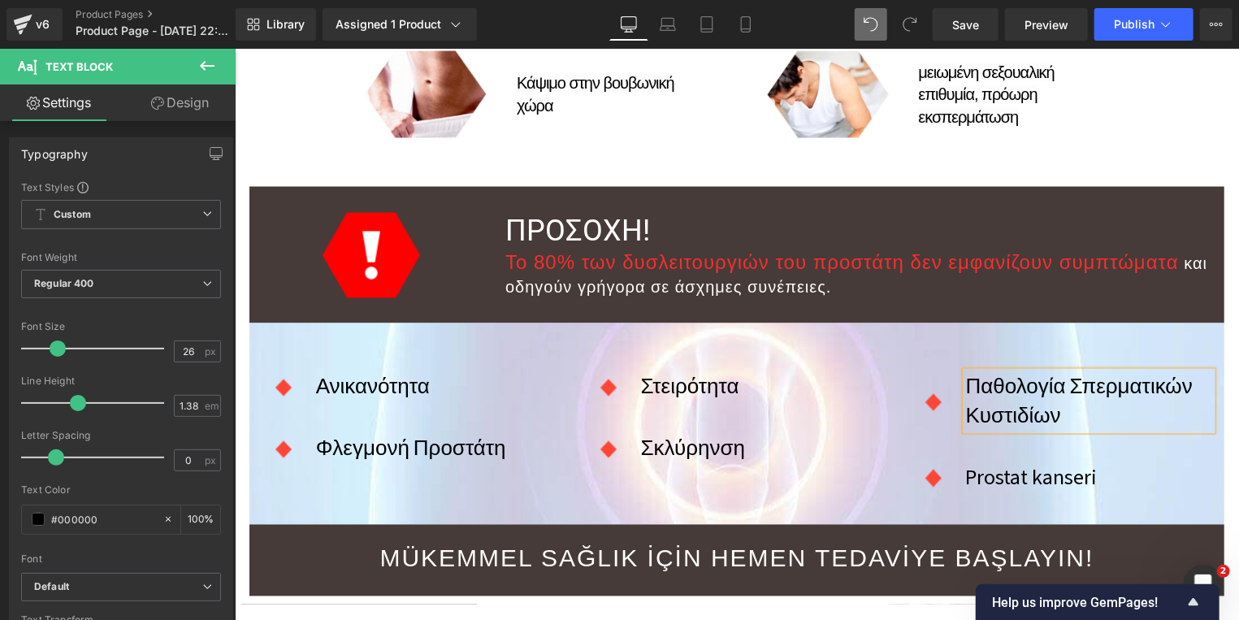
click at [1059, 474] on div "Prostat kanseri Text Block" at bounding box center [1088, 476] width 246 height 29
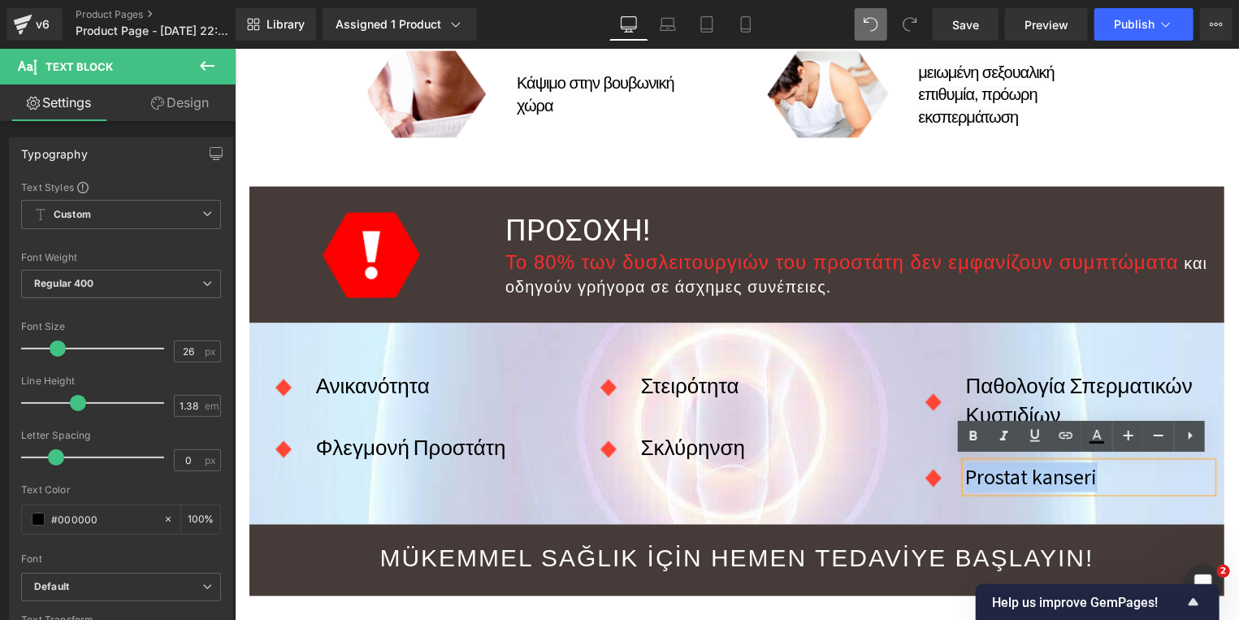
drag, startPoint x: 1097, startPoint y: 475, endPoint x: 960, endPoint y: 474, distance: 137.3
click at [965, 474] on p "Prostat kanseri" at bounding box center [1088, 476] width 246 height 29
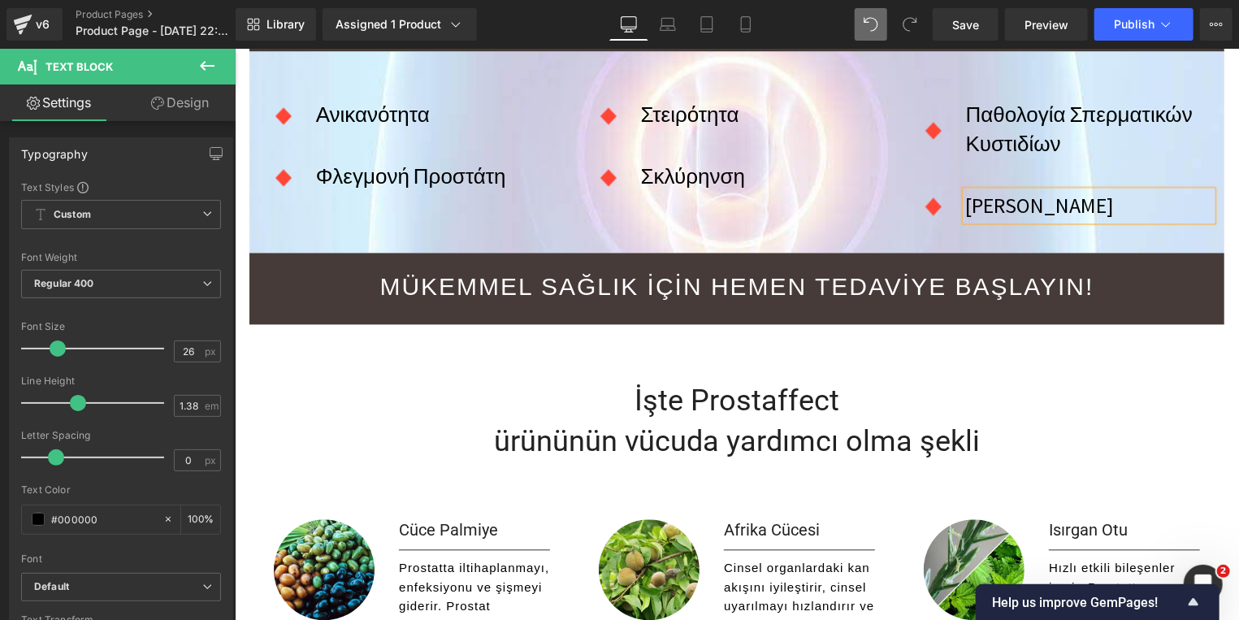
scroll to position [1833, 0]
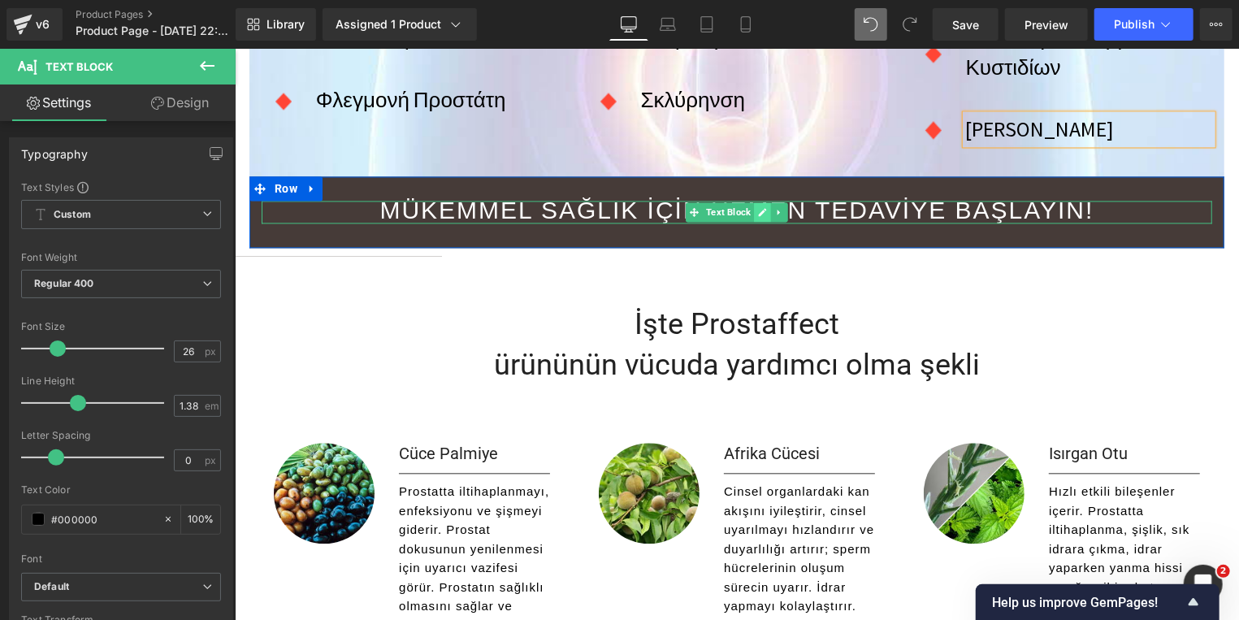
click at [757, 206] on icon at bounding box center [761, 211] width 9 height 10
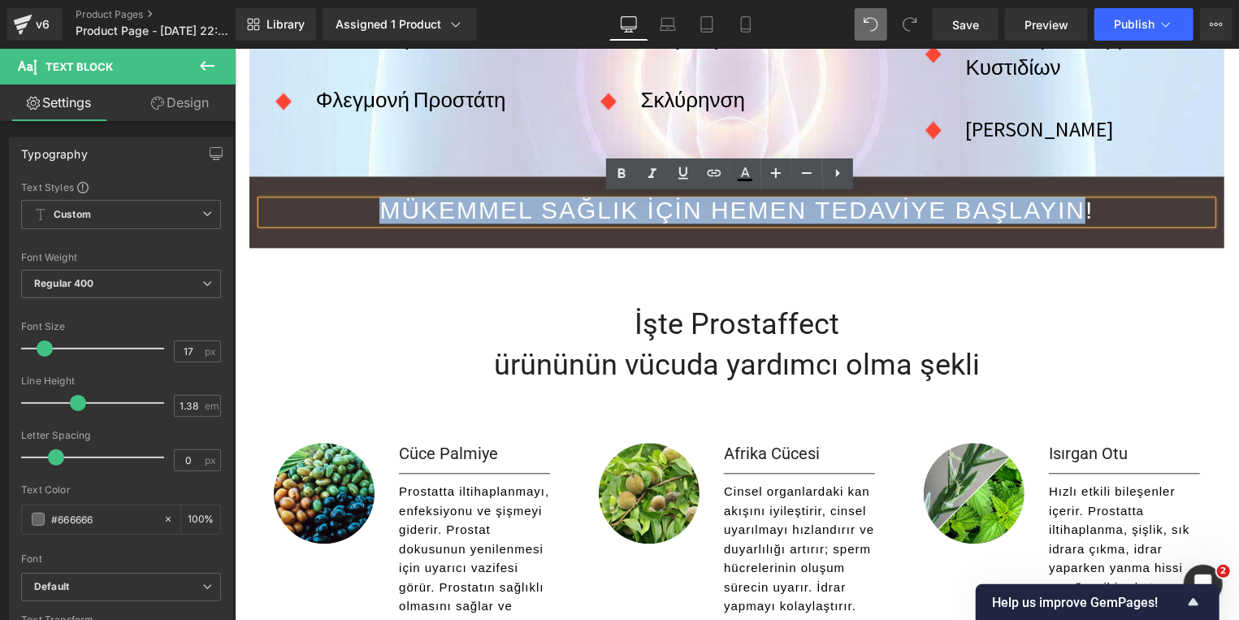
drag, startPoint x: 1075, startPoint y: 206, endPoint x: 374, endPoint y: 214, distance: 700.3
click at [379, 214] on span "MÜKEMMEL SAĞLIK İÇİN HEMEN TEDAVİYE BAŞLAYIN!" at bounding box center [736, 209] width 714 height 27
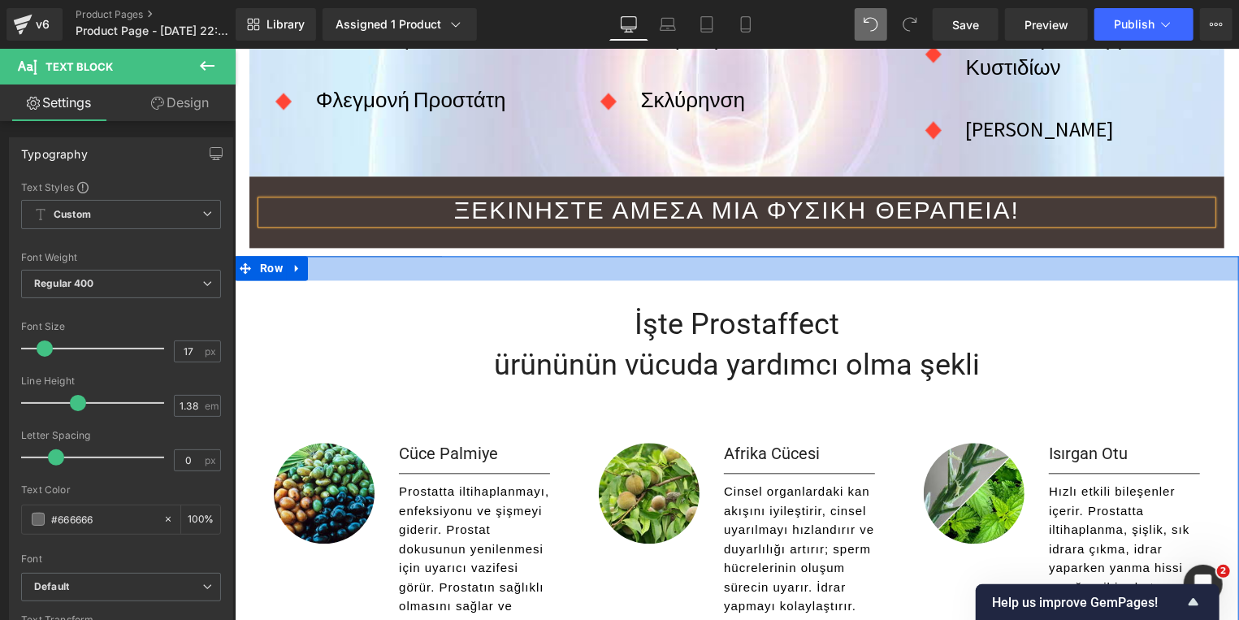
click at [1144, 271] on div at bounding box center [736, 267] width 1004 height 24
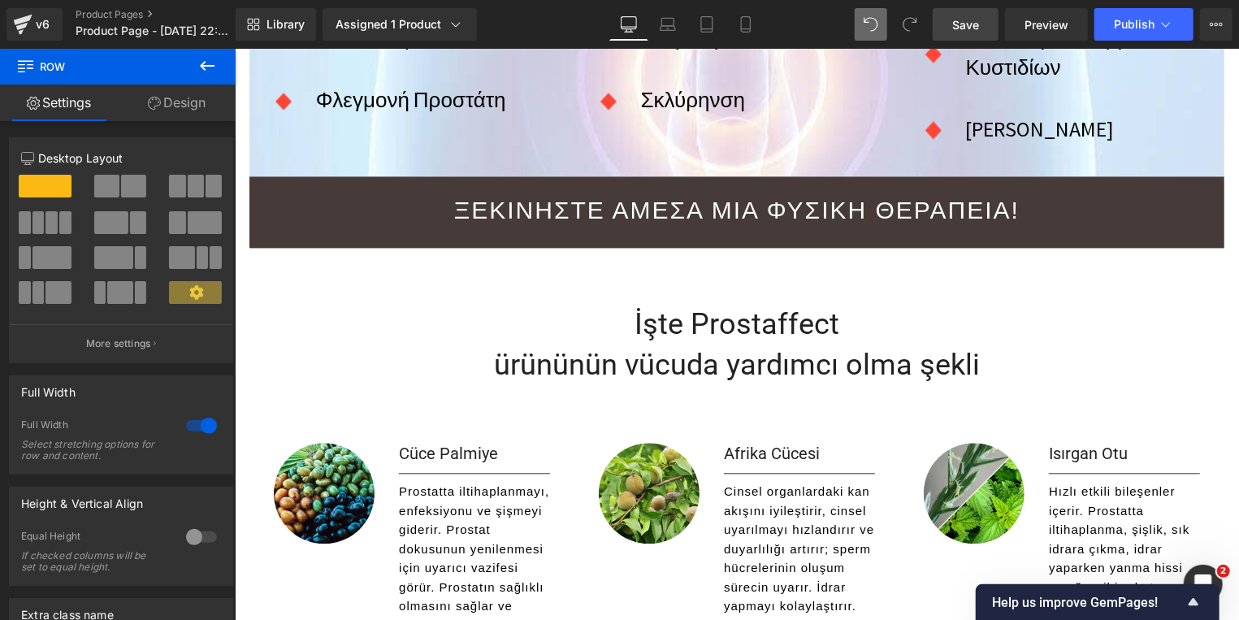
drag, startPoint x: 959, startPoint y: 10, endPoint x: 284, endPoint y: 547, distance: 862.6
click at [959, 10] on link "Save" at bounding box center [966, 24] width 66 height 32
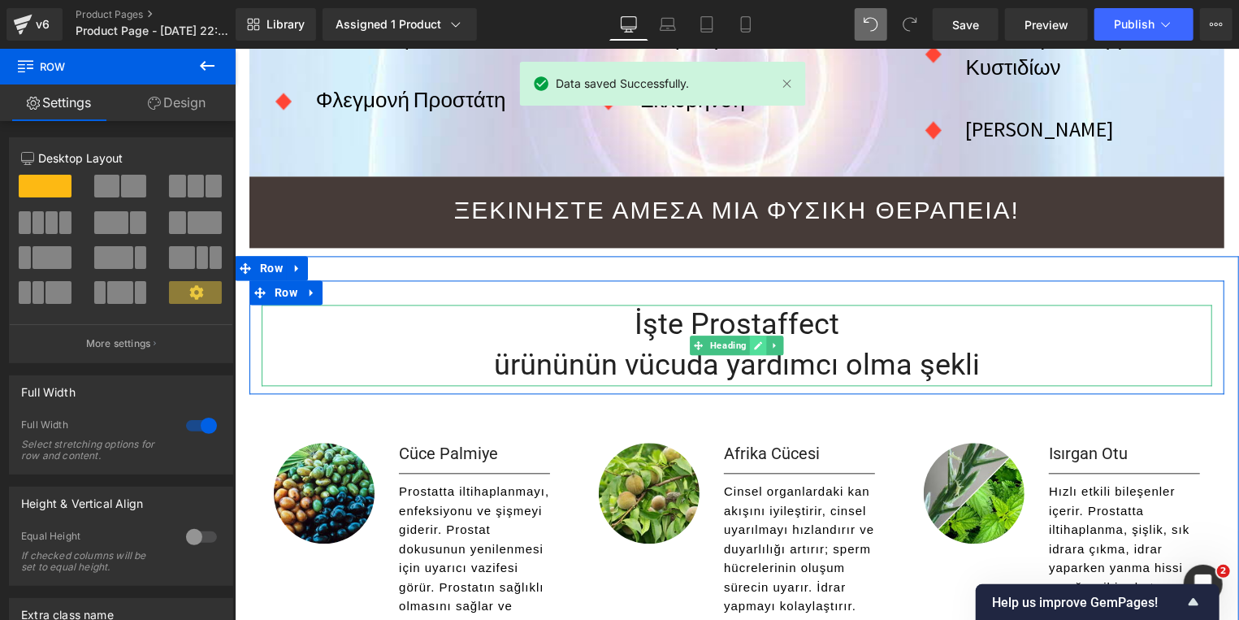
click at [749, 335] on link at bounding box center [757, 344] width 17 height 19
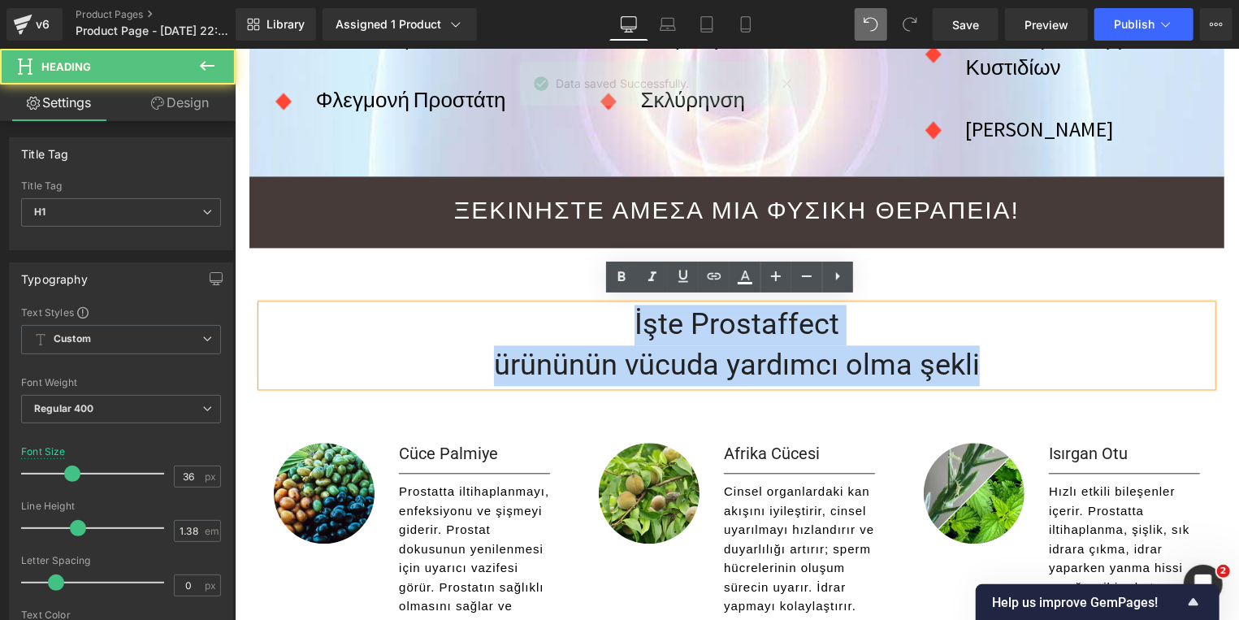
drag, startPoint x: 743, startPoint y: 327, endPoint x: 618, endPoint y: 312, distance: 126.0
click at [618, 312] on div "İşte Prostaffect ürününün vücuda yardımcı olma şekli" at bounding box center [736, 344] width 950 height 80
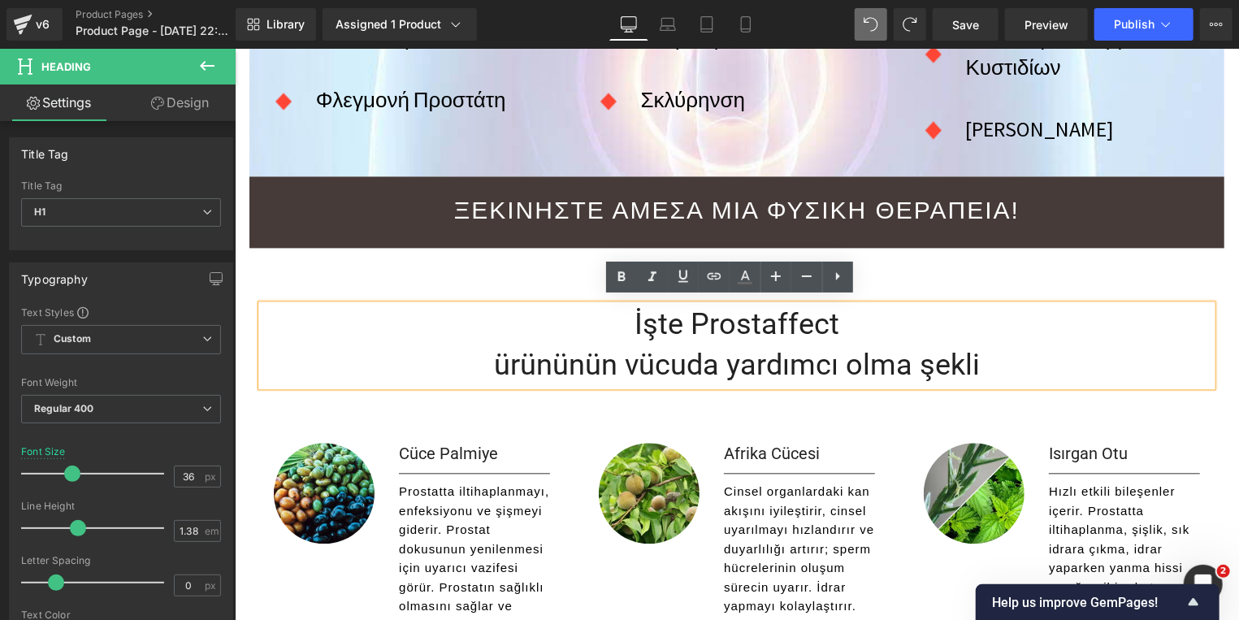
click at [830, 328] on h1 "İşte Prostaffect" at bounding box center [736, 324] width 950 height 41
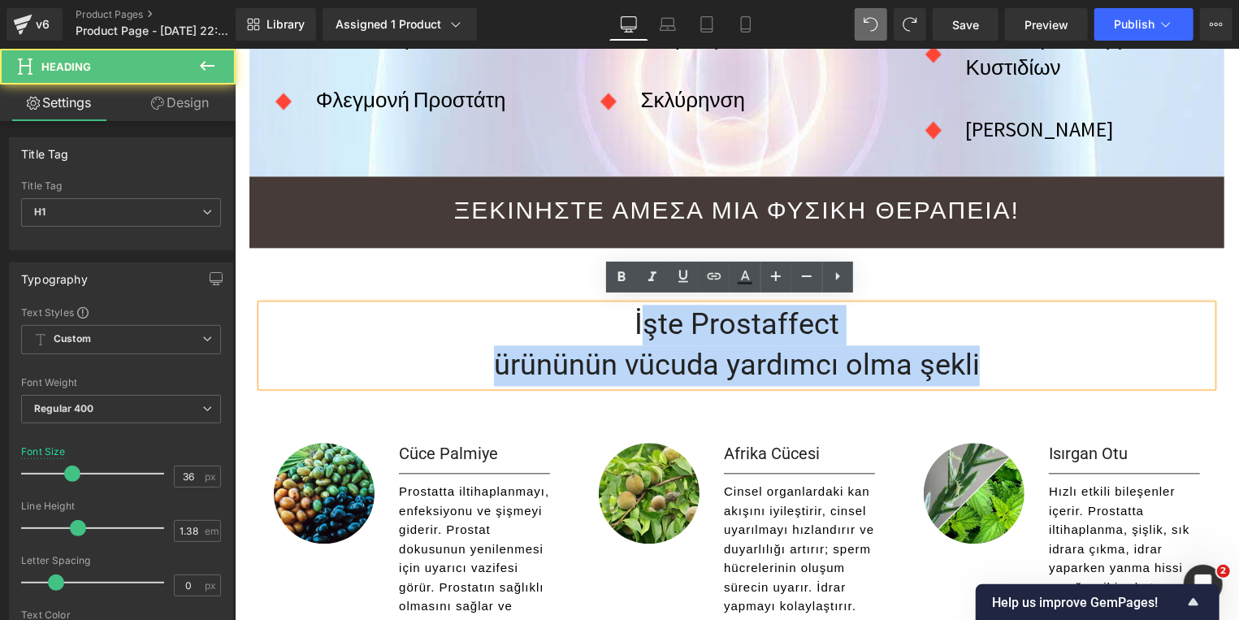
drag, startPoint x: 637, startPoint y: 325, endPoint x: 993, endPoint y: 366, distance: 359.0
click at [993, 366] on div "İşte Prostaffect ürününün vücuda yardımcı olma şekli" at bounding box center [736, 344] width 950 height 80
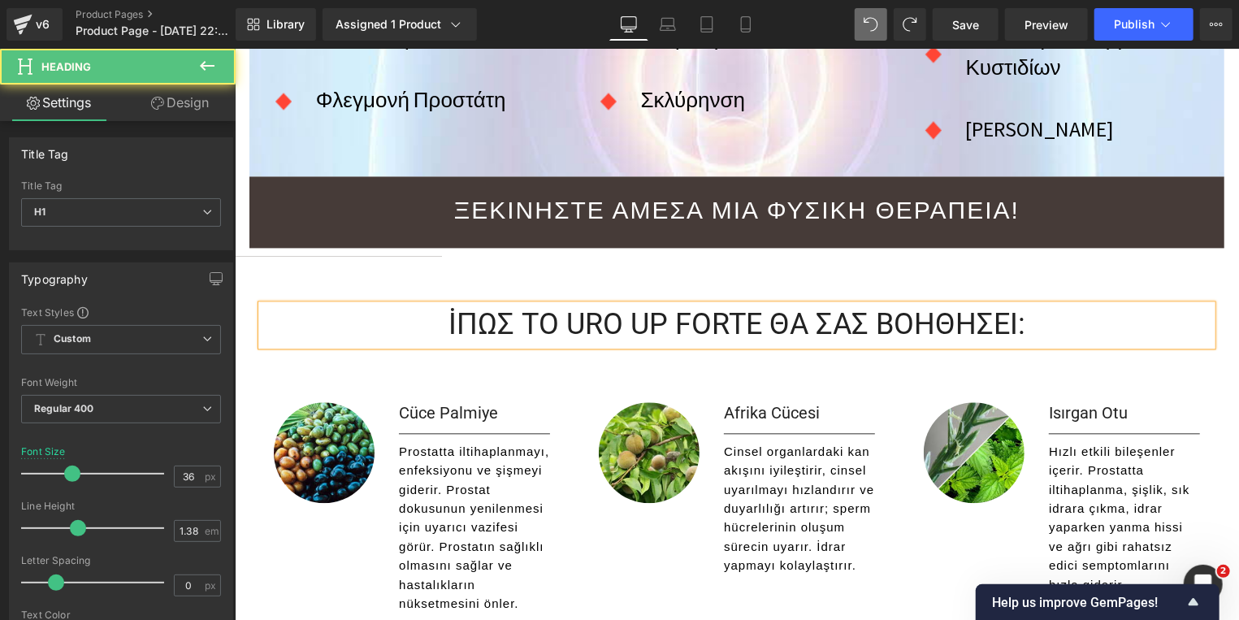
click at [446, 321] on h1 "İΠΩΣ ΤΟ URO UP FORTE ΘΑ ΣΑΣ ΒΟΗΘΗΣΕΙ:" at bounding box center [736, 324] width 950 height 41
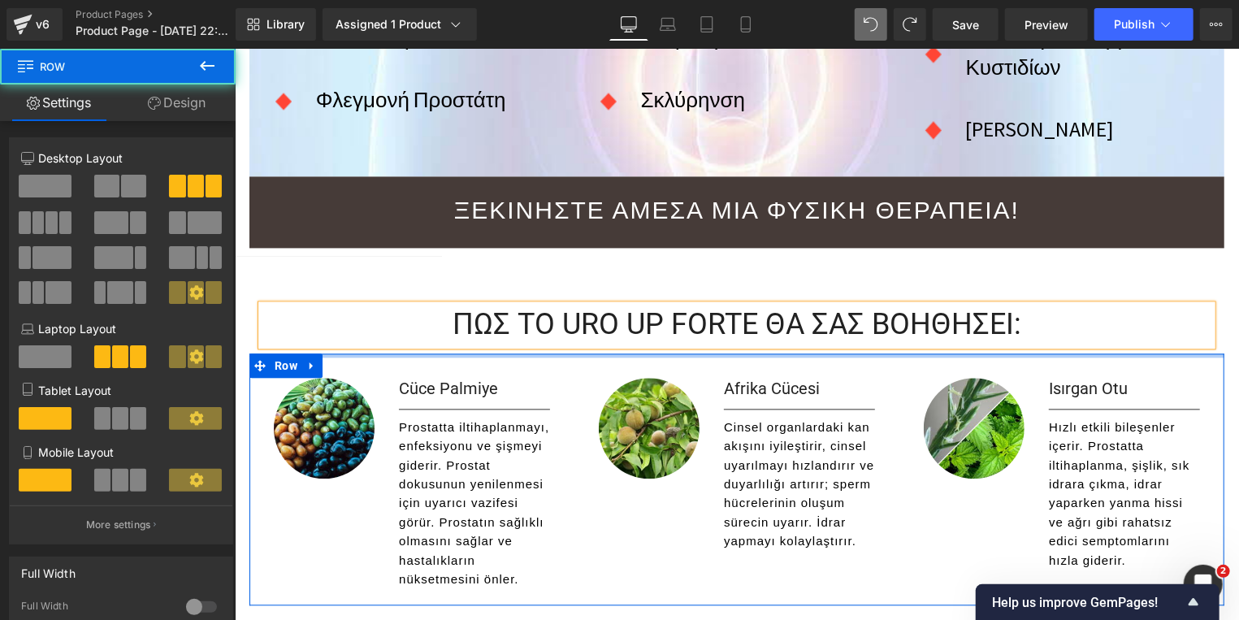
drag, startPoint x: 707, startPoint y: 359, endPoint x: 712, endPoint y: 333, distance: 26.4
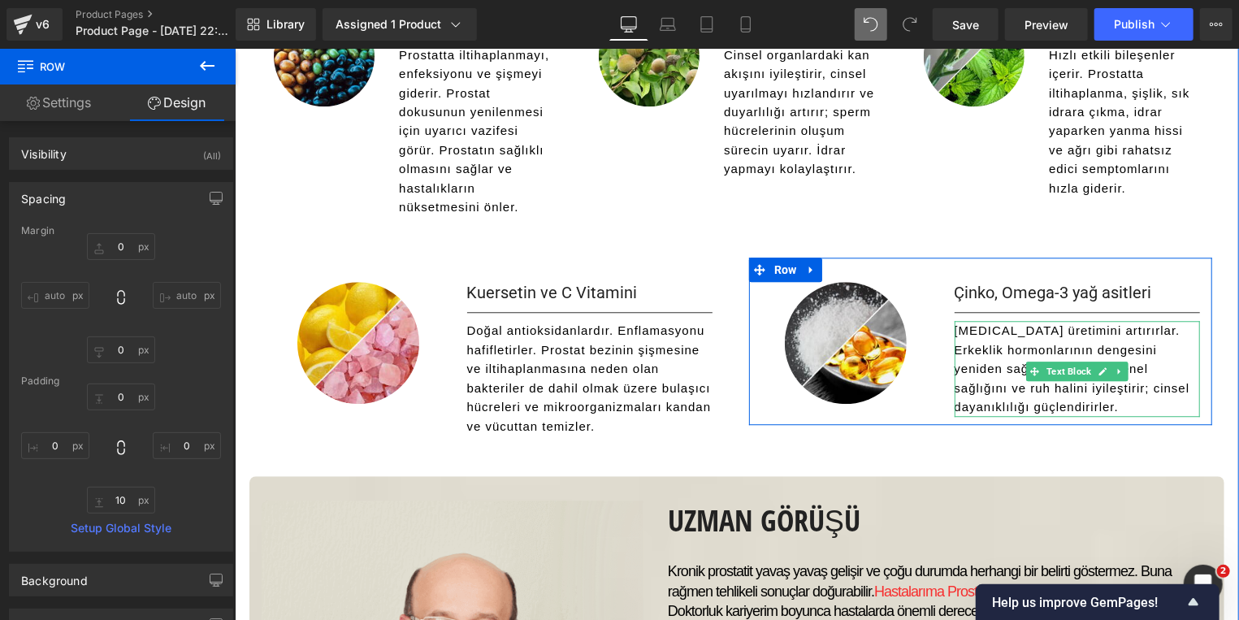
scroll to position [2094, 0]
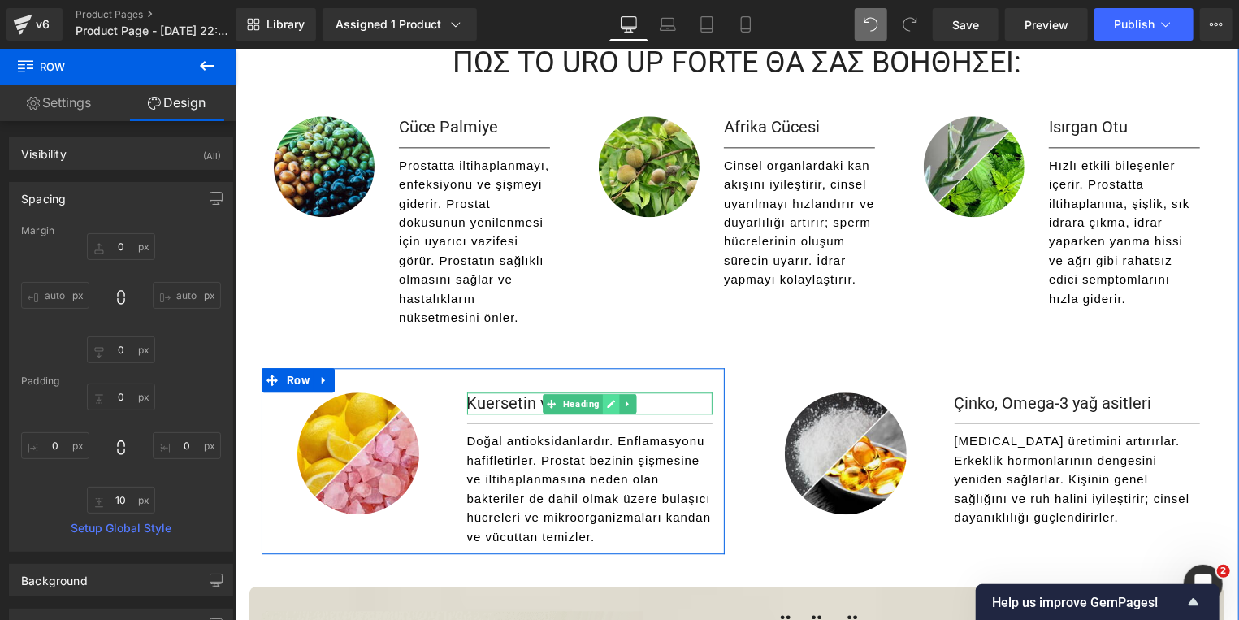
click at [606, 398] on icon at bounding box center [610, 403] width 9 height 10
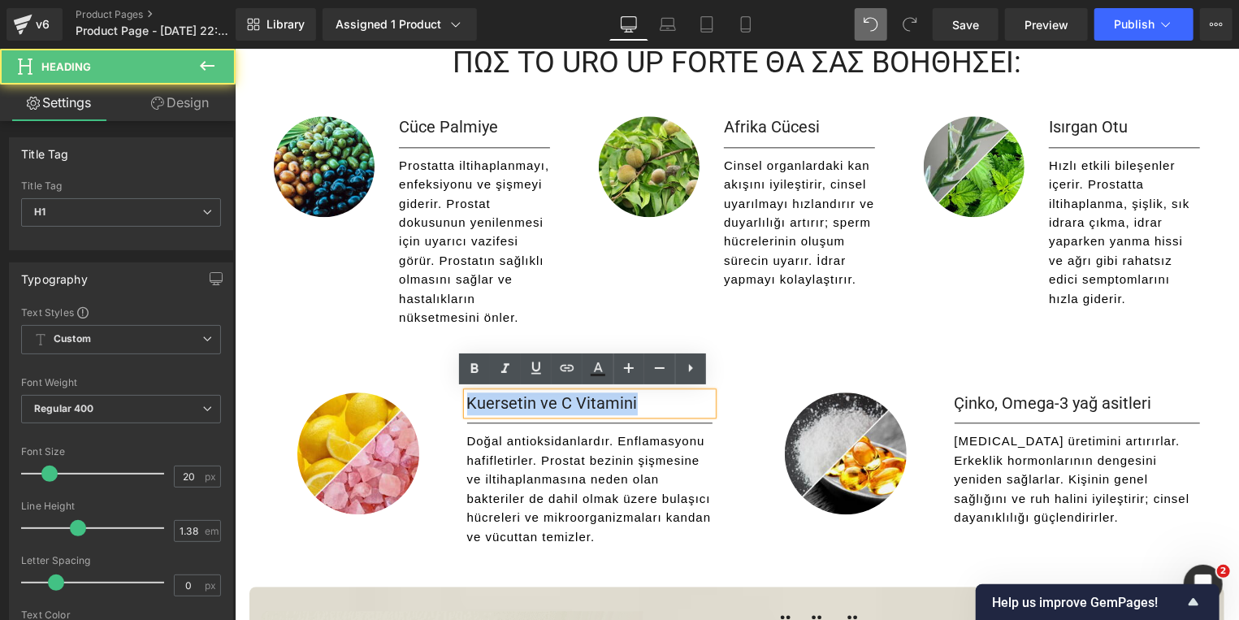
drag, startPoint x: 630, startPoint y: 404, endPoint x: 458, endPoint y: 403, distance: 171.4
click at [466, 403] on div "Kuersetin ve C Vitamini" at bounding box center [588, 403] width 245 height 23
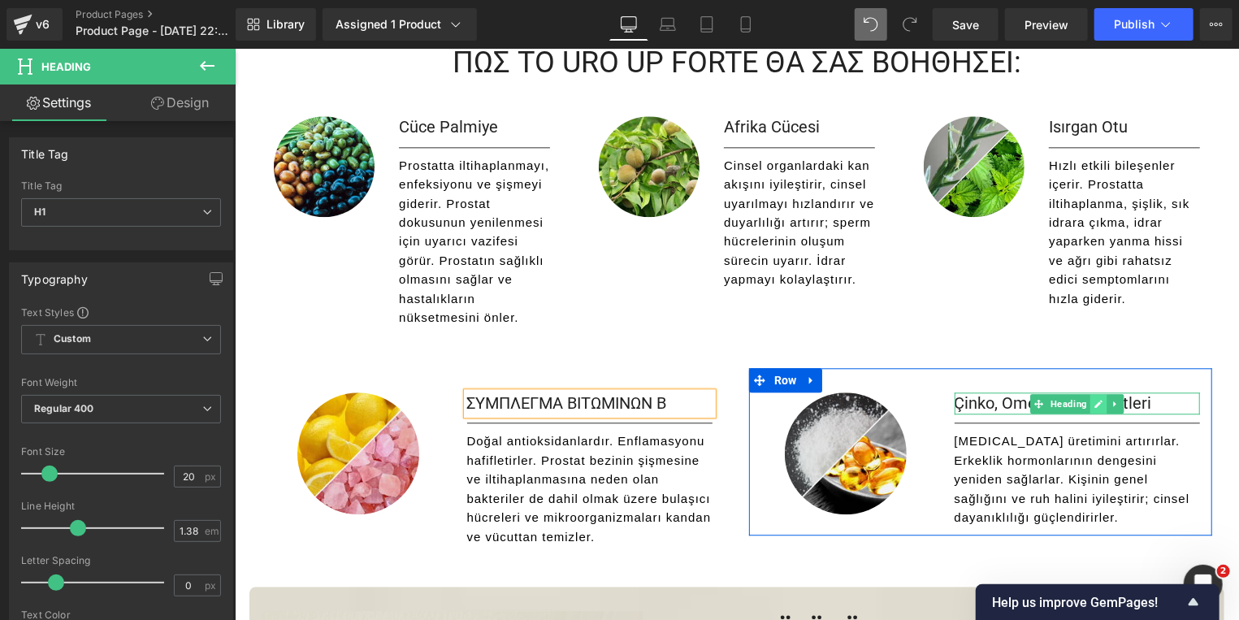
click at [1093, 402] on icon at bounding box center [1097, 403] width 8 height 8
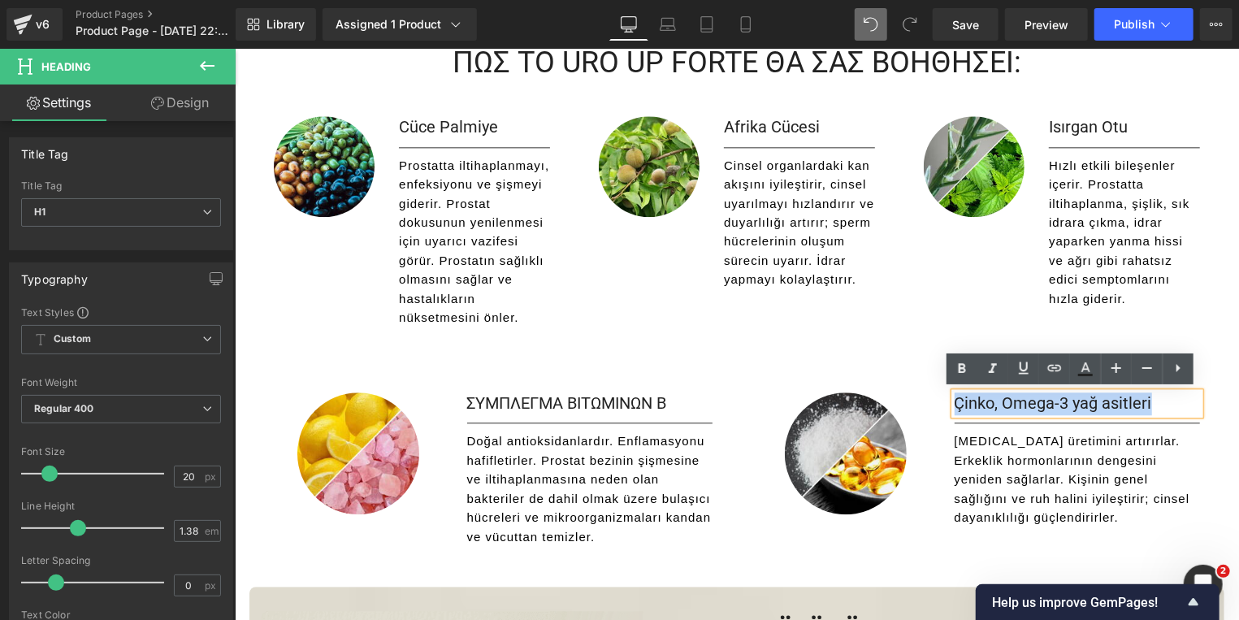
drag, startPoint x: 1151, startPoint y: 402, endPoint x: 948, endPoint y: 400, distance: 203.1
click at [954, 400] on h1 "Çinko, Omega-3 yağ asitleri" at bounding box center [1076, 403] width 245 height 23
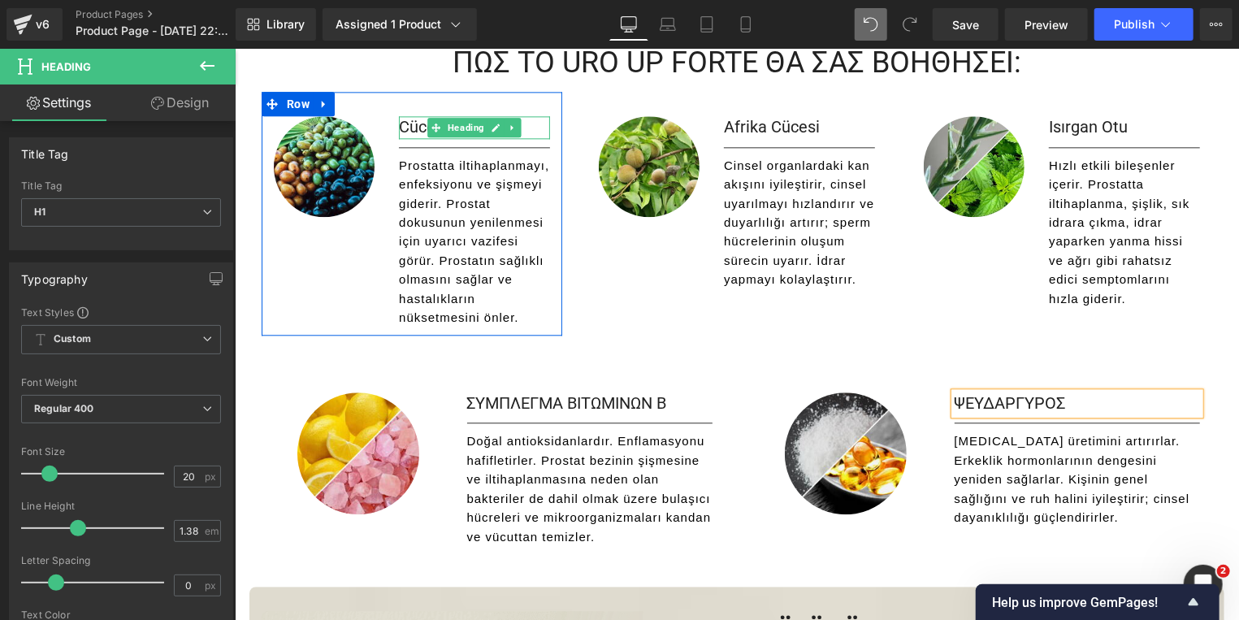
click at [491, 123] on icon at bounding box center [495, 127] width 8 height 8
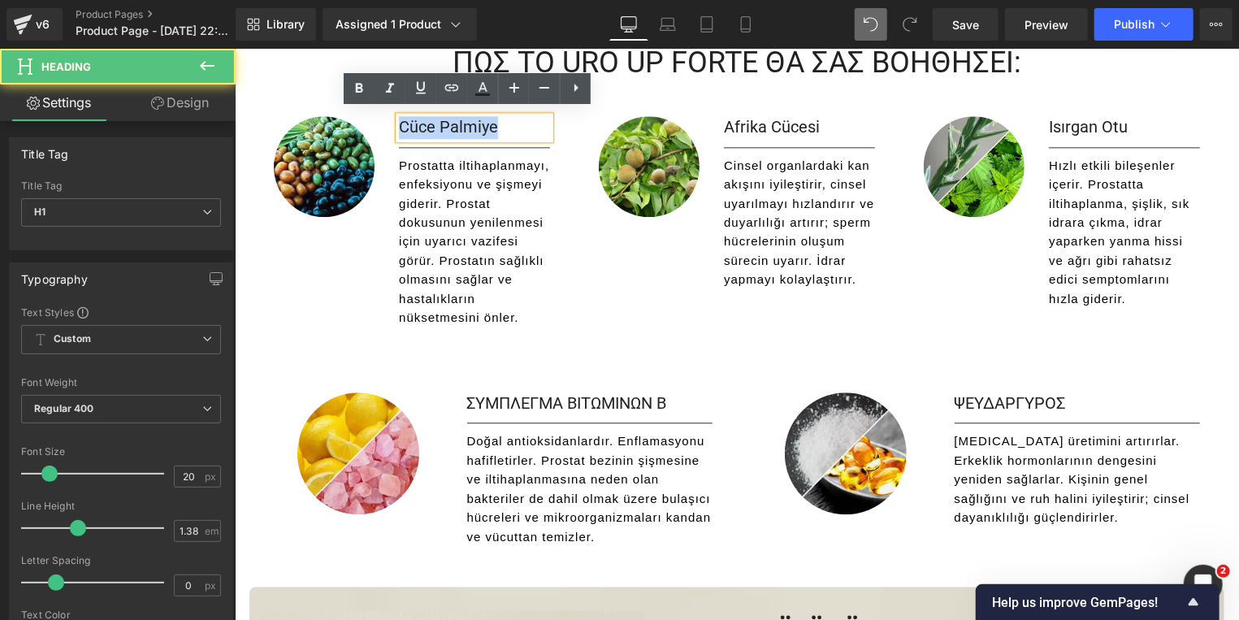
drag, startPoint x: 497, startPoint y: 119, endPoint x: 392, endPoint y: 119, distance: 104.8
click at [398, 119] on h1 "Cüce Palmiye" at bounding box center [473, 126] width 151 height 23
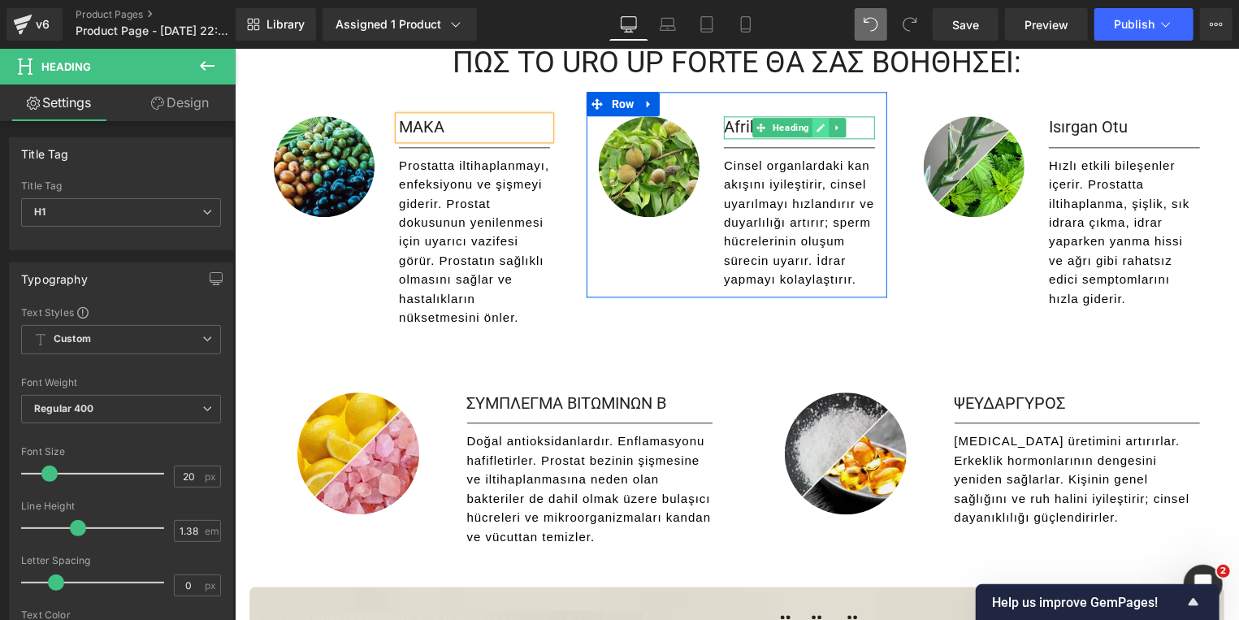
click at [816, 123] on icon at bounding box center [820, 127] width 8 height 8
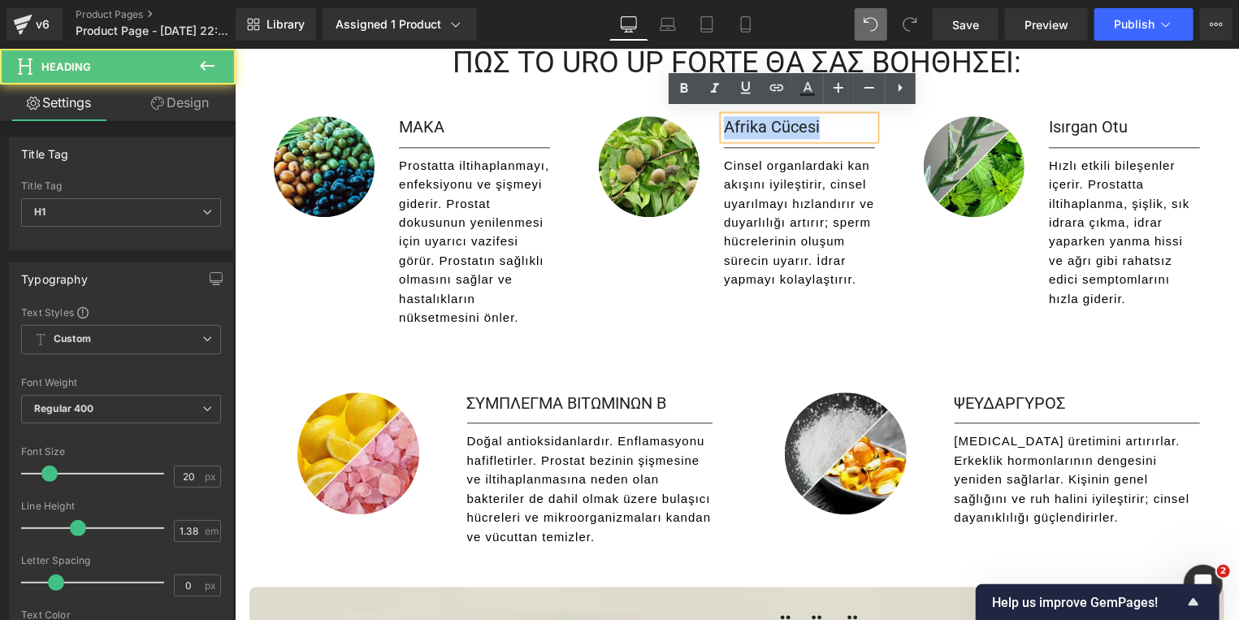
drag, startPoint x: 827, startPoint y: 123, endPoint x: 703, endPoint y: 109, distance: 124.3
click at [723, 118] on div "Afrika Cücesi" at bounding box center [798, 126] width 151 height 23
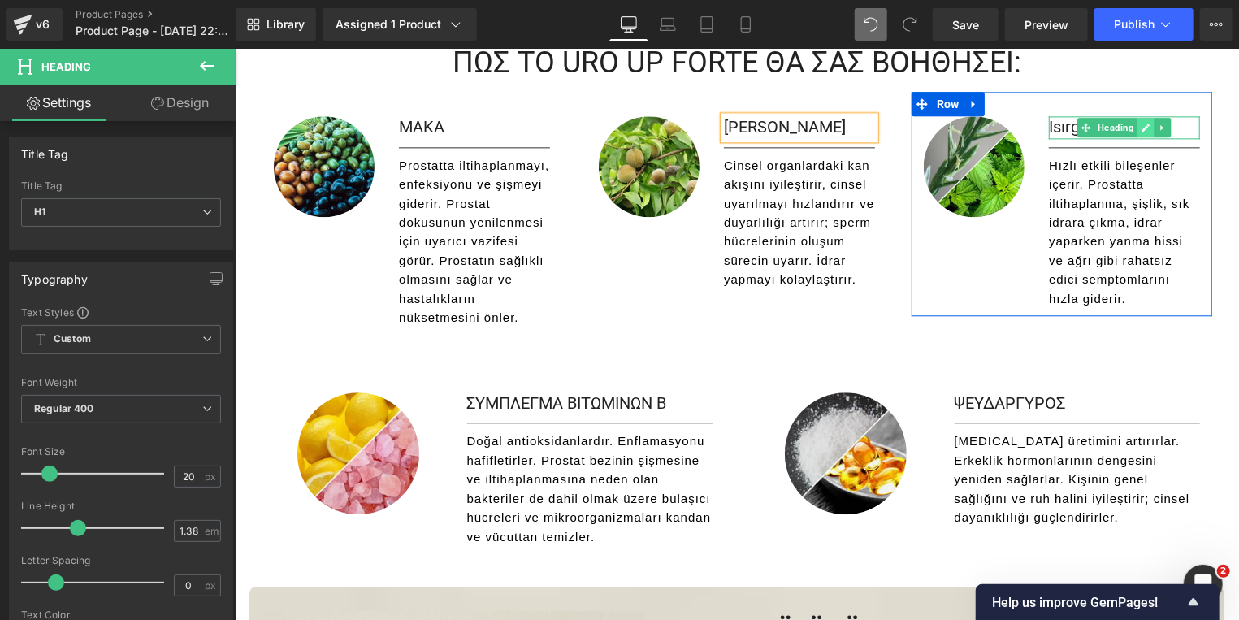
click at [1141, 122] on icon at bounding box center [1145, 127] width 9 height 10
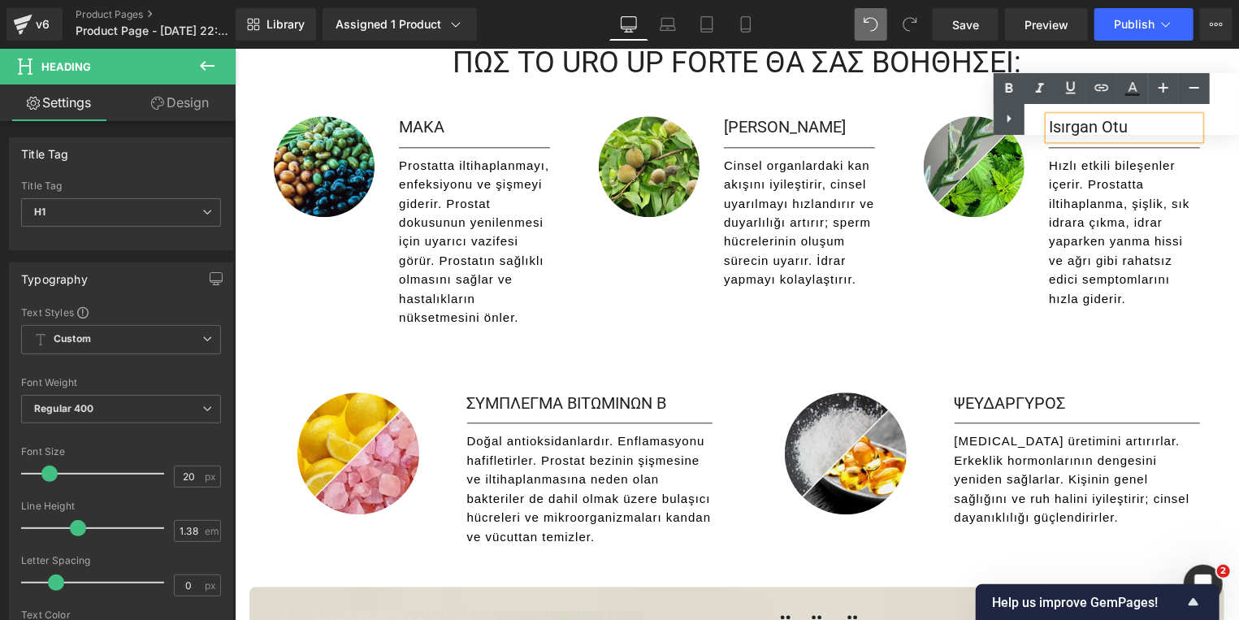
click at [1131, 119] on div "Text Color Highlight Color #333333" at bounding box center [1115, 104] width 245 height 62
click at [1103, 118] on div "Text Color Highlight Color #333333" at bounding box center [1115, 104] width 245 height 62
click at [1123, 240] on span "Hızlı etkili bileşenler içerir. Prostatta iltihaplanma, şişlik, sık idrara çıkm…" at bounding box center [1118, 231] width 141 height 147
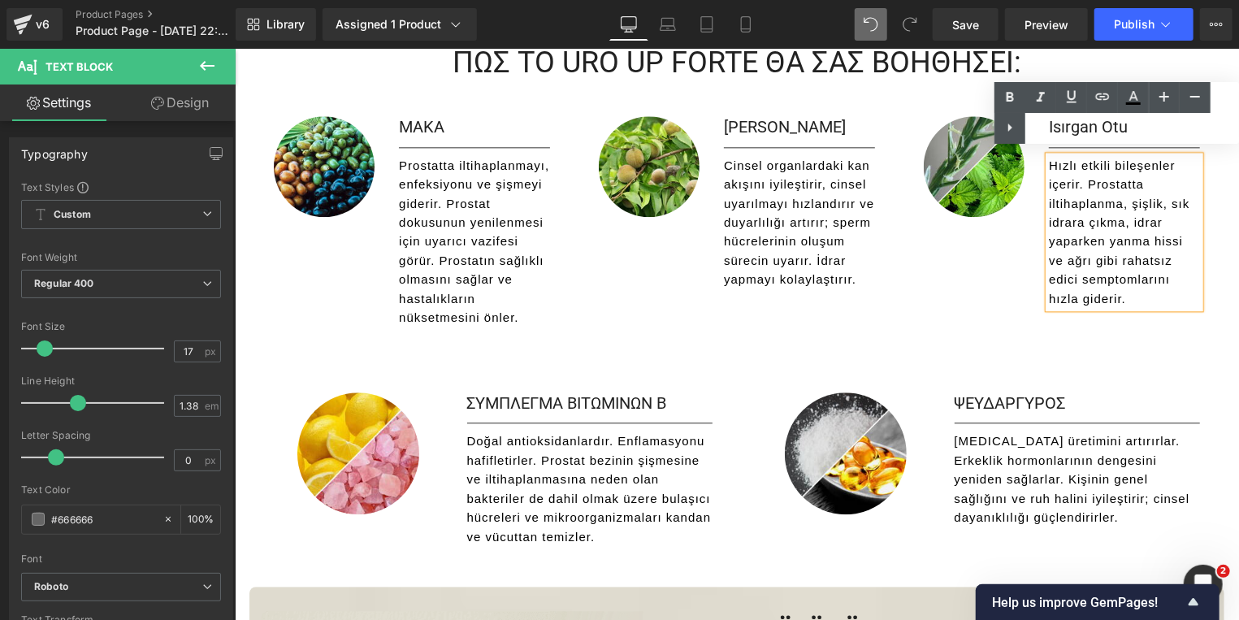
click at [1118, 119] on div "Text Color Highlight Color #333333" at bounding box center [1116, 113] width 245 height 62
click at [1136, 101] on icon at bounding box center [1132, 97] width 19 height 19
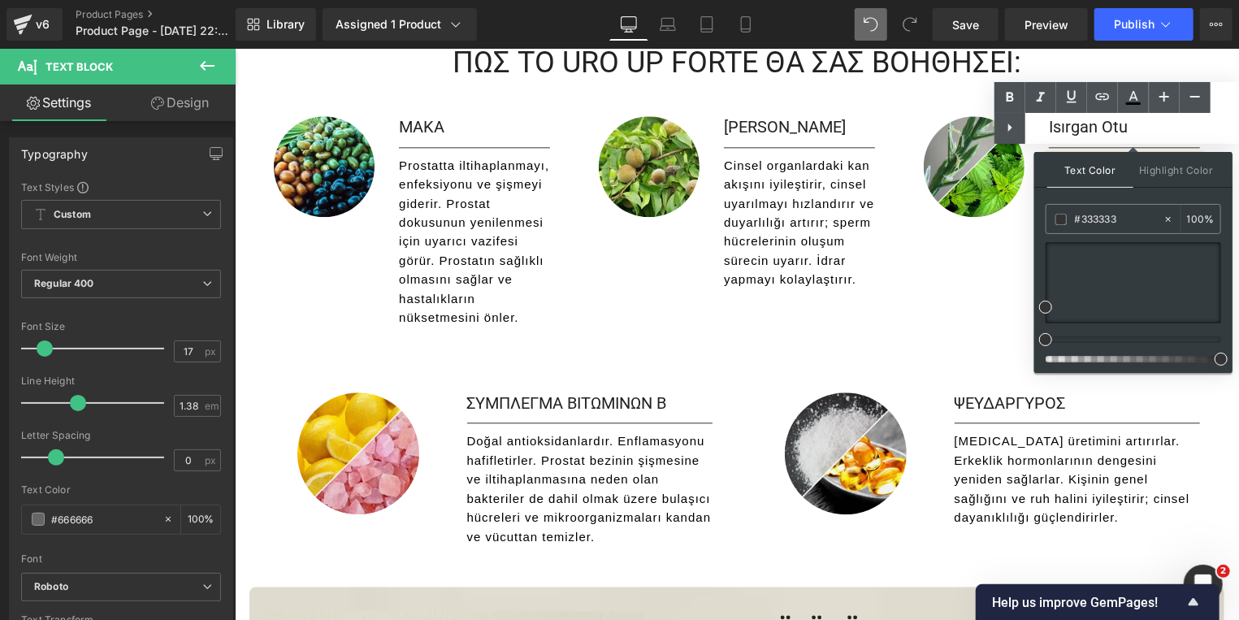
click at [1171, 125] on div "Text Color Highlight Color #333333 #333333 100 % none 0 %" at bounding box center [1116, 113] width 245 height 62
click at [922, 312] on div "Image Isırgan Otu Heading Separator Hızlı [DEMOGRAPHIC_DATA] bileşenler içerir.…" at bounding box center [1061, 203] width 301 height 224
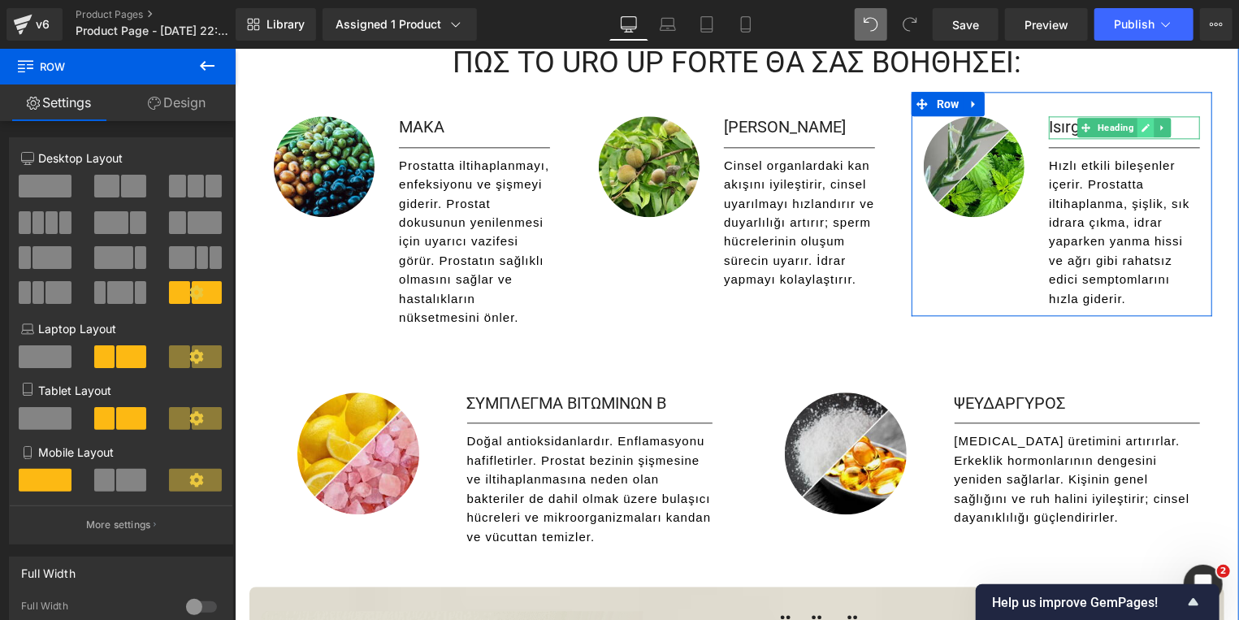
click at [1141, 123] on icon at bounding box center [1145, 127] width 9 height 10
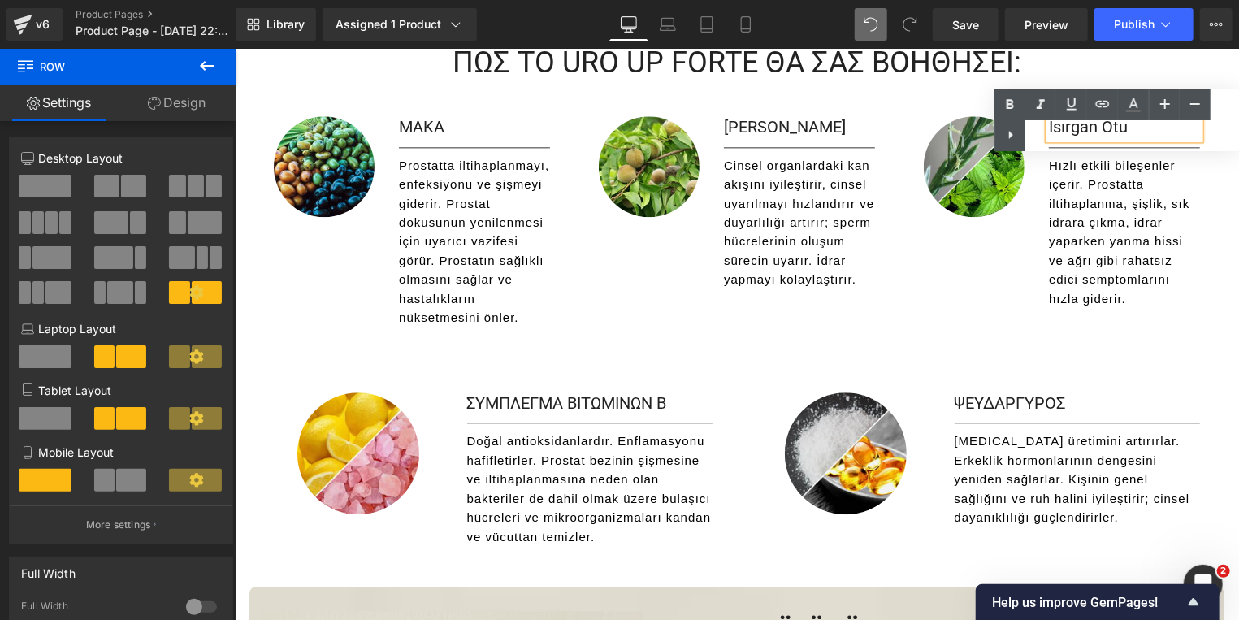
click at [1128, 126] on div "Text Color Highlight Color #333333 #333333 100 % none 0 %" at bounding box center [1116, 120] width 245 height 62
click at [1125, 124] on div "Text Color Highlight Color #333333 #333333 100 % none 0 %" at bounding box center [1116, 120] width 245 height 62
drag, startPoint x: 1050, startPoint y: 129, endPoint x: 1032, endPoint y: 129, distance: 17.9
click at [1049, 129] on div "Text Color Highlight Color #333333 #333333 100 % none 0 %" at bounding box center [1116, 120] width 245 height 62
click at [1018, 138] on icon at bounding box center [1010, 134] width 19 height 19
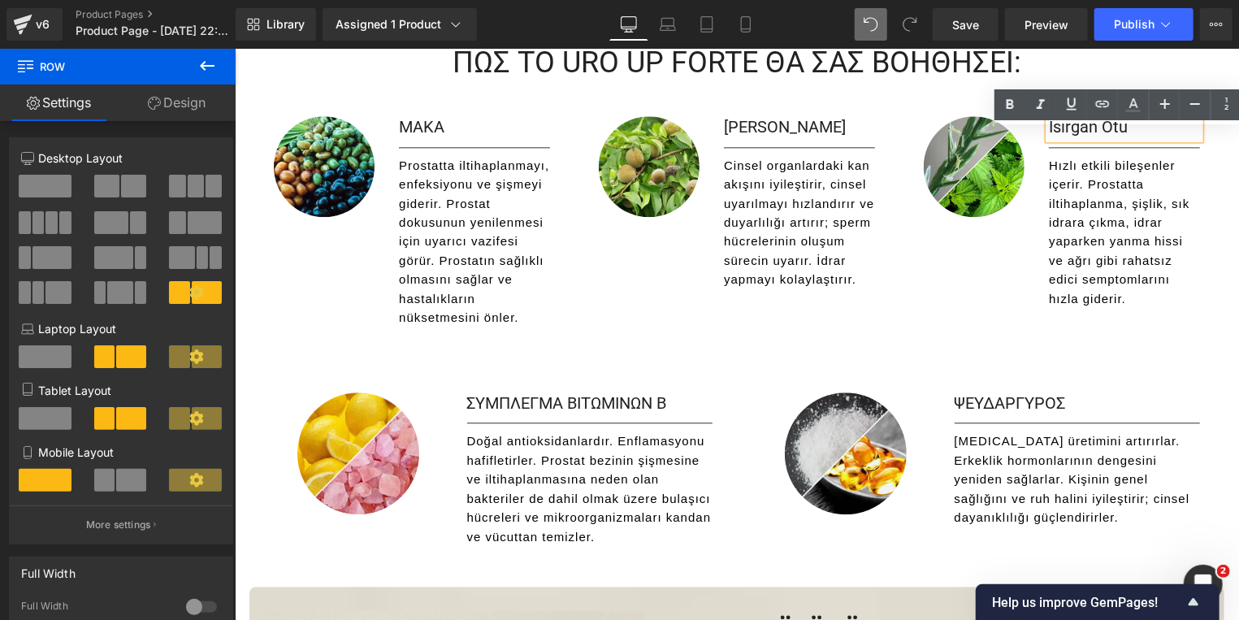
click at [1132, 124] on h1 "Isırgan Otu" at bounding box center [1123, 126] width 151 height 23
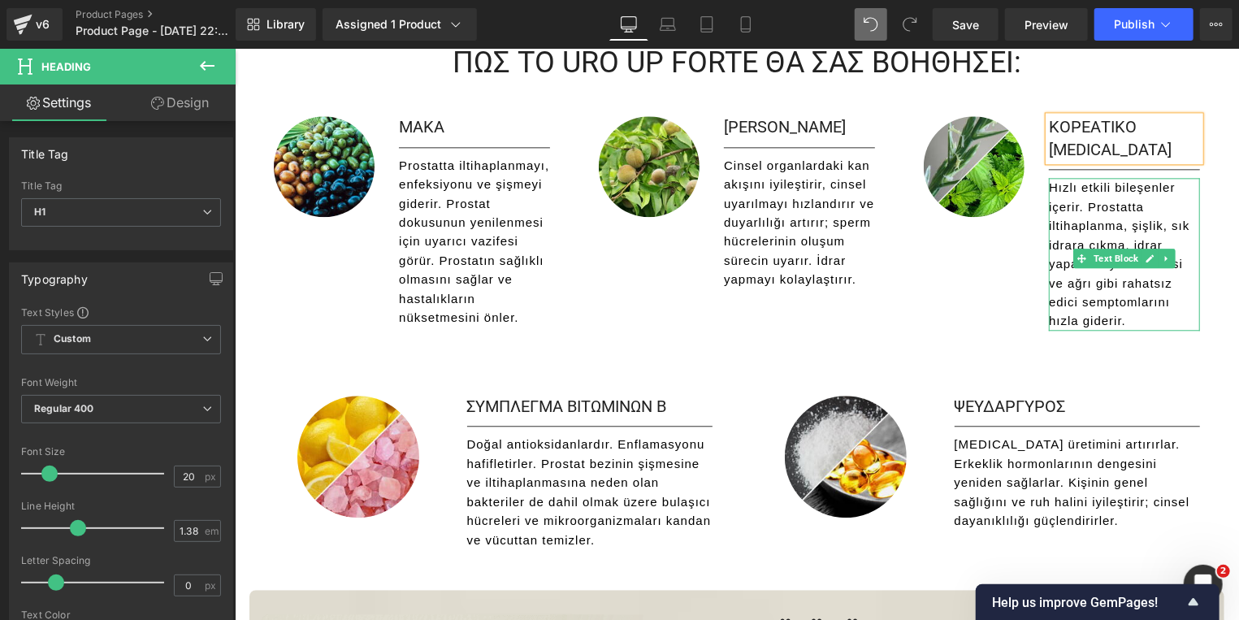
click at [1145, 255] on icon at bounding box center [1149, 257] width 8 height 8
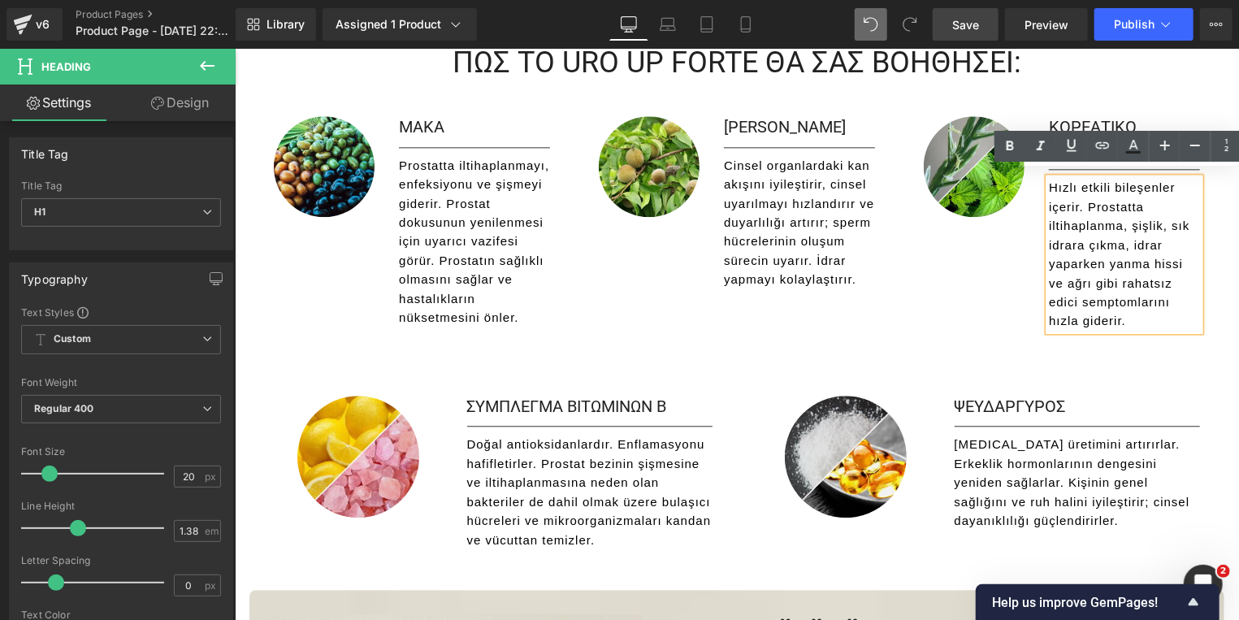
click at [951, 25] on link "Save" at bounding box center [966, 24] width 66 height 32
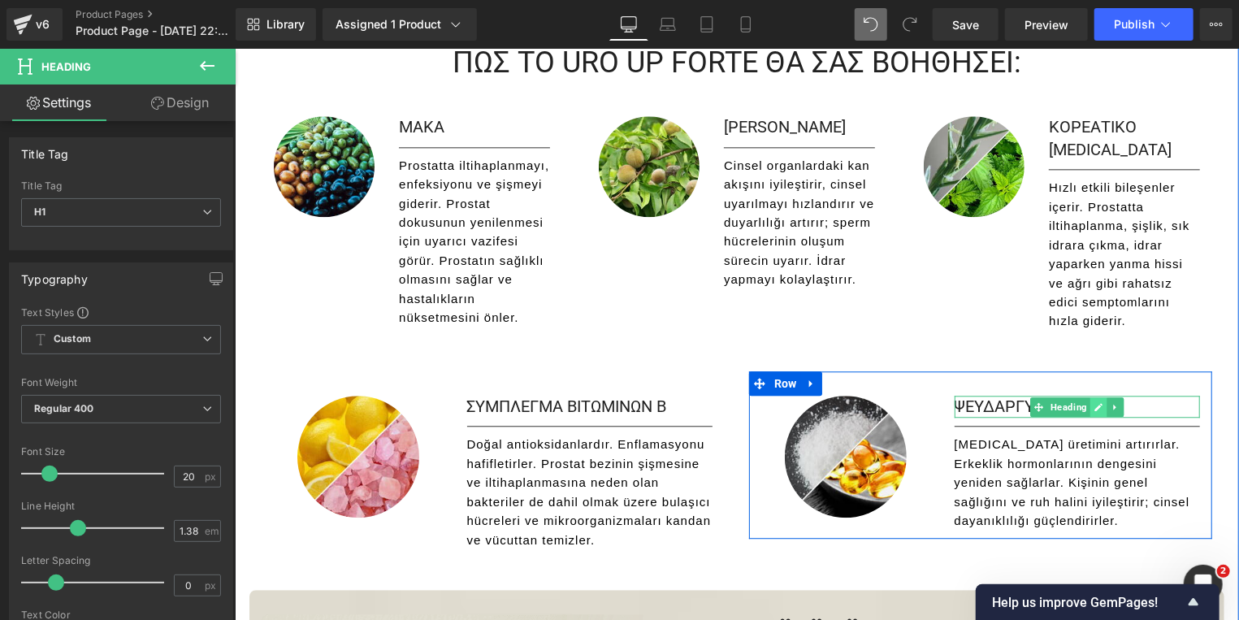
click at [1093, 406] on icon at bounding box center [1097, 406] width 8 height 8
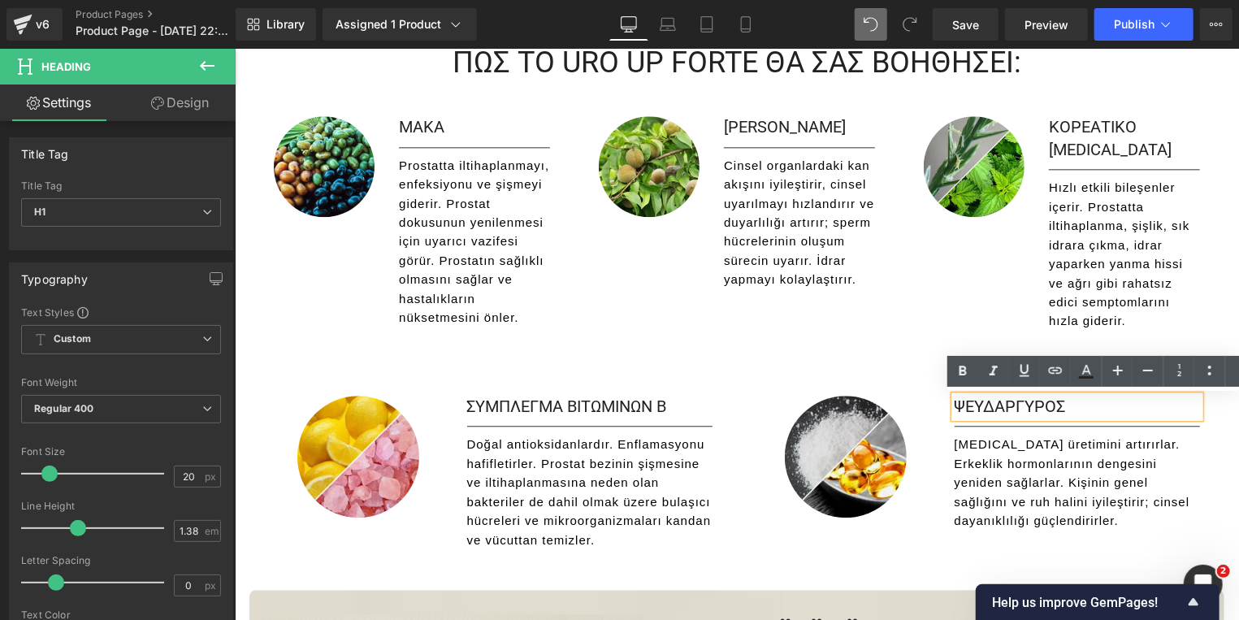
click at [1084, 409] on h1 "ΨΕΥΔΑΡΓΥΡΟΣ" at bounding box center [1076, 406] width 245 height 23
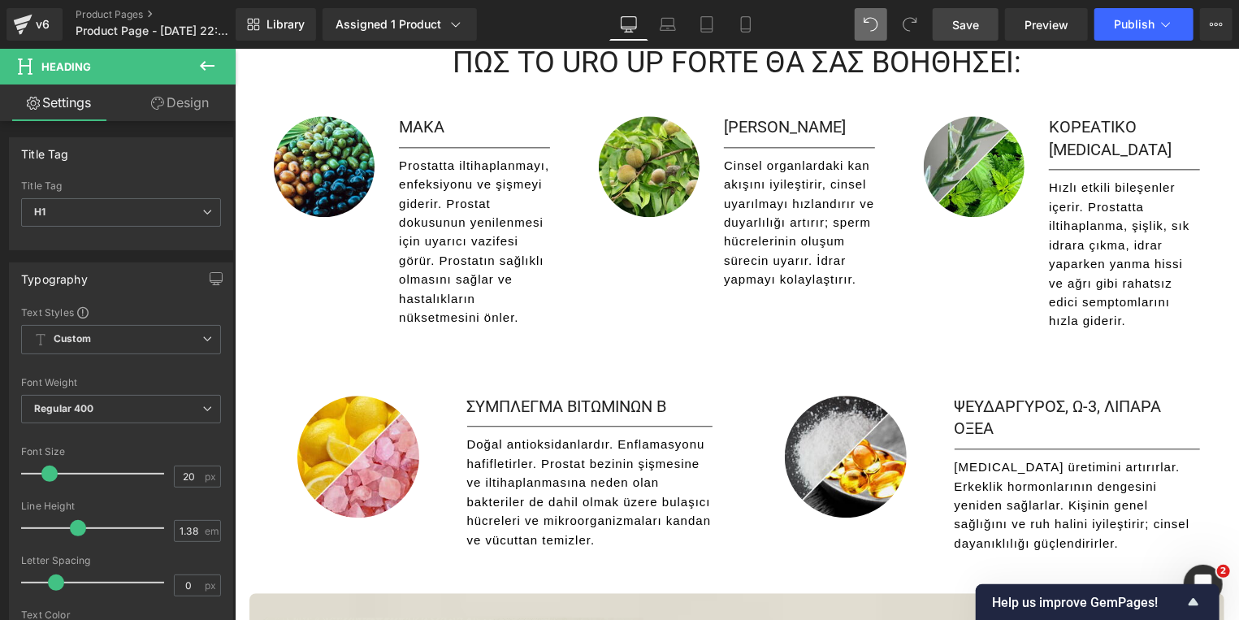
drag, startPoint x: 940, startPoint y: 22, endPoint x: 240, endPoint y: 537, distance: 869.2
click at [940, 22] on link "Save" at bounding box center [966, 24] width 66 height 32
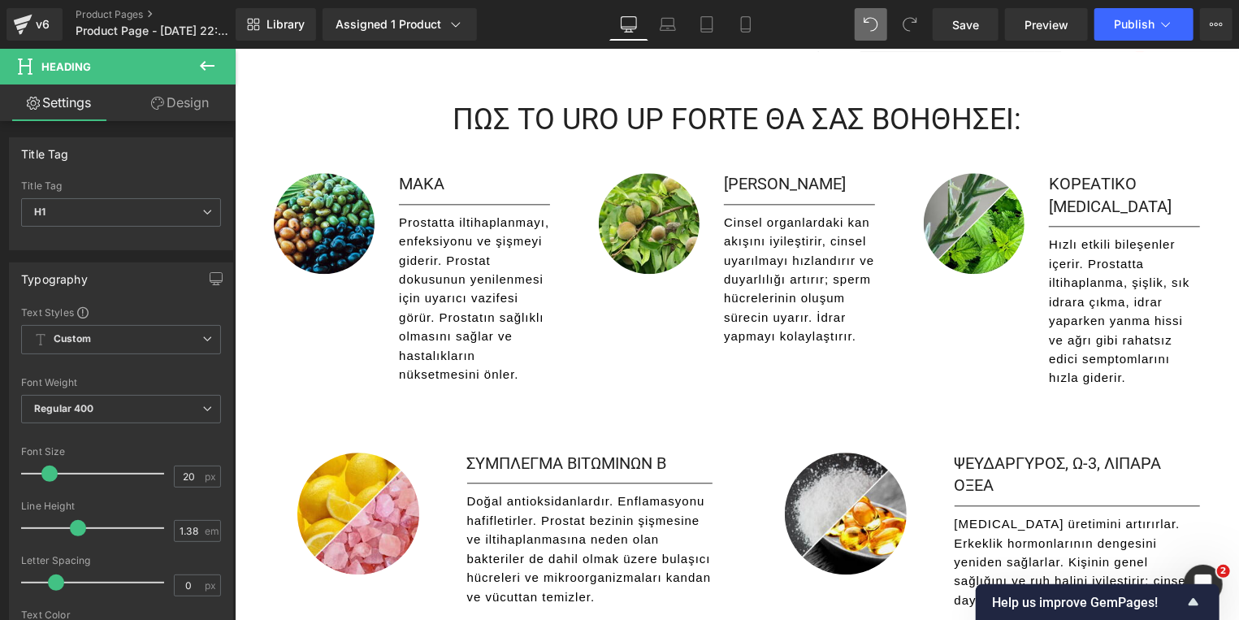
scroll to position [2007, 0]
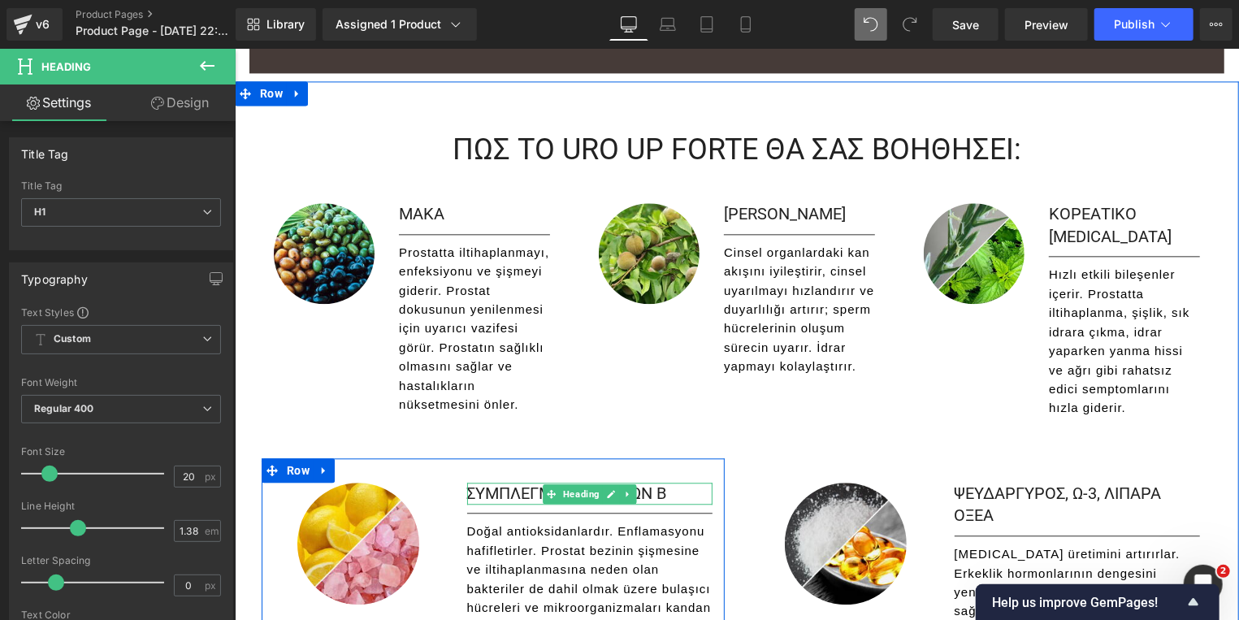
click at [672, 494] on h1 "ΣΥΜΠΛΕΓΜΑ ΒΙΤΩΜΙΝΩΝ Β" at bounding box center [588, 493] width 245 height 23
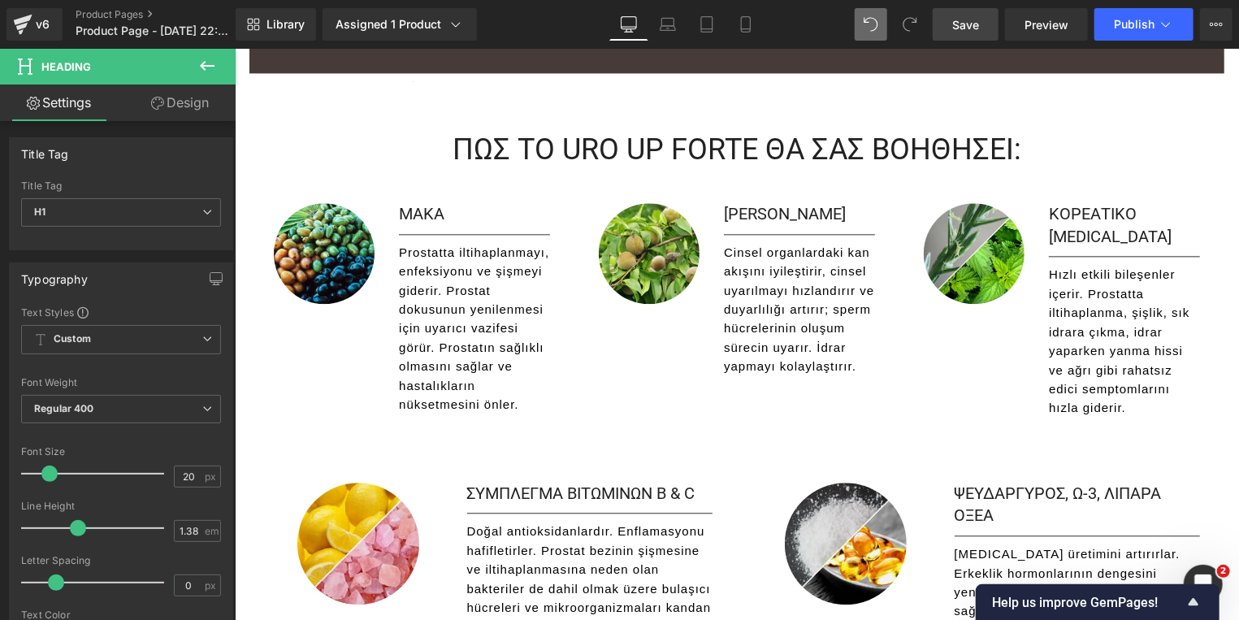
drag, startPoint x: 962, startPoint y: 26, endPoint x: 209, endPoint y: 528, distance: 905.0
click at [962, 26] on span "Save" at bounding box center [965, 24] width 27 height 17
